Goal: Task Accomplishment & Management: Manage account settings

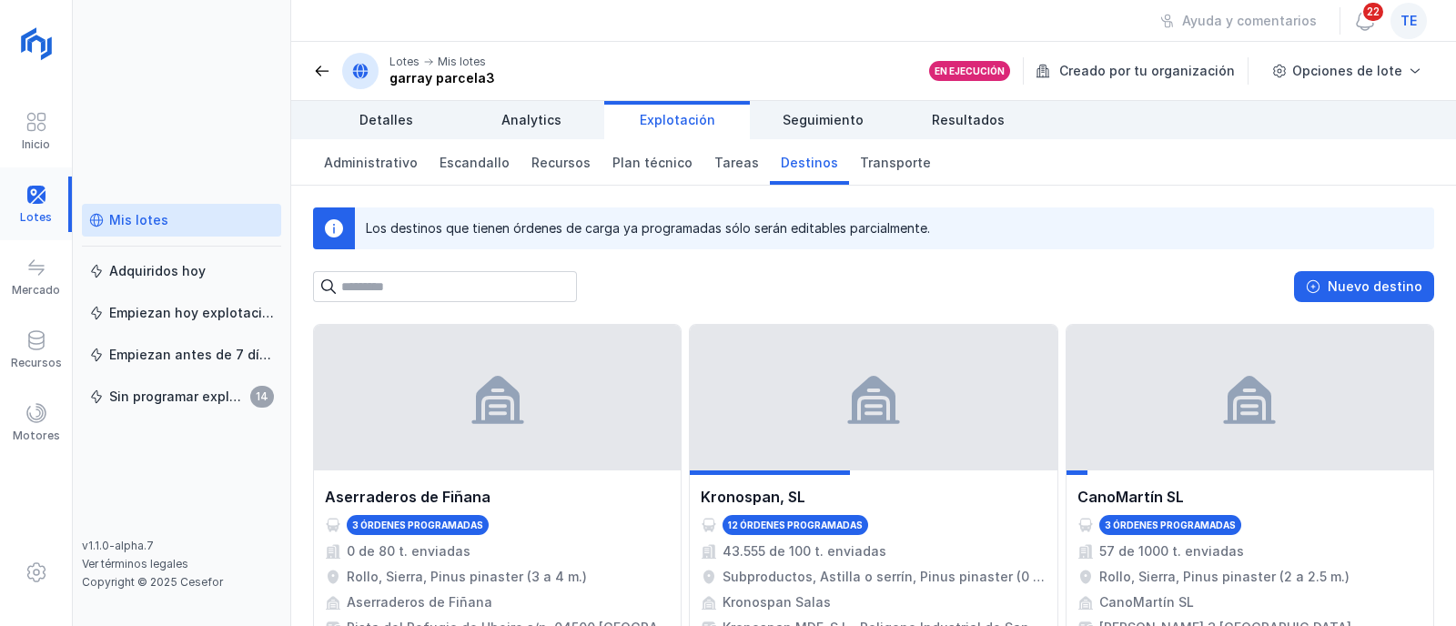
click at [46, 195] on div at bounding box center [36, 205] width 72 height 56
click at [147, 214] on div "Mis lotes" at bounding box center [138, 220] width 59 height 18
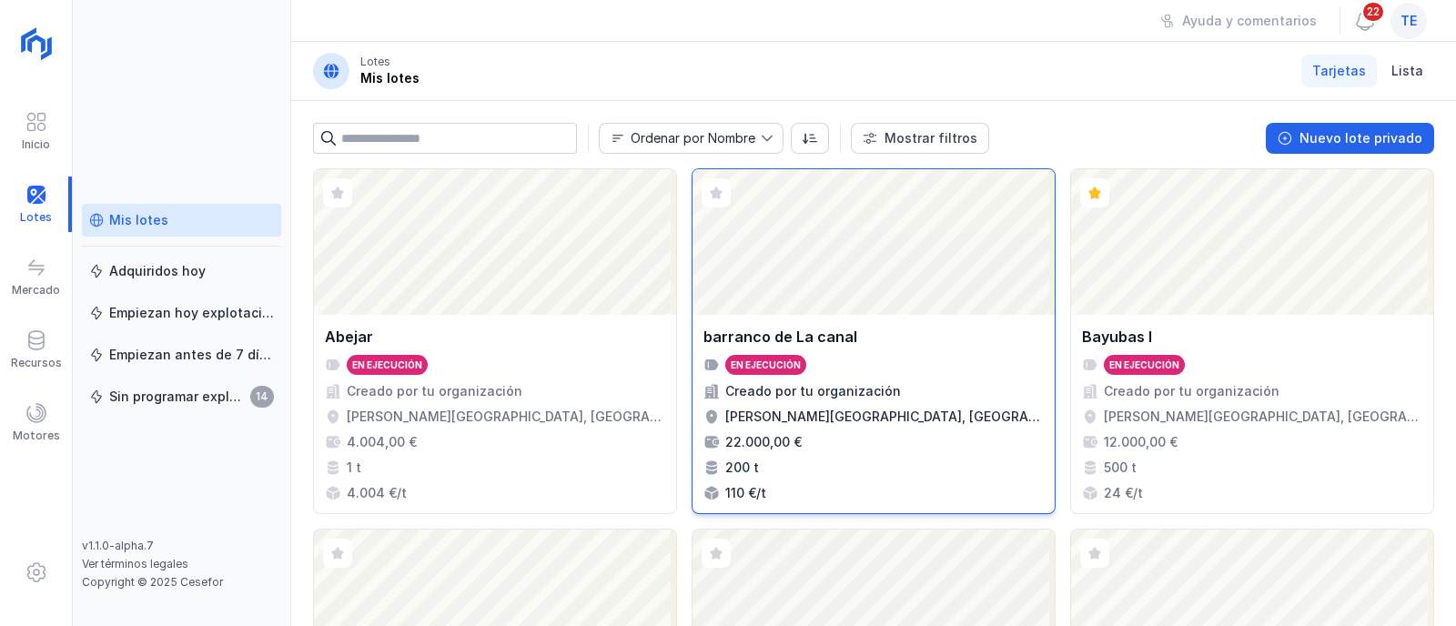
click at [891, 316] on div "barranco de La canal En ejecución Creado por tu organización [PERSON_NAME] del …" at bounding box center [874, 414] width 362 height 198
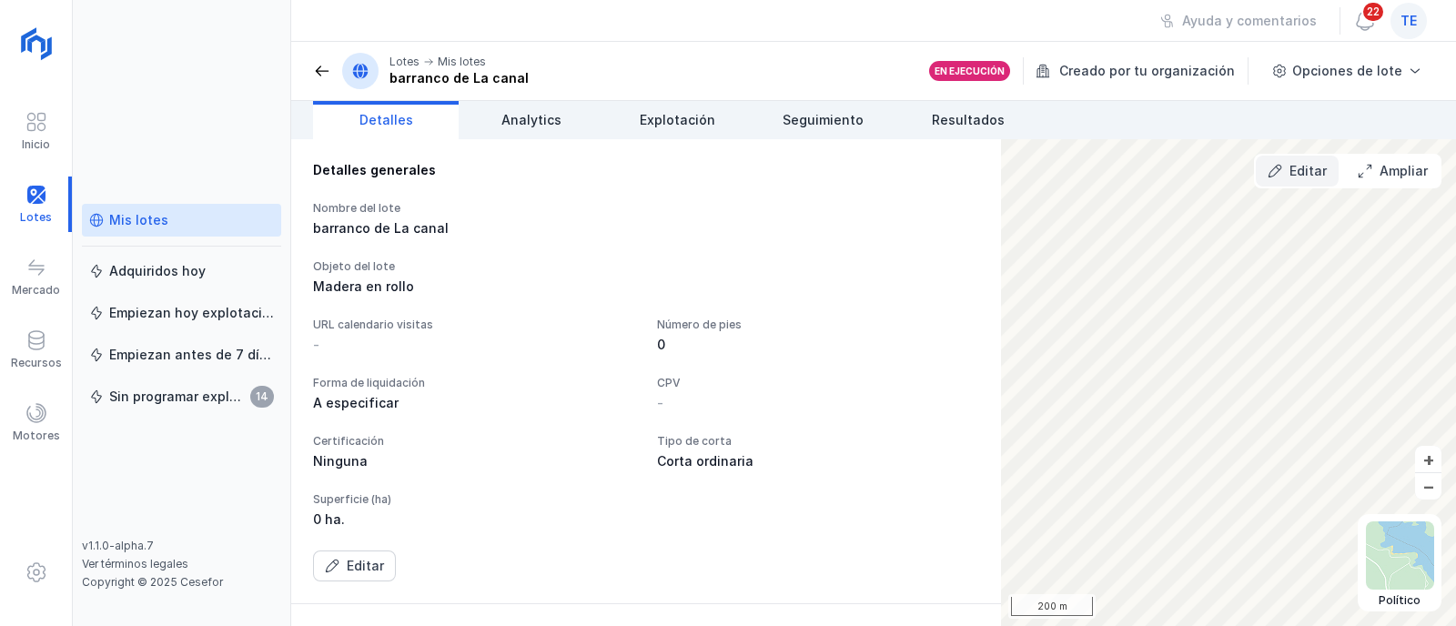
click at [1302, 173] on div "Editar" at bounding box center [1308, 171] width 37 height 18
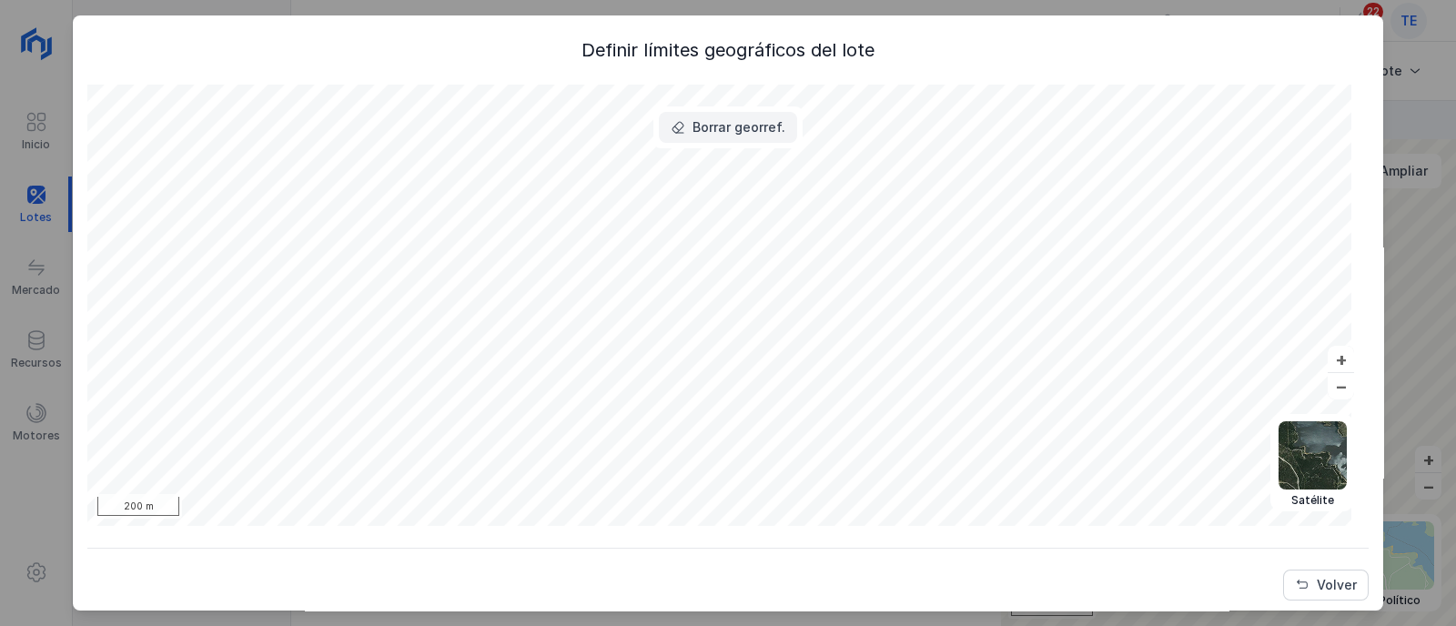
click at [763, 136] on div "Borrar georref." at bounding box center [739, 127] width 93 height 18
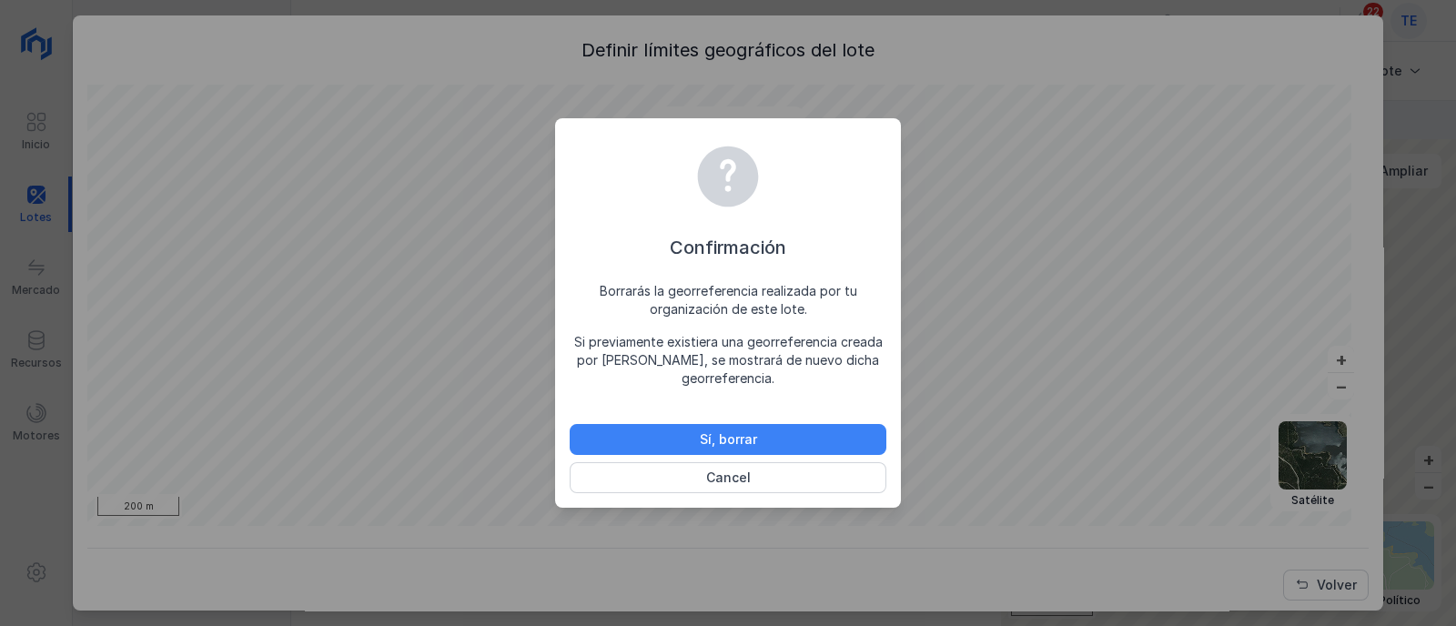
click at [805, 443] on button "Sí, borrar" at bounding box center [728, 439] width 317 height 31
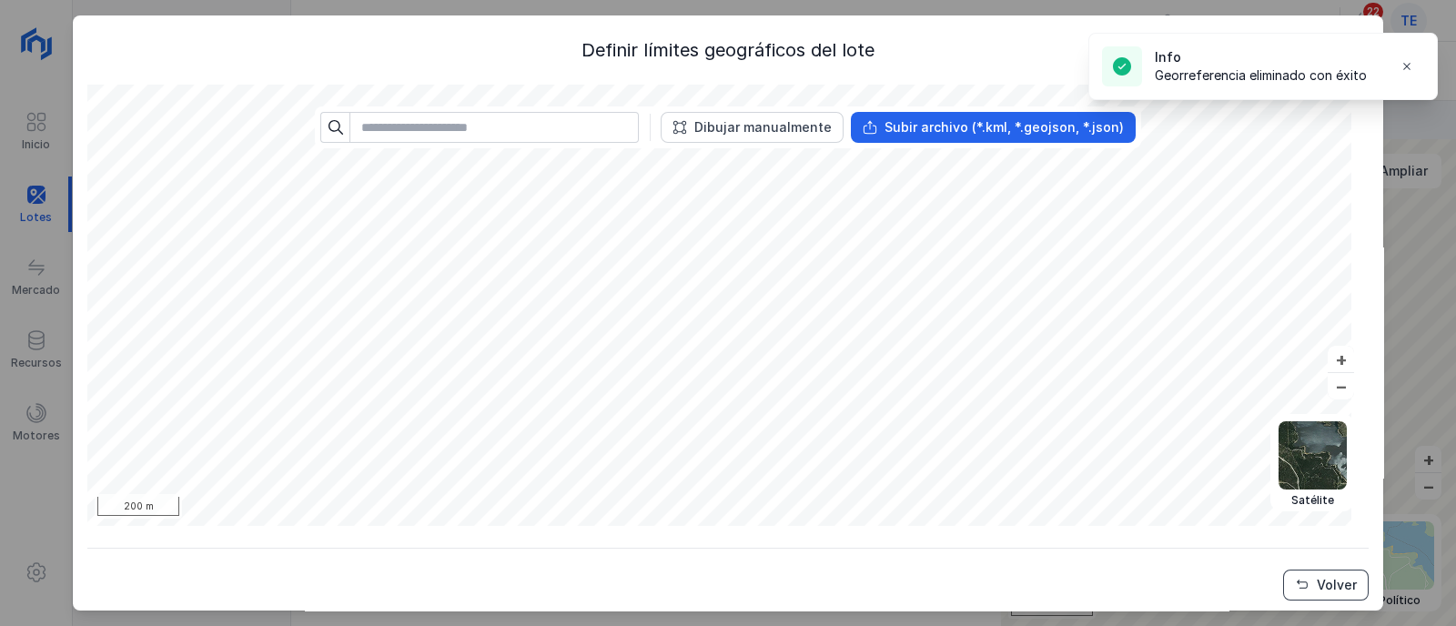
click at [1317, 593] on div "Volver" at bounding box center [1337, 585] width 40 height 18
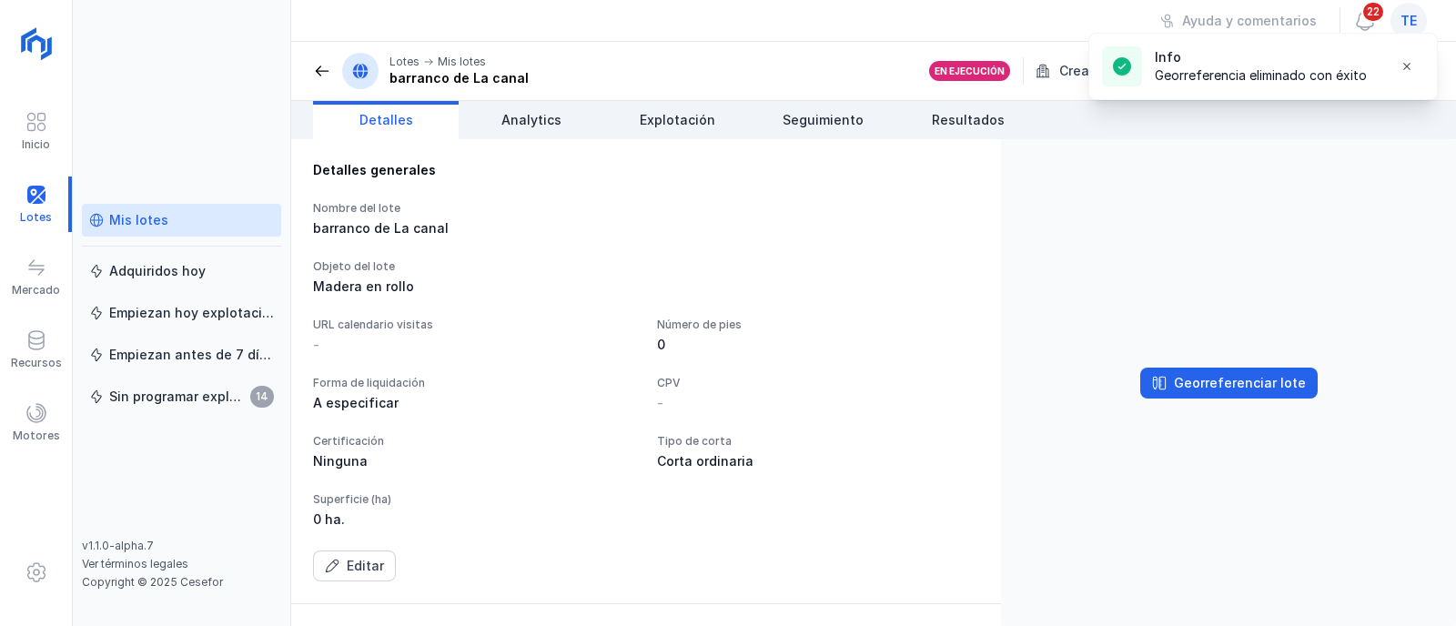
click at [155, 223] on div "Mis lotes" at bounding box center [138, 220] width 59 height 18
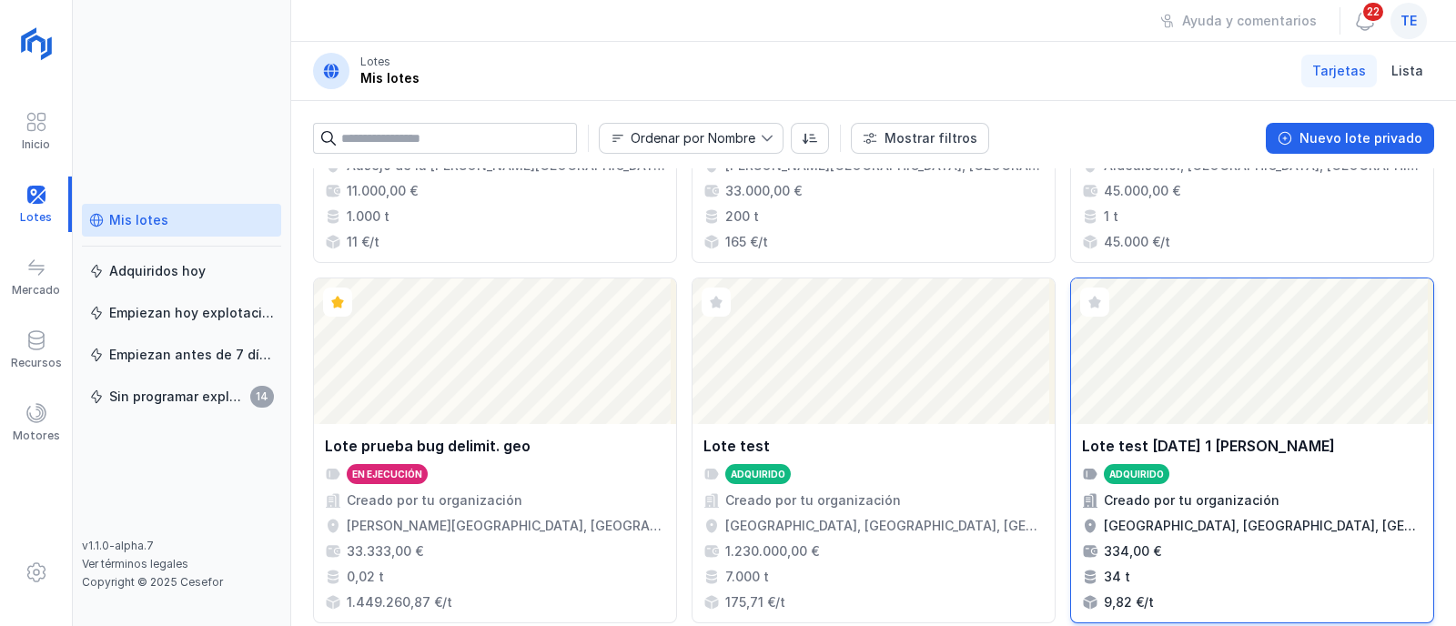
scroll to position [1560, 0]
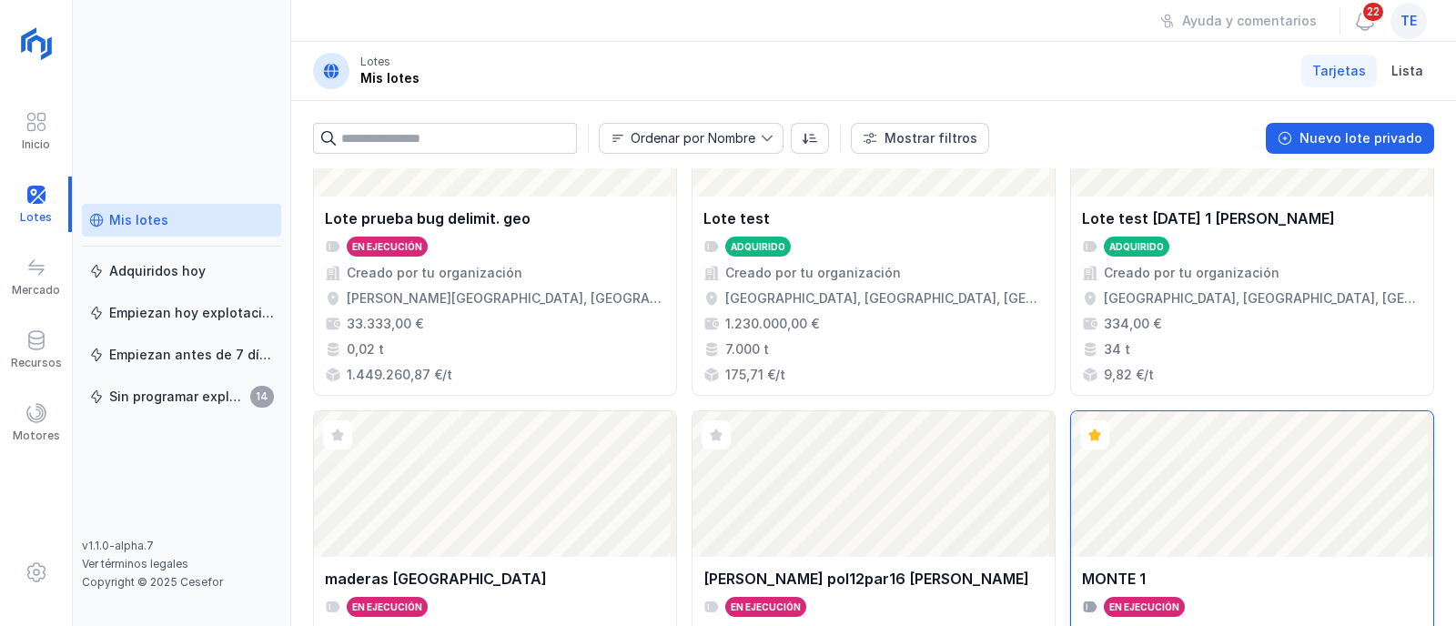
click at [1197, 470] on div "Abrir lote" at bounding box center [1252, 484] width 362 height 146
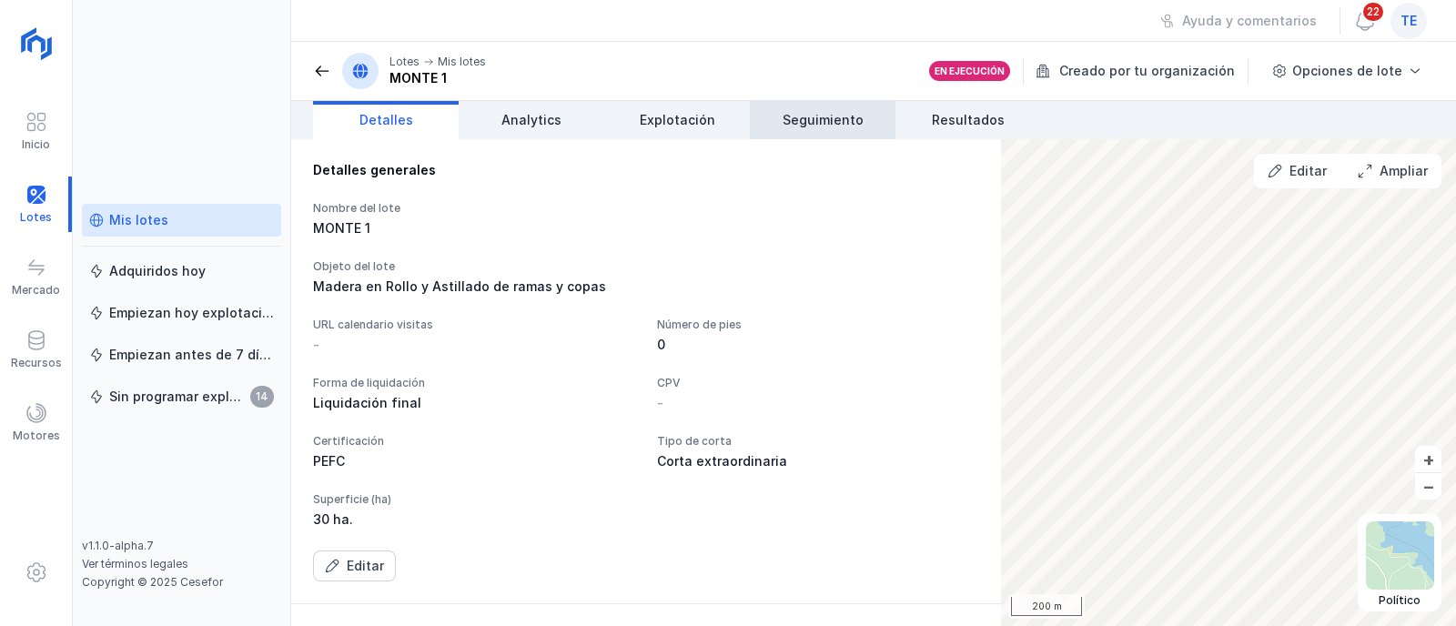
click at [794, 122] on span "Seguimiento" at bounding box center [823, 120] width 81 height 18
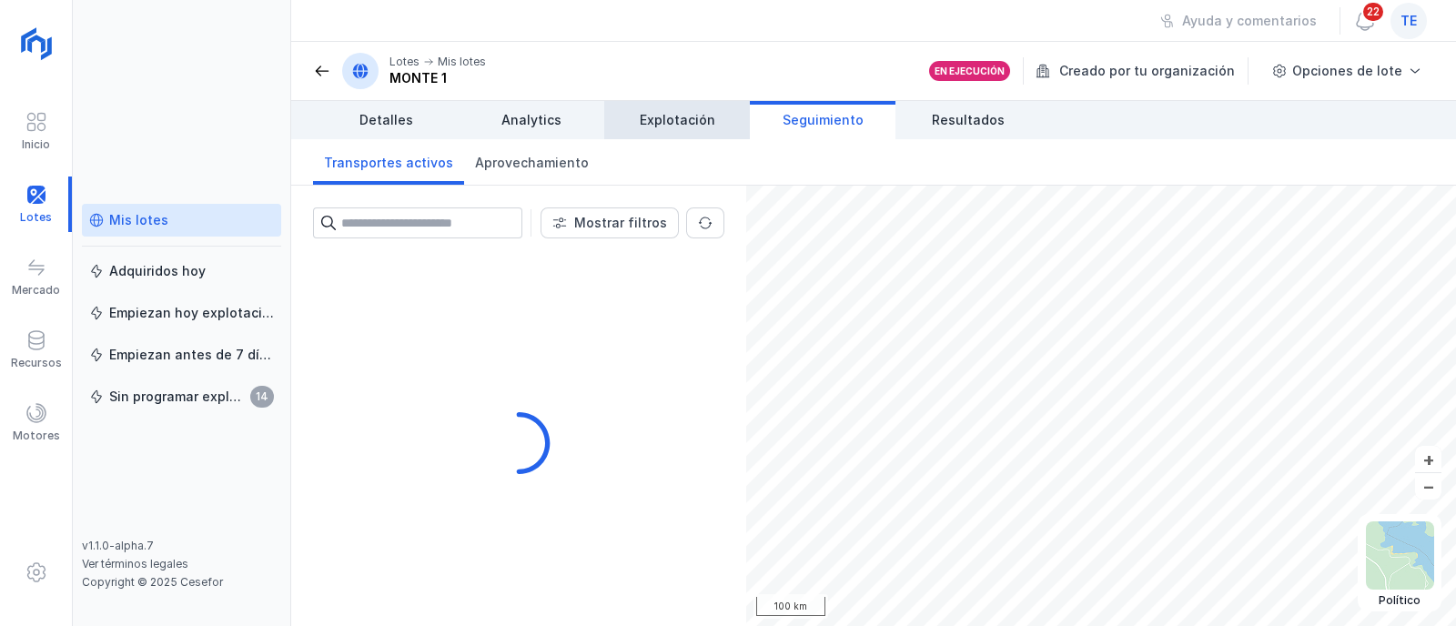
click at [683, 121] on span "Explotación" at bounding box center [678, 120] width 76 height 18
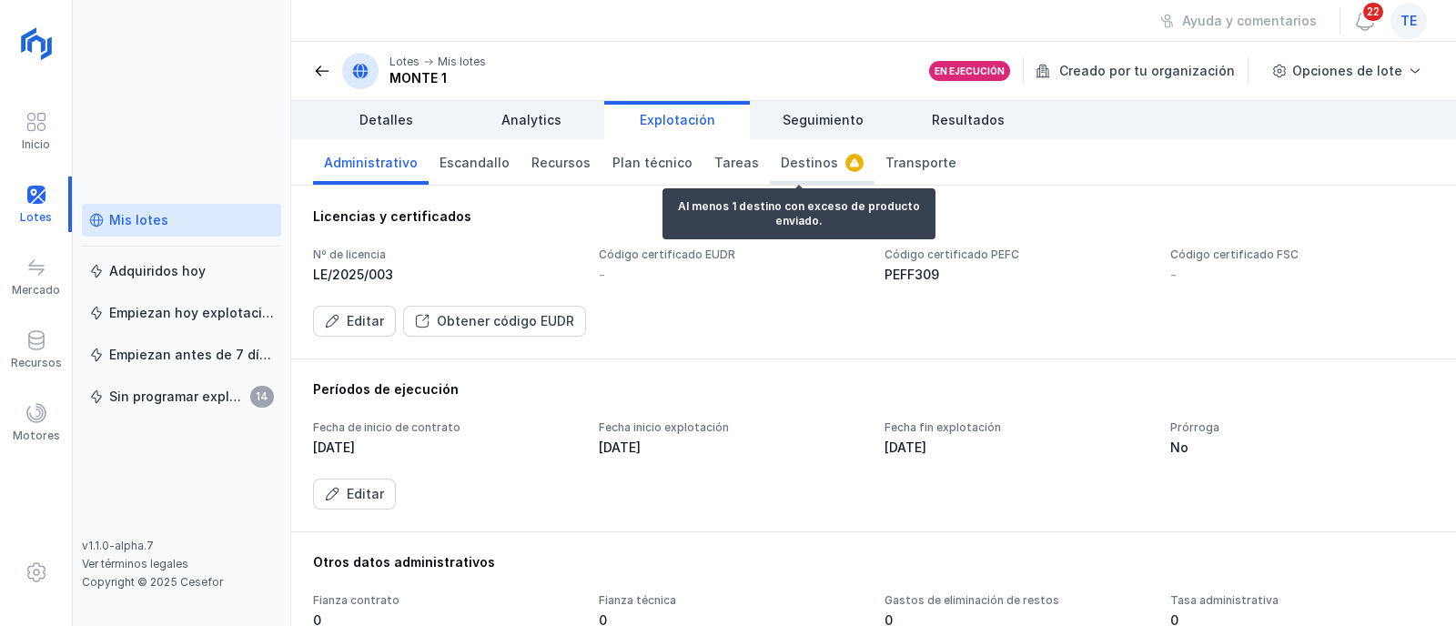
click at [795, 168] on span "Destinos" at bounding box center [809, 163] width 57 height 18
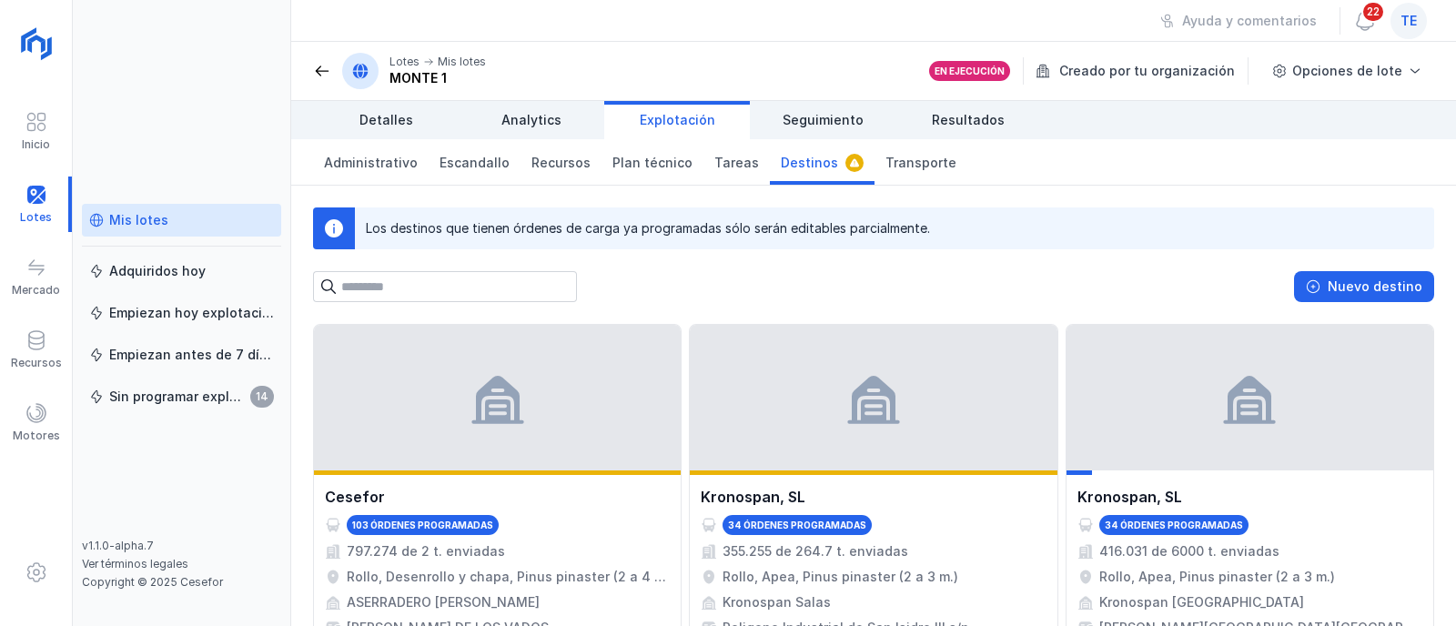
scroll to position [113, 0]
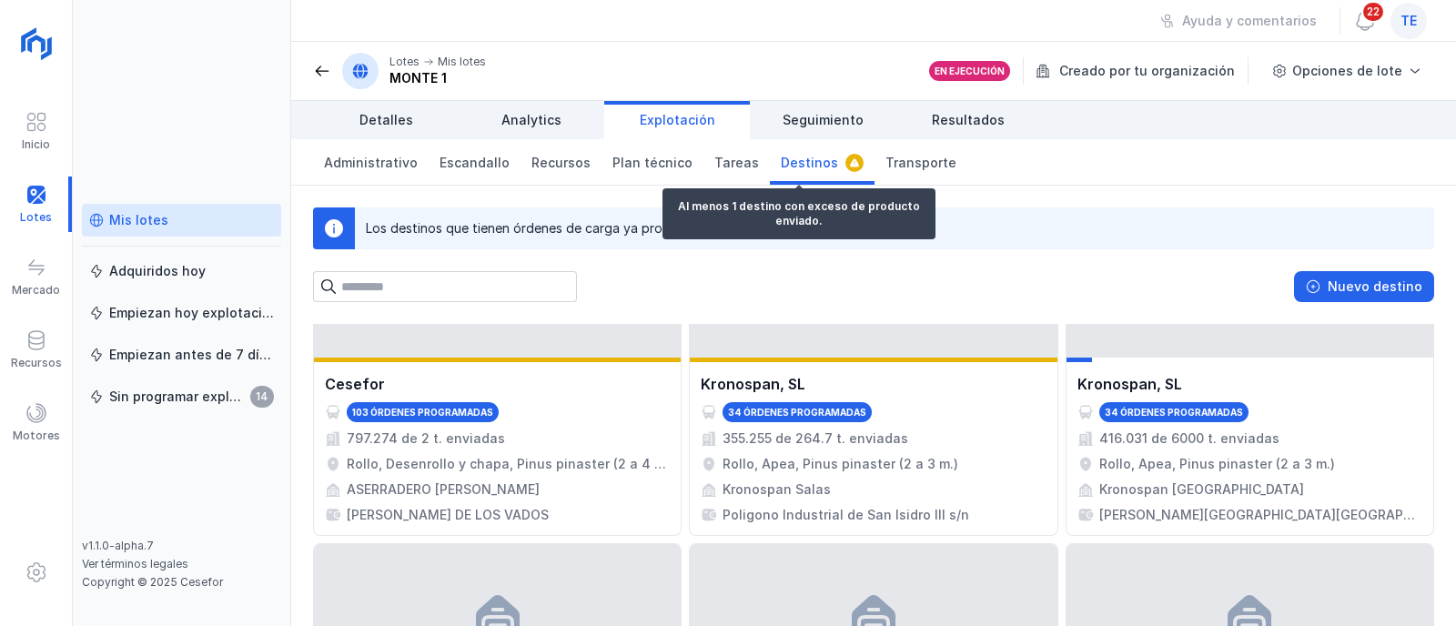
click at [807, 174] on link "Destinos" at bounding box center [822, 162] width 105 height 46
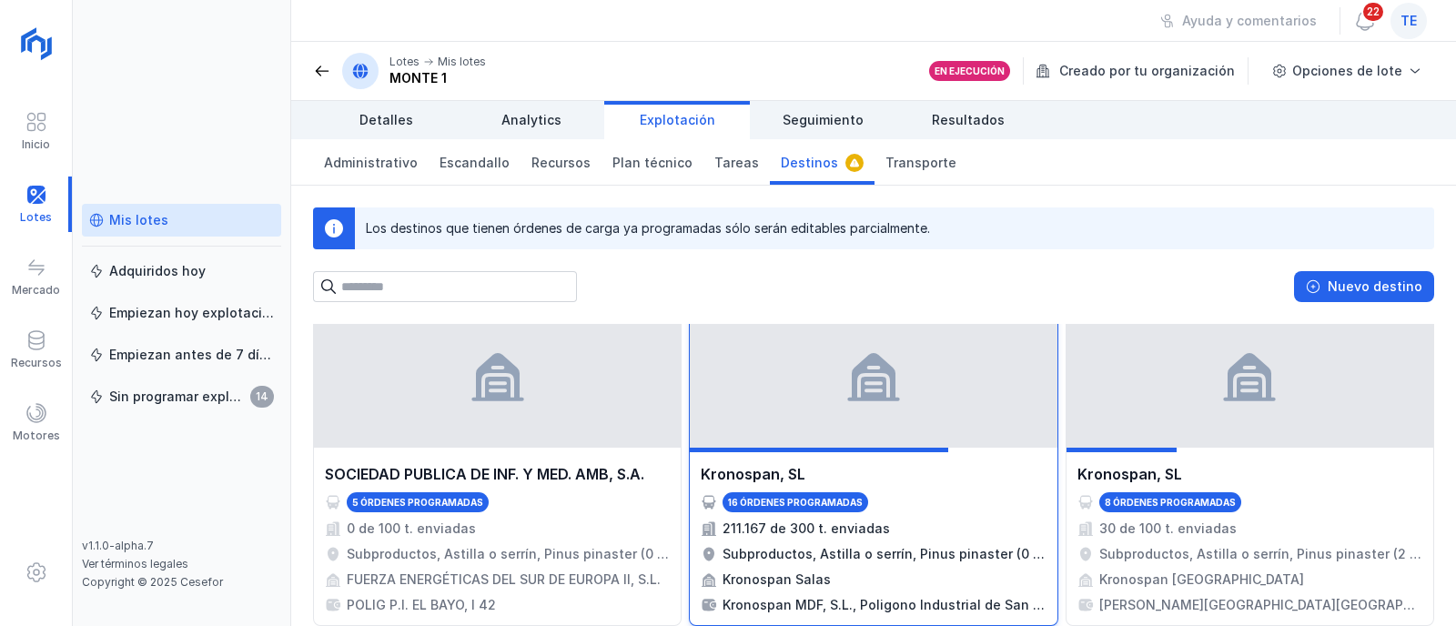
scroll to position [905, 0]
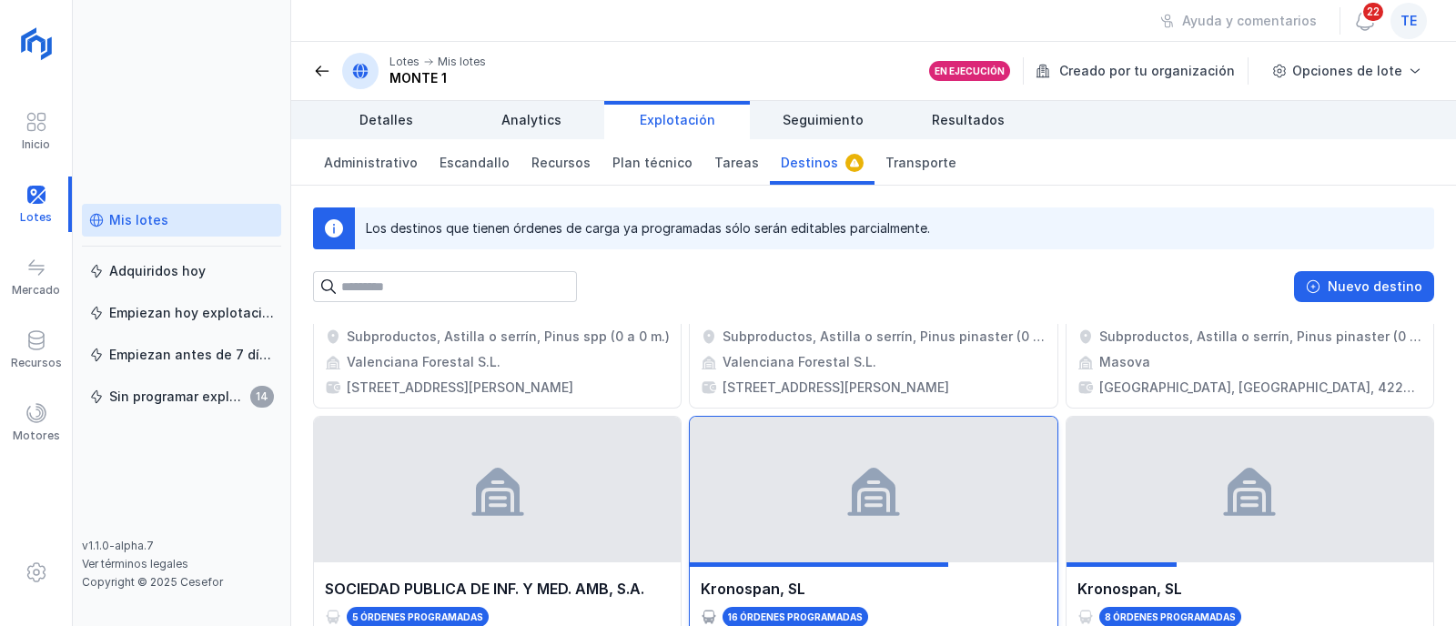
click at [933, 494] on div at bounding box center [873, 490] width 367 height 146
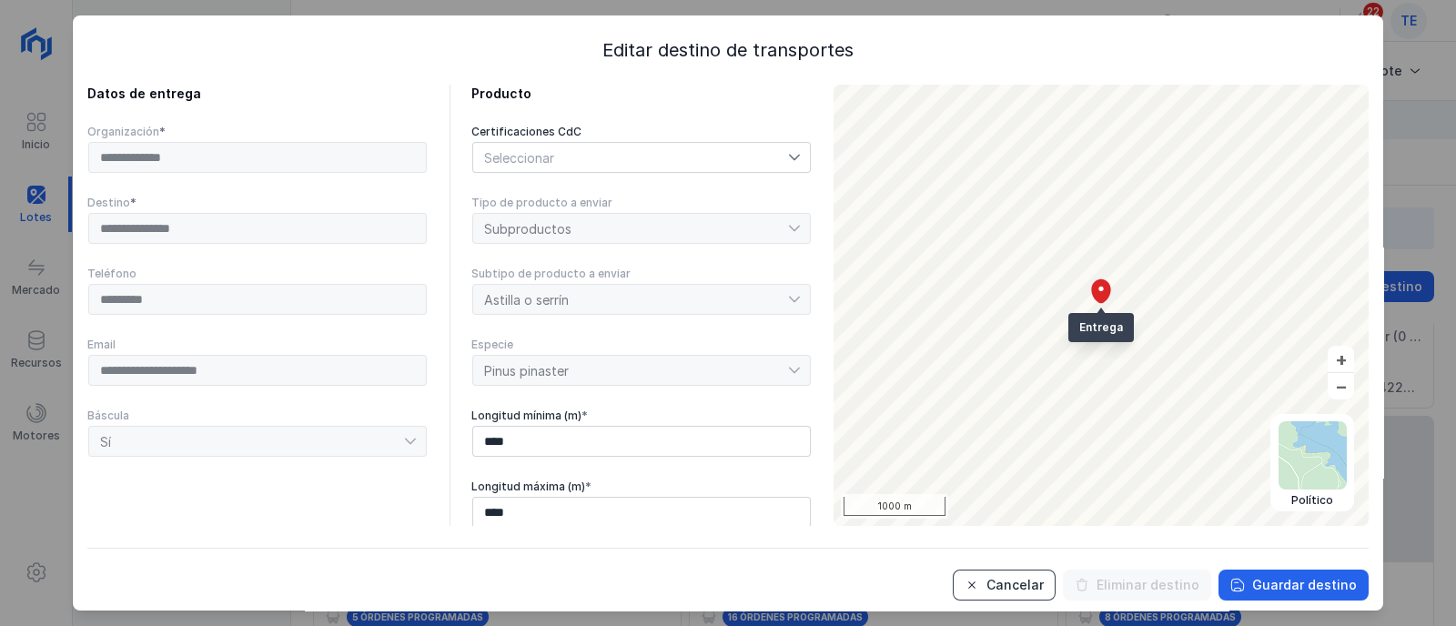
click at [1012, 582] on div "Cancelar" at bounding box center [1015, 585] width 57 height 18
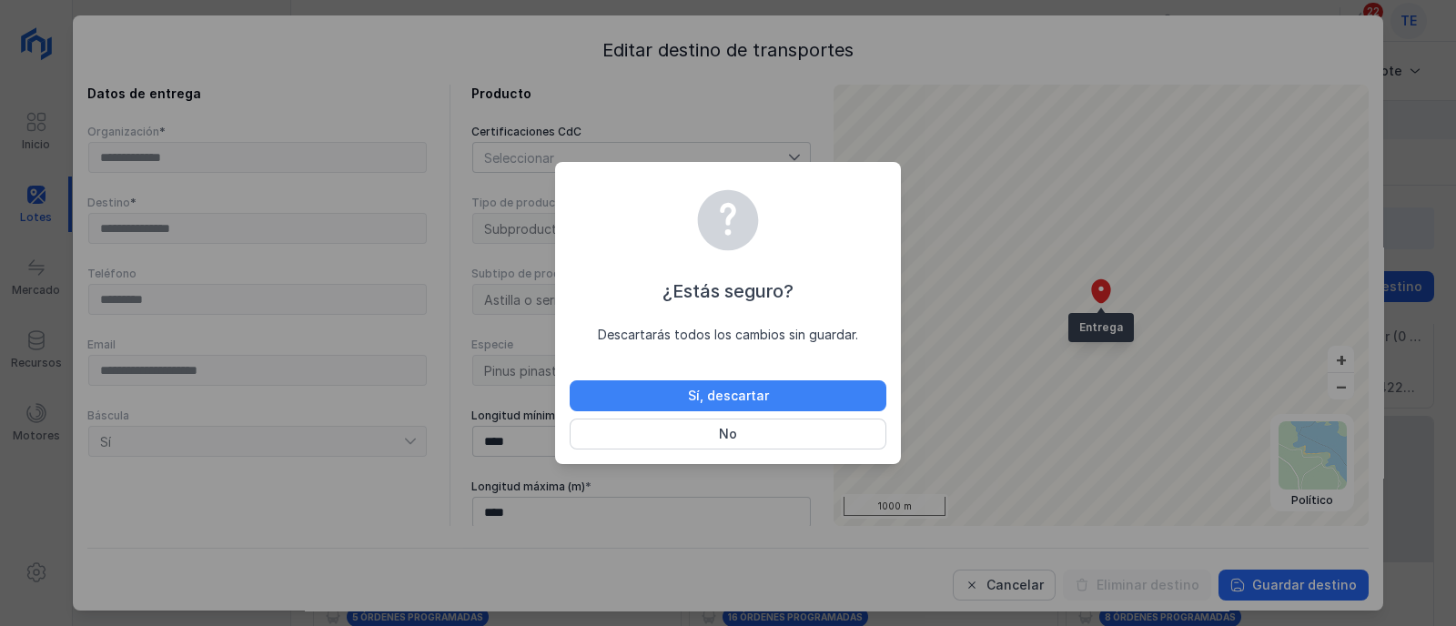
click at [798, 404] on button "Sí, descartar" at bounding box center [728, 395] width 317 height 31
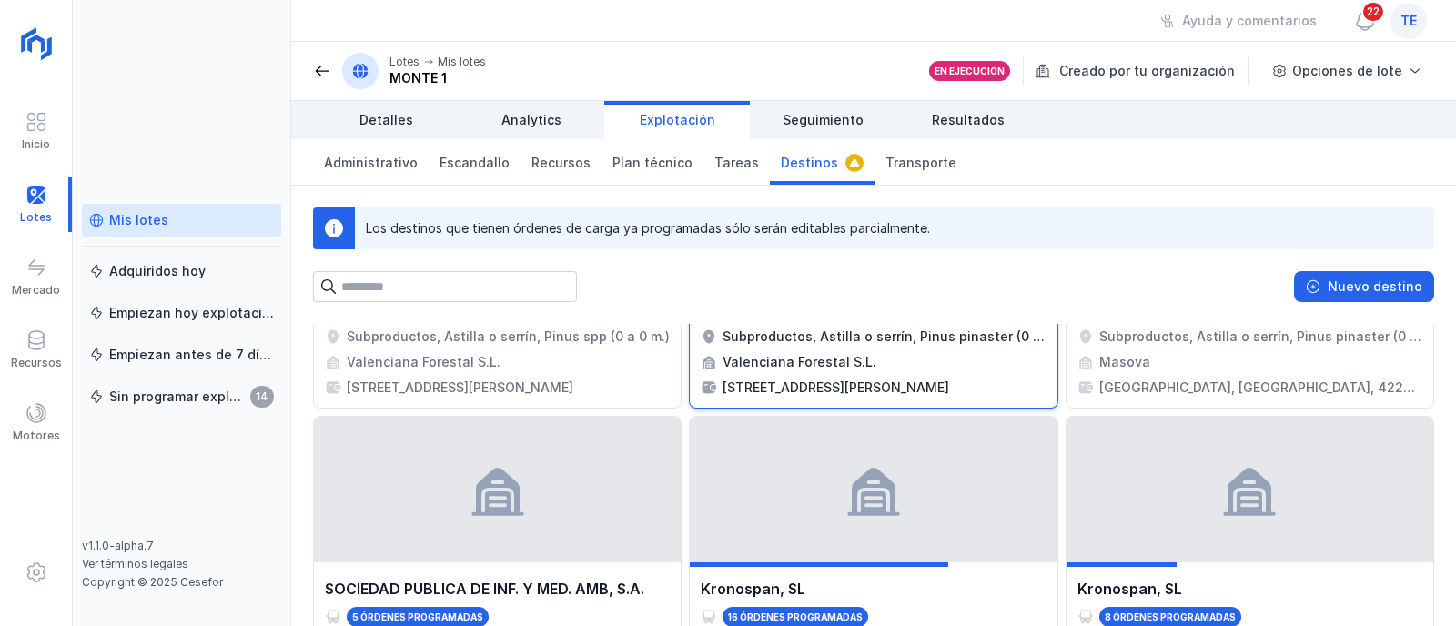
scroll to position [1019, 0]
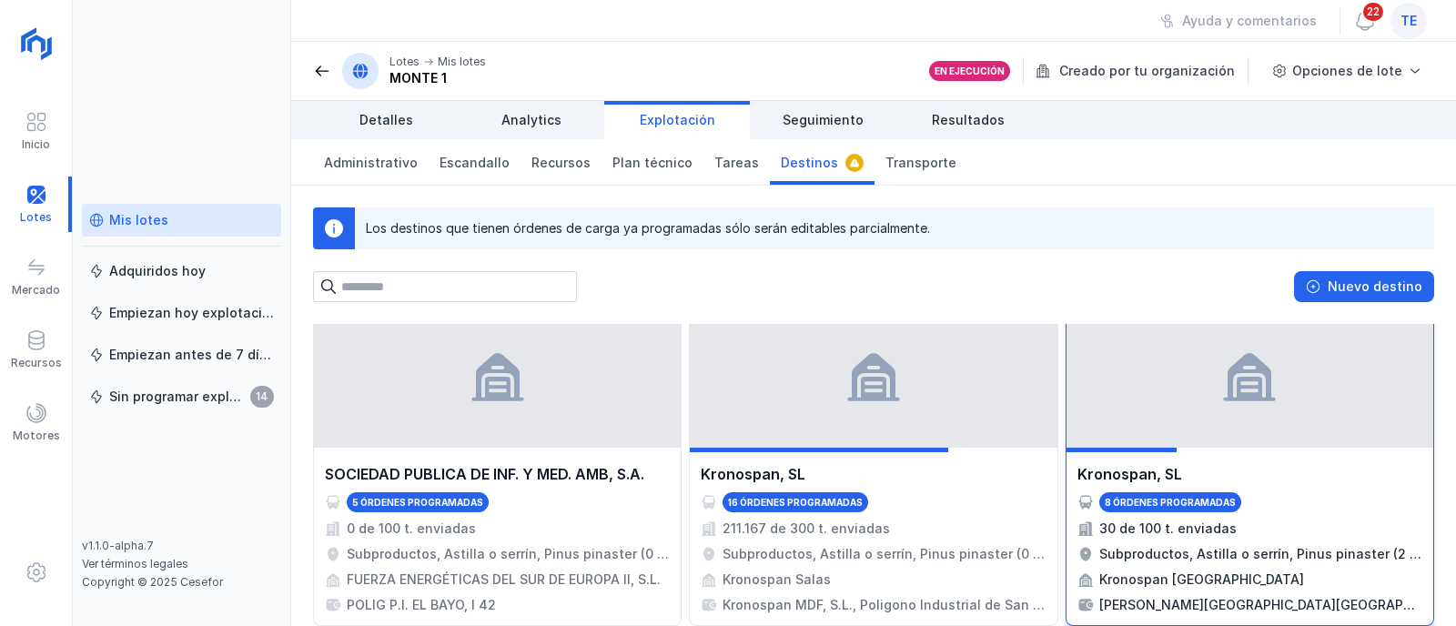
click at [1282, 530] on div "30 de 100 t. enviadas" at bounding box center [1250, 529] width 345 height 18
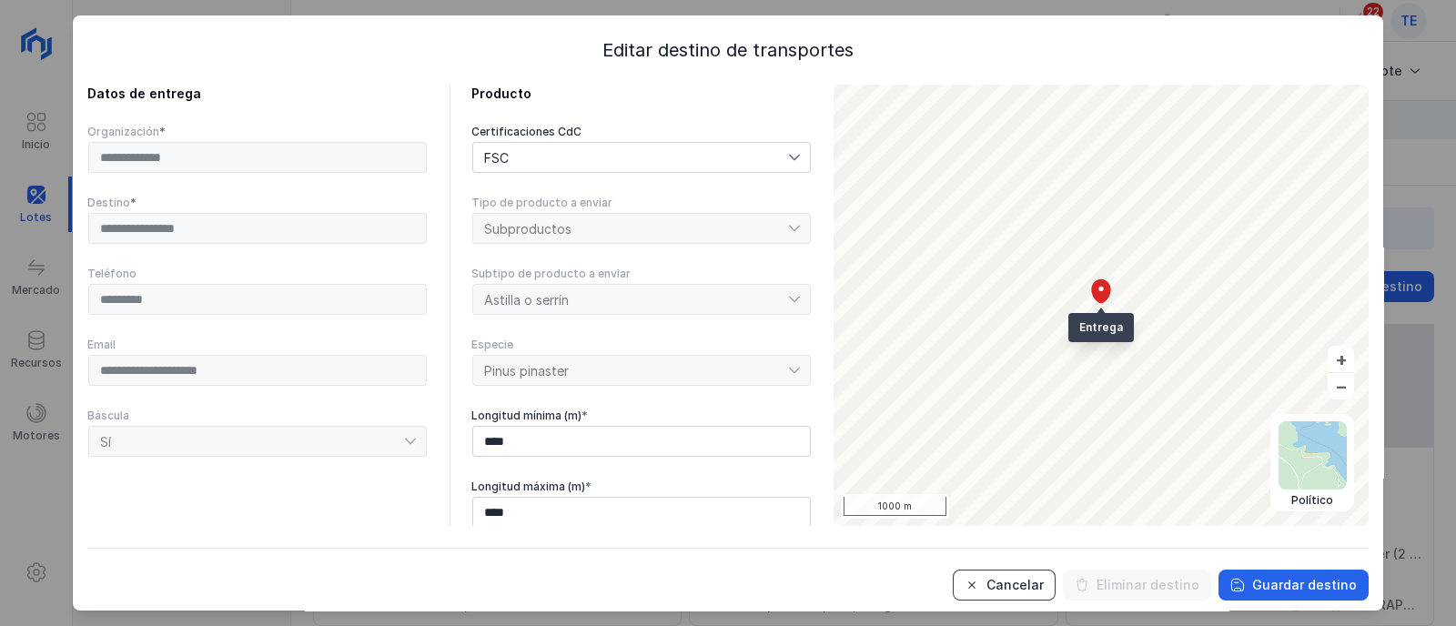
click at [1007, 587] on div "Cancelar" at bounding box center [1015, 585] width 57 height 18
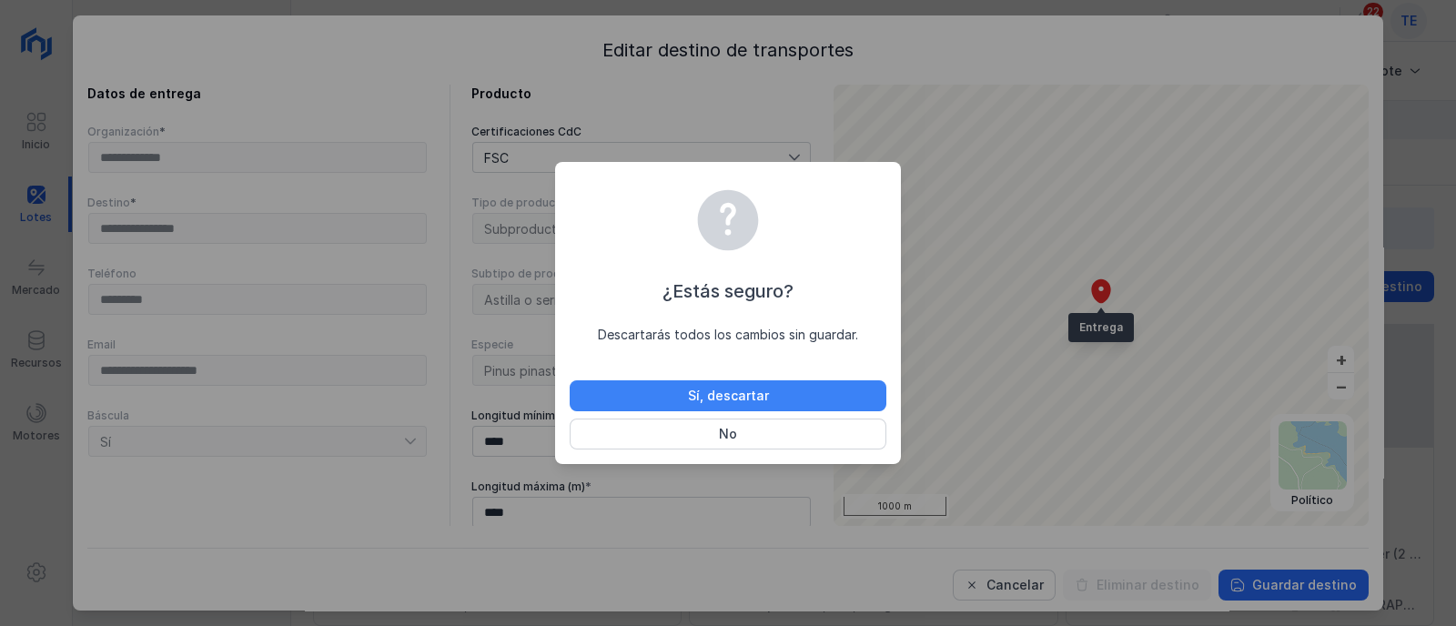
click at [715, 392] on div "Sí, descartar" at bounding box center [728, 396] width 81 height 18
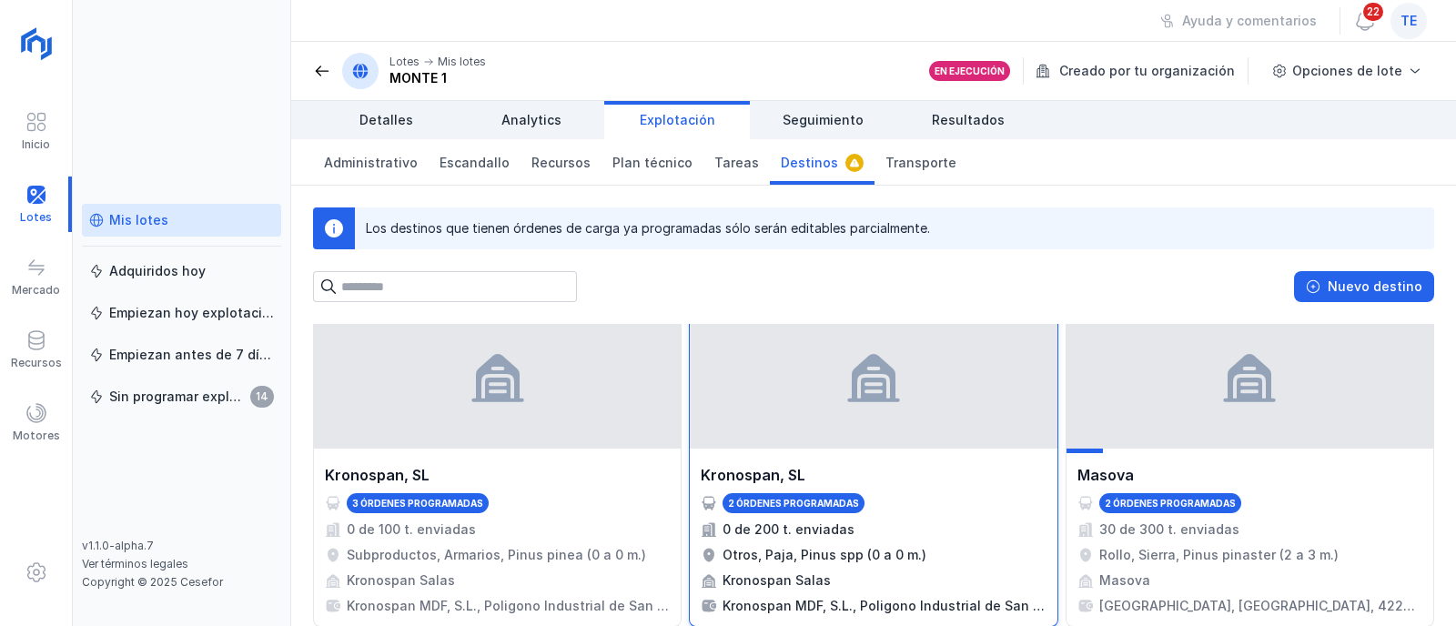
scroll to position [1361, 0]
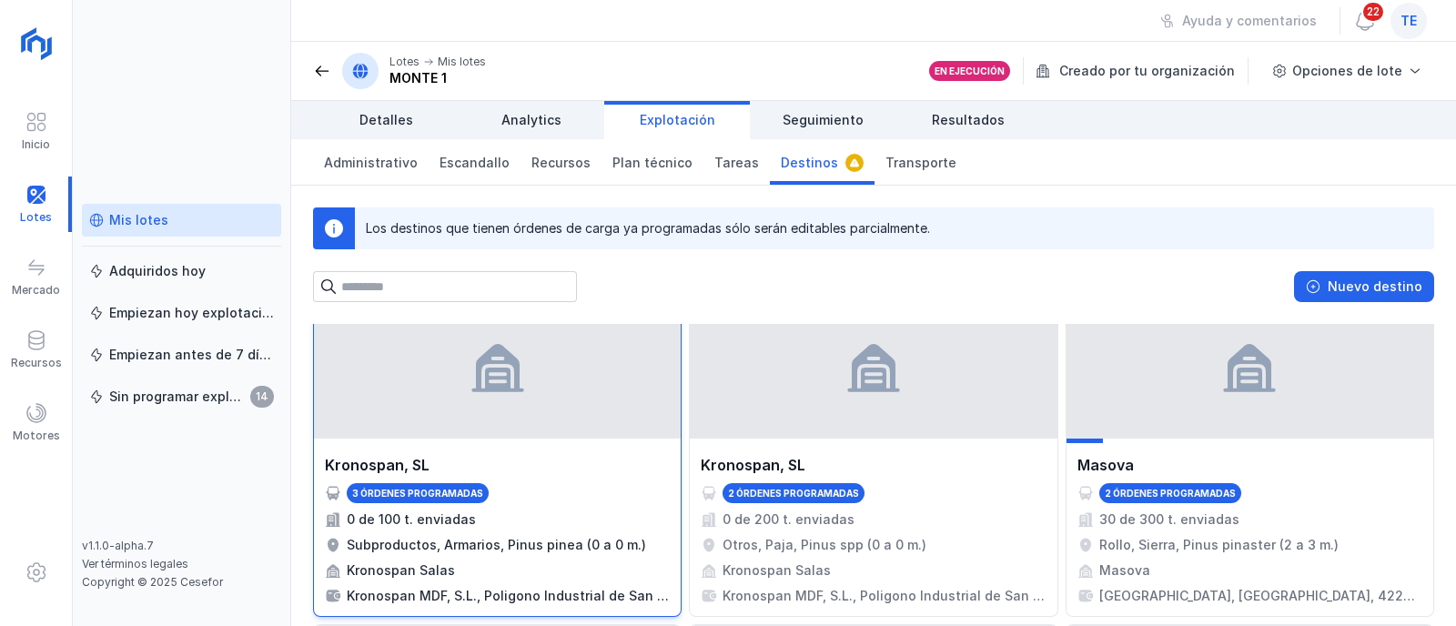
click at [501, 531] on div "Kronospan, SL 3 órdenes programadas 0 de 100 t. enviadas Subproductos, Armarios…" at bounding box center [497, 529] width 345 height 151
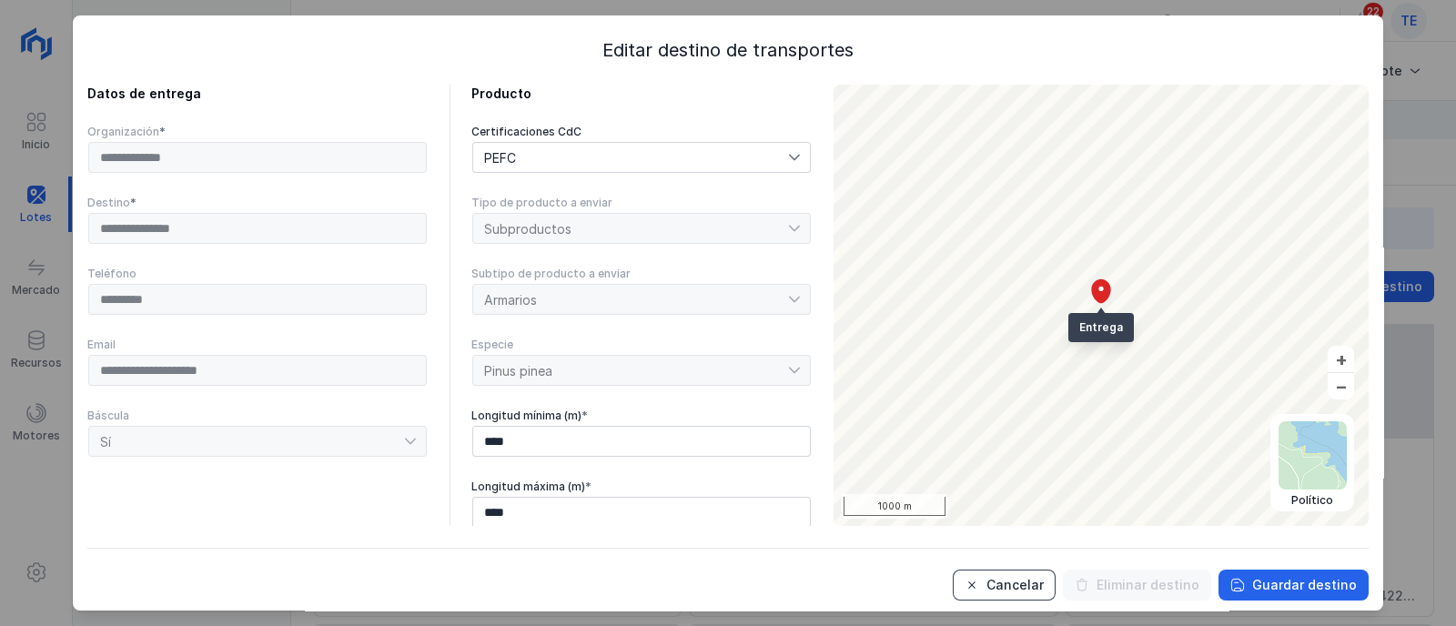
click at [1028, 588] on div "Cancelar" at bounding box center [1015, 585] width 57 height 18
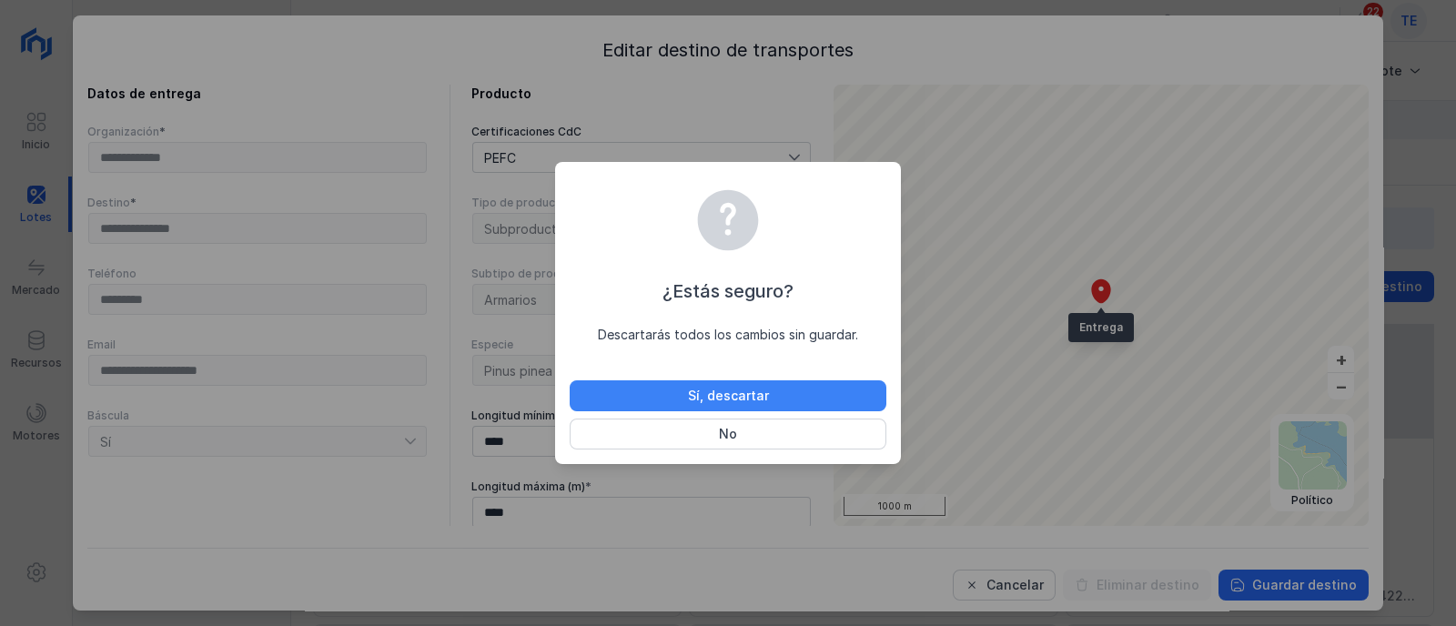
click at [684, 393] on button "Sí, descartar" at bounding box center [728, 395] width 317 height 31
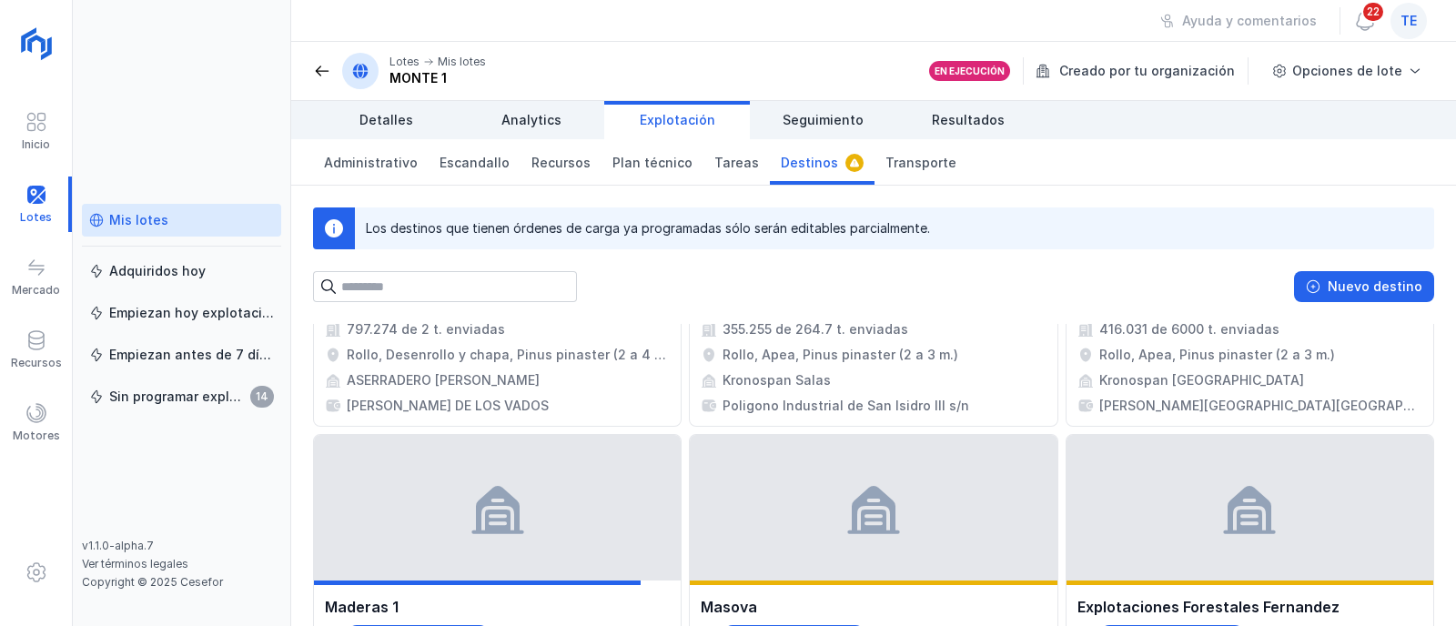
scroll to position [0, 0]
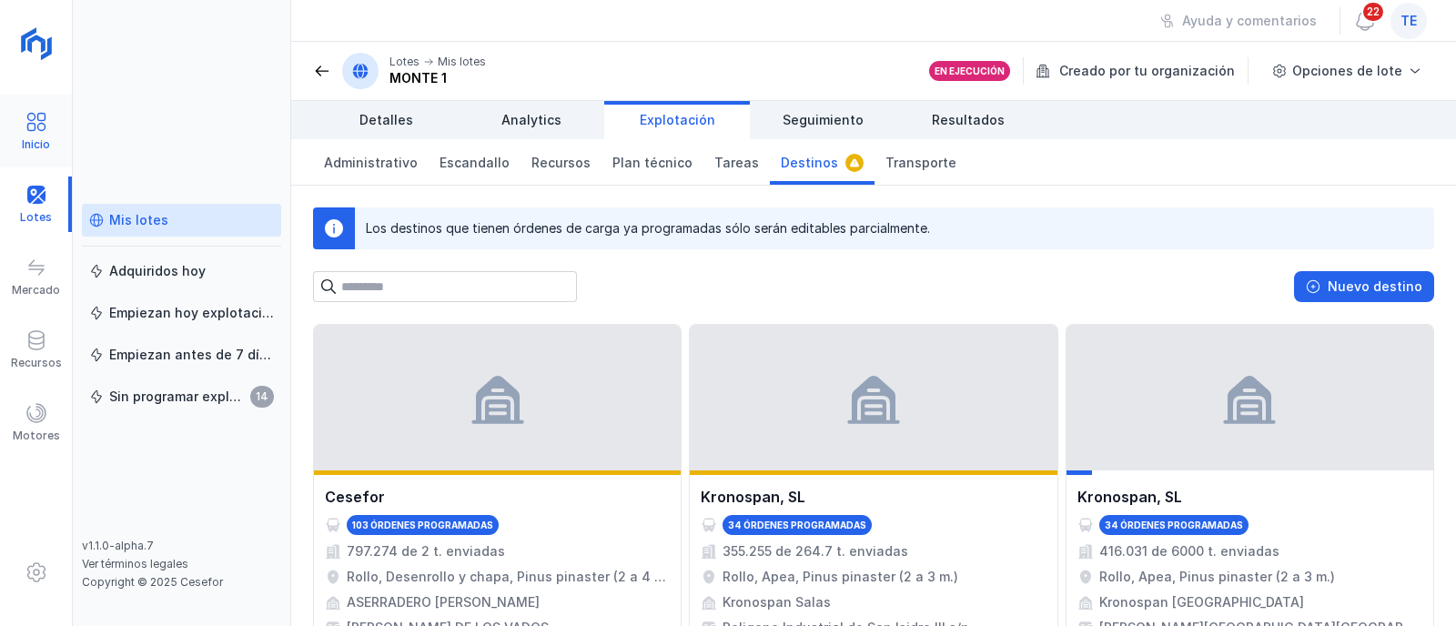
click at [31, 131] on span at bounding box center [36, 122] width 22 height 22
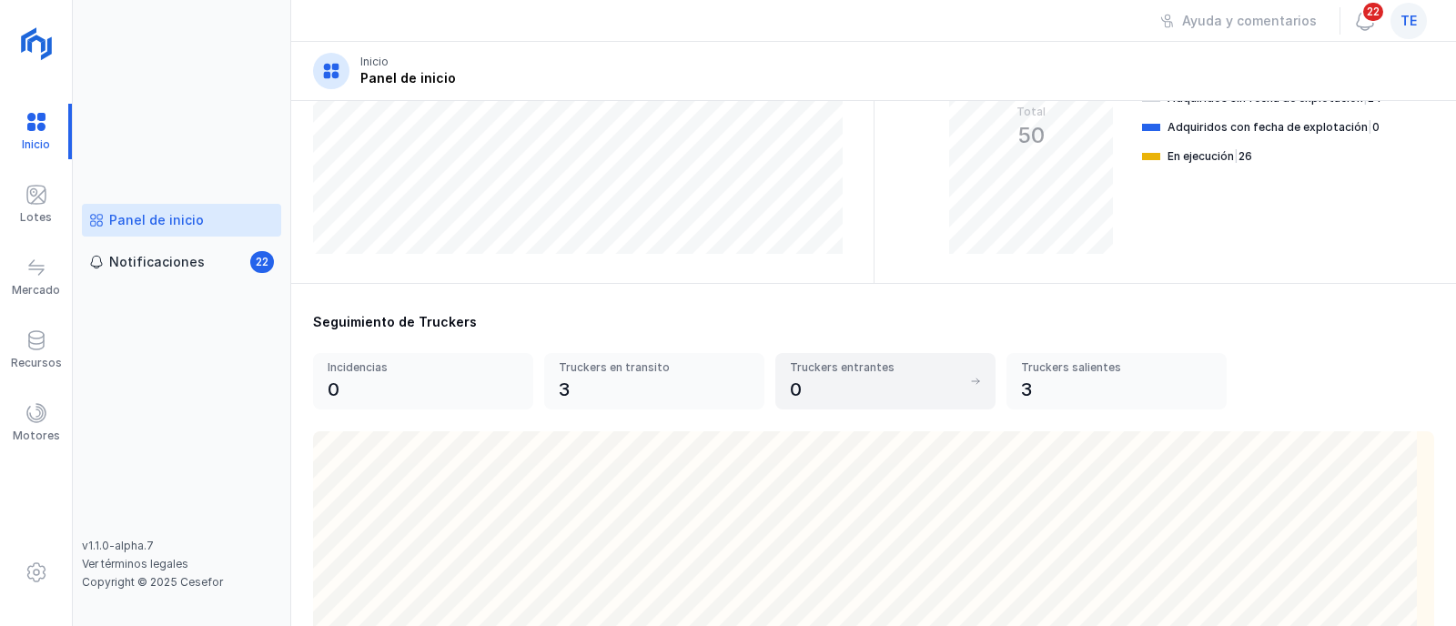
scroll to position [454, 0]
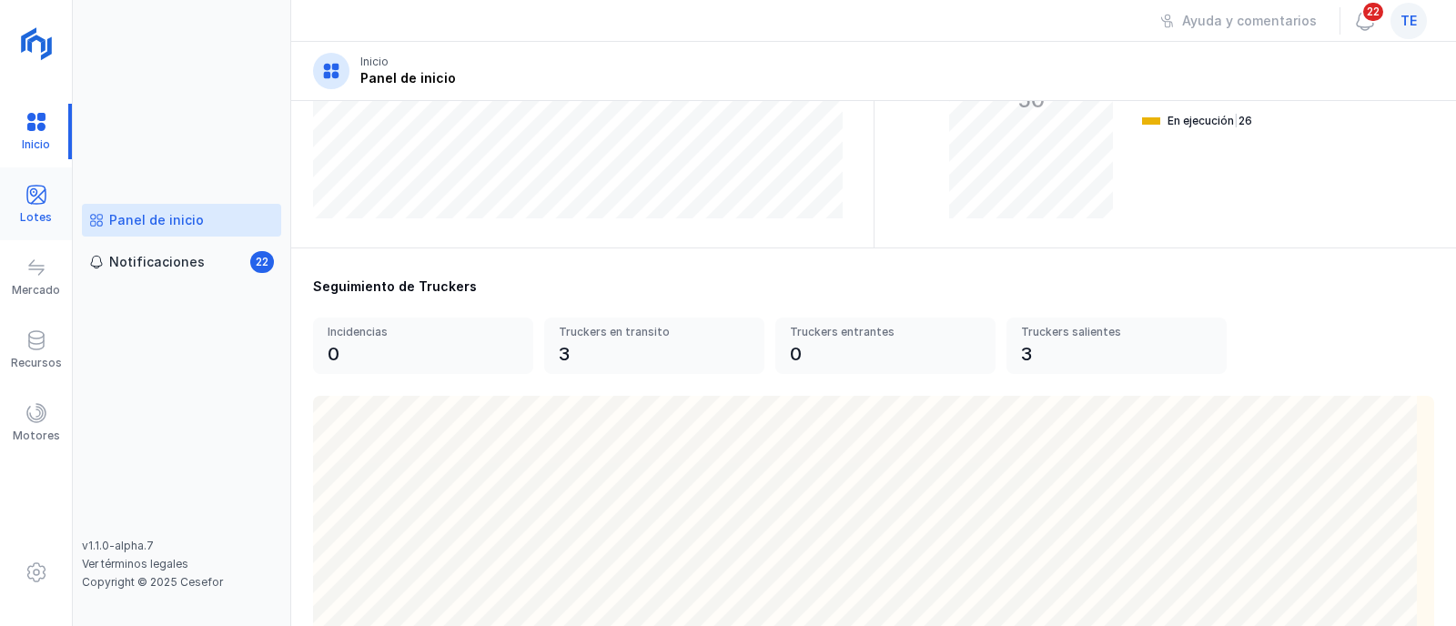
drag, startPoint x: 59, startPoint y: 208, endPoint x: 58, endPoint y: 218, distance: 9.1
click at [59, 208] on div "Lotes" at bounding box center [36, 205] width 72 height 56
click at [58, 218] on div "Lotes" at bounding box center [36, 205] width 72 height 56
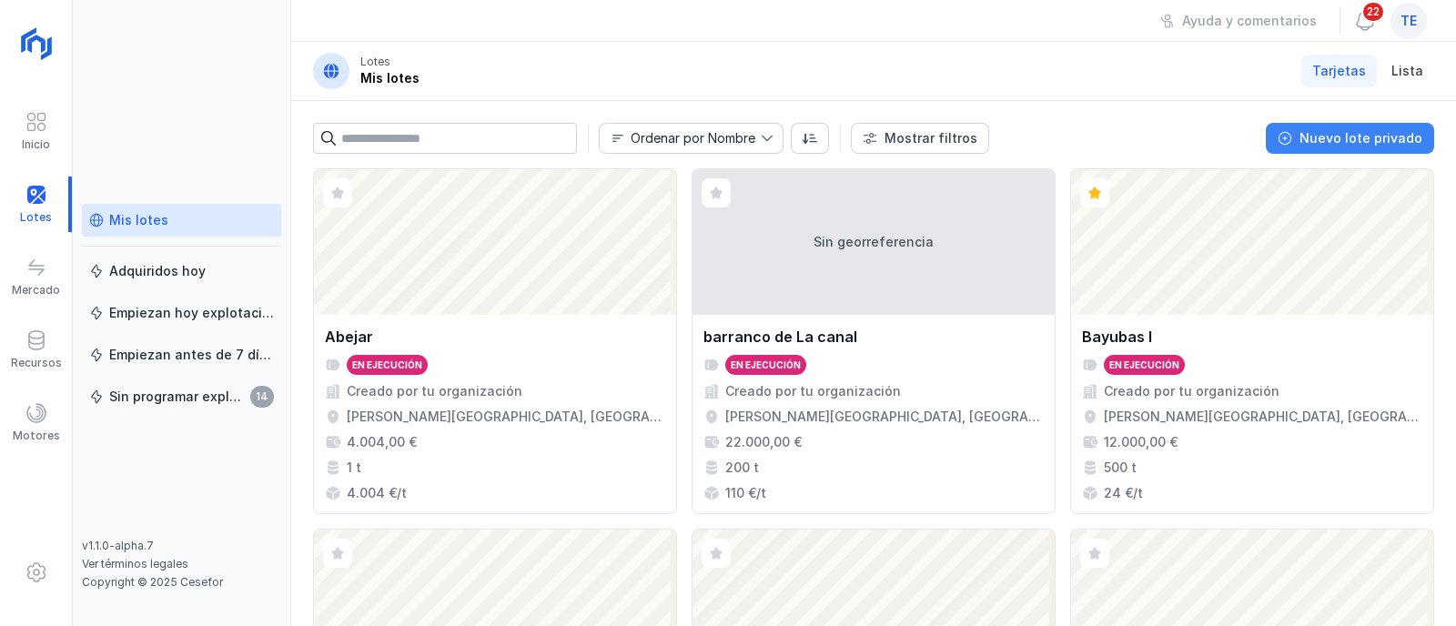
click at [1393, 151] on button "Nuevo lote privado" at bounding box center [1350, 138] width 168 height 31
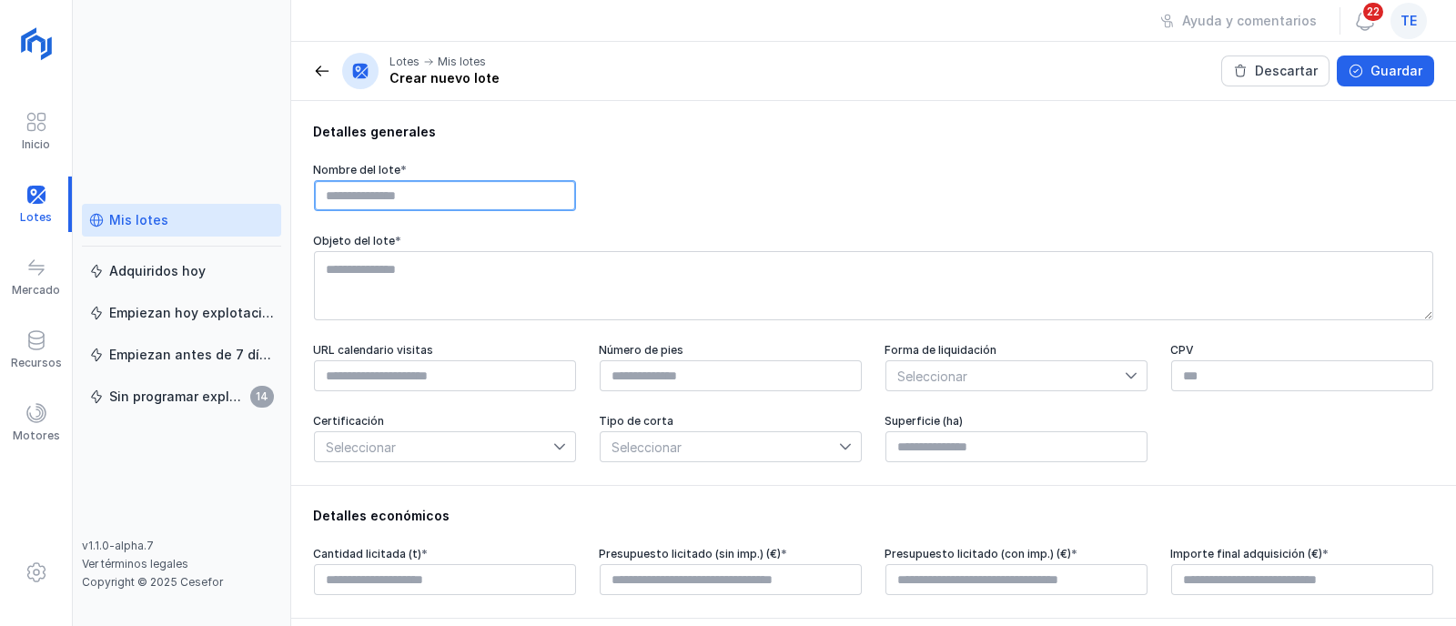
click at [476, 190] on input "text" at bounding box center [445, 195] width 262 height 31
type input "**********"
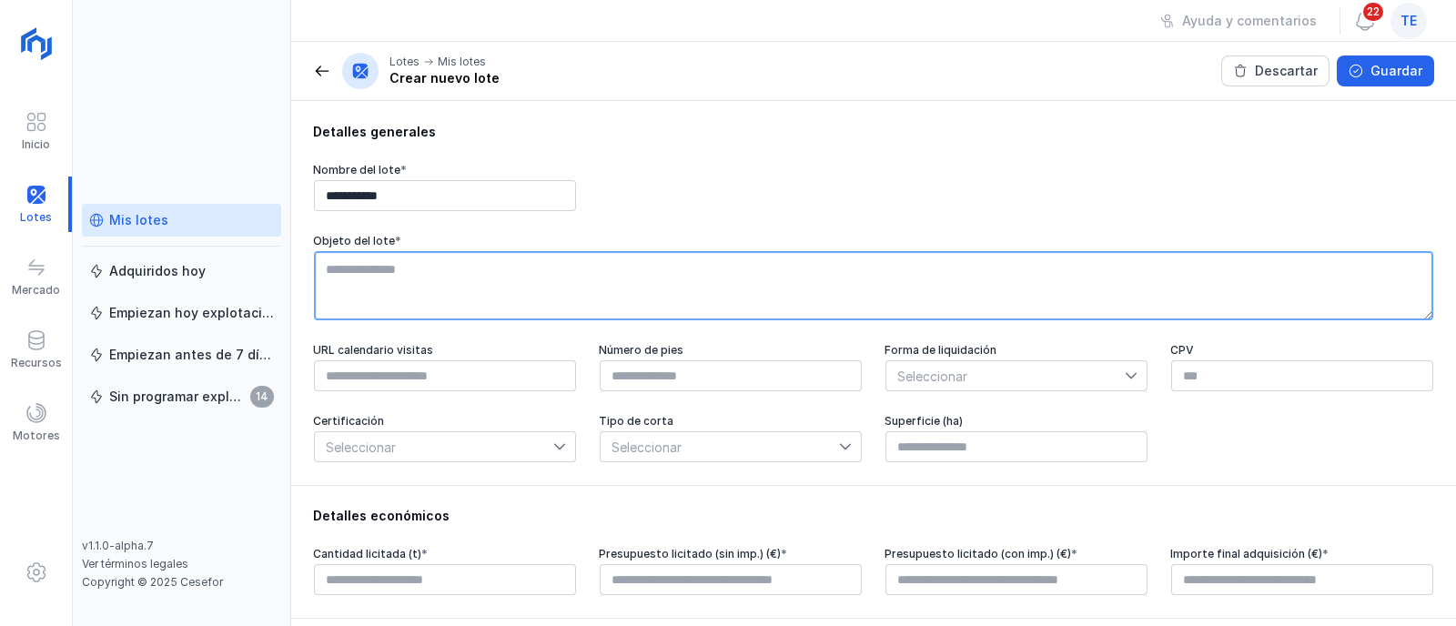
click at [461, 279] on textarea at bounding box center [873, 285] width 1119 height 69
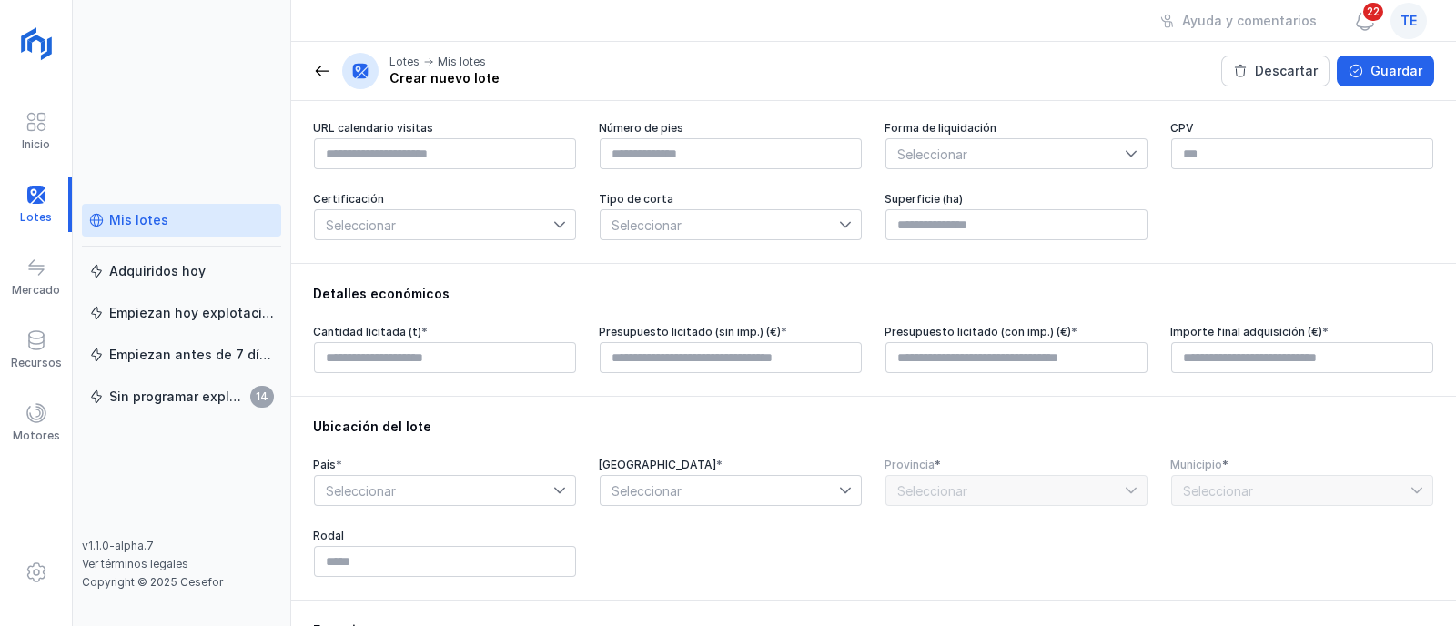
scroll to position [227, 0]
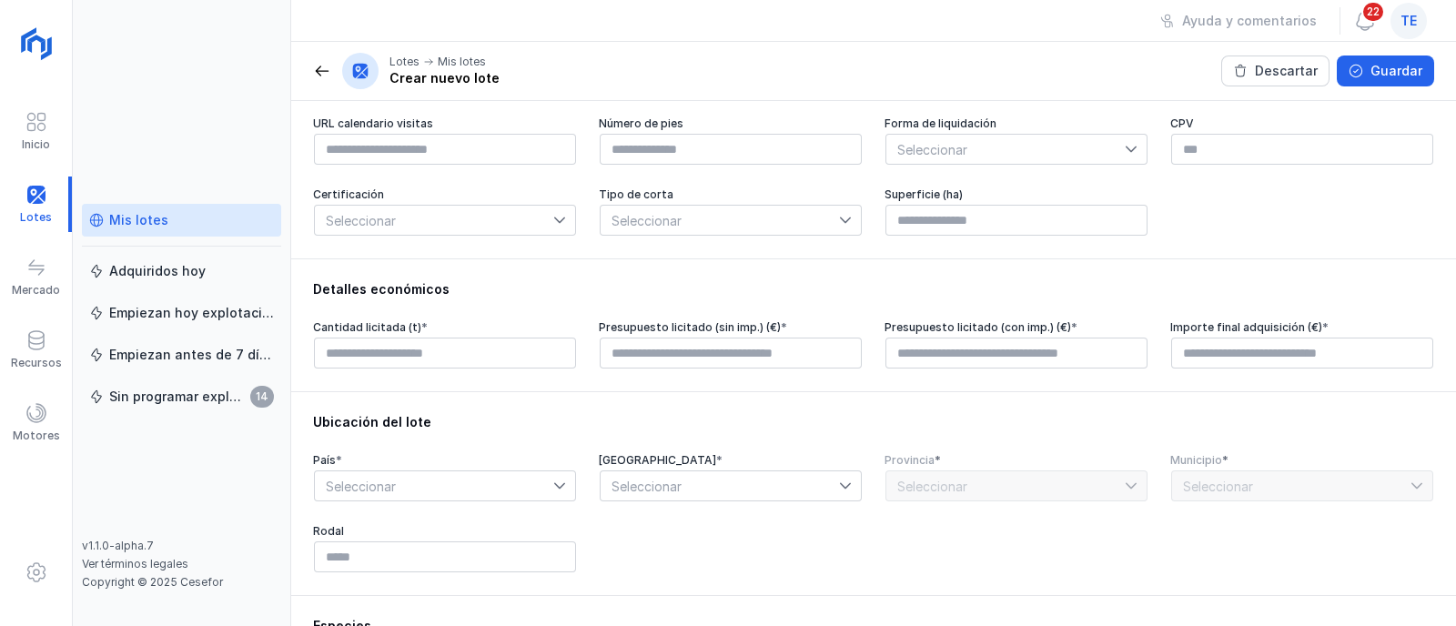
type textarea "**********"
click at [1048, 164] on span "Seleccionar" at bounding box center [1005, 149] width 238 height 29
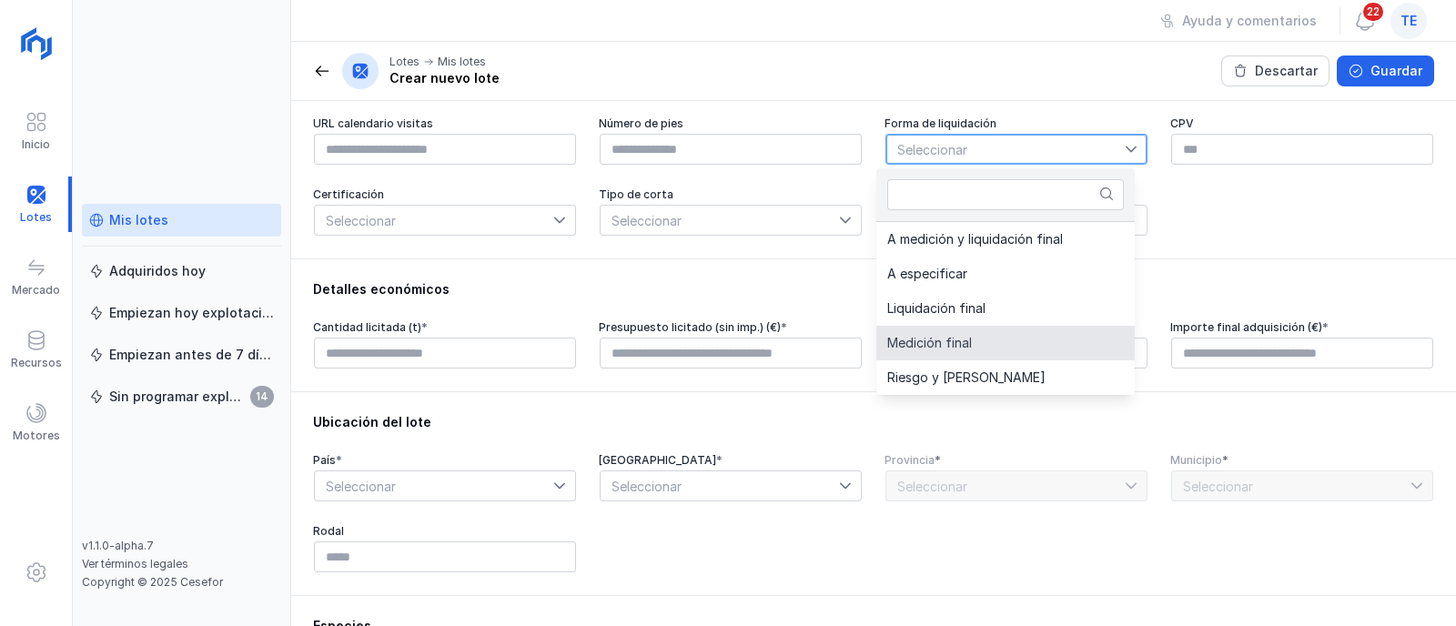
click at [1049, 351] on li "Medición final" at bounding box center [1005, 343] width 258 height 35
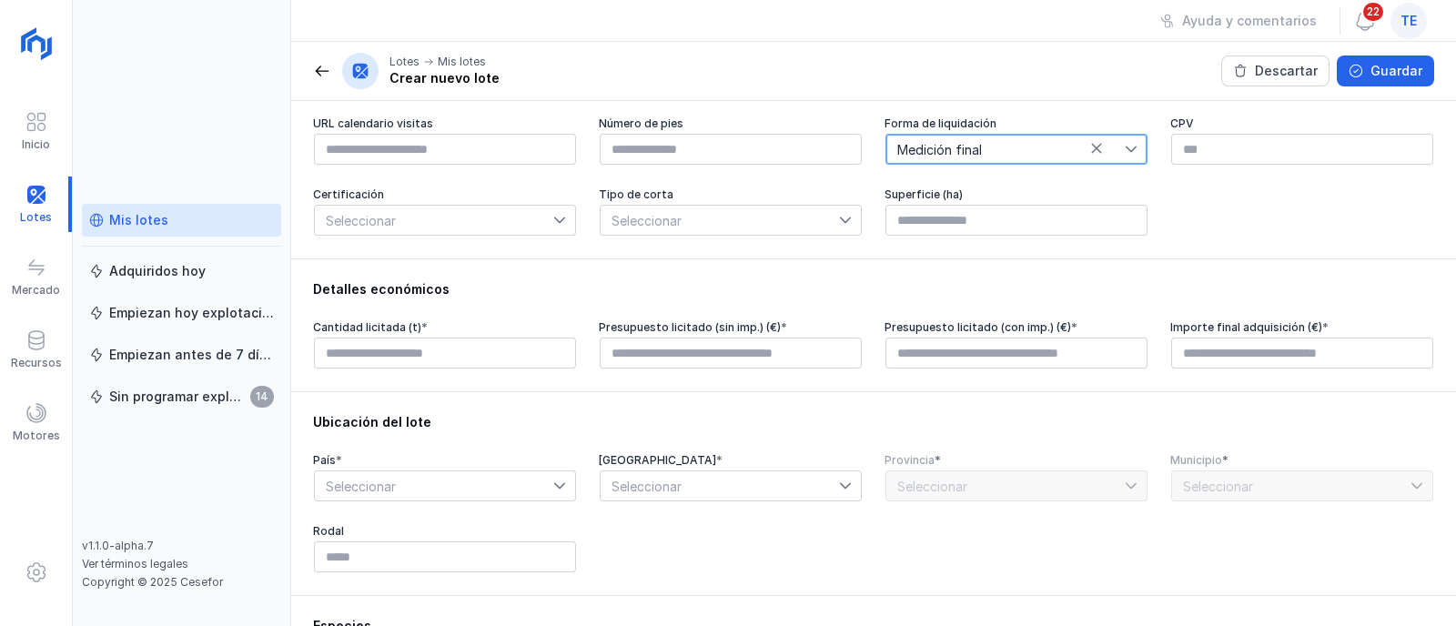
click at [483, 228] on span "Seleccionar" at bounding box center [434, 220] width 238 height 29
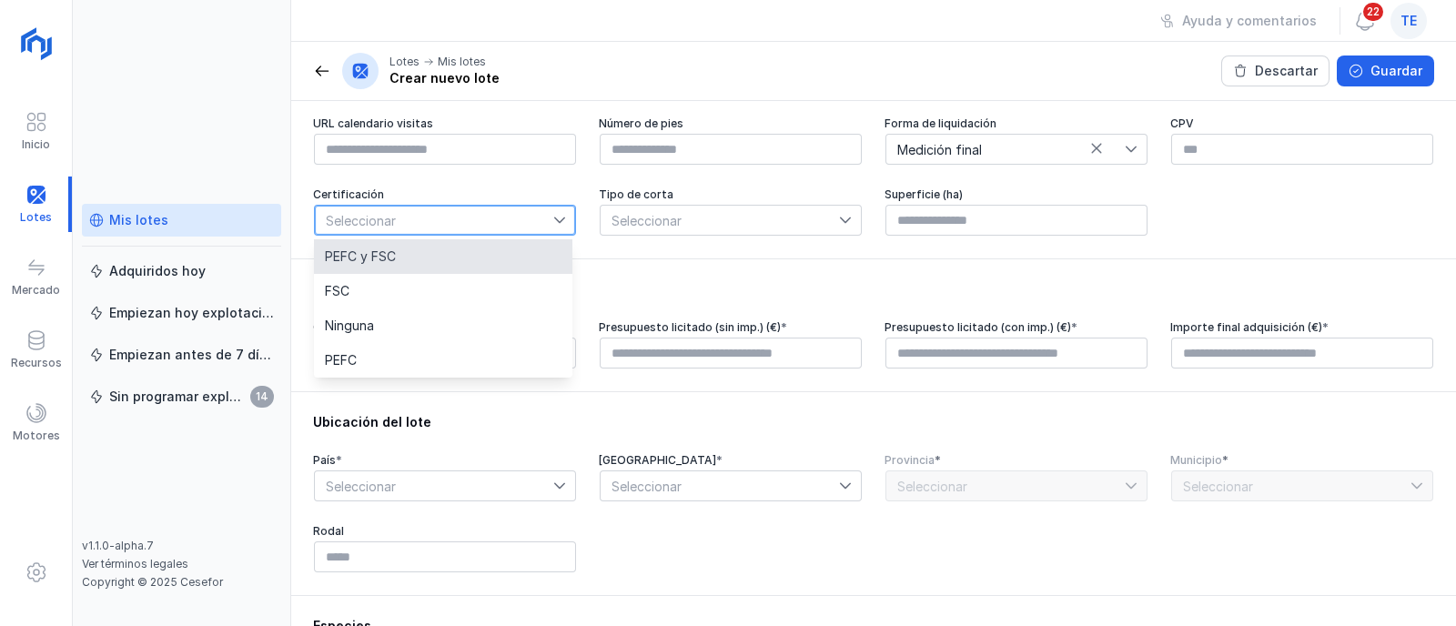
click at [489, 267] on li "PEFC y FSC" at bounding box center [443, 256] width 258 height 35
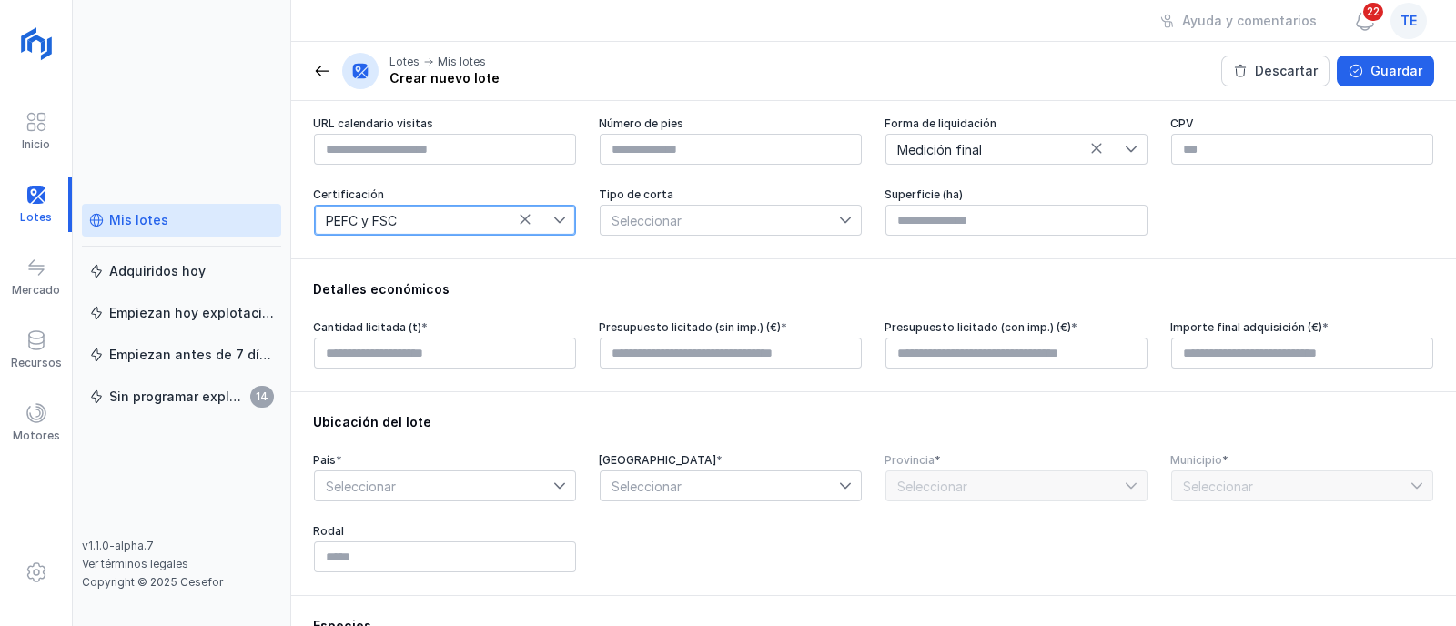
click at [450, 225] on span "PEFC y FSC" at bounding box center [434, 220] width 238 height 29
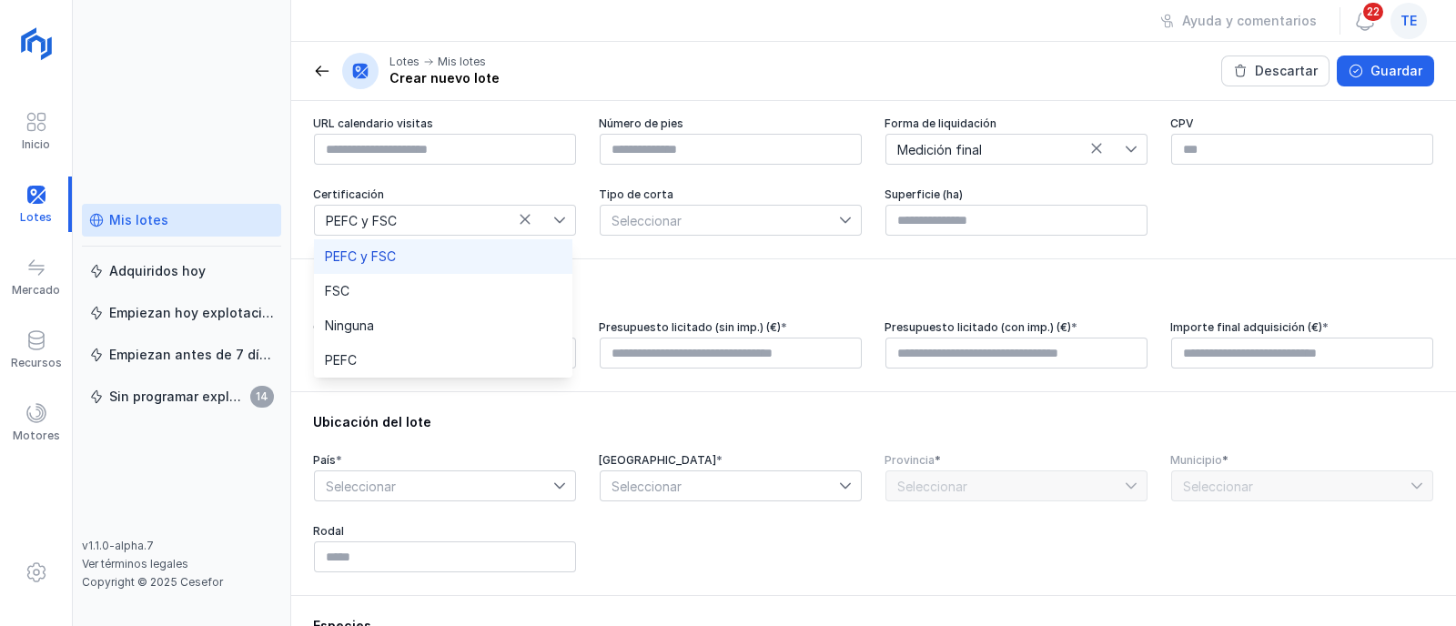
click at [606, 299] on div "Detalles económicos" at bounding box center [873, 289] width 1121 height 18
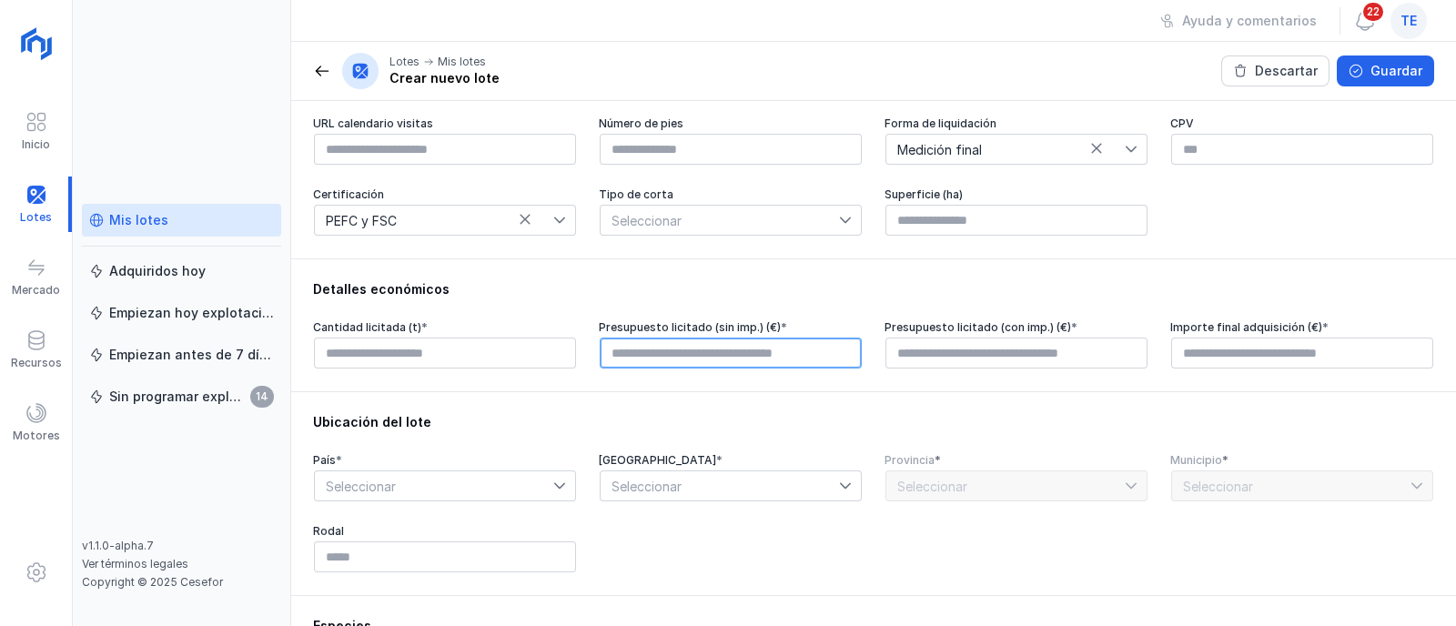
click at [660, 357] on input "text" at bounding box center [731, 353] width 262 height 31
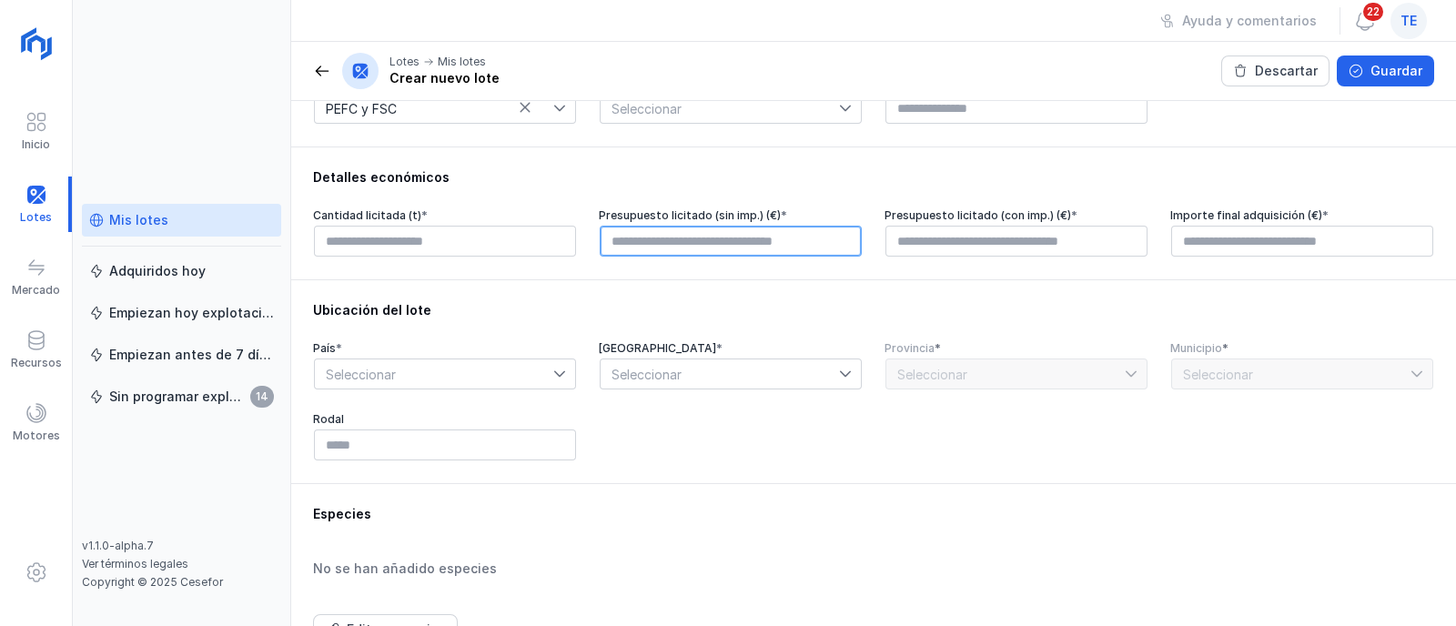
scroll to position [341, 0]
type input "****"
click at [444, 374] on span "Seleccionar" at bounding box center [434, 371] width 238 height 29
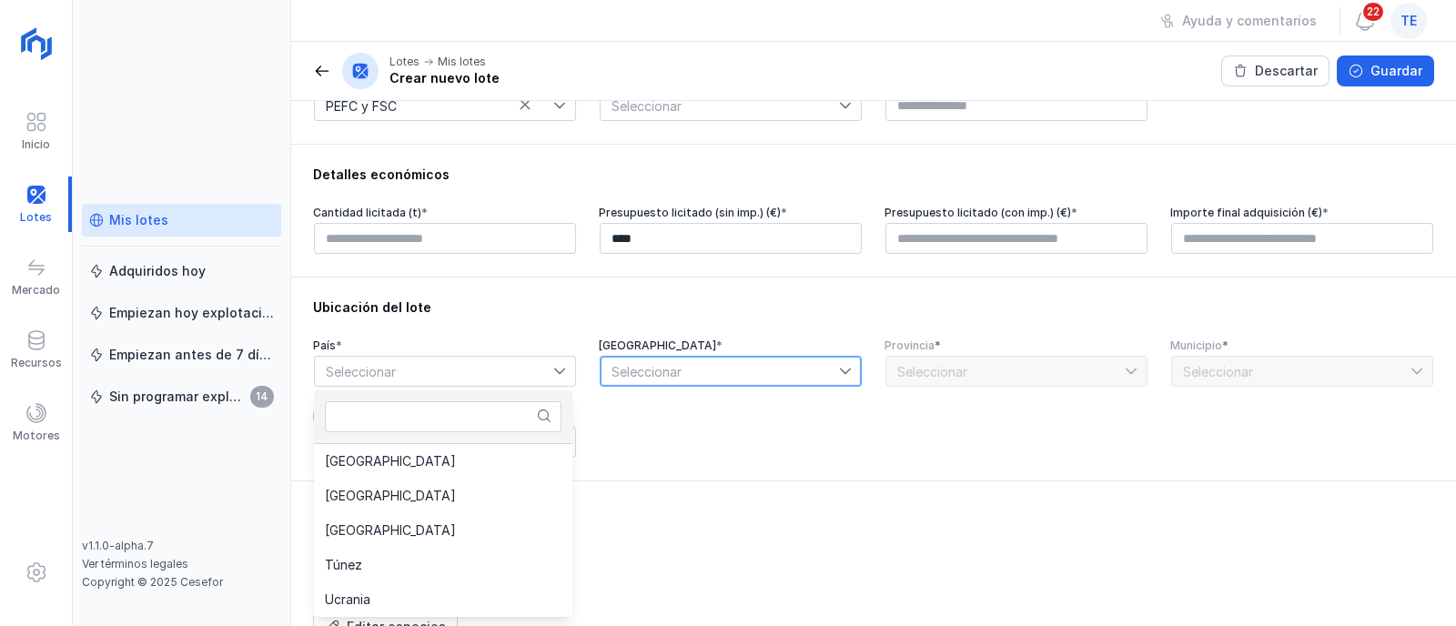
click at [773, 381] on span "Seleccionar" at bounding box center [720, 371] width 238 height 29
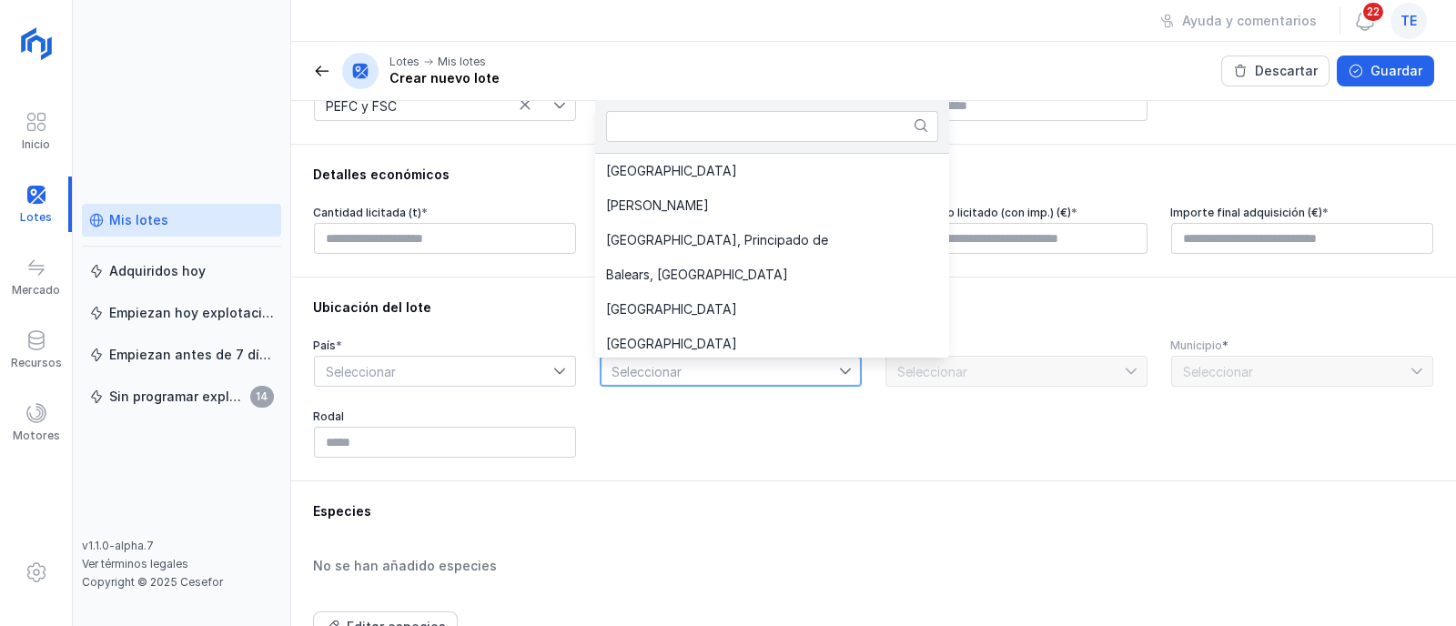
click at [715, 446] on div "País * Seleccionar Comunidad autónoma * Seleccionar Provincia * Seleccionar Mun…" at bounding box center [873, 399] width 1121 height 120
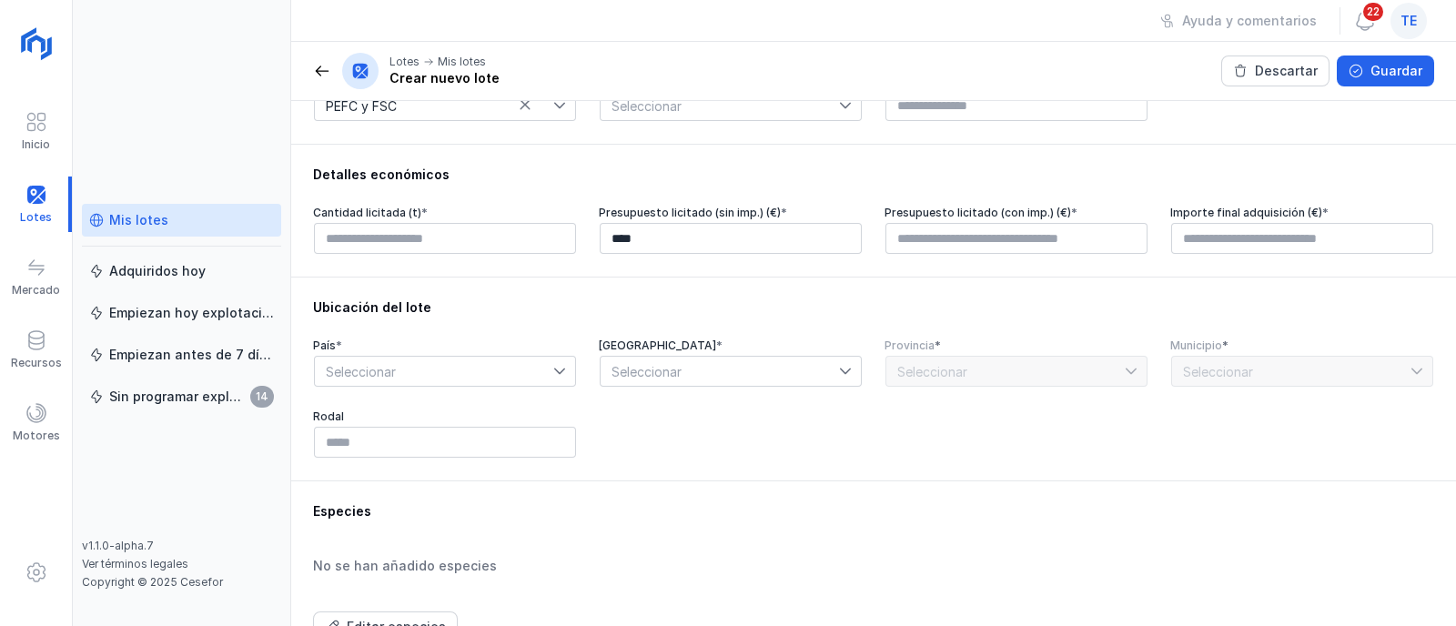
scroll to position [454, 0]
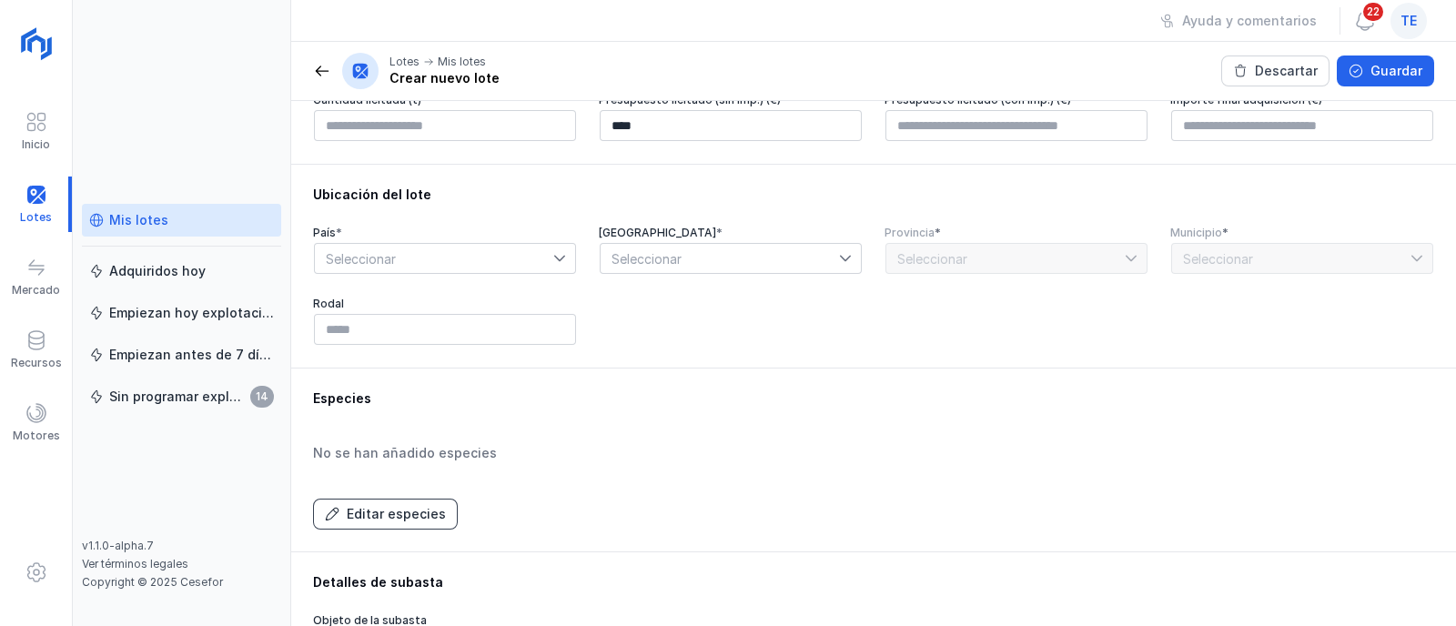
click at [388, 519] on div "Editar especies" at bounding box center [396, 514] width 99 height 18
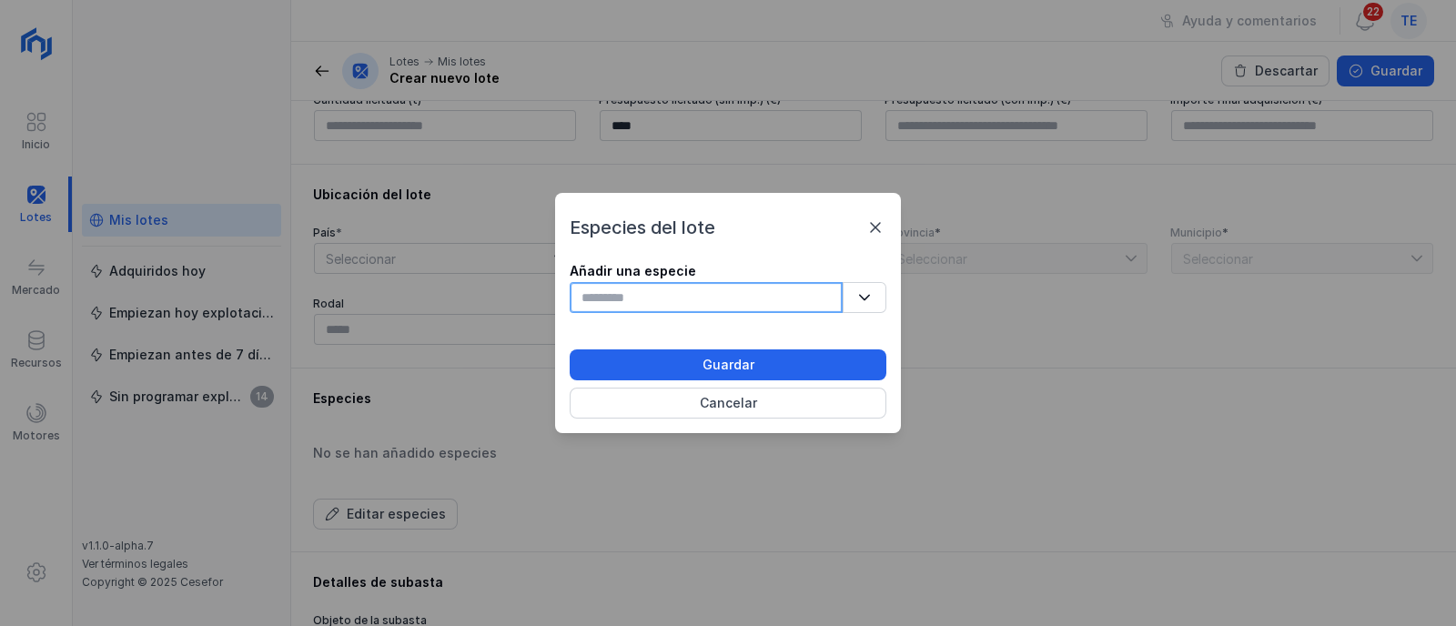
click at [762, 289] on input "text" at bounding box center [706, 297] width 273 height 31
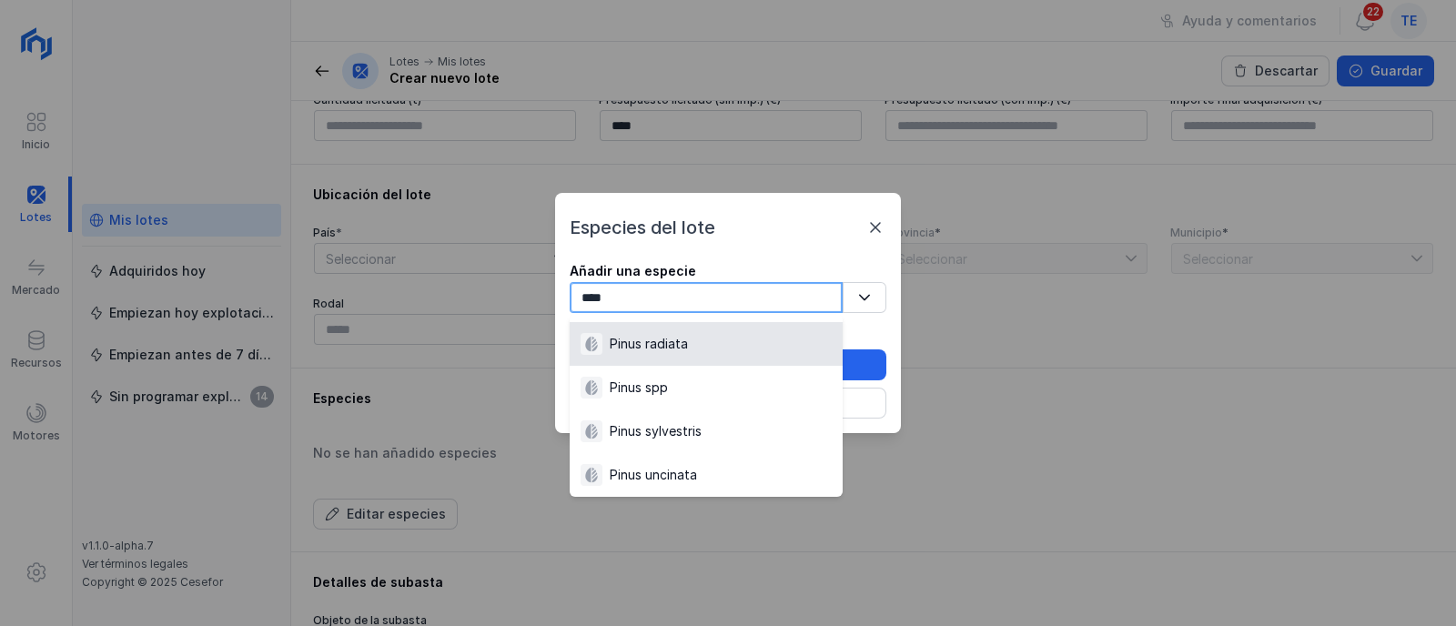
scroll to position [284, 0]
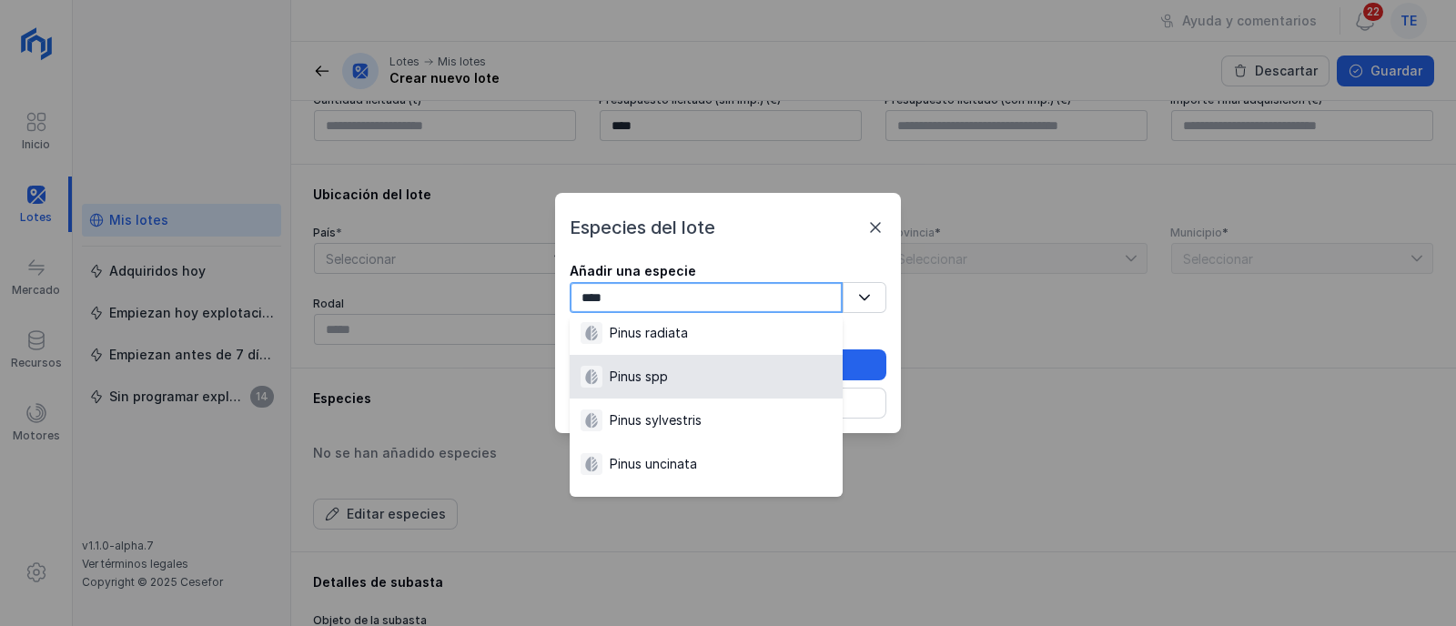
type input "****"
click at [720, 393] on li "Pinus spp" at bounding box center [706, 377] width 273 height 44
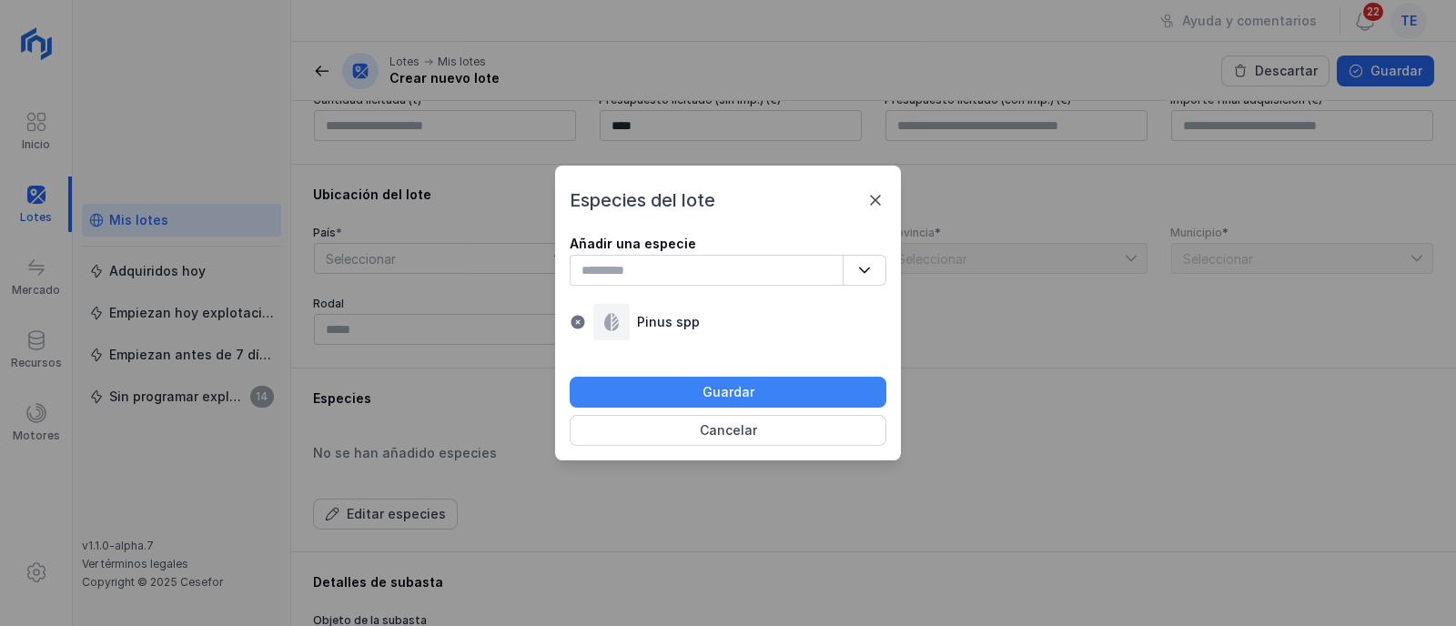
click at [759, 391] on button "Guardar" at bounding box center [728, 392] width 317 height 31
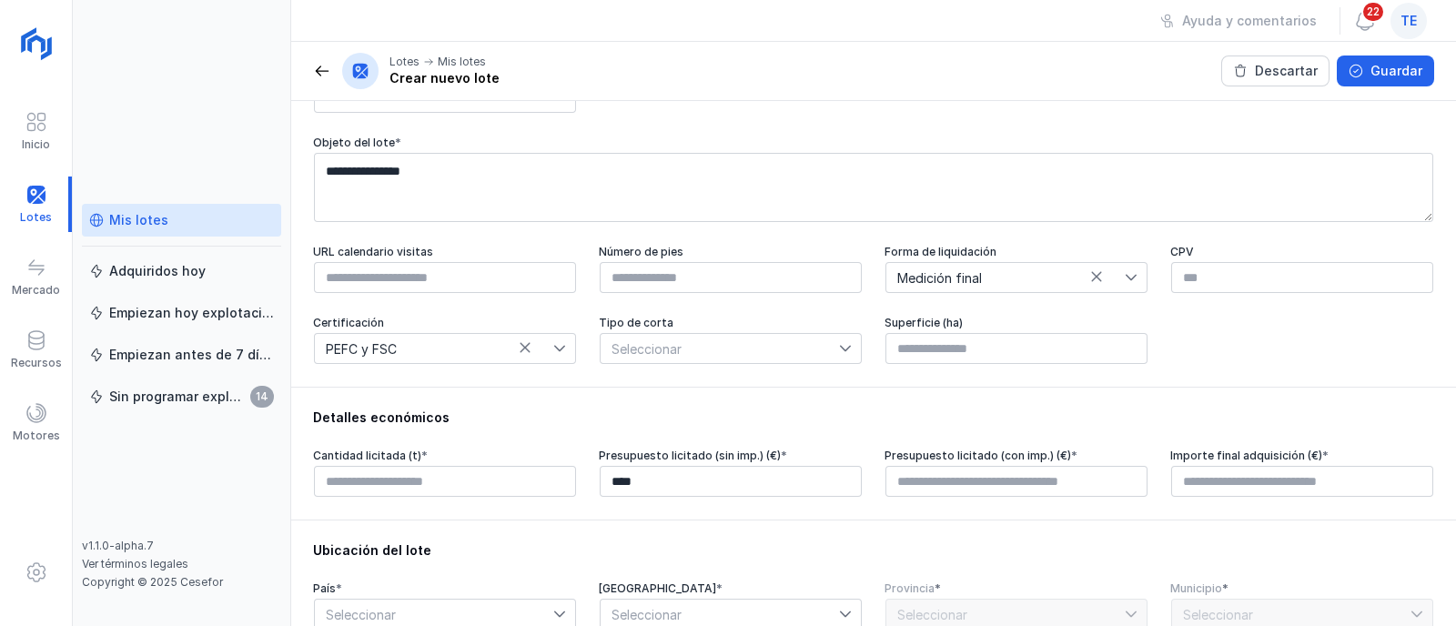
scroll to position [0, 0]
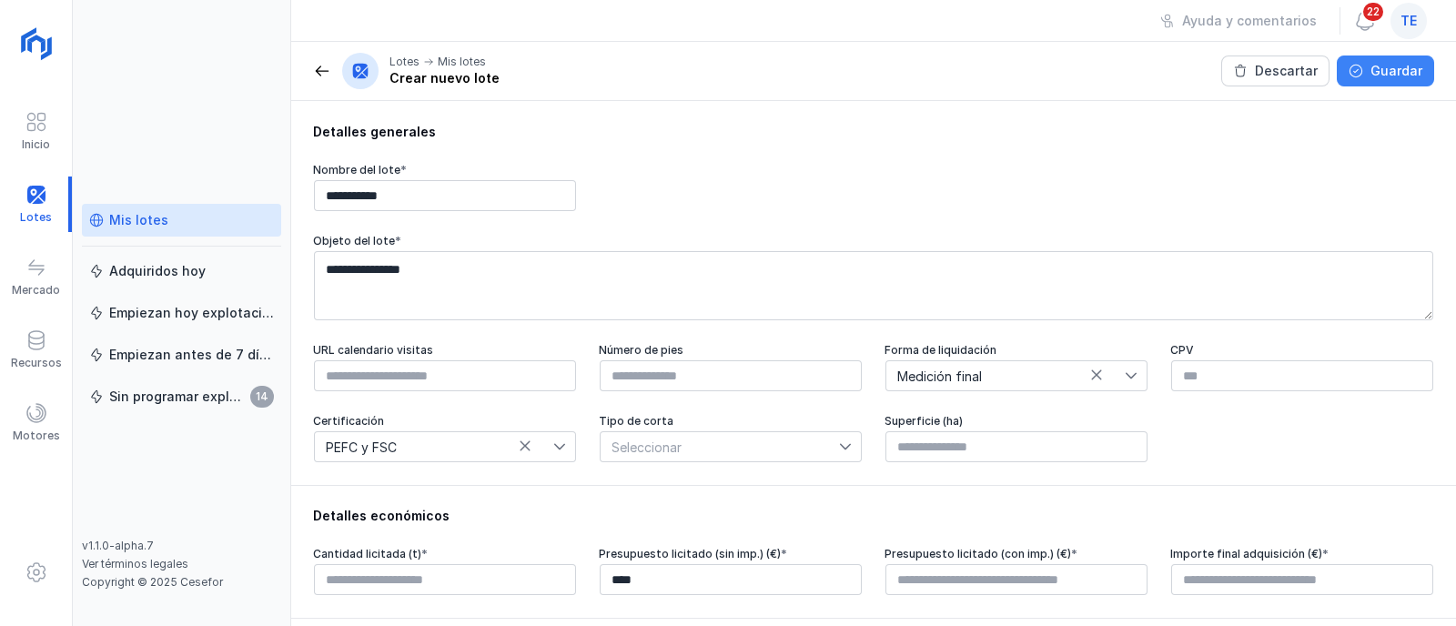
click at [1384, 79] on div "Guardar" at bounding box center [1397, 71] width 52 height 18
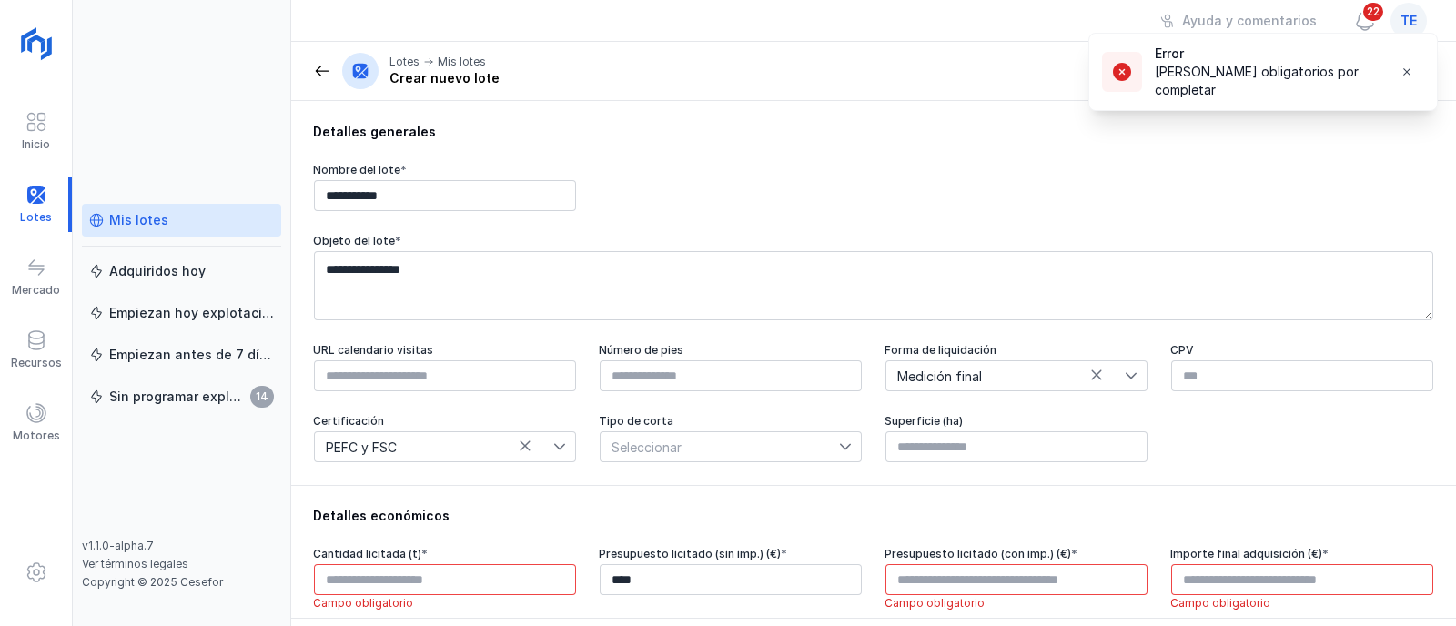
click at [1256, 186] on div "**********" at bounding box center [873, 187] width 1121 height 49
click at [1402, 67] on span "button" at bounding box center [1407, 72] width 15 height 15
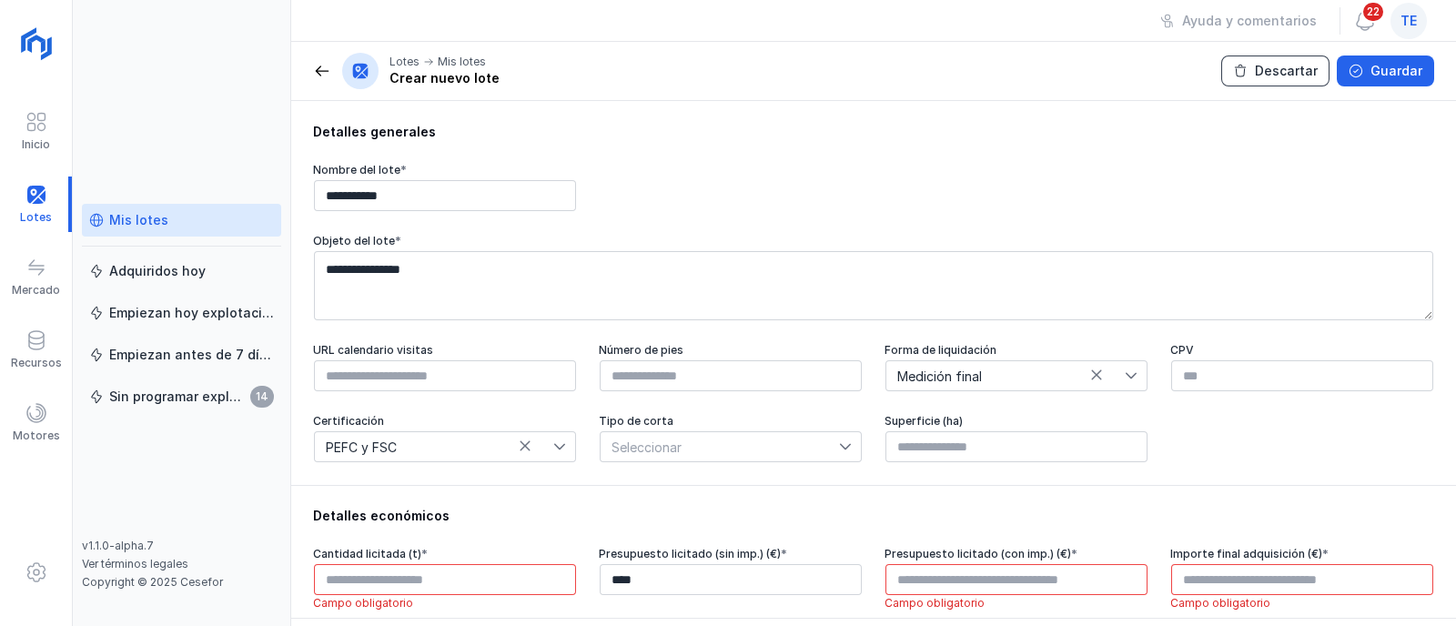
click at [1273, 73] on div "Descartar" at bounding box center [1286, 71] width 63 height 18
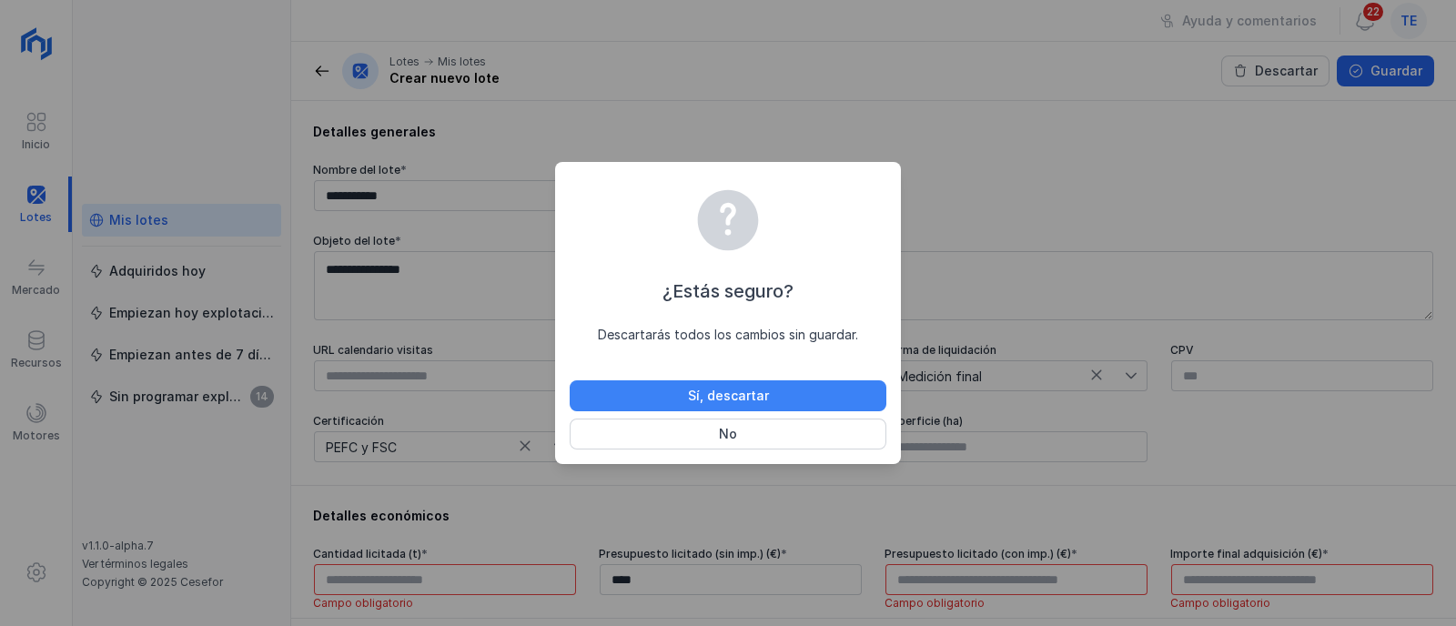
click at [724, 393] on div "Sí, descartar" at bounding box center [728, 396] width 81 height 18
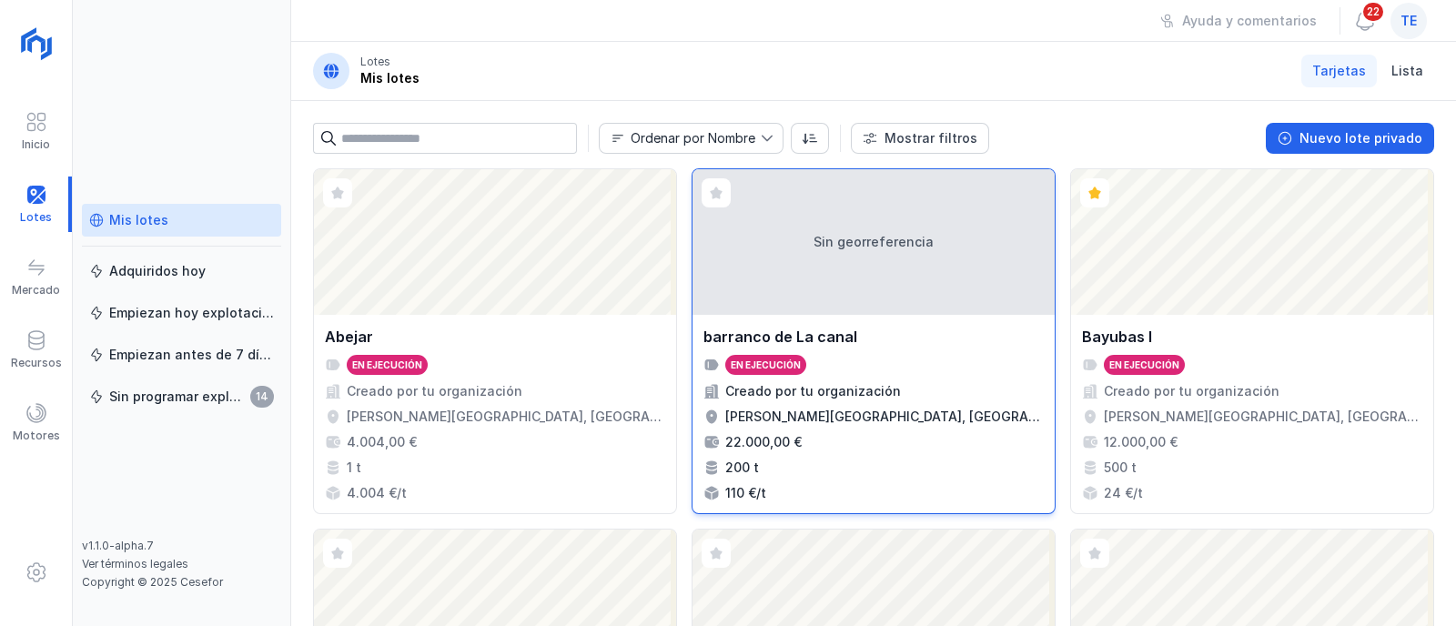
click at [897, 233] on div "Sin georreferencia" at bounding box center [874, 242] width 362 height 146
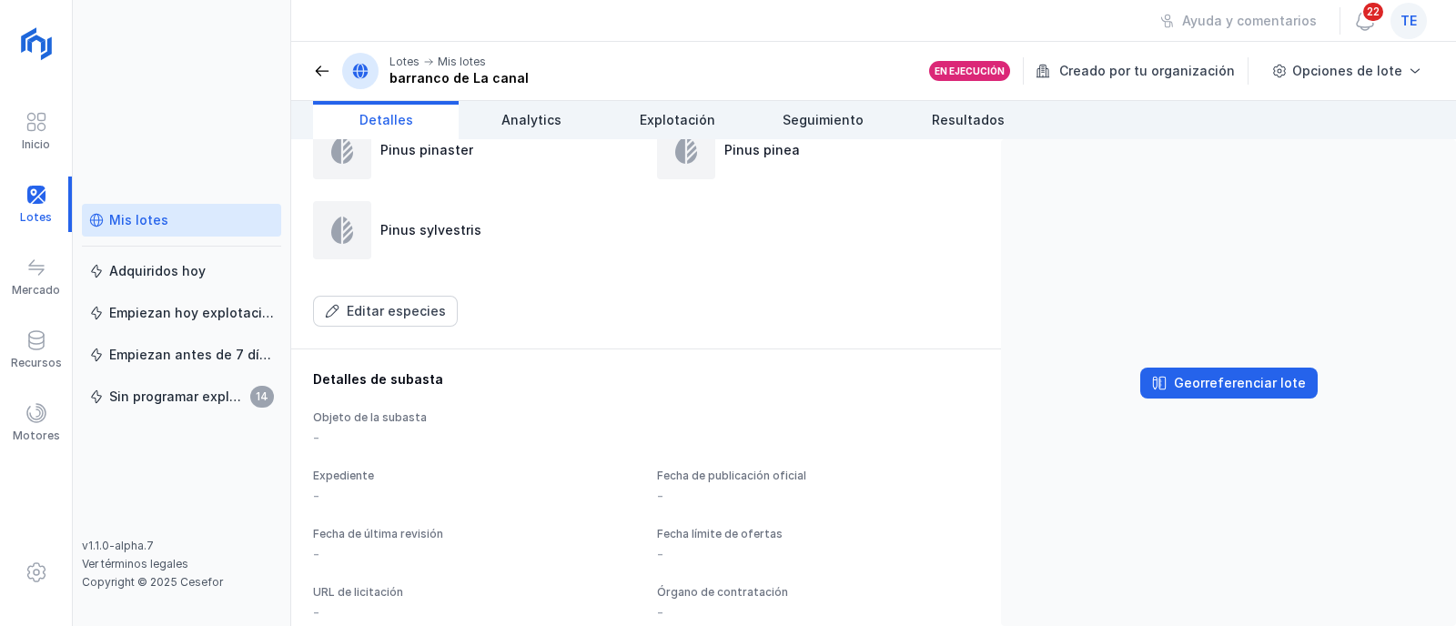
scroll to position [1024, 0]
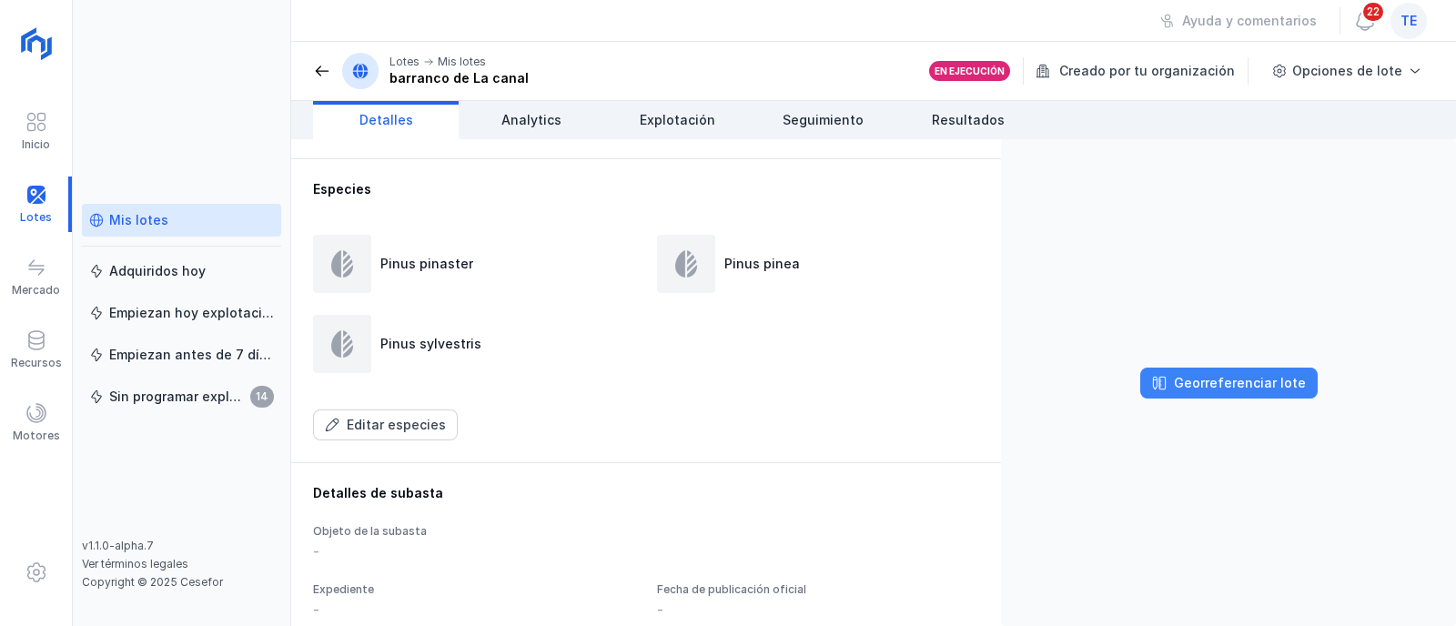
click at [1216, 387] on div "Georreferenciar lote" at bounding box center [1240, 383] width 132 height 18
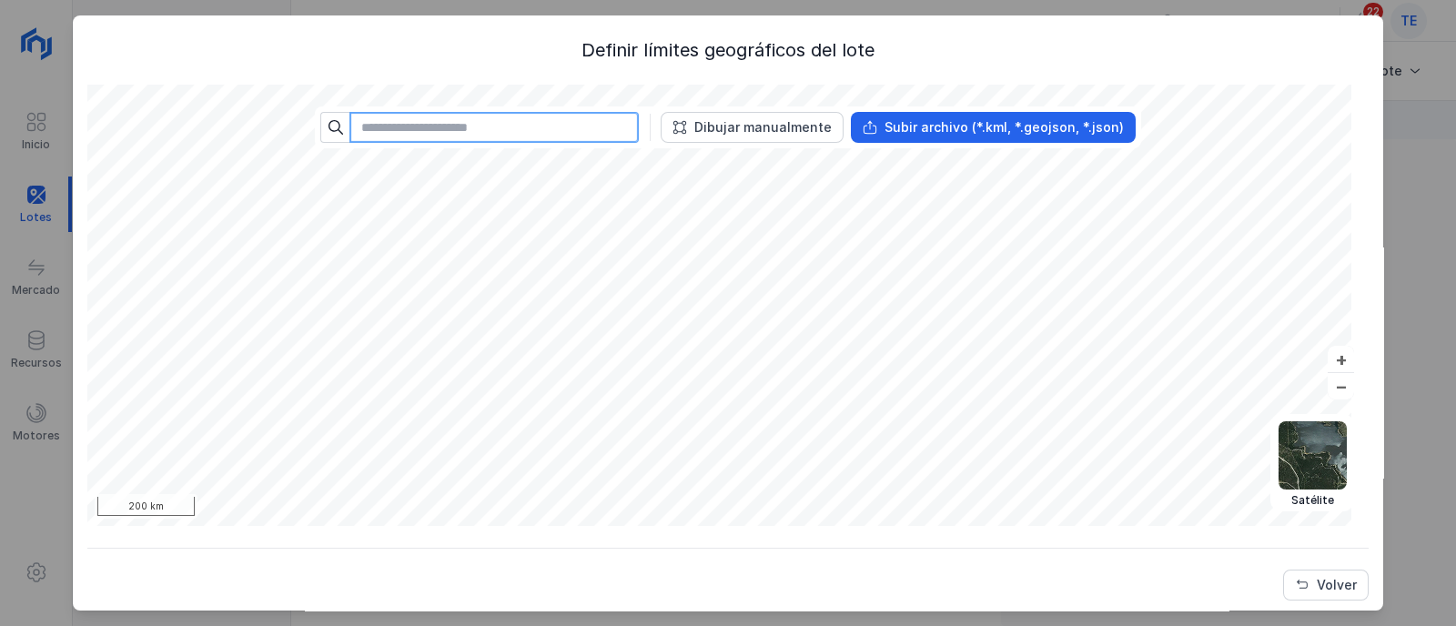
click at [526, 132] on input "text" at bounding box center [494, 127] width 289 height 31
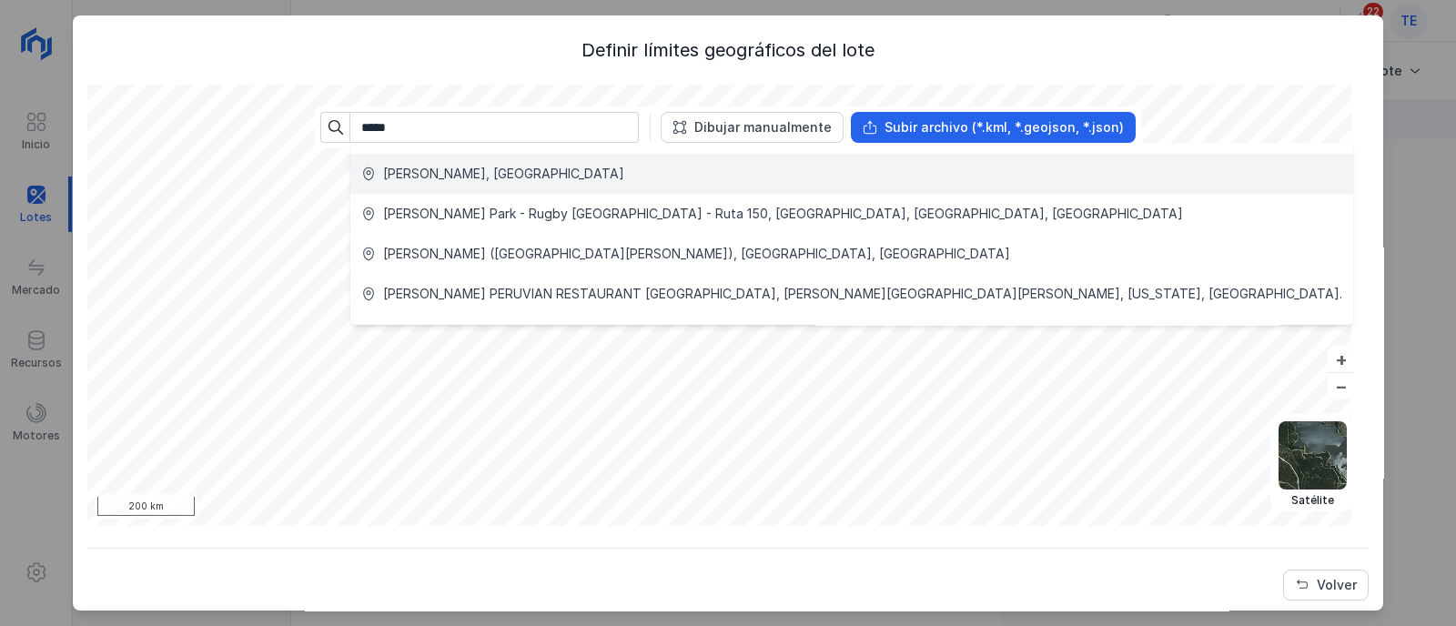
click at [584, 179] on div "[PERSON_NAME], [GEOGRAPHIC_DATA]" at bounding box center [851, 174] width 981 height 18
type input "**********"
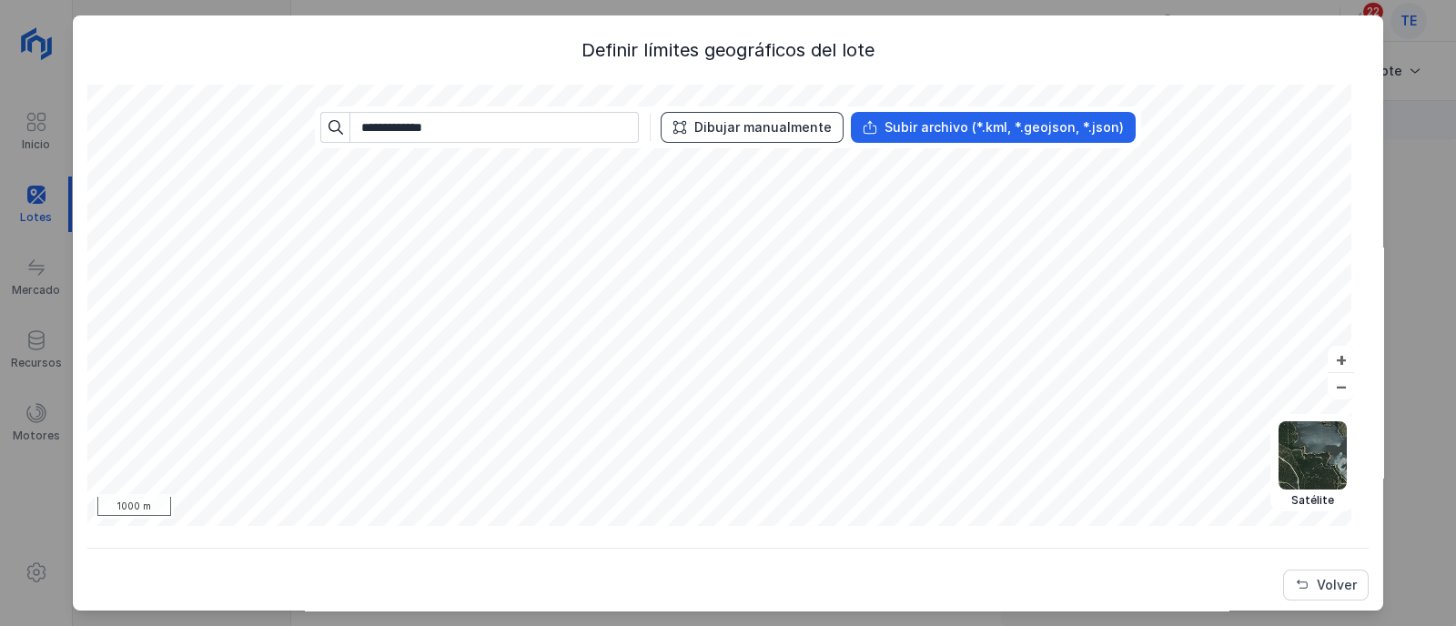
click at [787, 136] on div "Dibujar manualmente" at bounding box center [762, 127] width 137 height 18
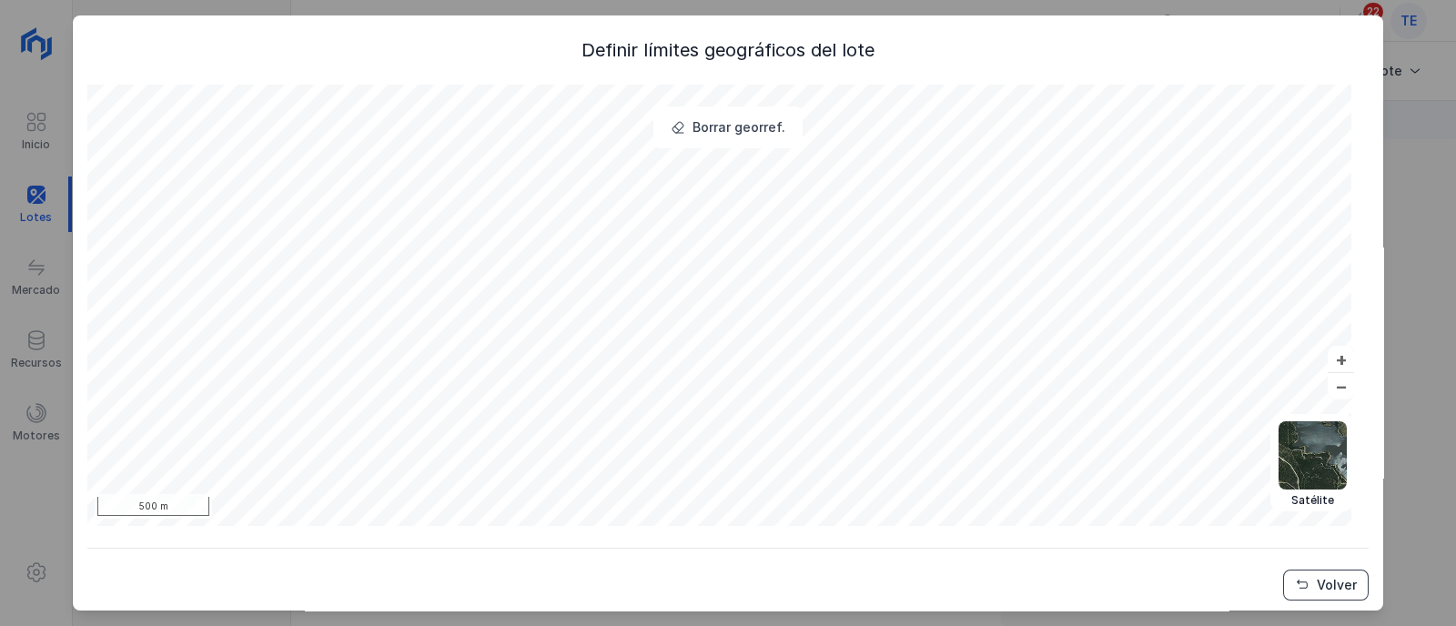
click at [1295, 583] on span "Volver" at bounding box center [1302, 585] width 15 height 15
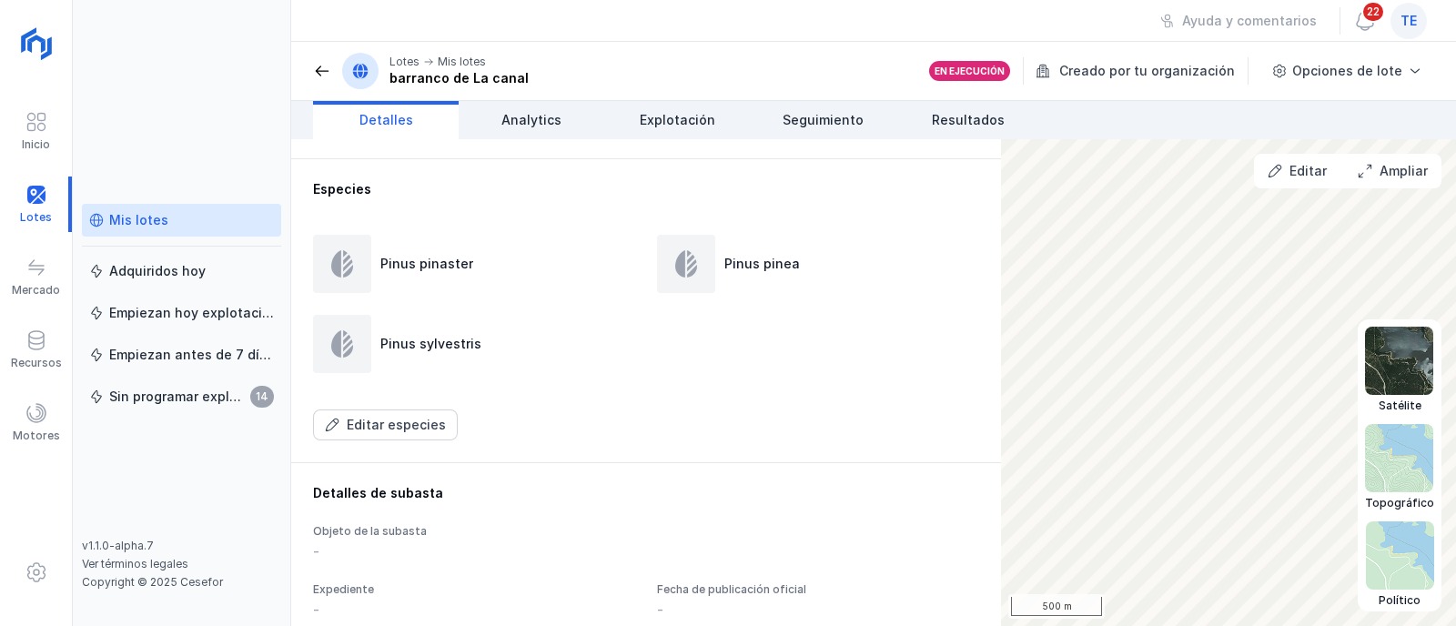
click at [1407, 561] on img at bounding box center [1400, 556] width 68 height 68
click at [1397, 360] on img at bounding box center [1399, 361] width 68 height 68
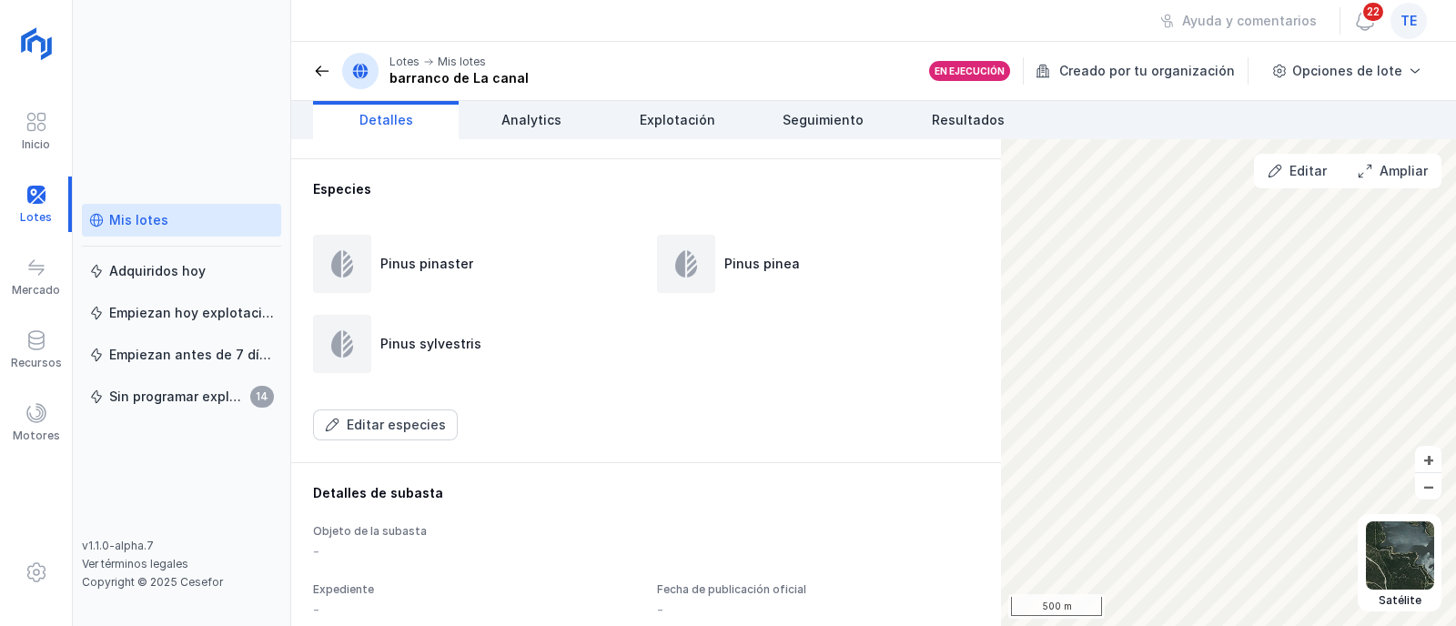
click at [174, 230] on link "Mis lotes" at bounding box center [181, 220] width 199 height 33
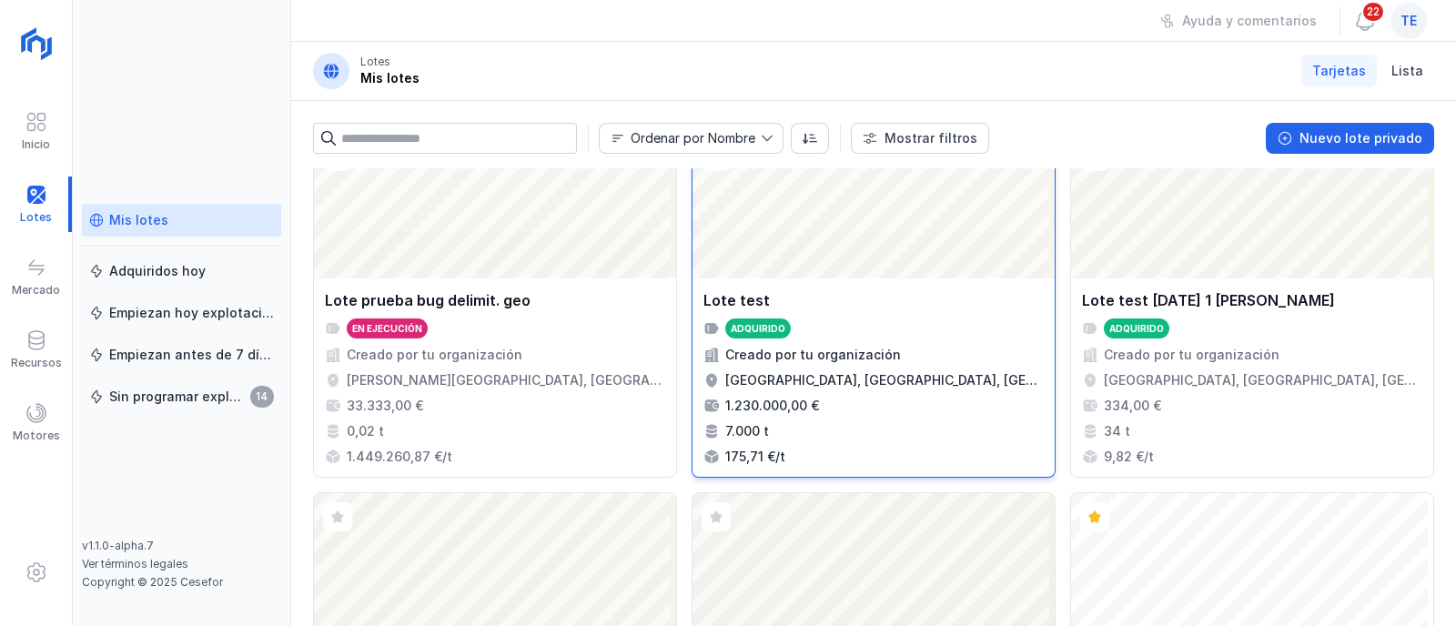
scroll to position [1592, 0]
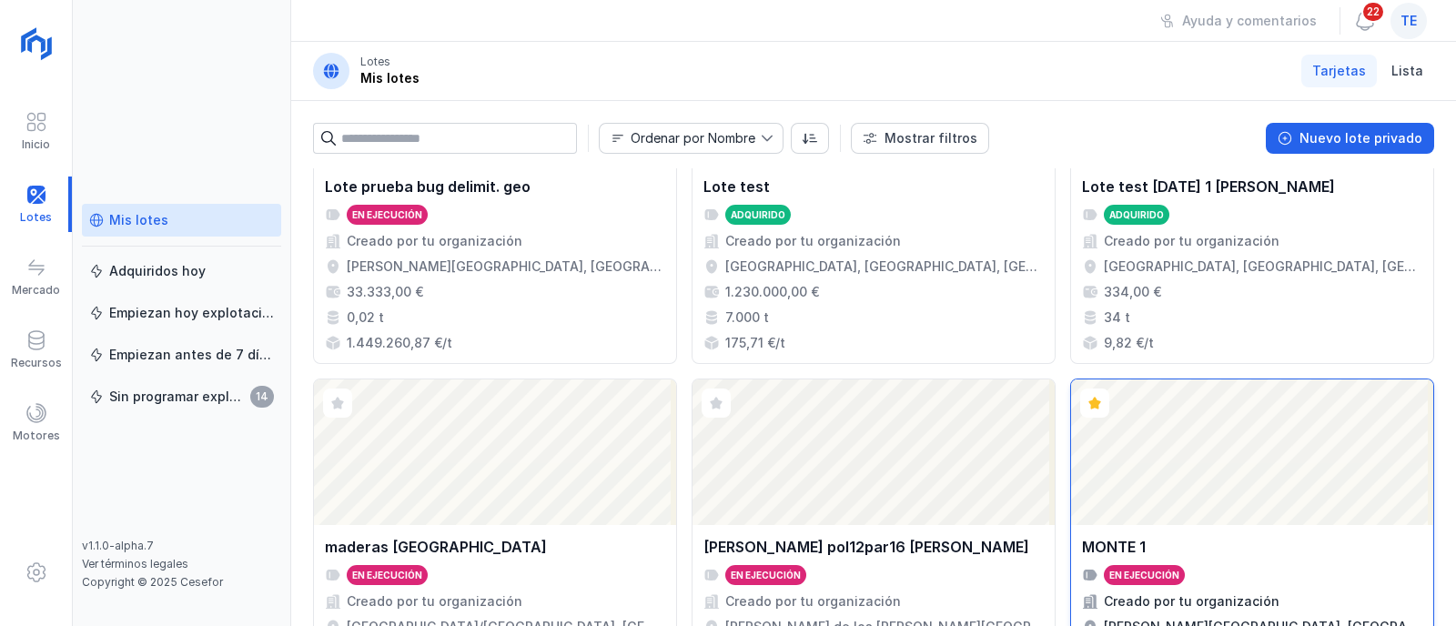
click at [1213, 511] on div "Abrir lote" at bounding box center [1252, 453] width 362 height 146
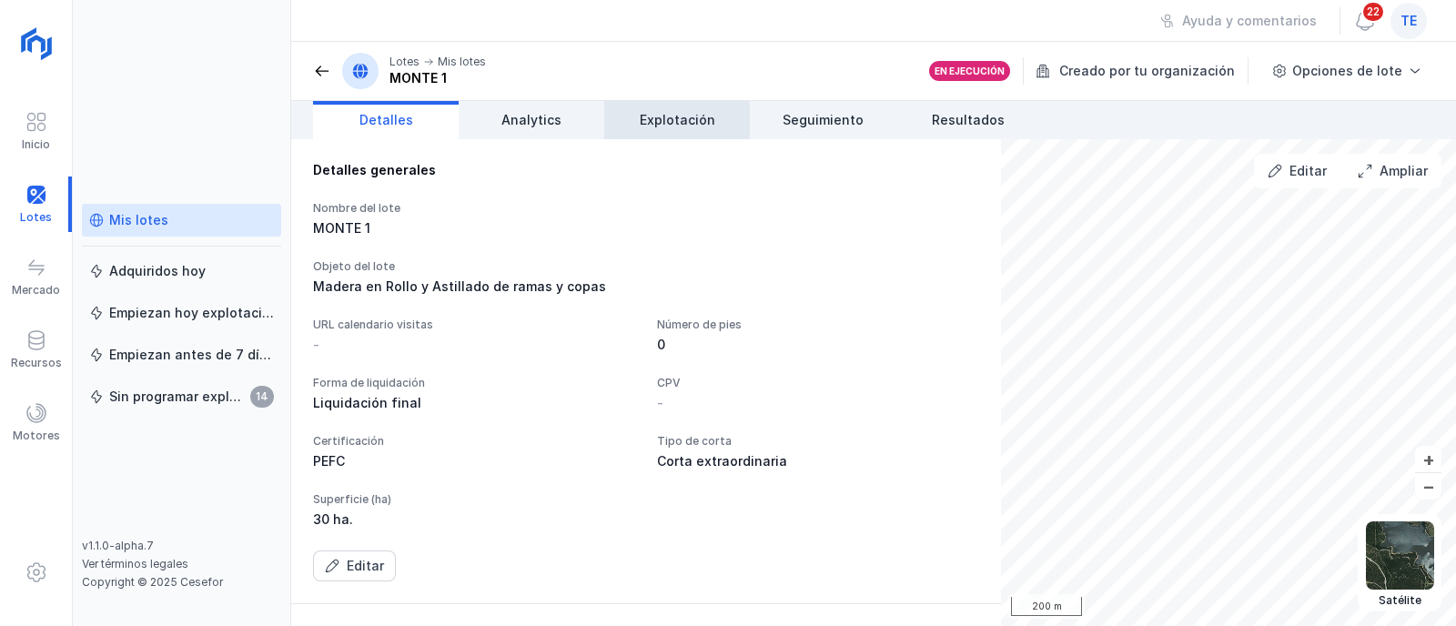
click at [720, 126] on link "Explotación" at bounding box center [677, 120] width 146 height 38
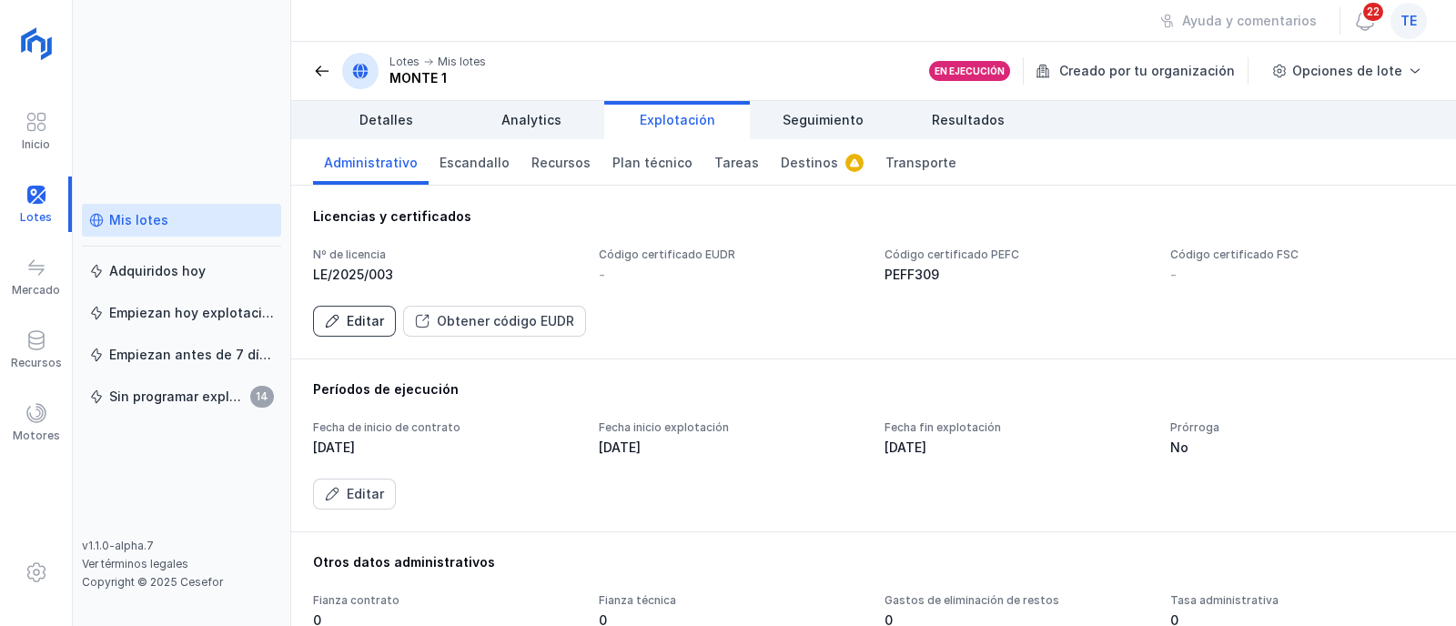
click at [352, 329] on div "Editar" at bounding box center [365, 321] width 37 height 18
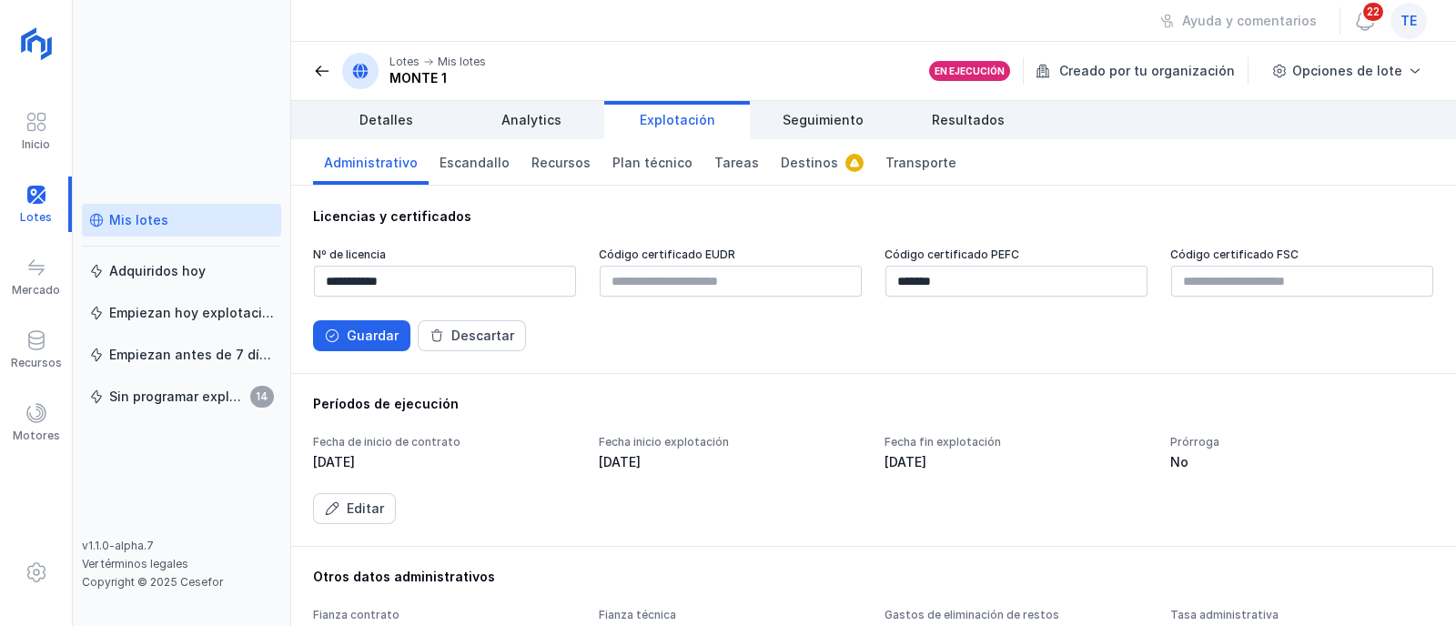
click at [362, 342] on div "Guardar" at bounding box center [373, 336] width 52 height 18
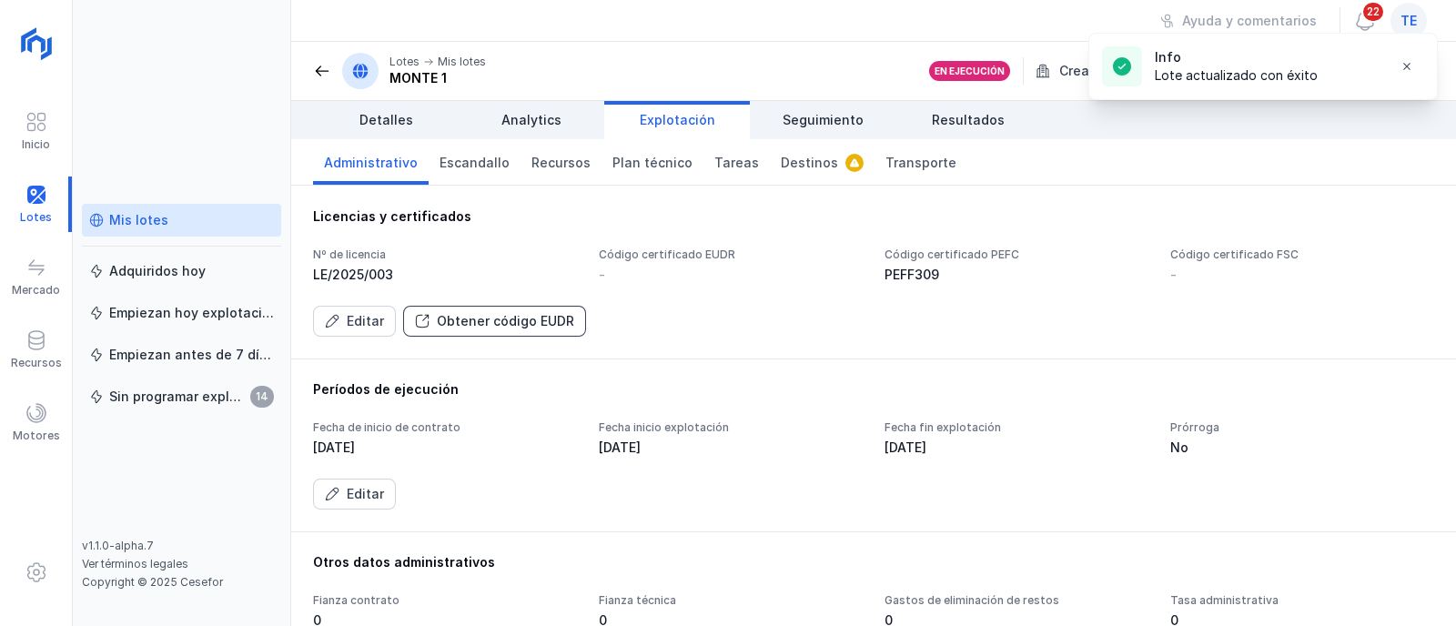
click at [513, 319] on div "Obtener código EUDR" at bounding box center [505, 321] width 137 height 18
drag, startPoint x: 513, startPoint y: 319, endPoint x: 524, endPoint y: 341, distance: 24.4
click at [524, 341] on div "Licencias y certificados Nº de licencia LE/2025/003 Código certificado EUDR - C…" at bounding box center [873, 272] width 1165 height 173
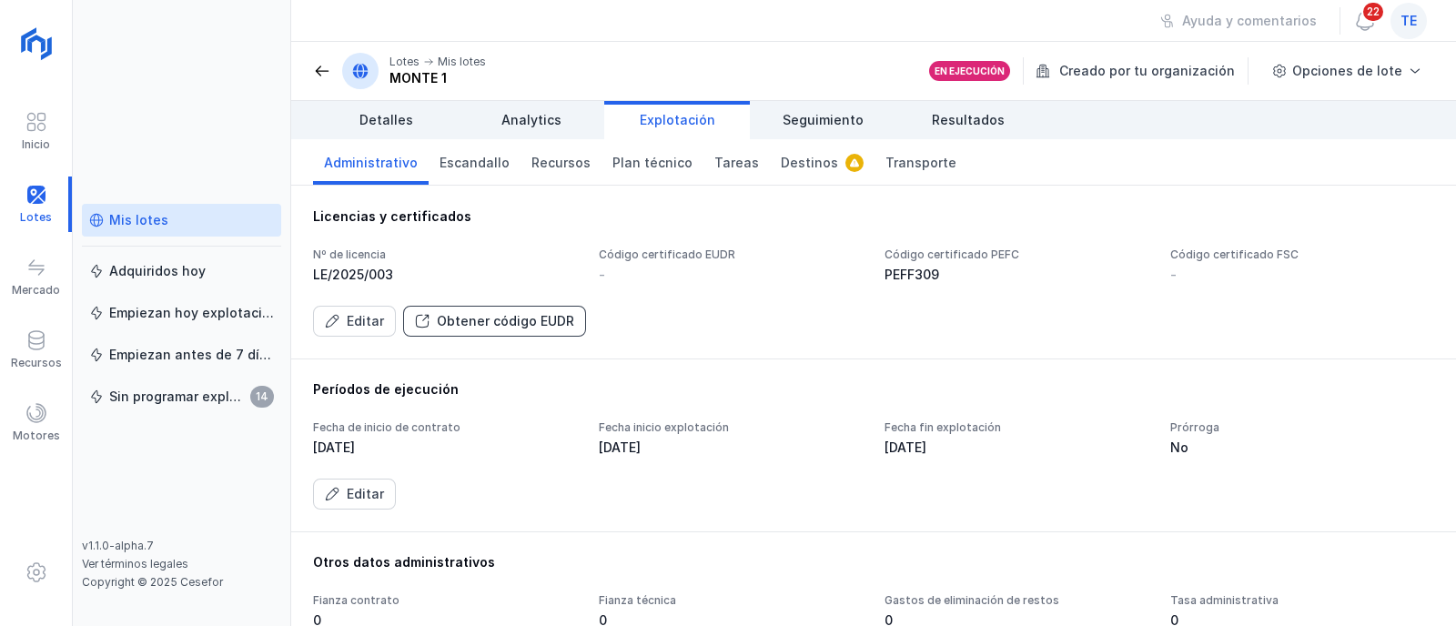
click at [550, 320] on div "Obtener código EUDR" at bounding box center [505, 321] width 137 height 18
drag, startPoint x: 542, startPoint y: 319, endPoint x: 690, endPoint y: 258, distance: 159.6
click at [696, 268] on div "Nº de licencia LE/2025/003 Código certificado EUDR - Código certificado PEFC PE…" at bounding box center [873, 292] width 1121 height 89
click at [672, 257] on div "Código certificado EUDR" at bounding box center [731, 255] width 264 height 15
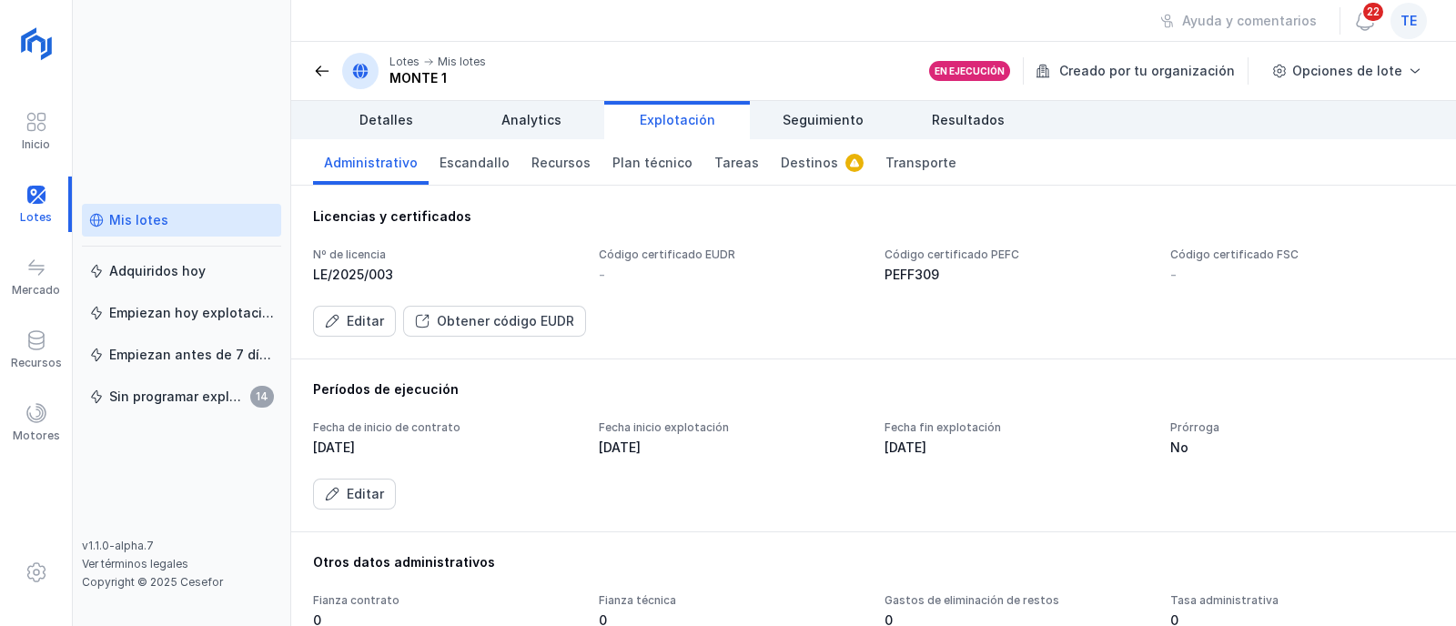
drag, startPoint x: 684, startPoint y: 272, endPoint x: 666, endPoint y: 259, distance: 22.2
click at [685, 272] on div "-" at bounding box center [731, 275] width 264 height 18
click at [352, 321] on div "Editar" at bounding box center [365, 321] width 37 height 18
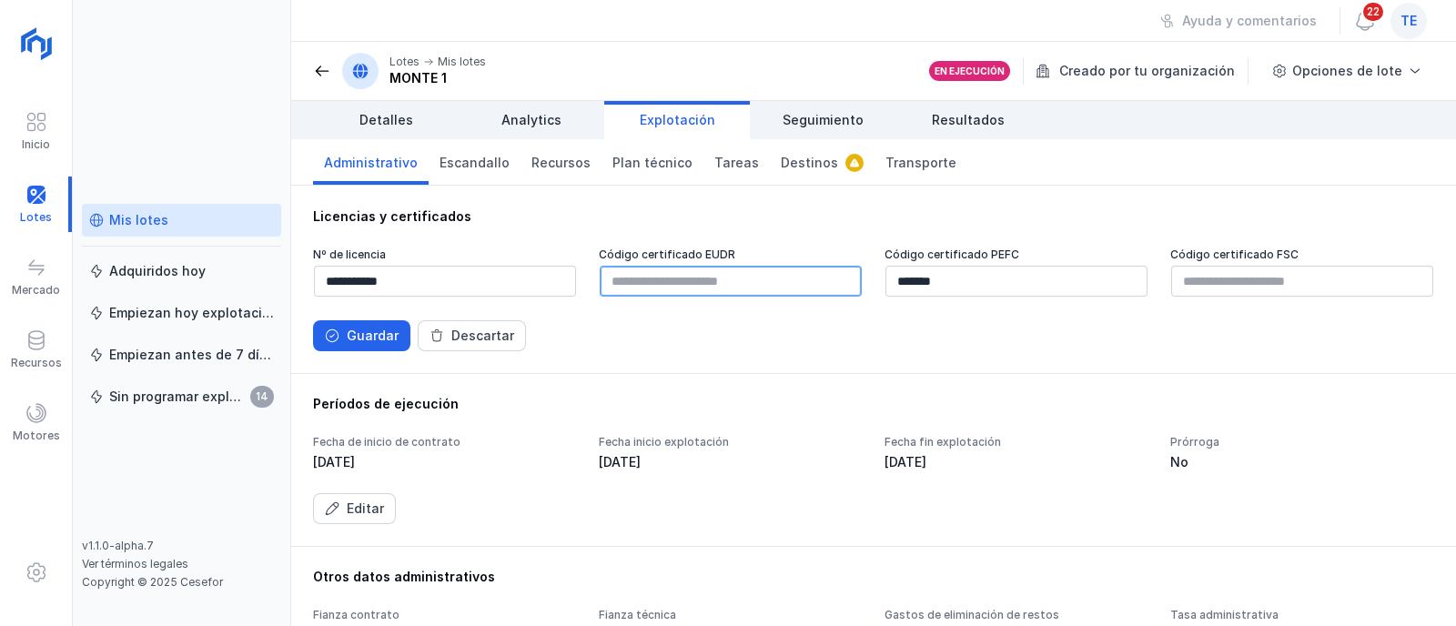
click at [657, 279] on input "text" at bounding box center [731, 281] width 262 height 31
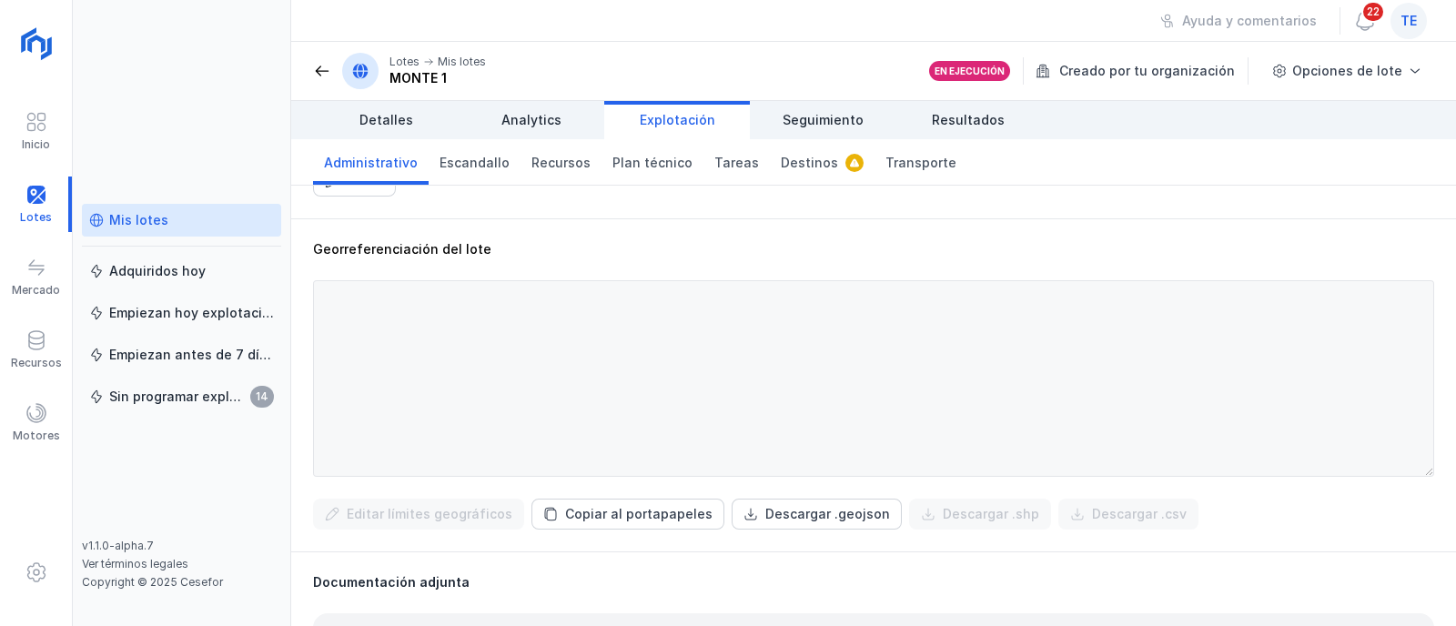
scroll to position [569, 0]
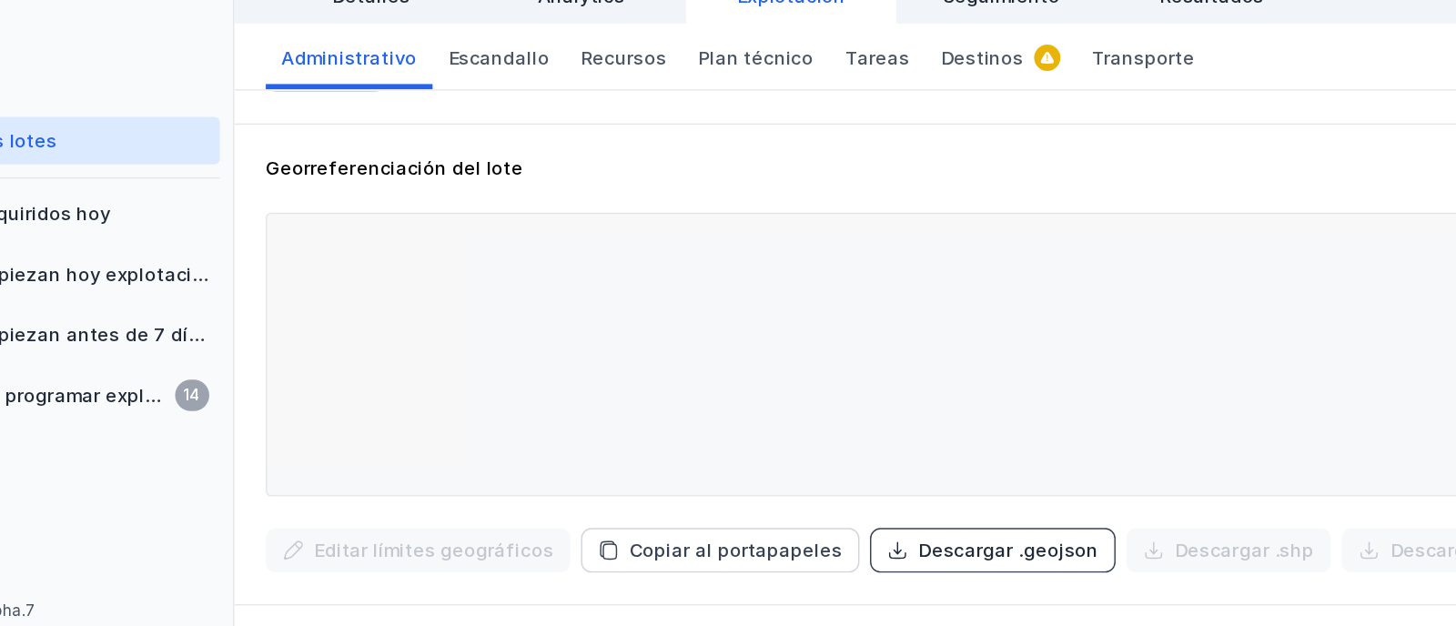
click at [788, 502] on div "Descargar .geojson" at bounding box center [827, 504] width 125 height 18
click at [804, 512] on button "Descargar .geojson" at bounding box center [817, 504] width 170 height 31
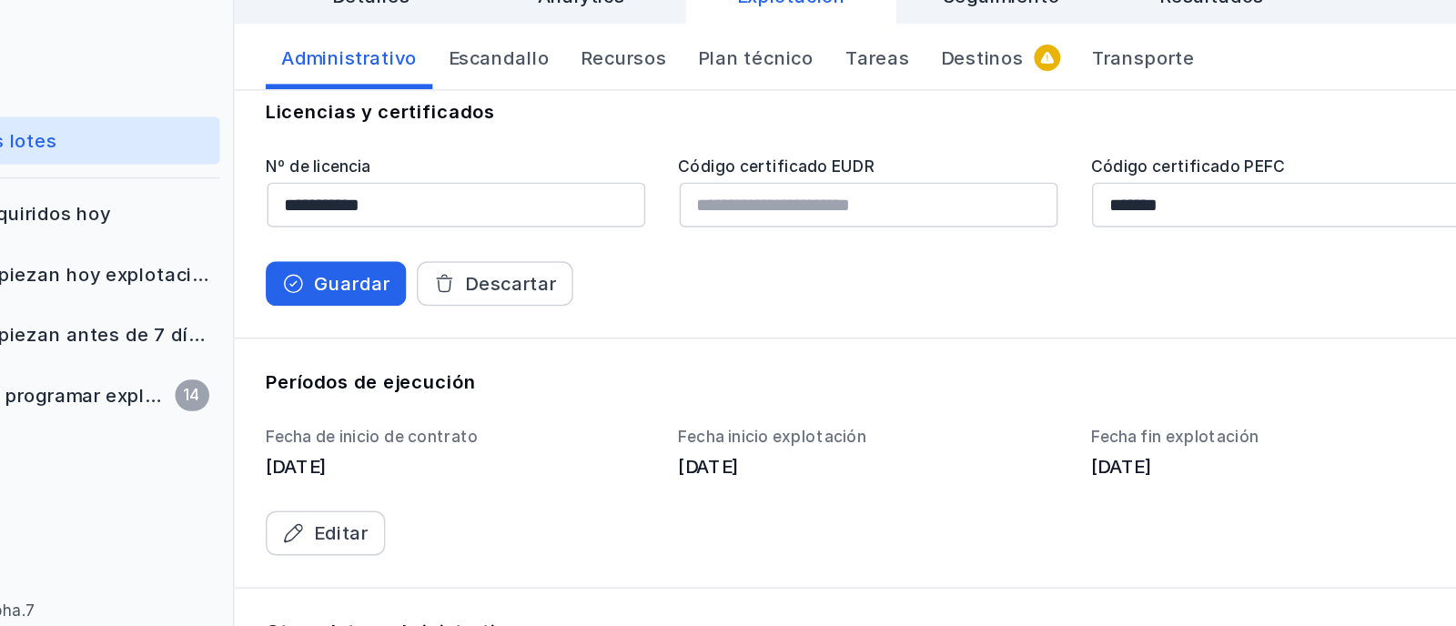
scroll to position [0, 0]
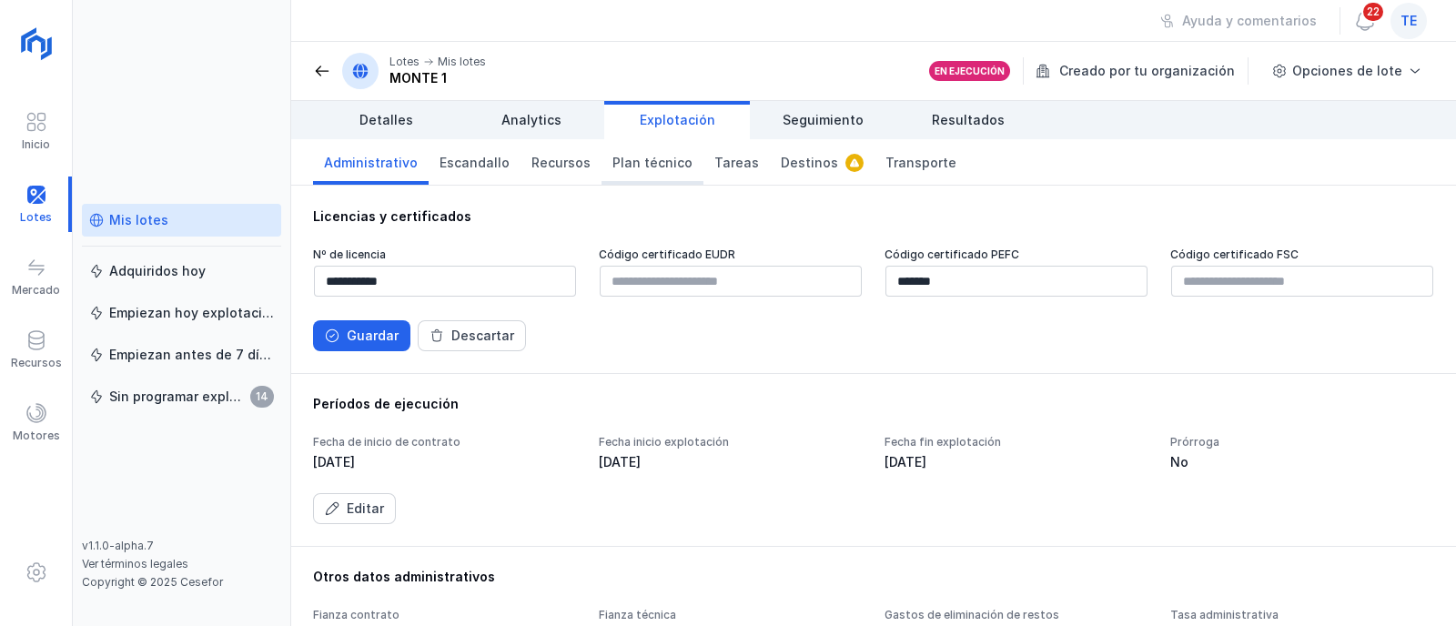
click at [638, 159] on span "Plan técnico" at bounding box center [653, 163] width 80 height 18
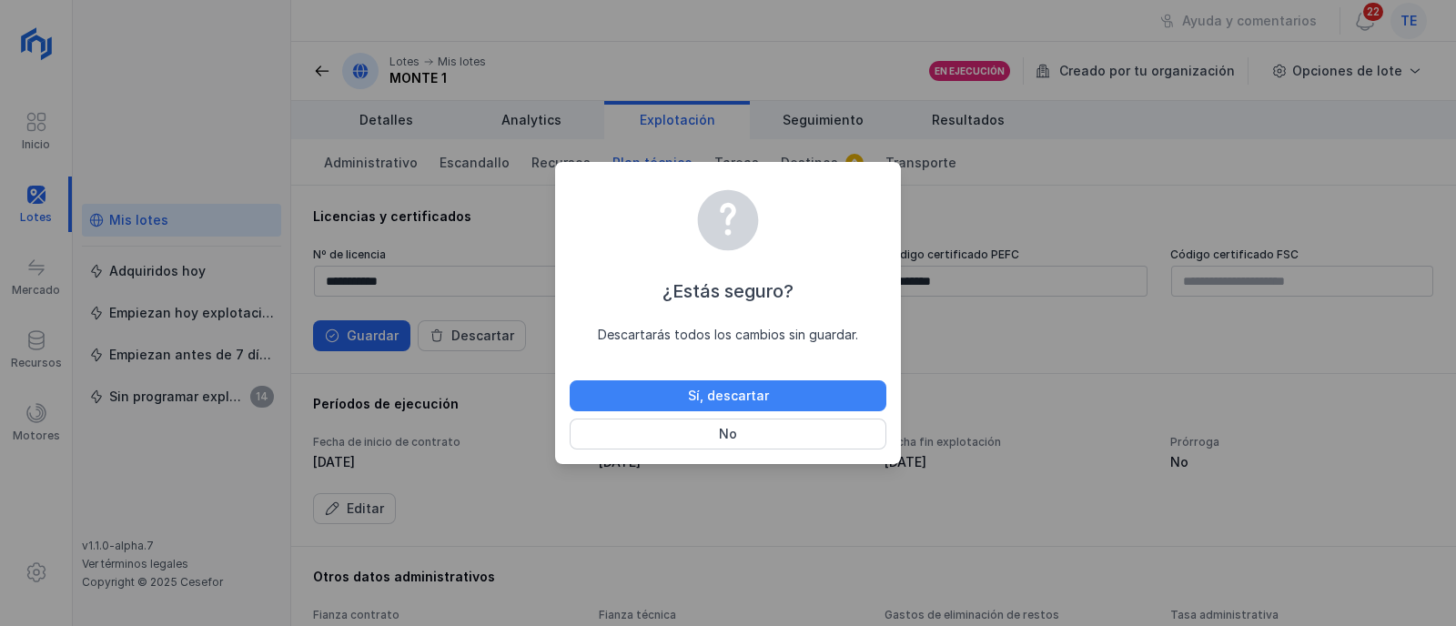
click at [738, 390] on div "Sí, descartar" at bounding box center [728, 396] width 81 height 18
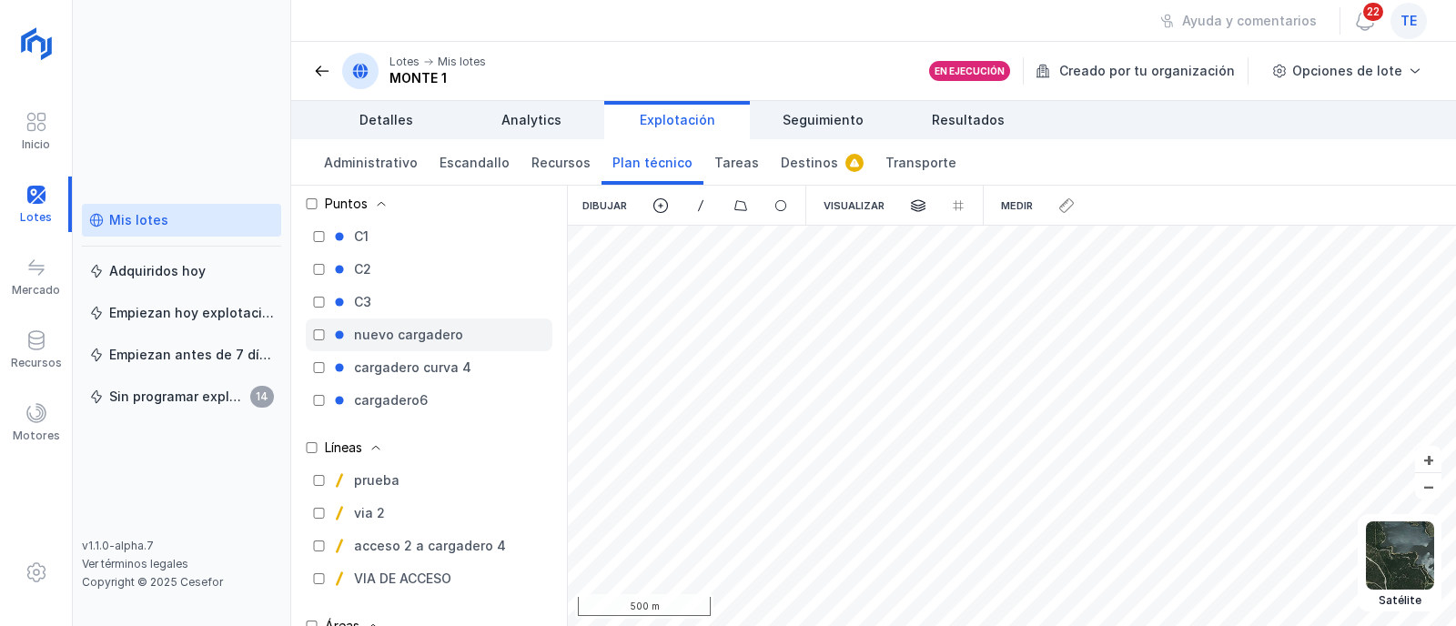
scroll to position [127, 0]
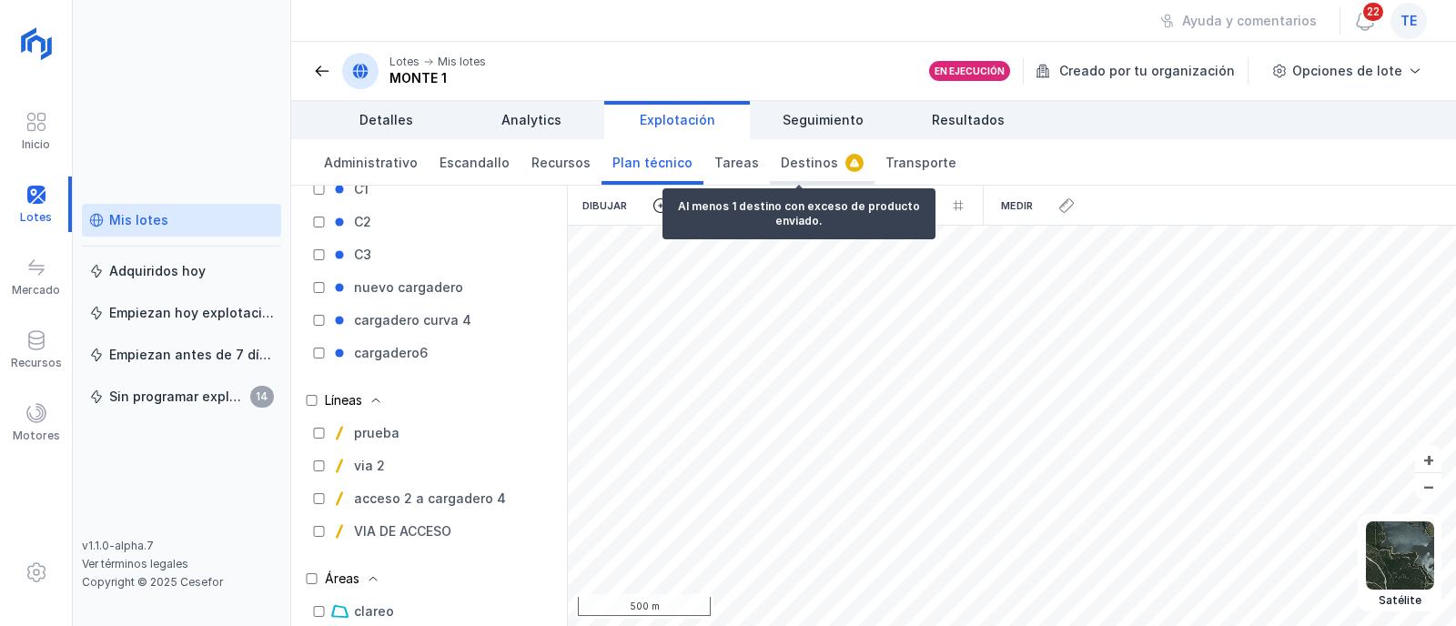
click at [785, 166] on span "Destinos" at bounding box center [809, 163] width 57 height 18
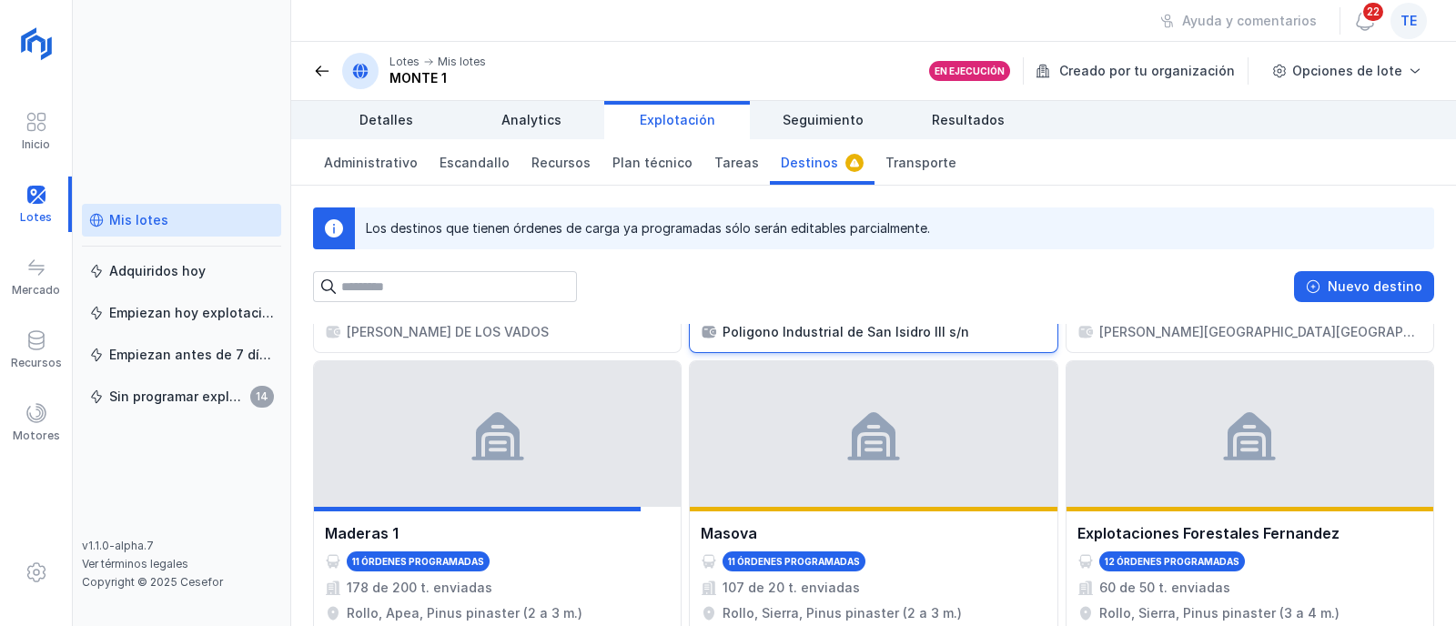
scroll to position [454, 0]
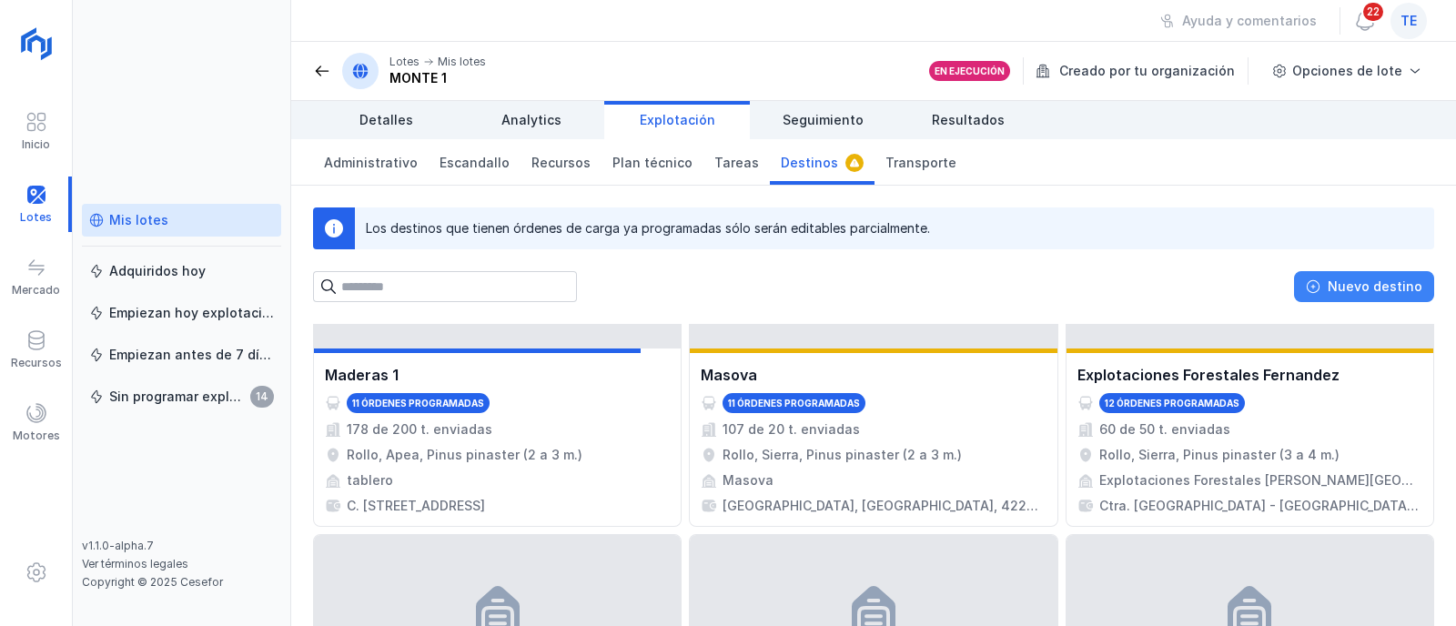
click at [1403, 292] on div "Nuevo destino" at bounding box center [1375, 287] width 95 height 18
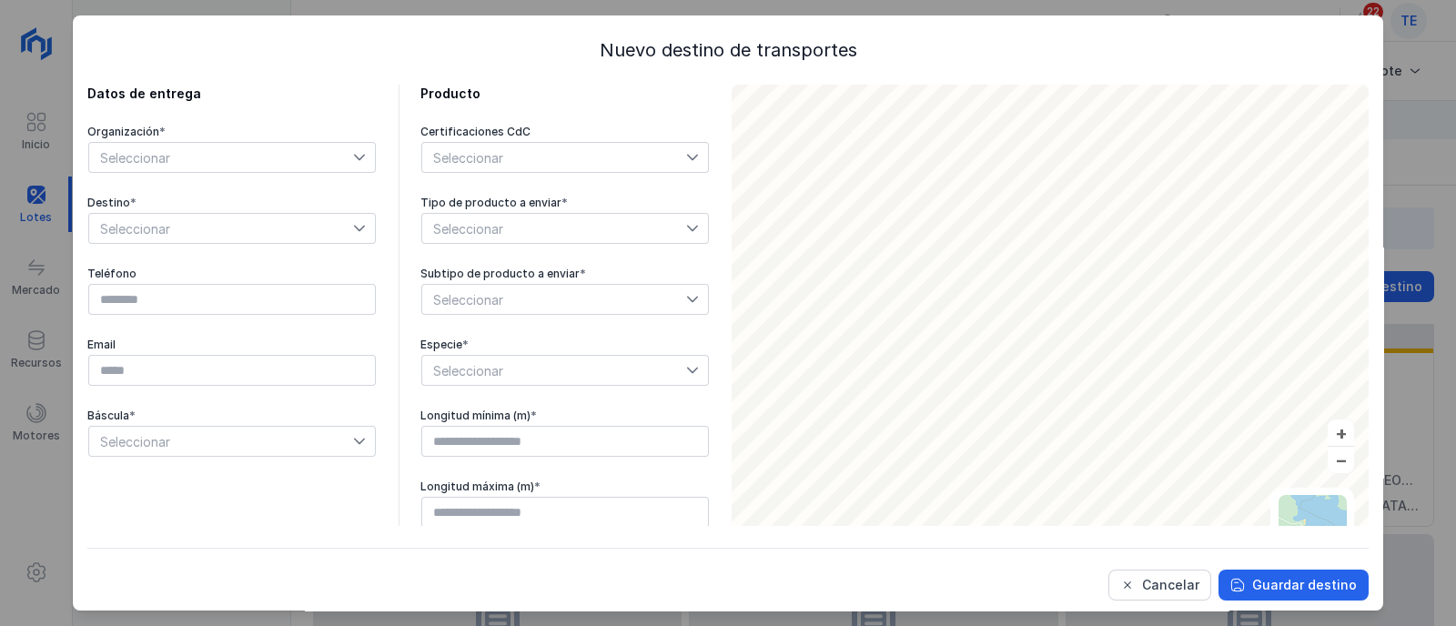
click at [253, 150] on span "Seleccionar" at bounding box center [221, 157] width 264 height 29
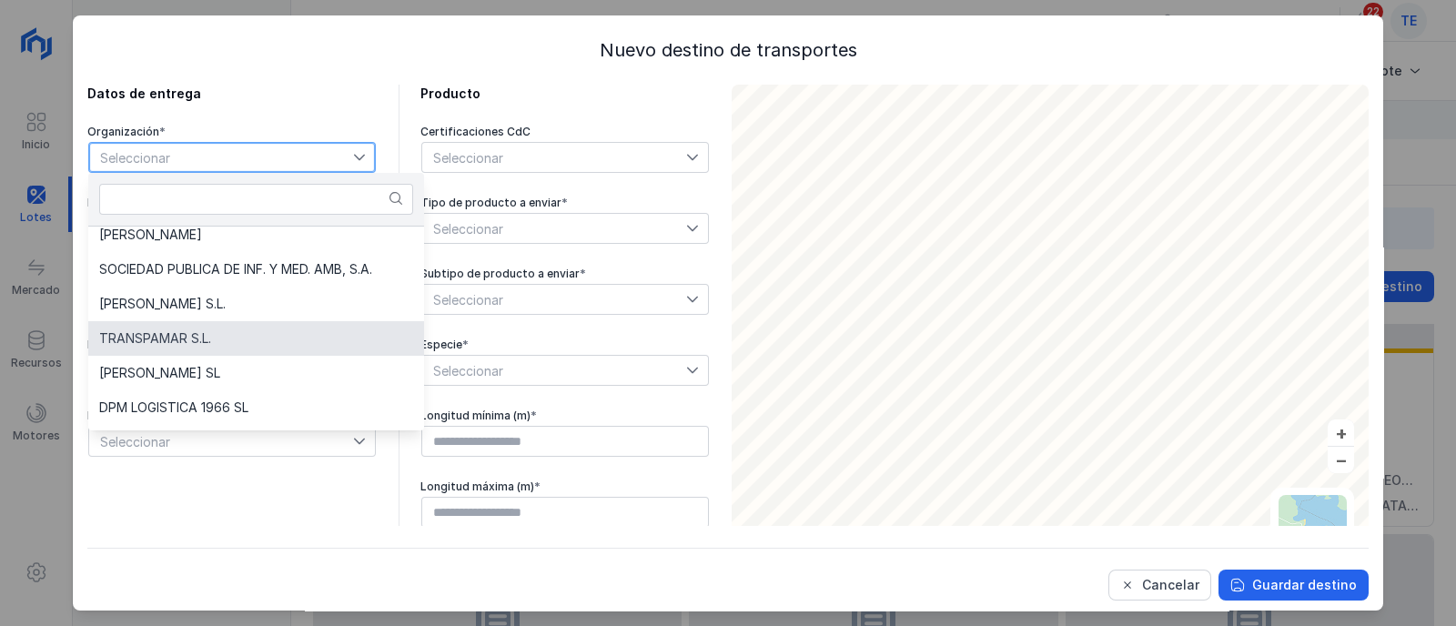
scroll to position [0, 0]
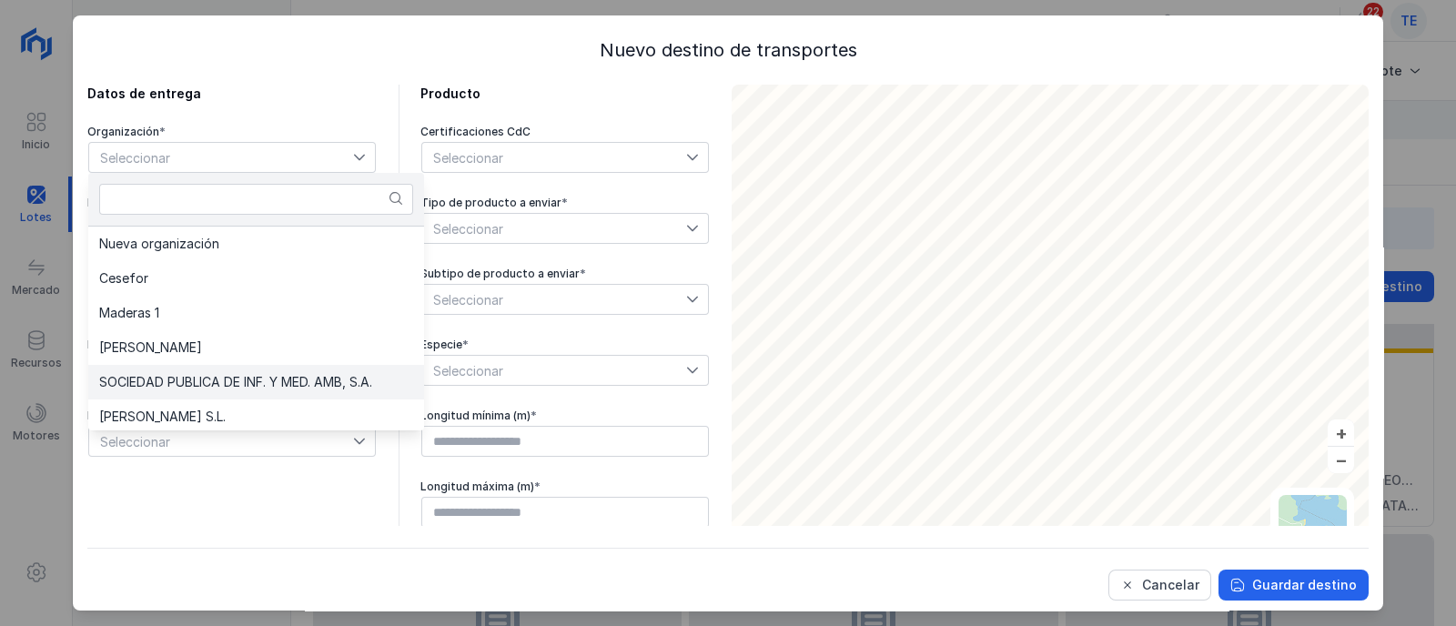
click at [285, 385] on span "SOCIEDAD PUBLICA DE INF. Y MED. AMB, S.A." at bounding box center [235, 382] width 273 height 13
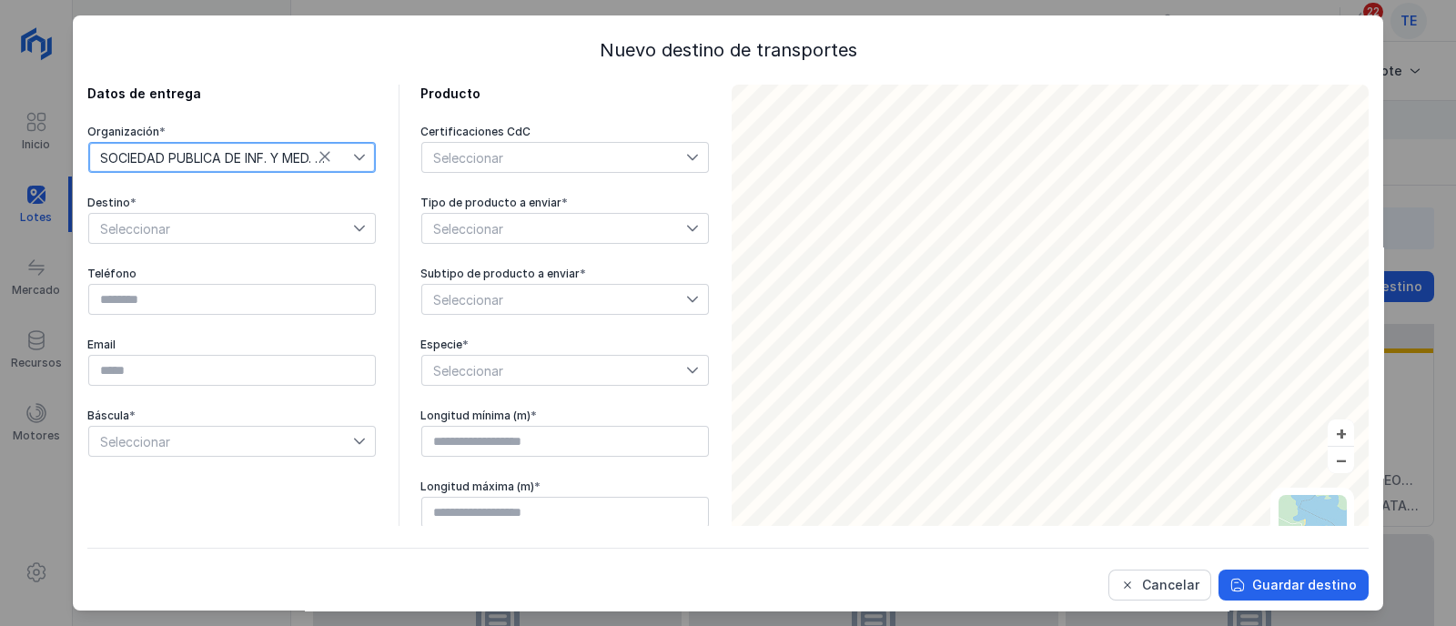
click at [177, 232] on span "Seleccionar" at bounding box center [221, 228] width 264 height 29
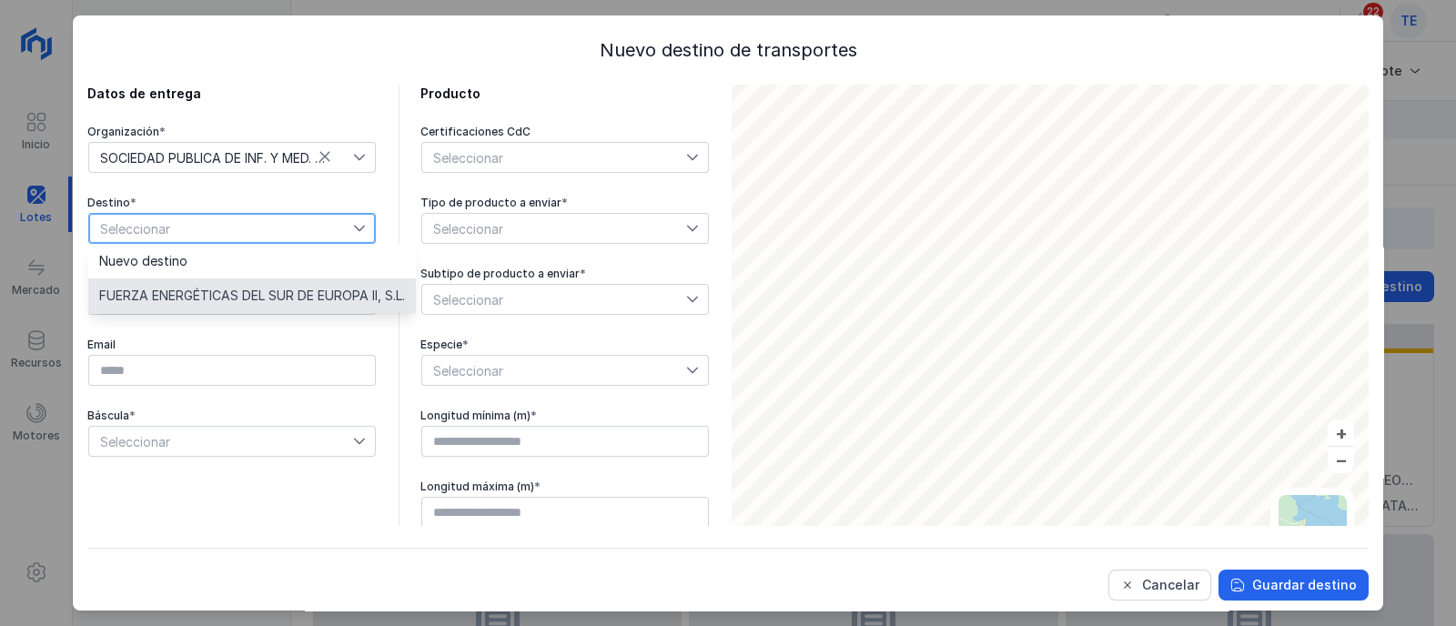
click at [211, 284] on li "FUERZA ENERGÉTICAS DEL SUR DE EUROPA II, S.L." at bounding box center [252, 296] width 328 height 35
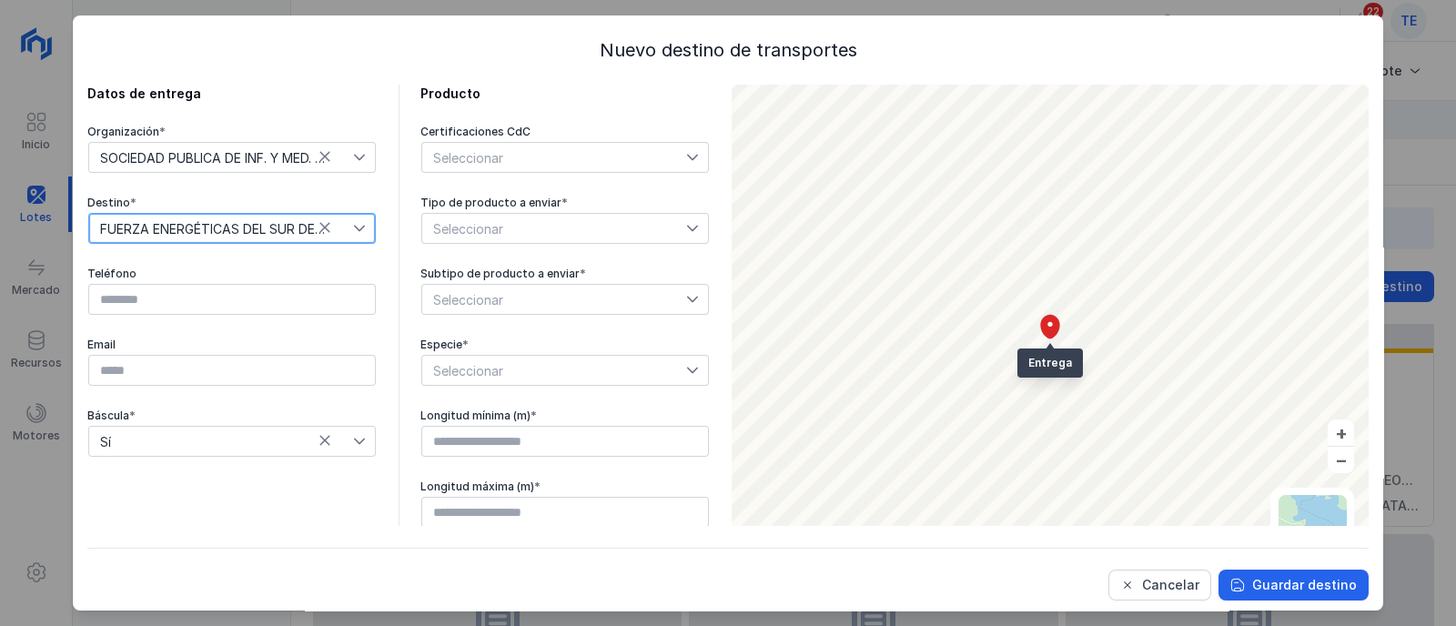
click at [542, 159] on div "Seleccionar" at bounding box center [554, 157] width 264 height 29
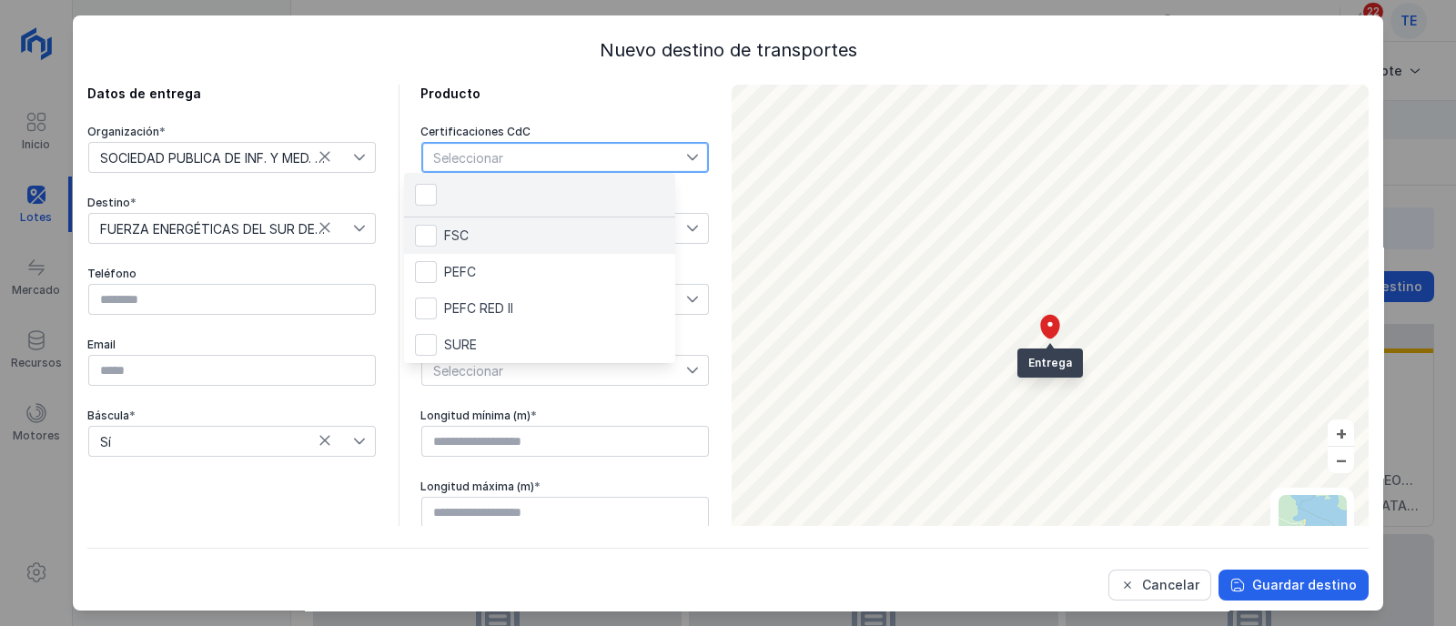
scroll to position [8, 86]
click at [473, 356] on li "SURE" at bounding box center [539, 345] width 271 height 36
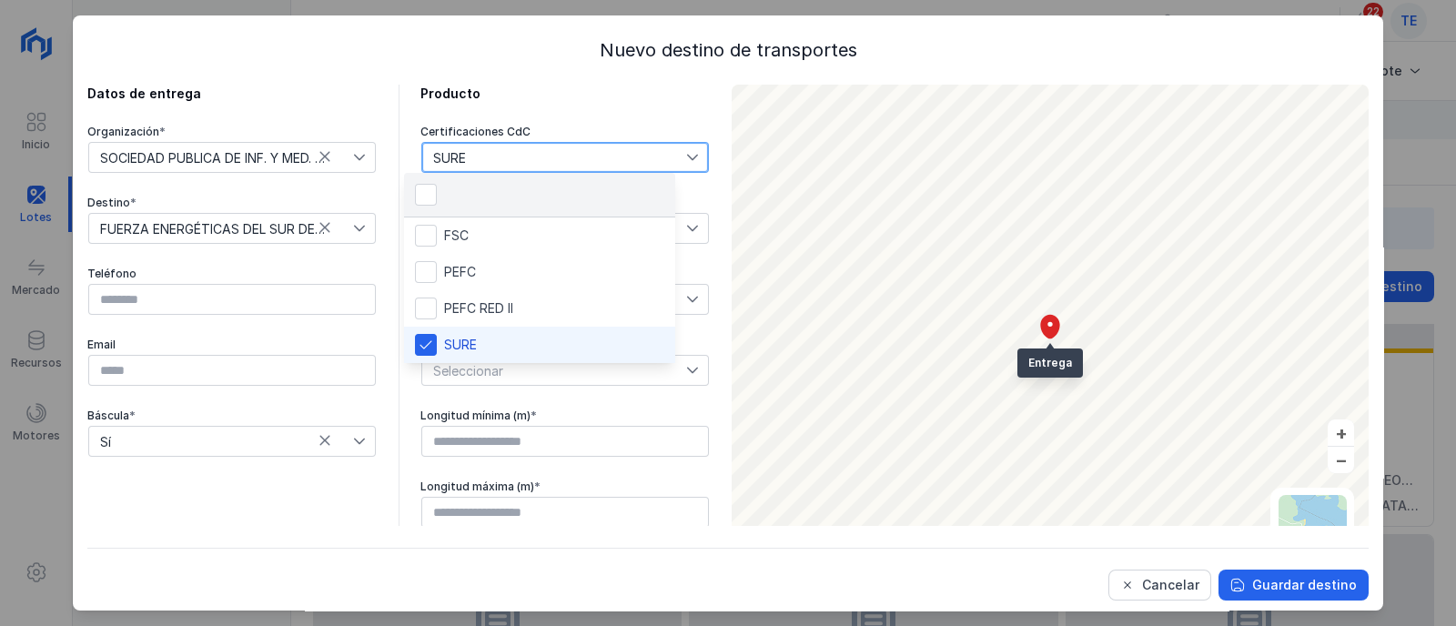
click at [375, 363] on div "Datos de entrega Organización * SOCIEDAD PUBLICA DE INF. Y MED. AMB, S.A. Desti…" at bounding box center [398, 342] width 623 height 515
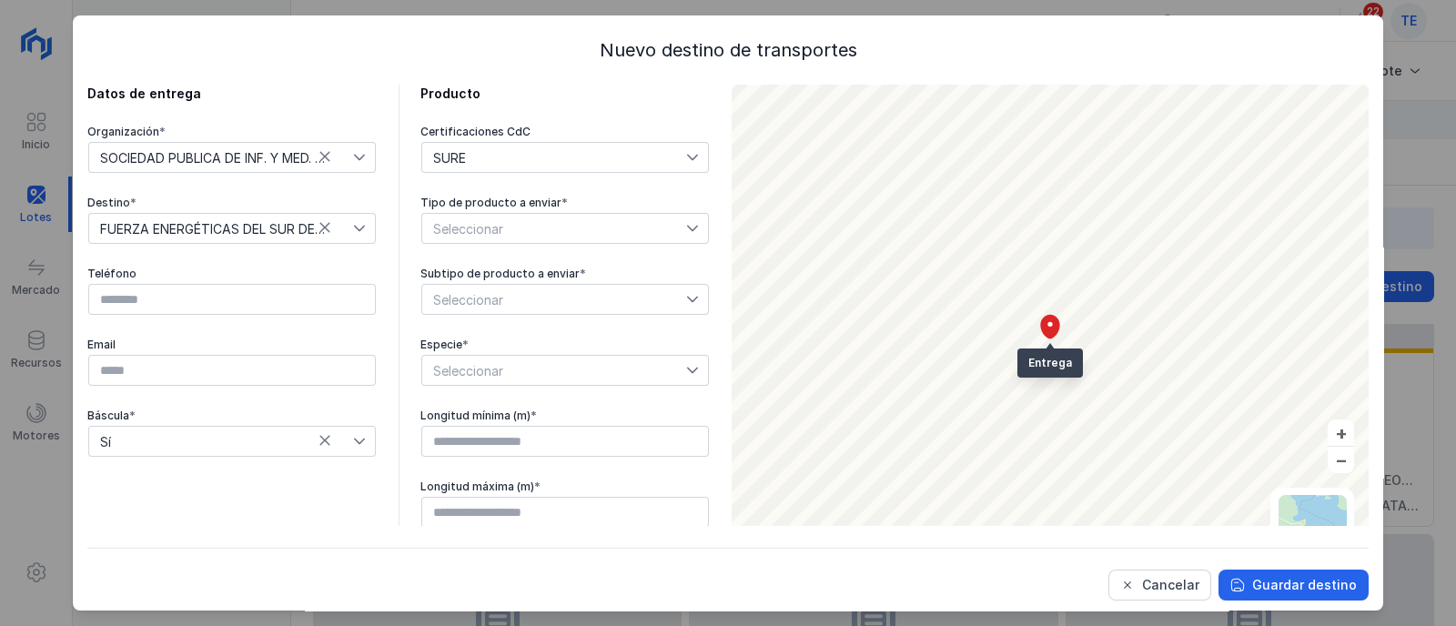
click at [489, 228] on span "Seleccionar" at bounding box center [554, 228] width 264 height 29
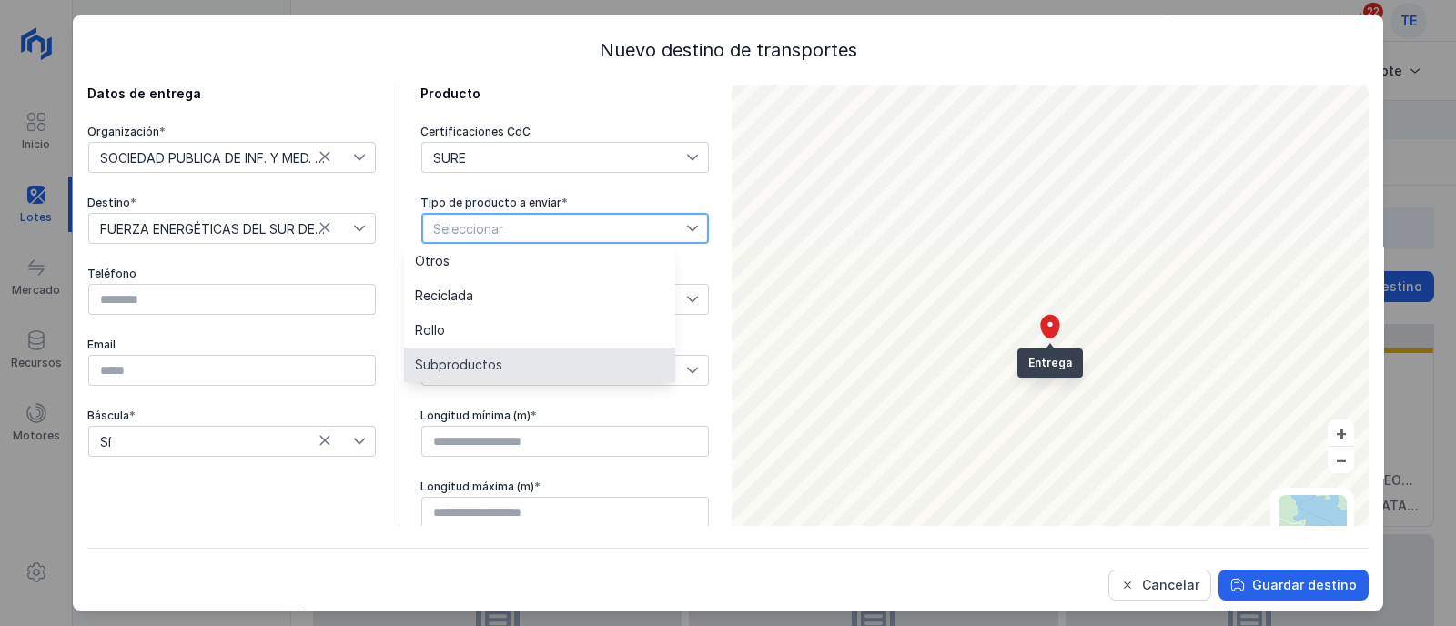
click at [519, 358] on li "Subproductos" at bounding box center [539, 365] width 271 height 35
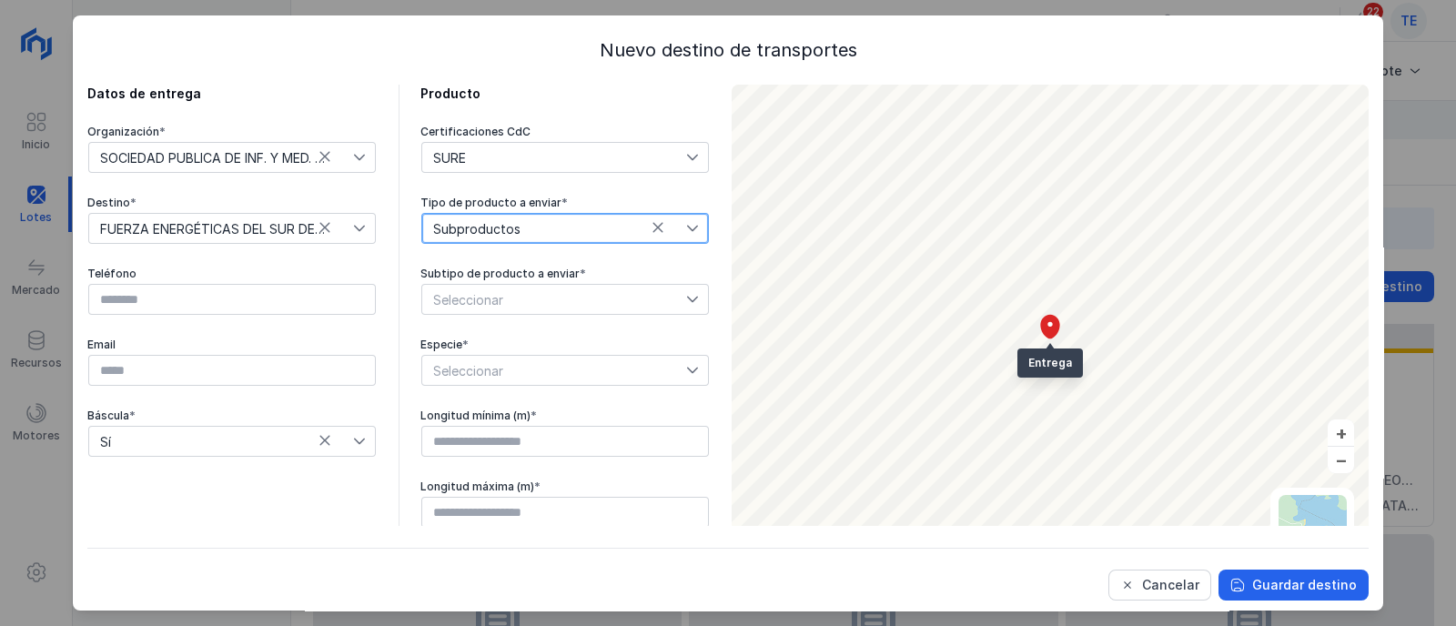
click at [523, 299] on span "Seleccionar" at bounding box center [554, 299] width 264 height 29
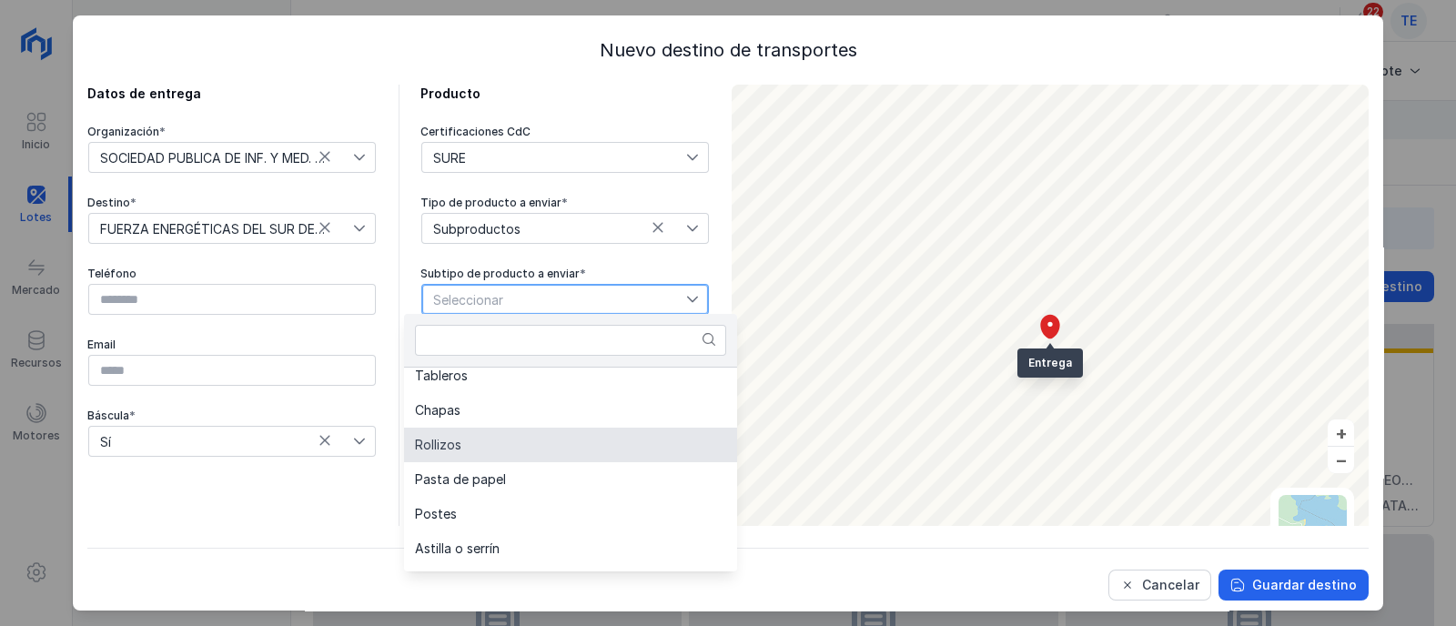
scroll to position [227, 0]
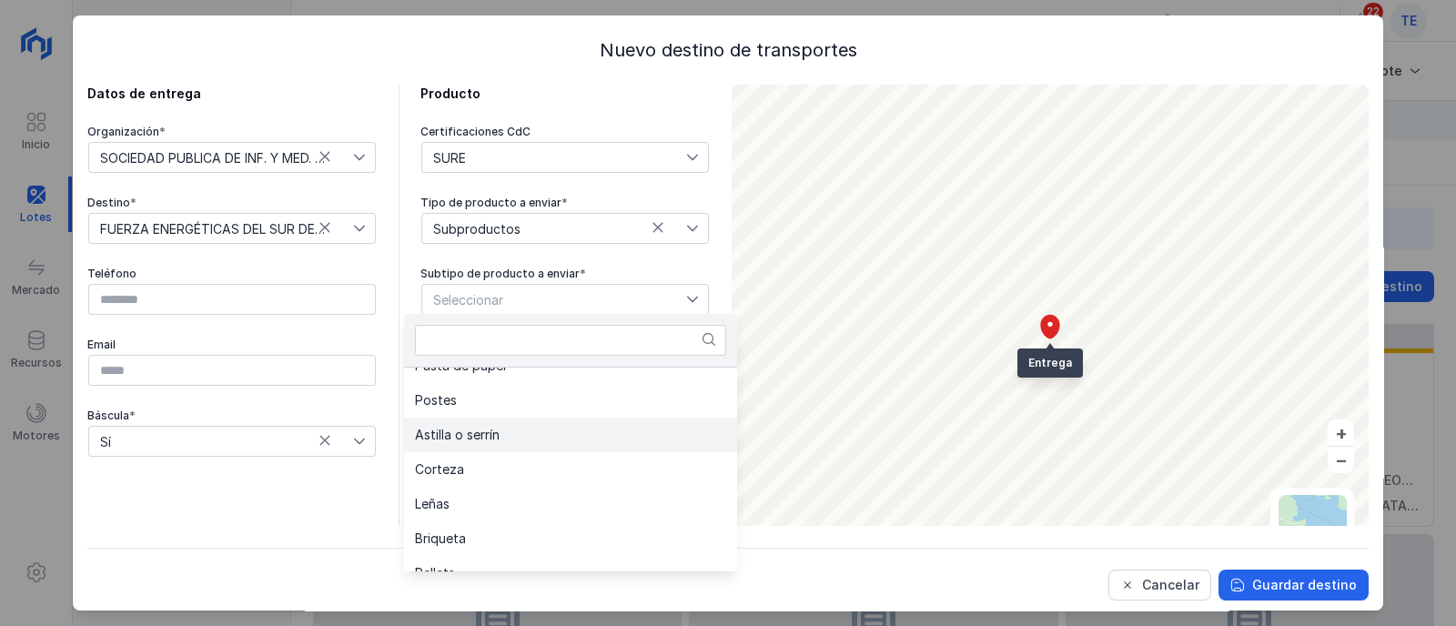
click at [527, 435] on li "Astilla o serrín" at bounding box center [570, 435] width 333 height 35
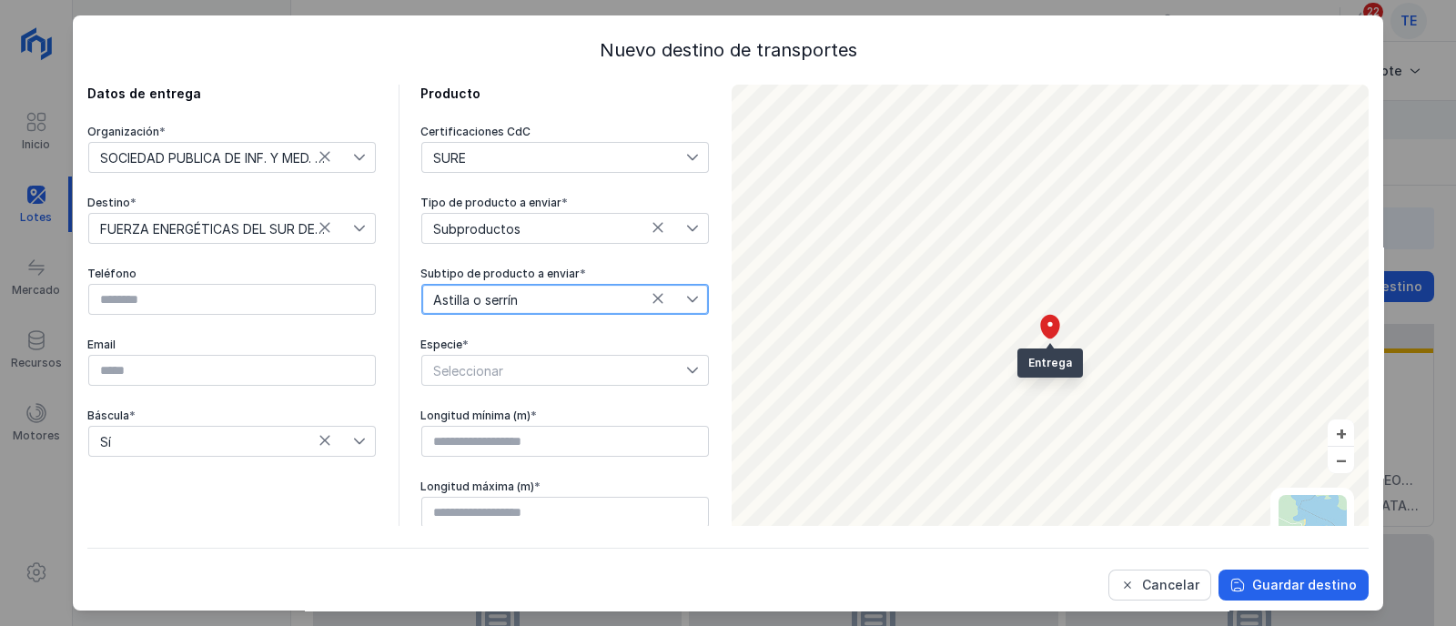
click at [492, 382] on span "Seleccionar" at bounding box center [554, 370] width 264 height 29
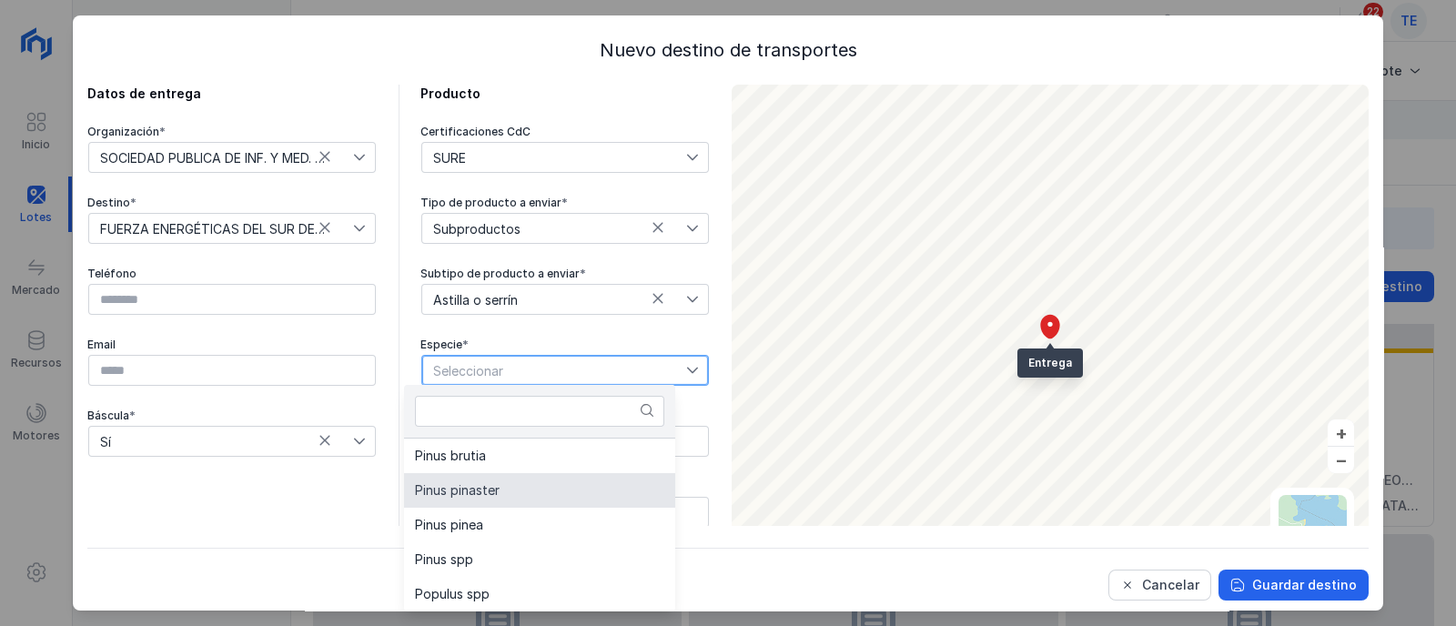
click at [560, 491] on li "Pinus pinaster" at bounding box center [539, 490] width 271 height 35
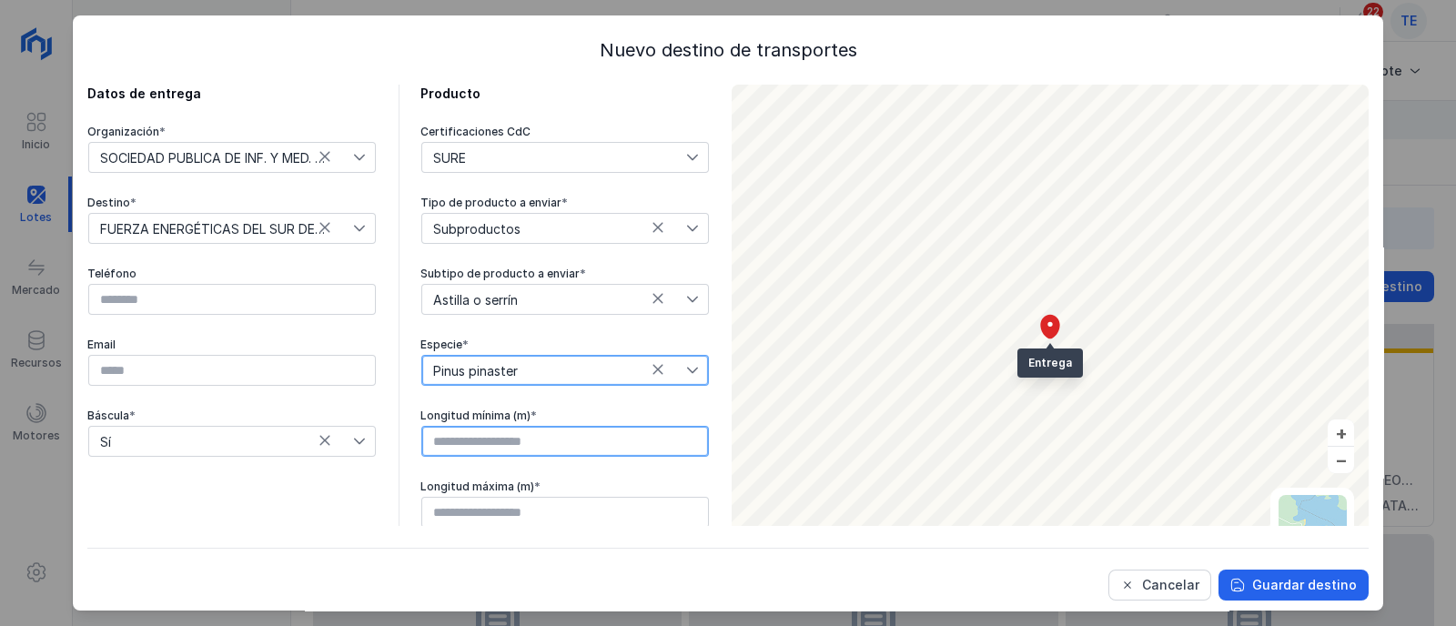
click at [518, 438] on input "text" at bounding box center [565, 441] width 288 height 31
type input "****"
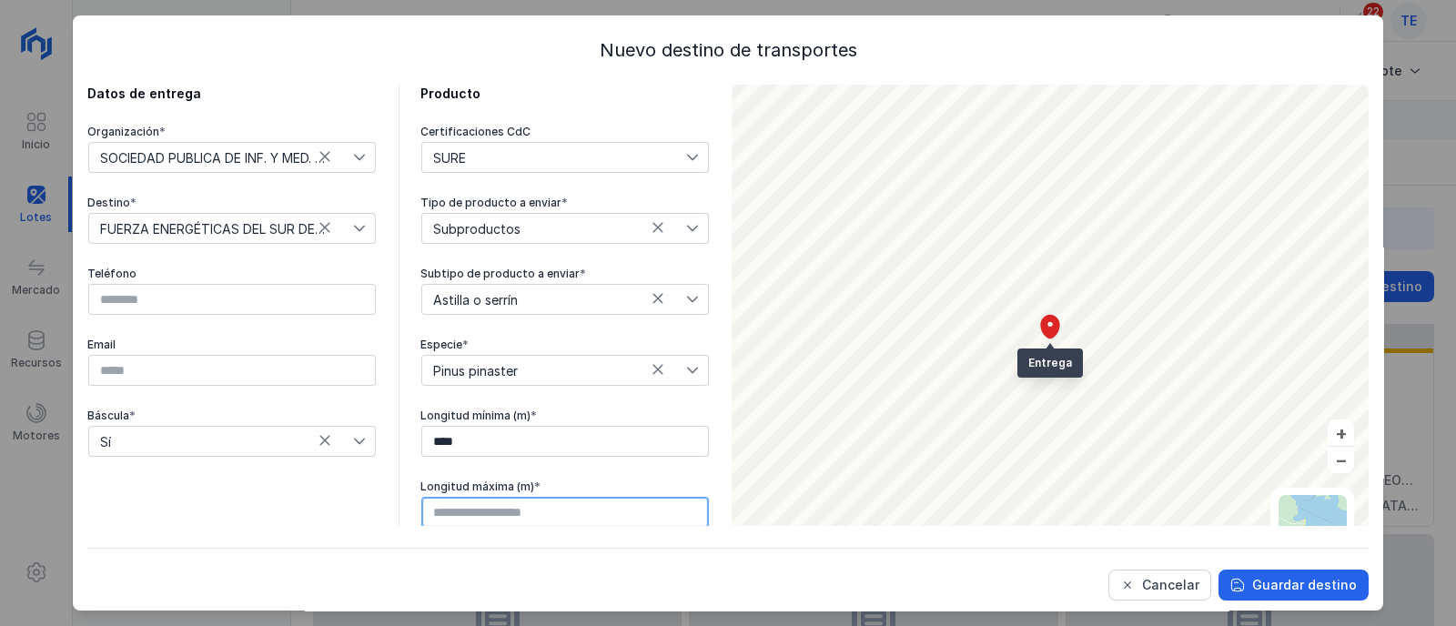
click at [550, 513] on input "text" at bounding box center [565, 512] width 288 height 31
type input "****"
click at [1252, 592] on div "Guardar destino" at bounding box center [1304, 585] width 105 height 18
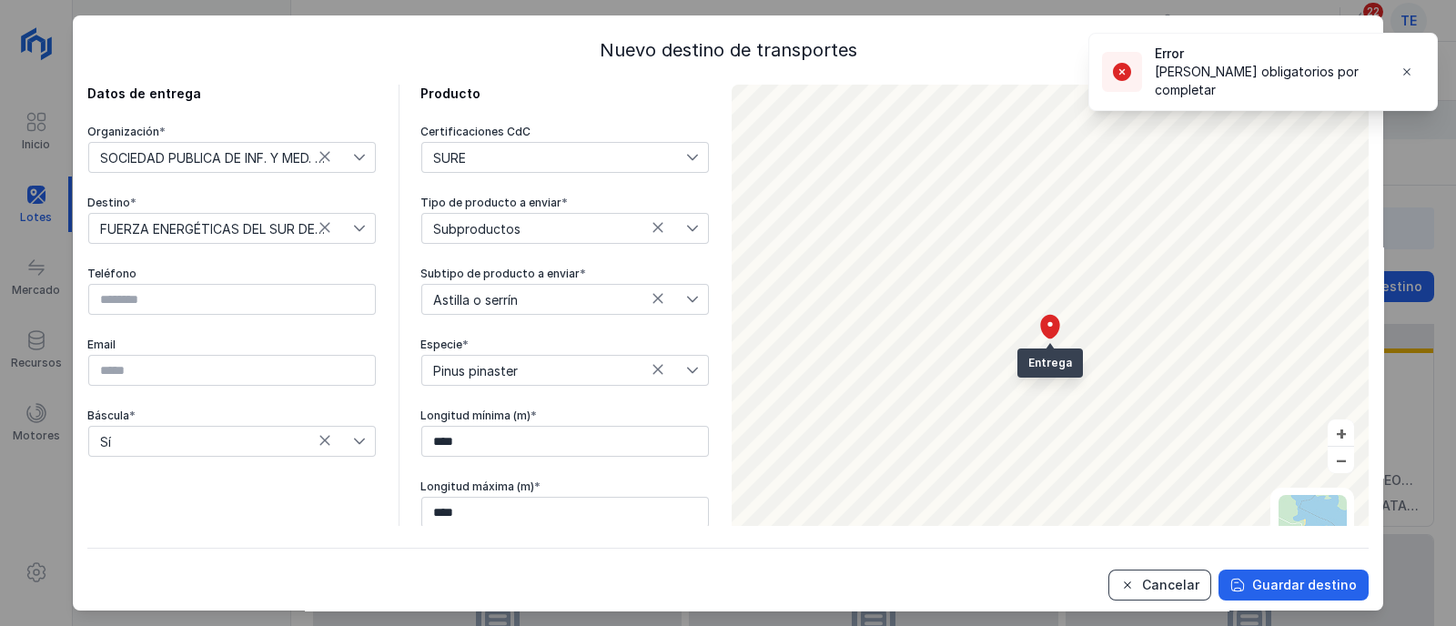
click at [1174, 593] on div "Cancelar" at bounding box center [1170, 585] width 57 height 18
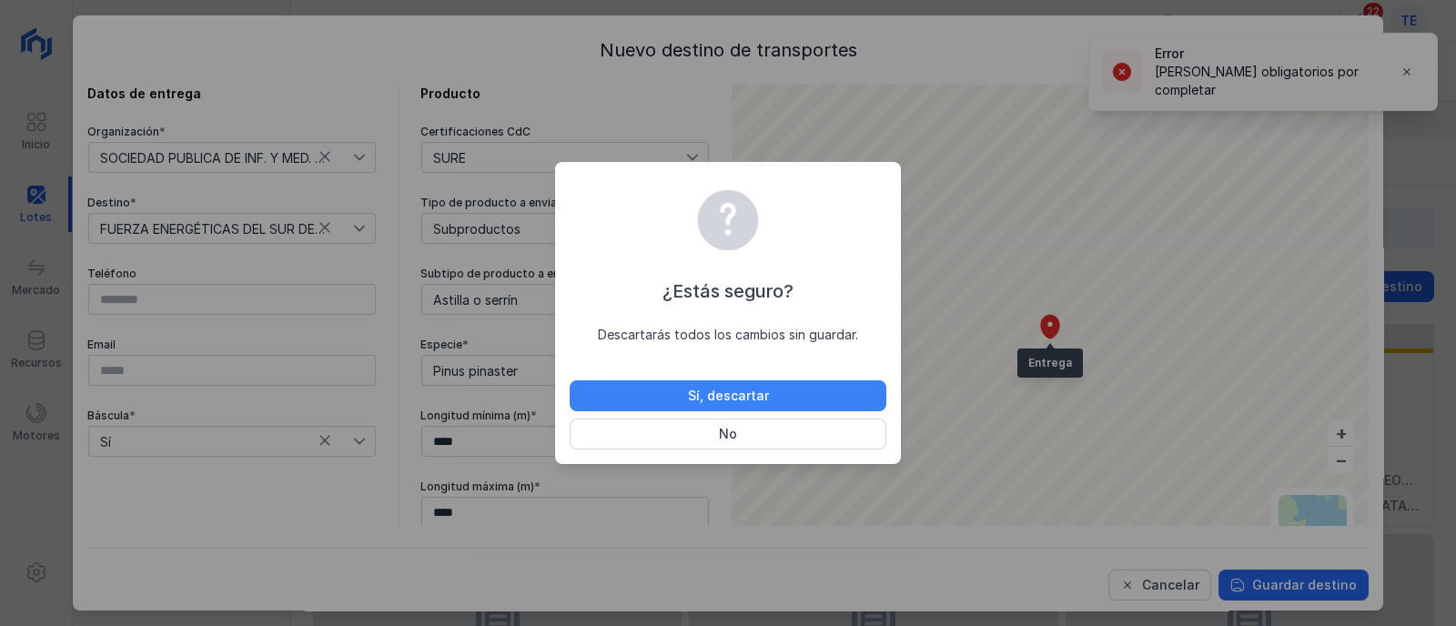
click at [743, 393] on div "Sí, descartar" at bounding box center [728, 396] width 81 height 18
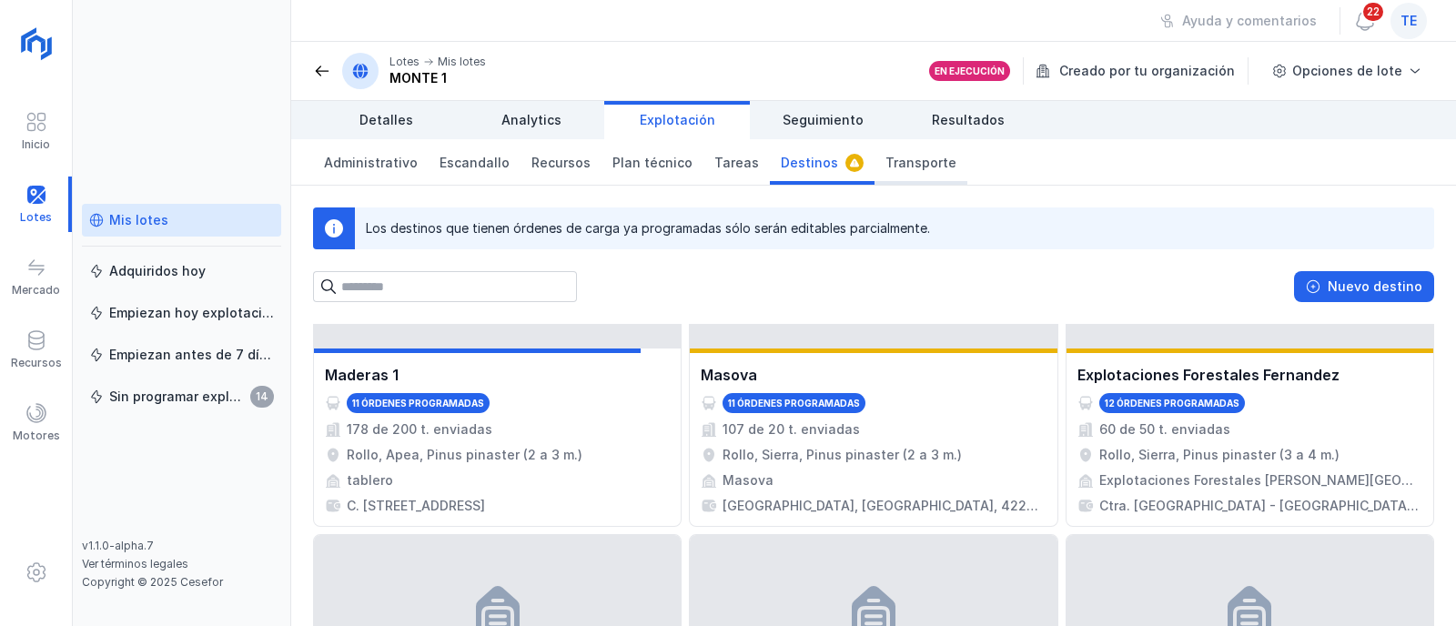
click at [886, 161] on span "Transporte" at bounding box center [921, 163] width 71 height 18
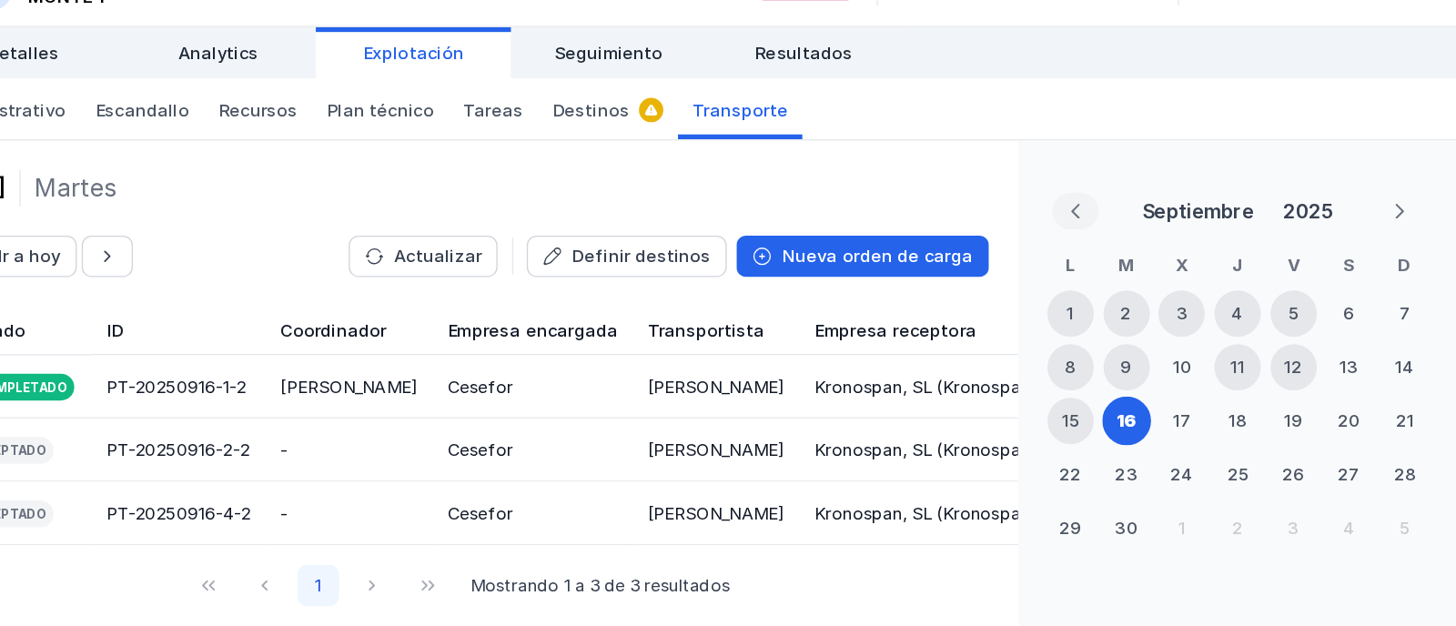
click at [1177, 238] on icon "Previous Month" at bounding box center [1171, 238] width 13 height 13
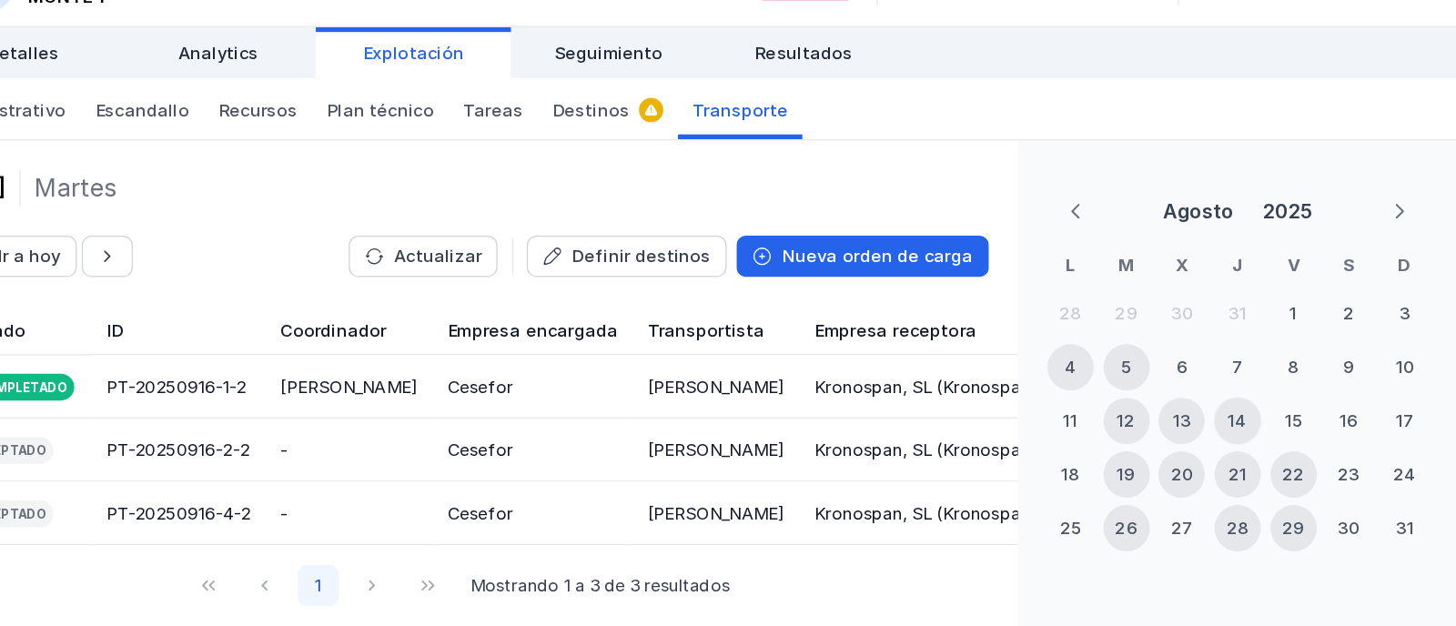
click at [1295, 400] on div "14" at bounding box center [1292, 395] width 15 height 18
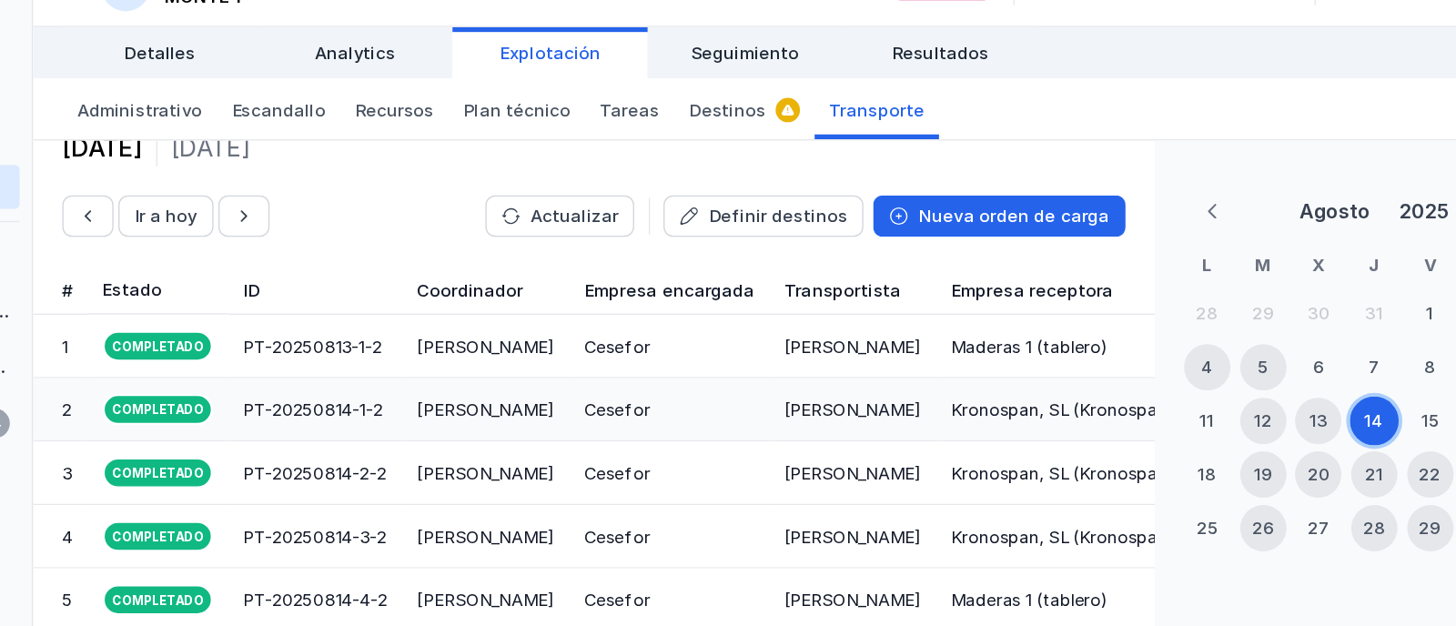
scroll to position [52, 0]
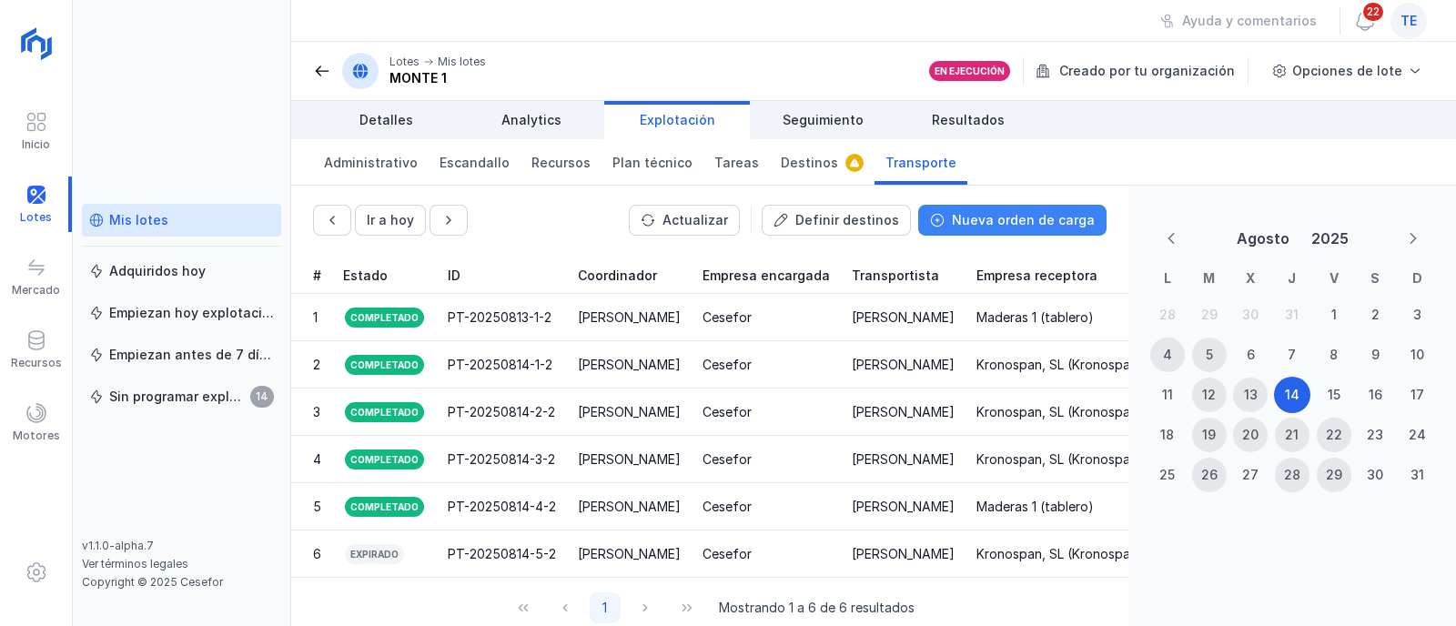
click at [980, 219] on div "Nueva orden de carga" at bounding box center [1023, 220] width 143 height 18
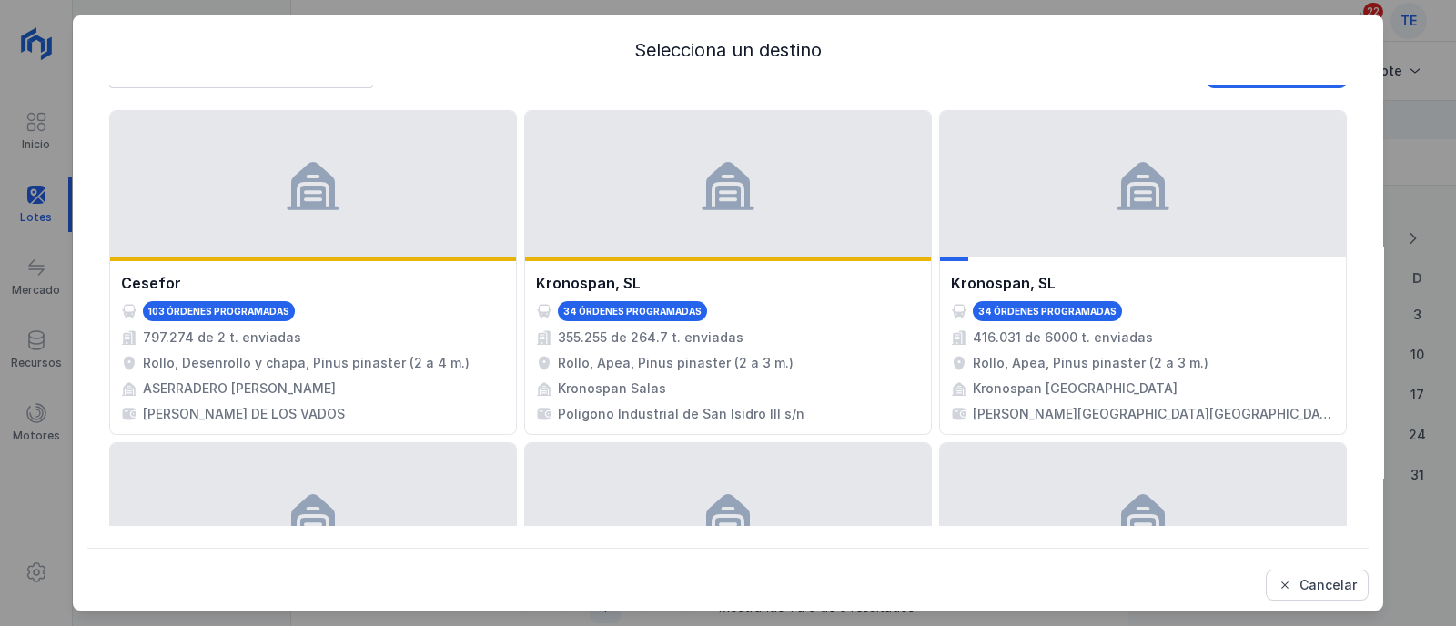
scroll to position [0, 0]
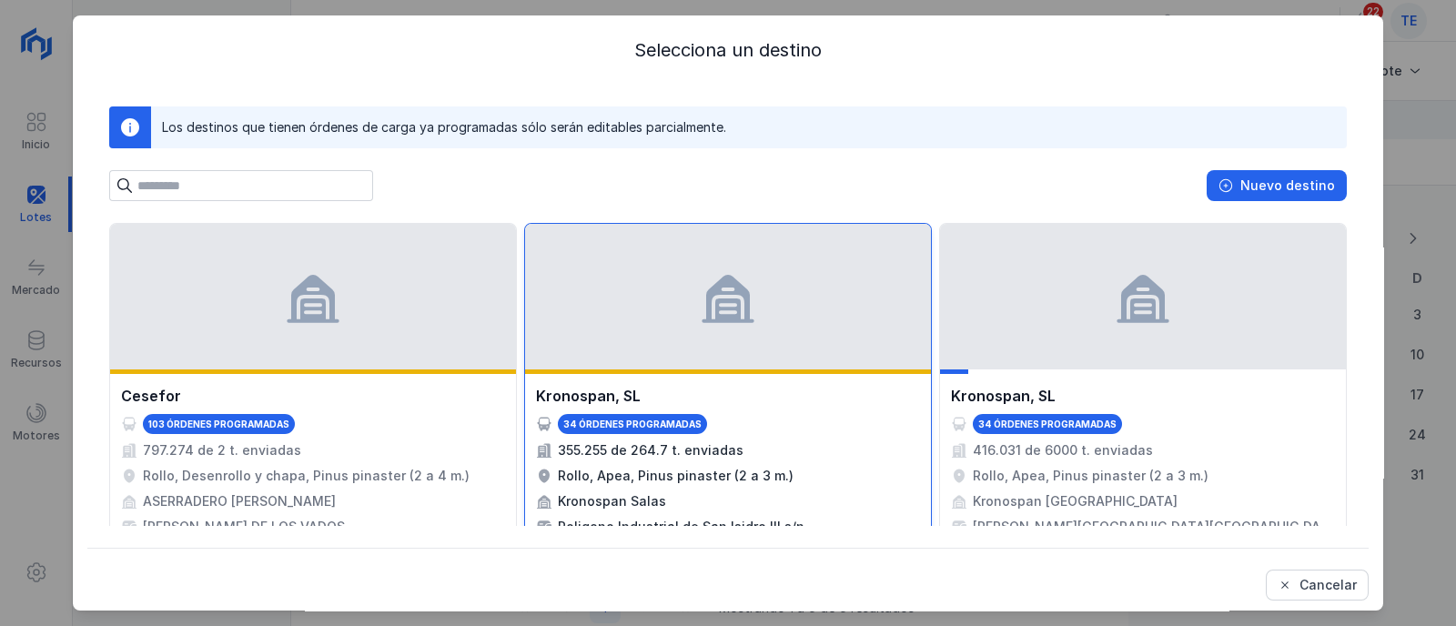
click at [779, 441] on div "355.255 de 264.7 t. enviadas" at bounding box center [728, 450] width 384 height 18
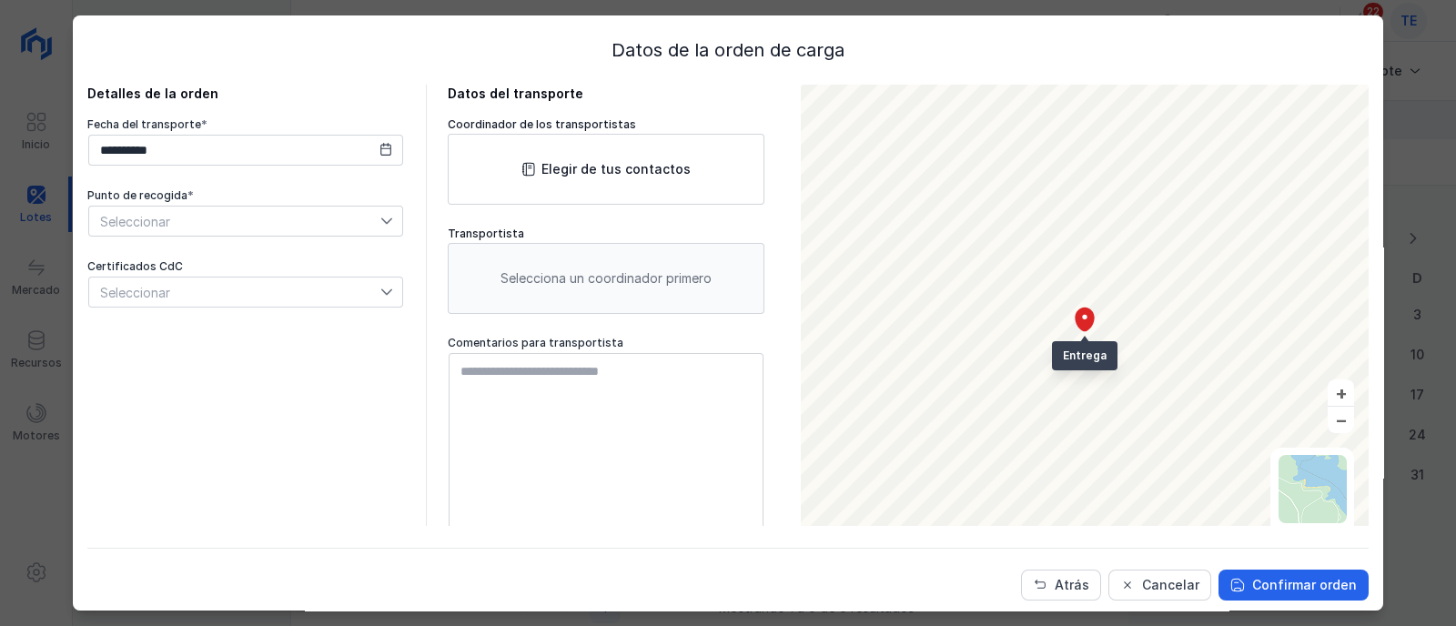
click at [222, 221] on span "Seleccionar" at bounding box center [234, 221] width 291 height 29
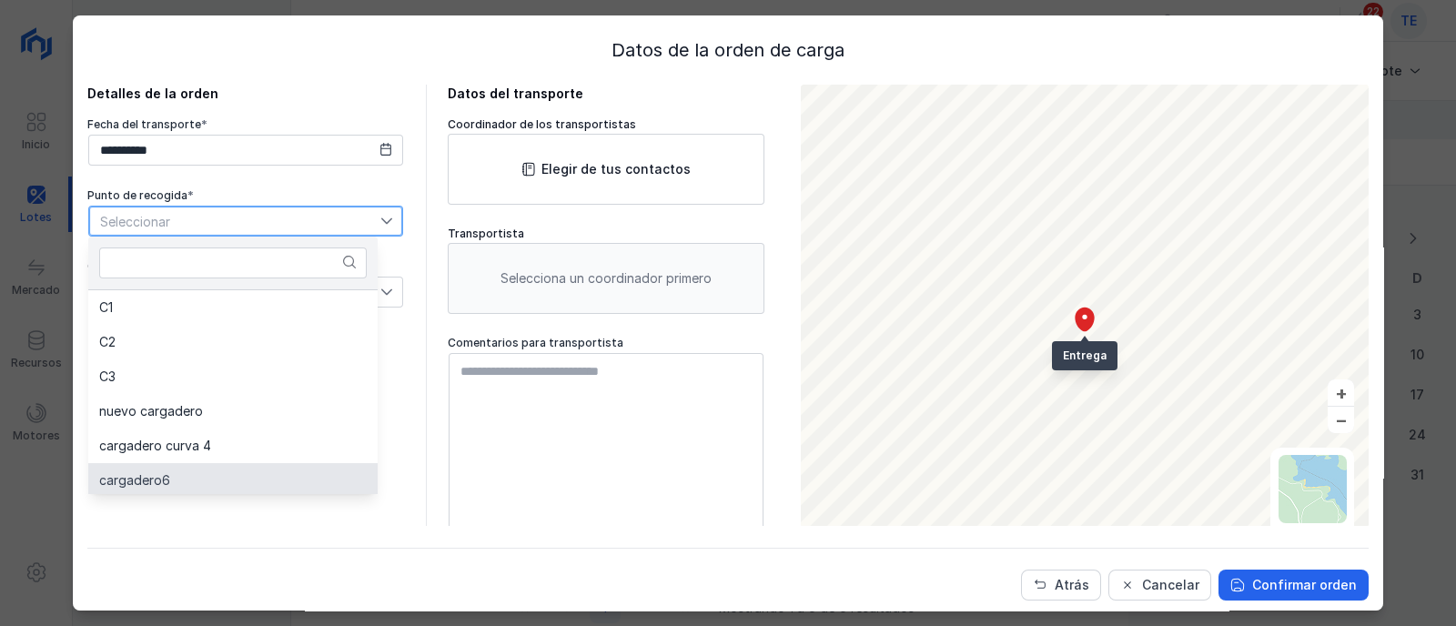
scroll to position [3, 0]
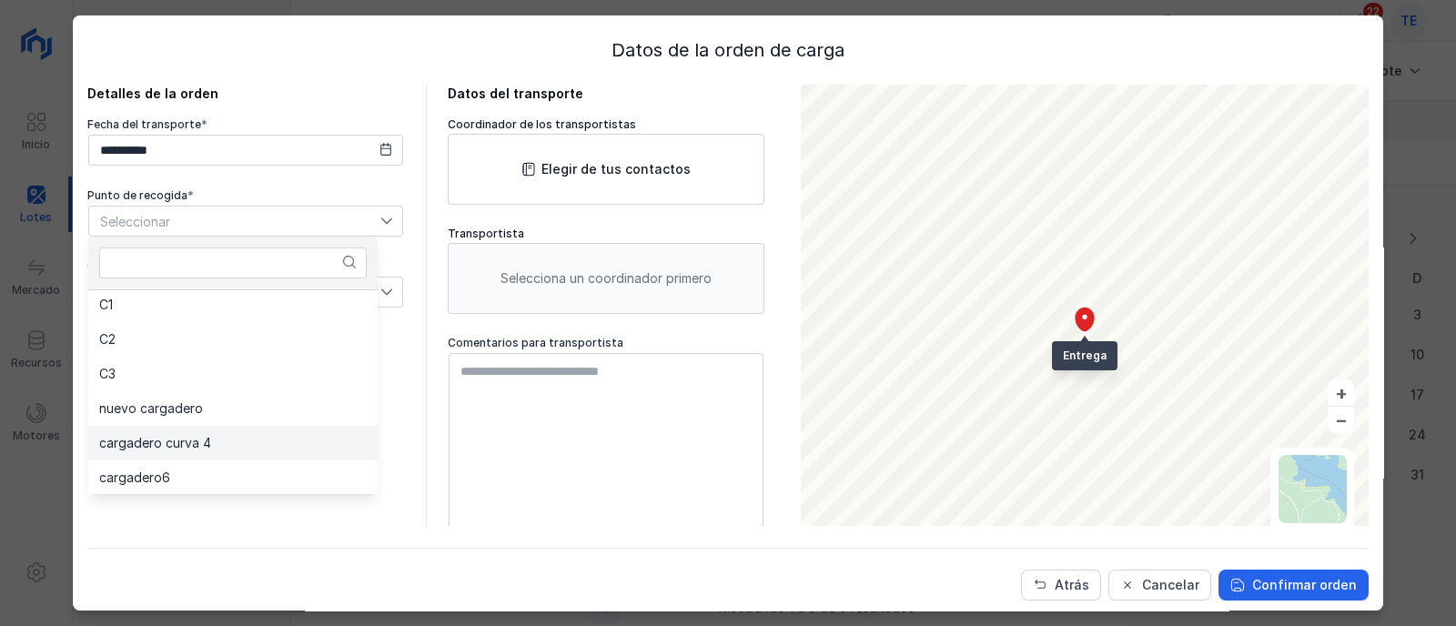
click at [286, 444] on li "cargadero curva 4" at bounding box center [232, 443] width 289 height 35
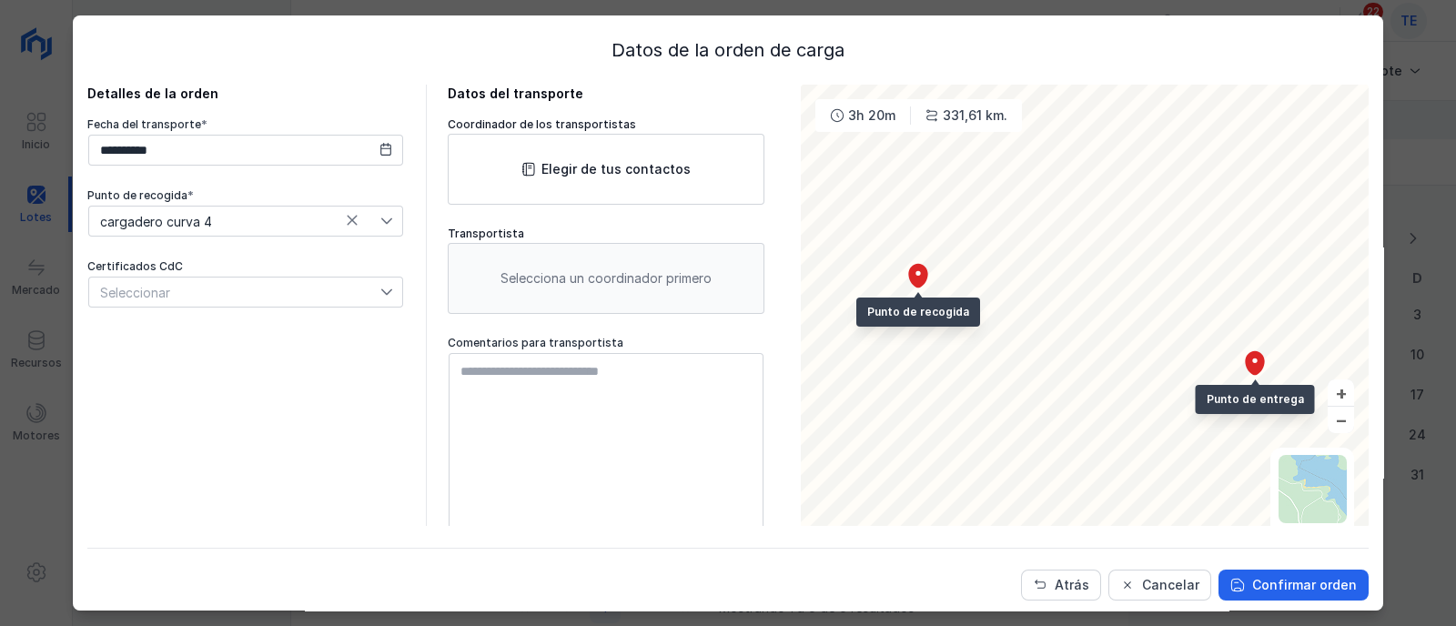
click at [226, 296] on div "Seleccionar" at bounding box center [234, 292] width 291 height 29
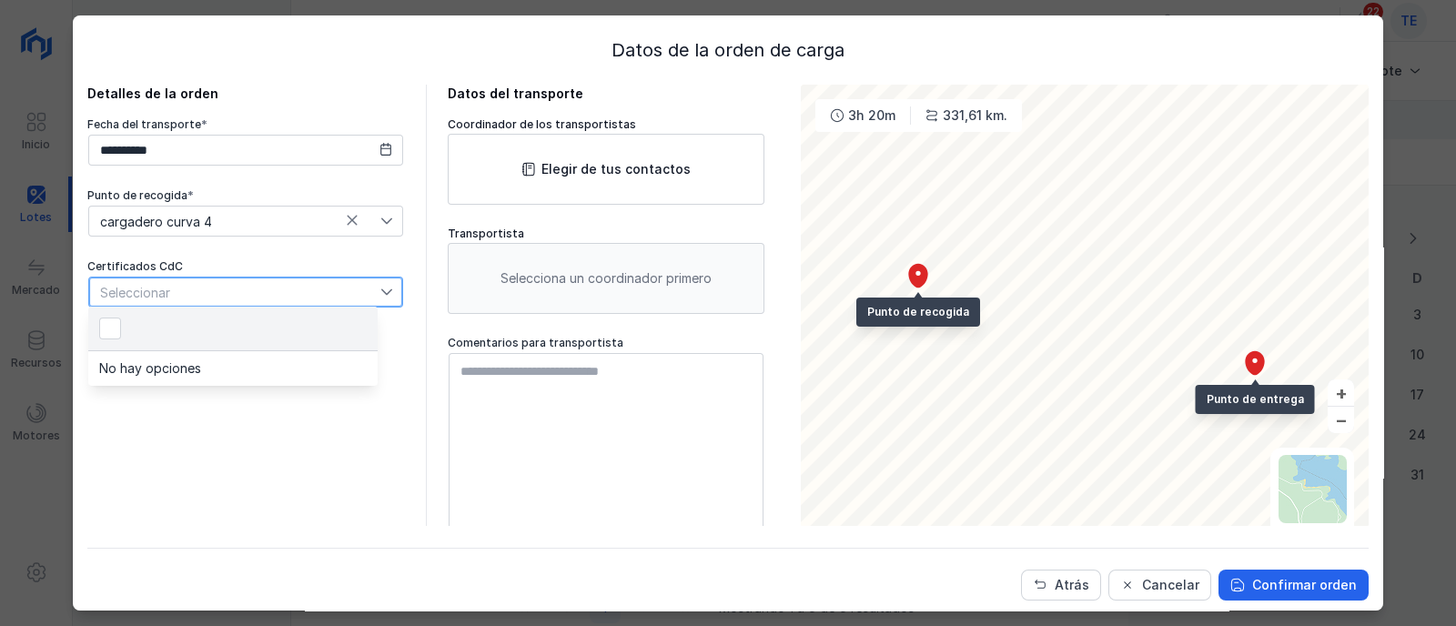
click at [263, 441] on div "**********" at bounding box center [245, 322] width 317 height 475
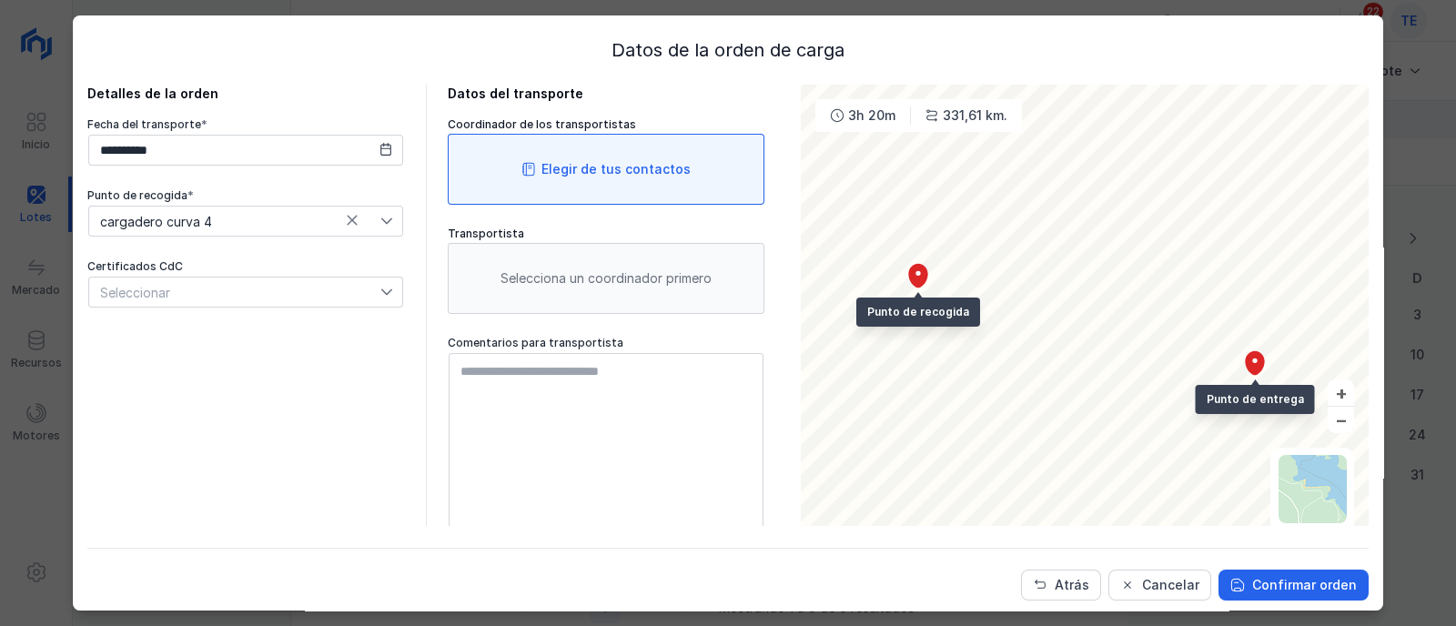
click at [605, 167] on div "Elegir de tus contactos" at bounding box center [616, 169] width 149 height 18
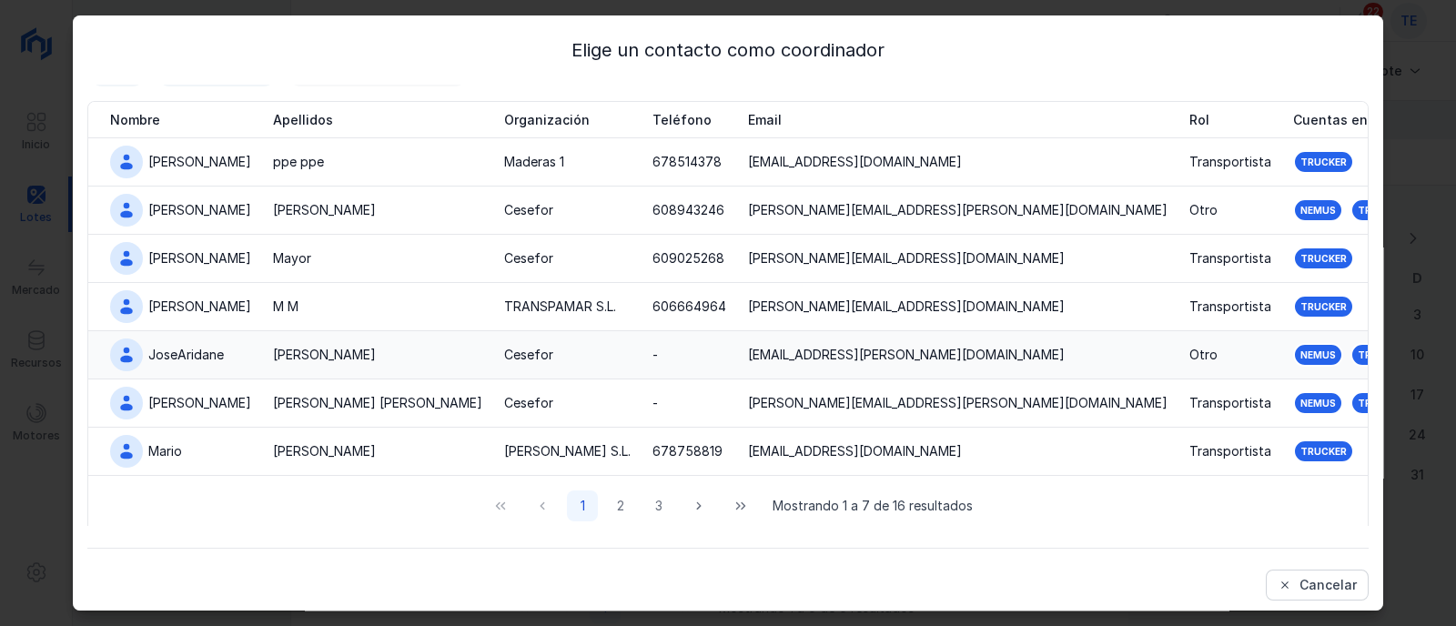
scroll to position [83, 0]
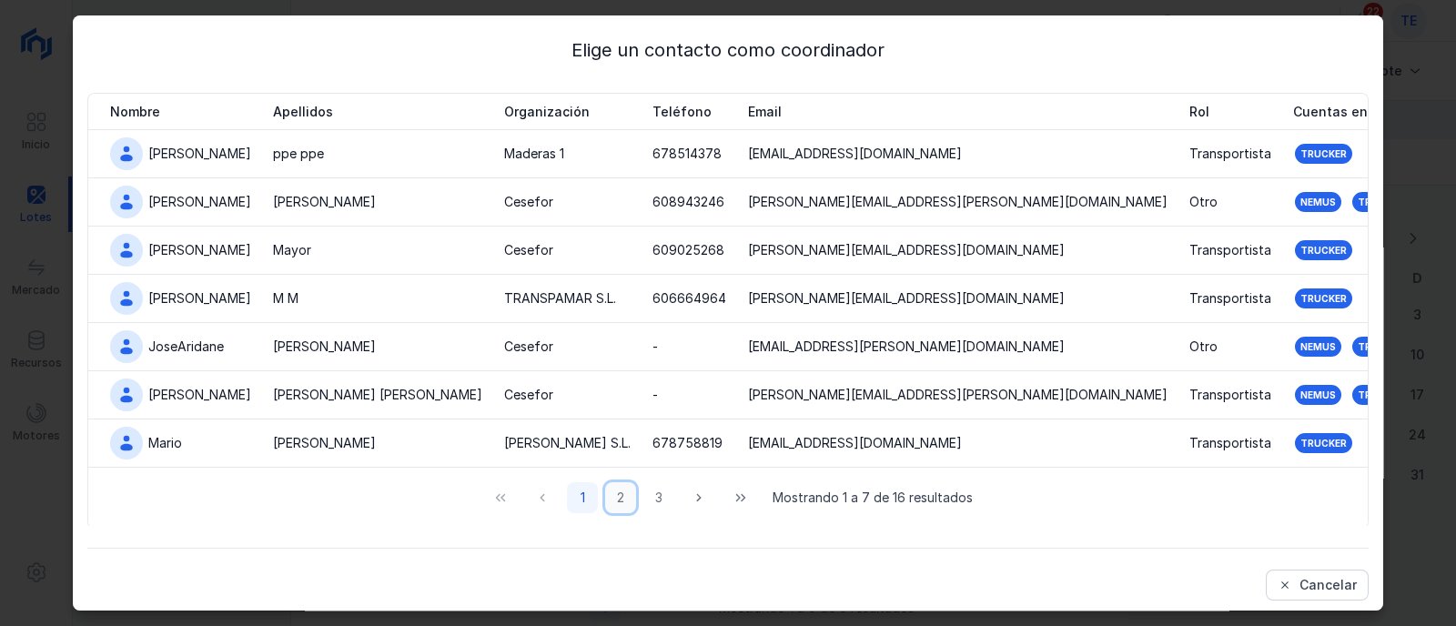
click at [605, 500] on button "2" at bounding box center [620, 497] width 31 height 31
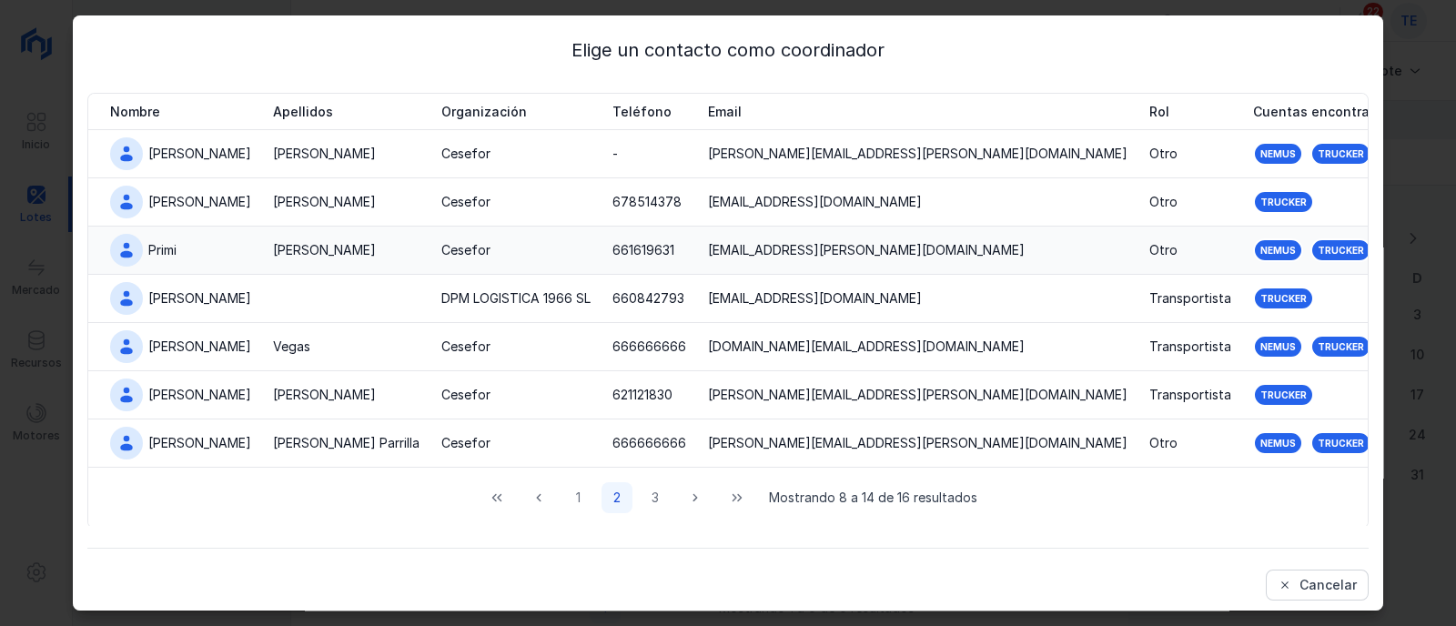
click at [329, 258] on div "[PERSON_NAME]" at bounding box center [346, 250] width 147 height 18
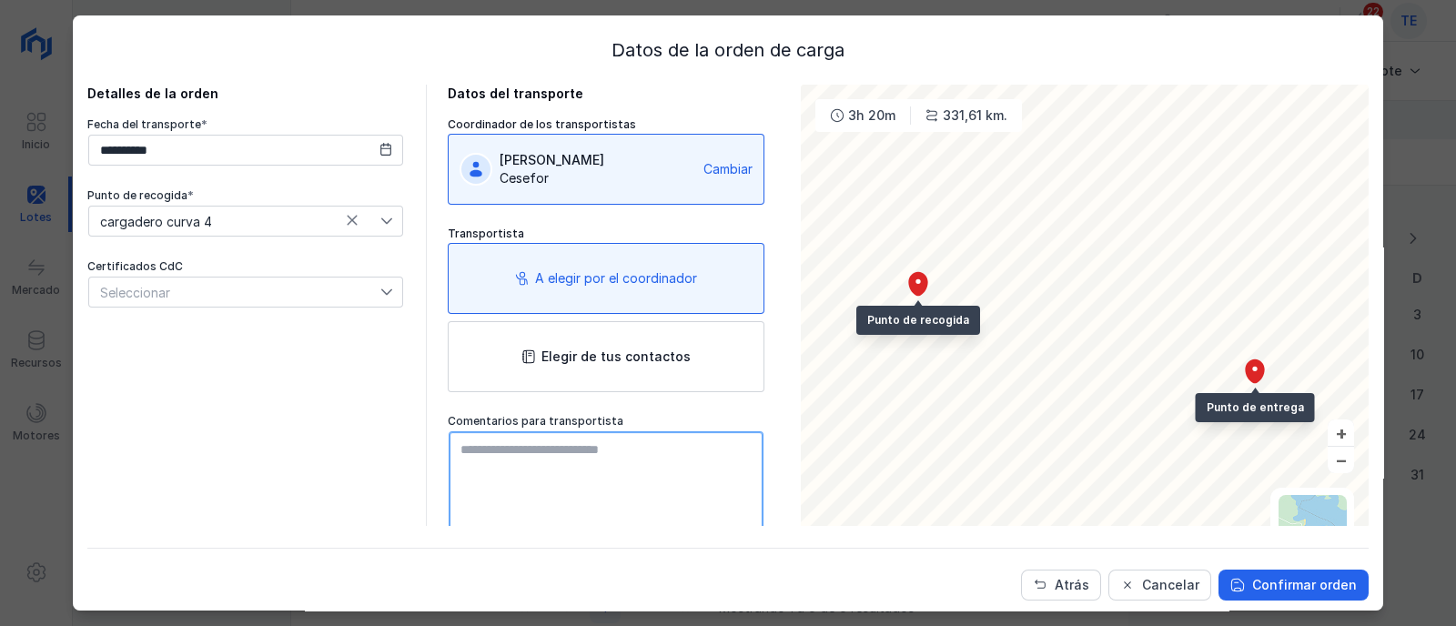
click at [581, 460] on textarea at bounding box center [606, 534] width 315 height 206
type textarea "**********"
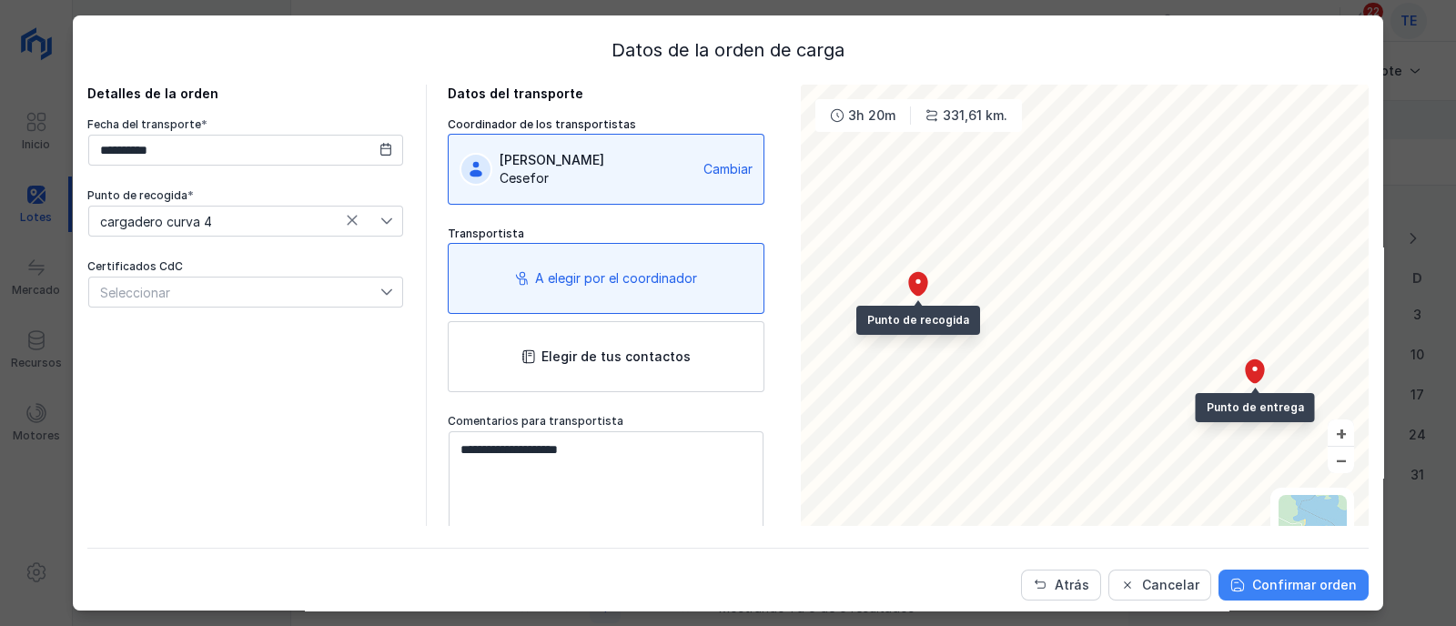
click at [1302, 589] on div "Confirmar orden" at bounding box center [1304, 585] width 105 height 18
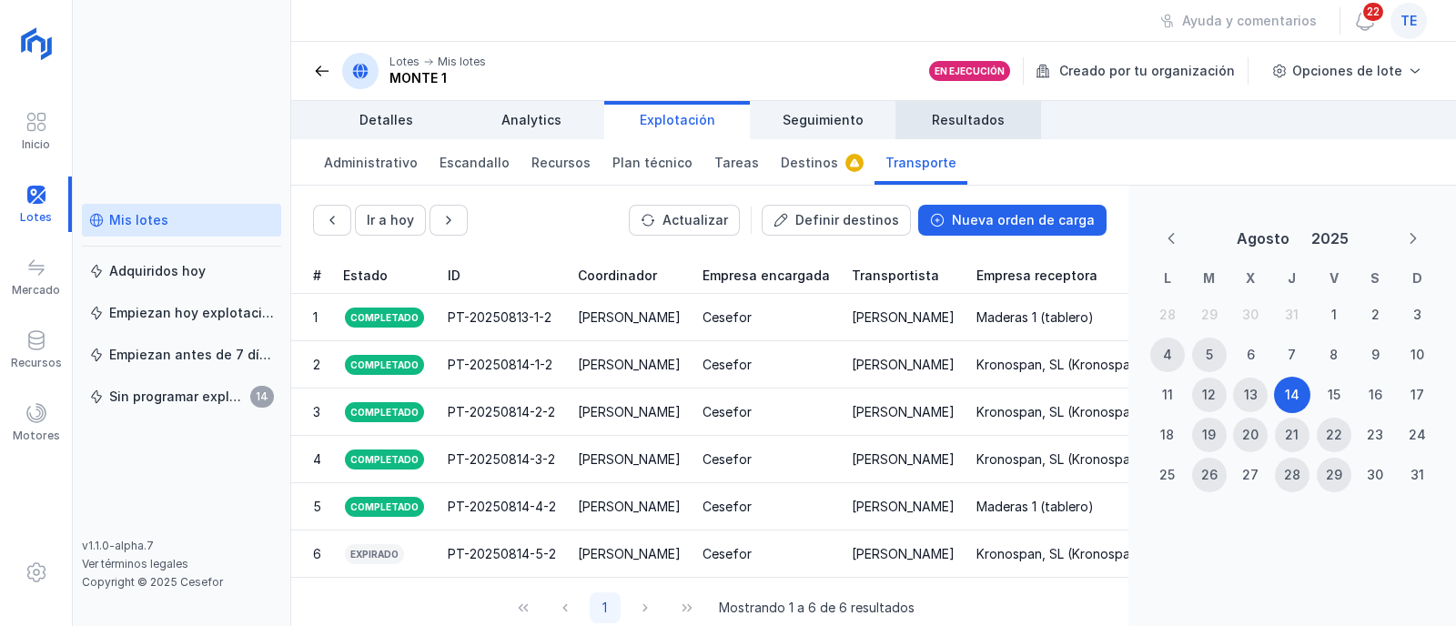
click at [965, 127] on span "Resultados" at bounding box center [968, 120] width 73 height 18
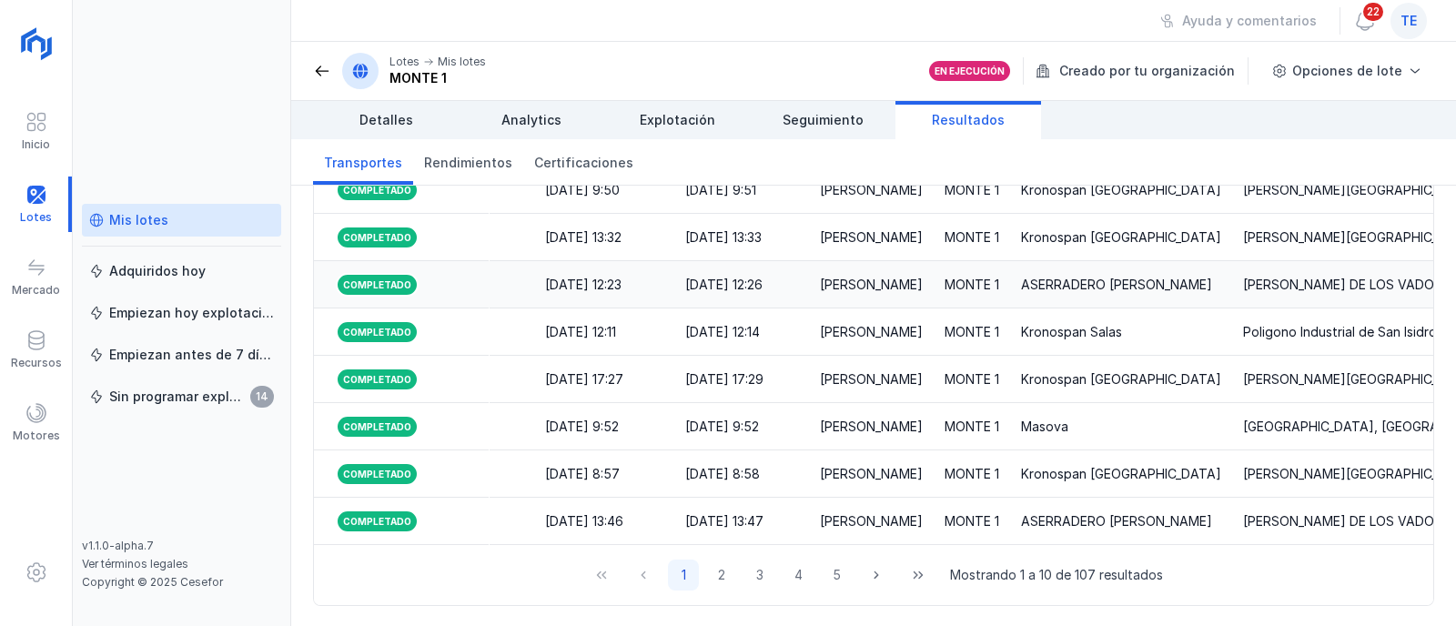
scroll to position [375, 0]
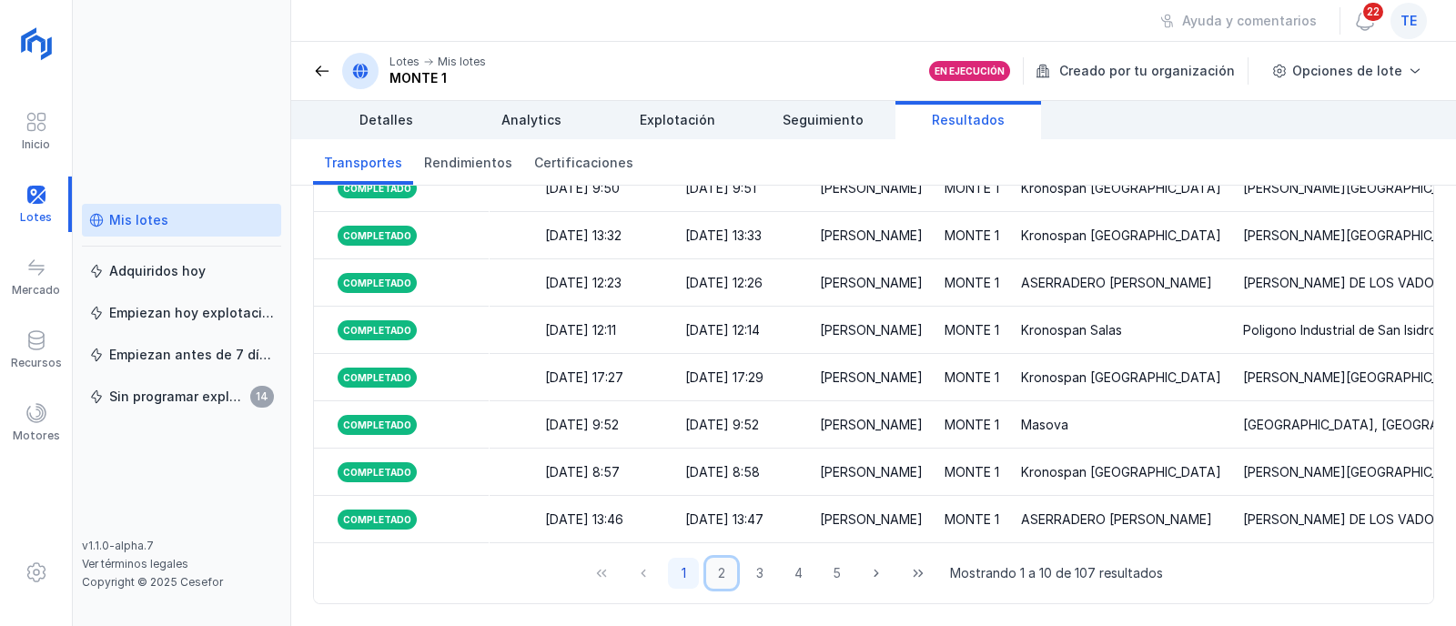
click at [723, 574] on button "2" at bounding box center [721, 573] width 31 height 31
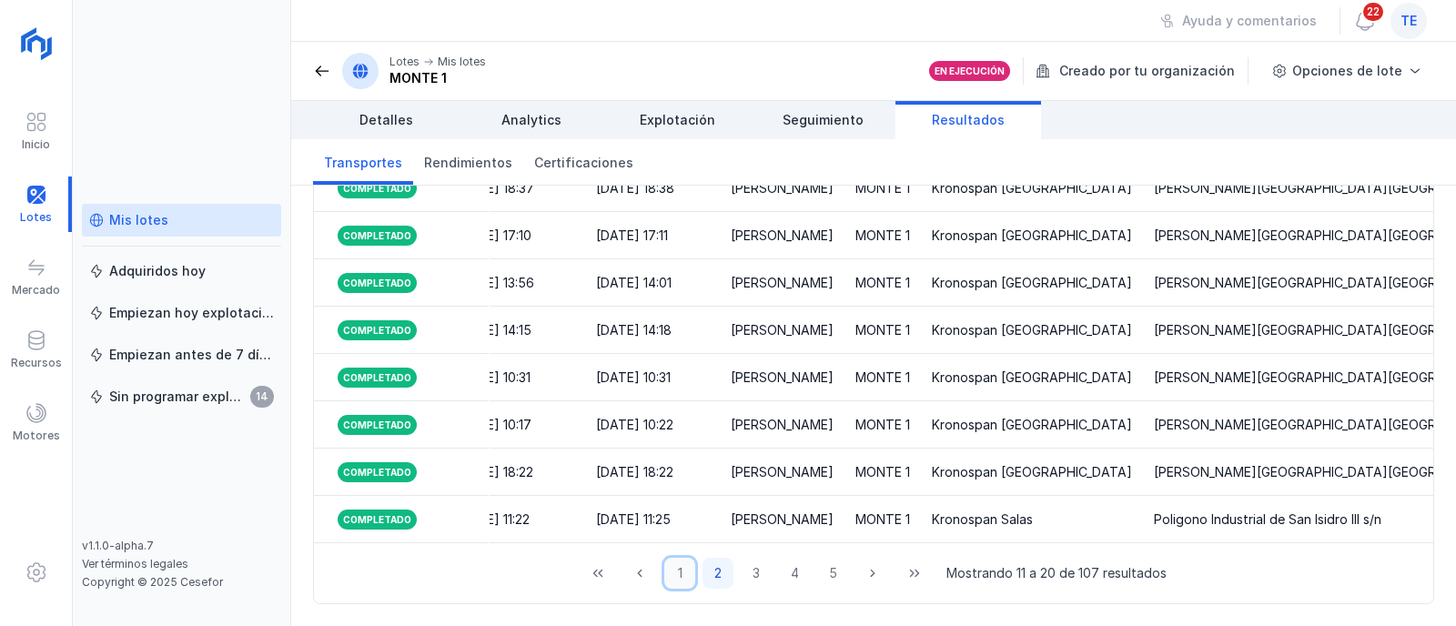
click at [673, 577] on button "1" at bounding box center [679, 573] width 31 height 31
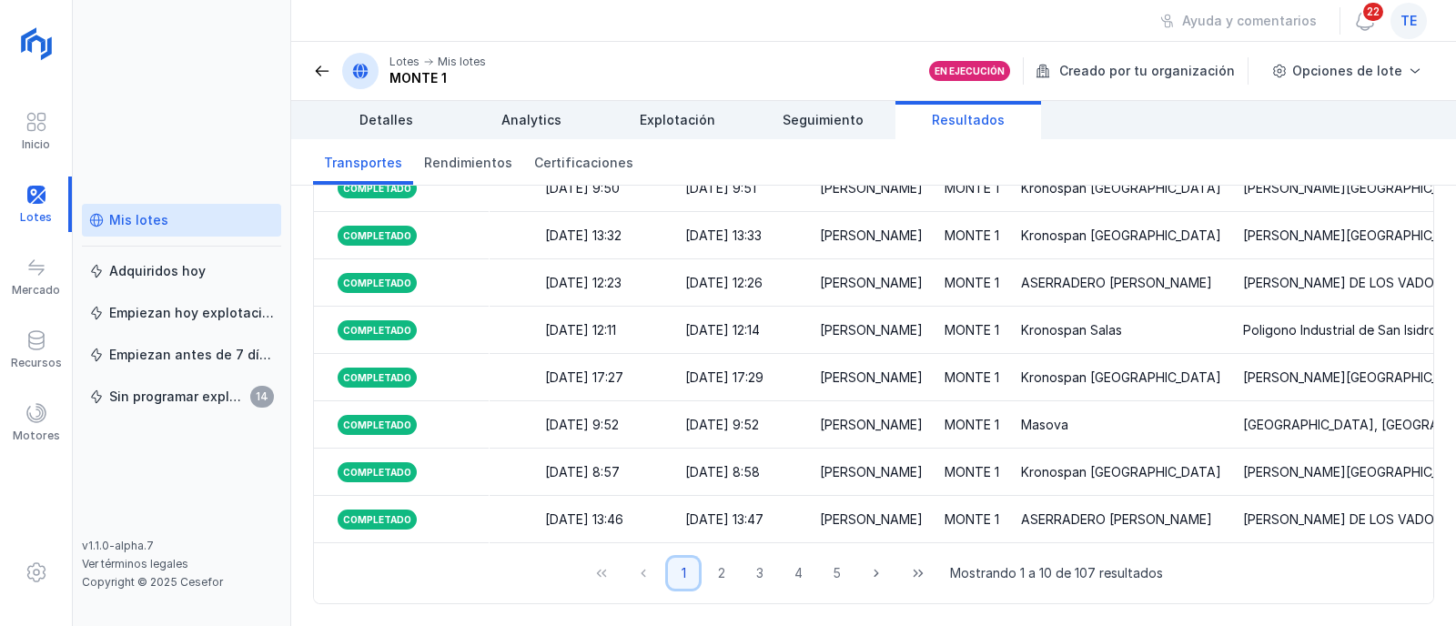
scroll to position [0, 0]
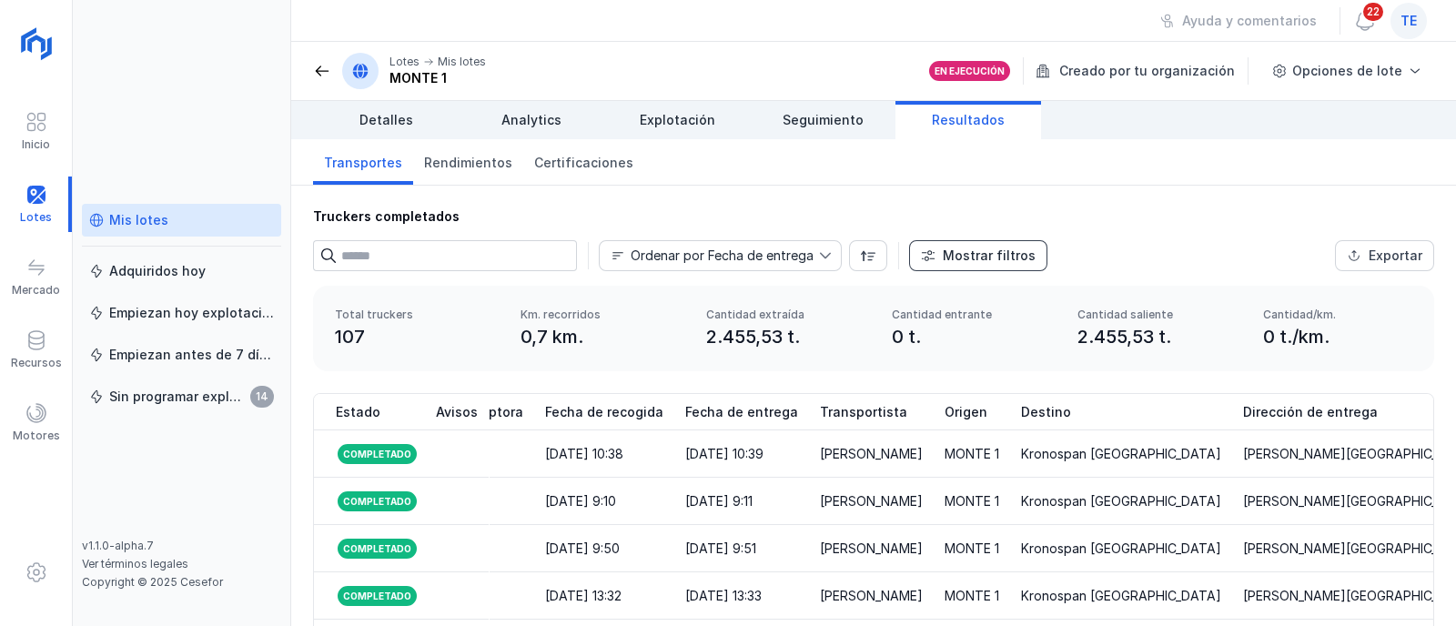
click at [986, 252] on div "Mostrar filtros" at bounding box center [989, 256] width 93 height 18
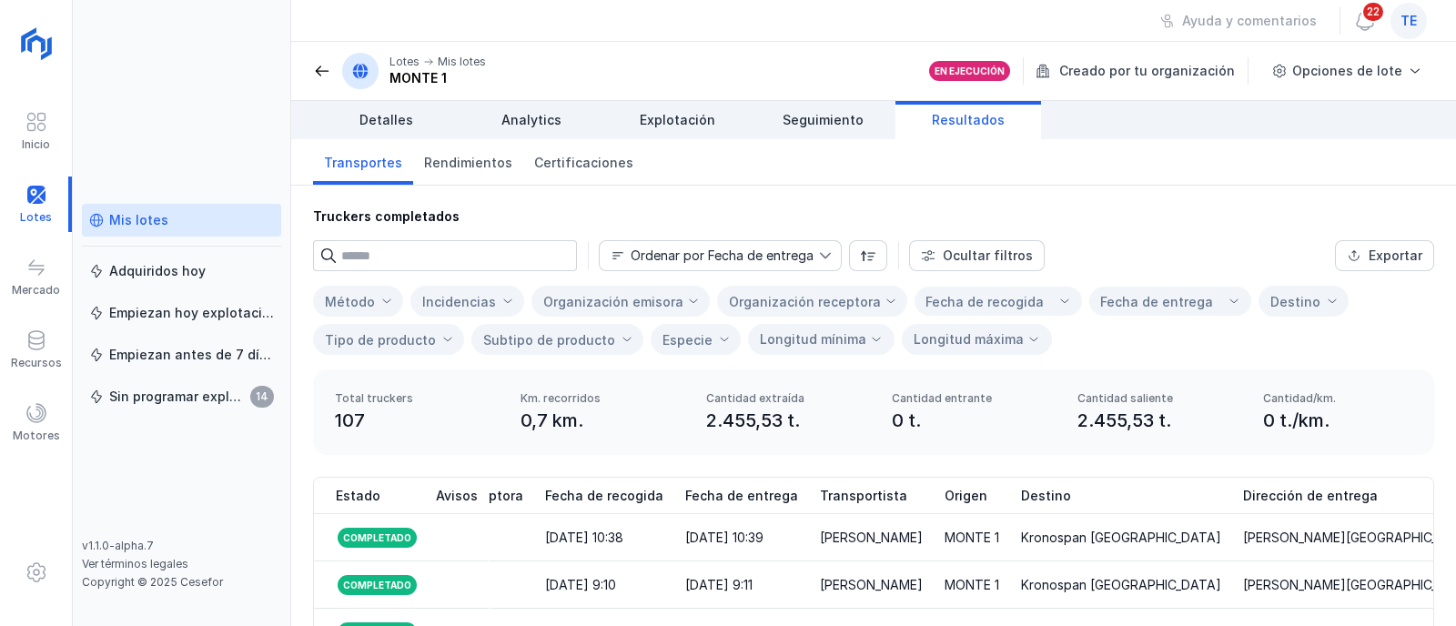
click at [469, 249] on input "text" at bounding box center [459, 255] width 236 height 31
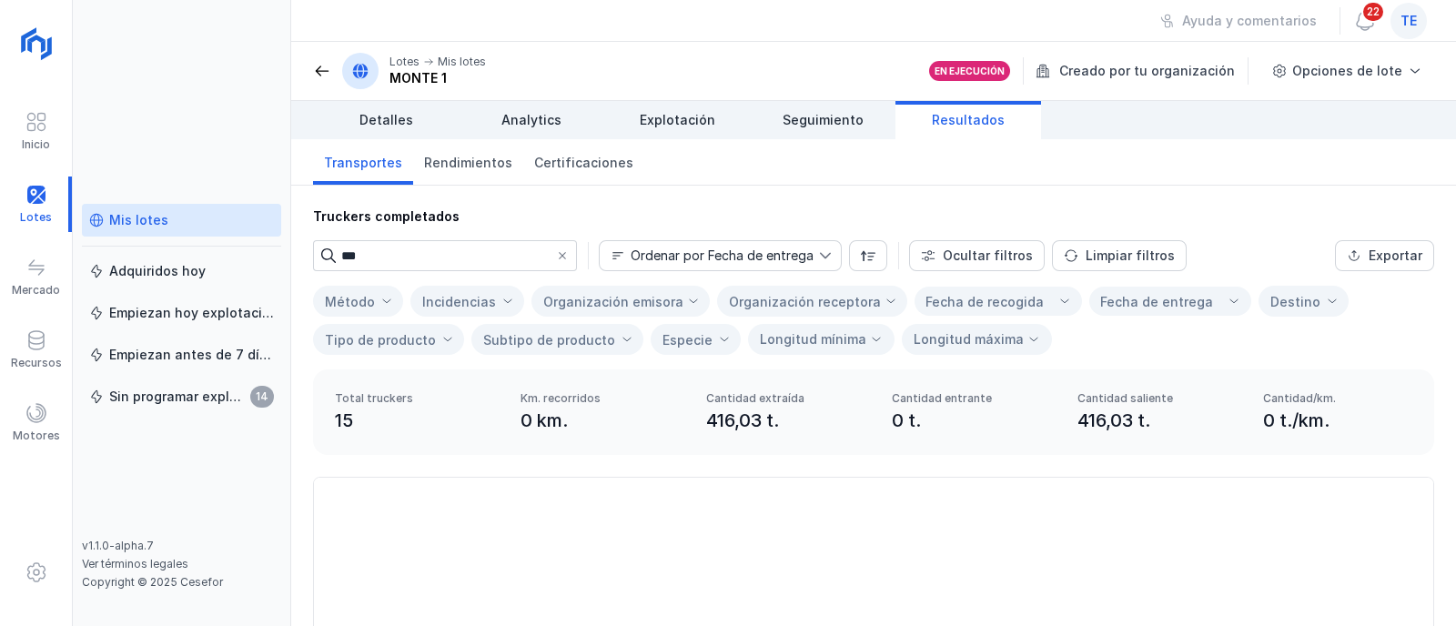
type input "****"
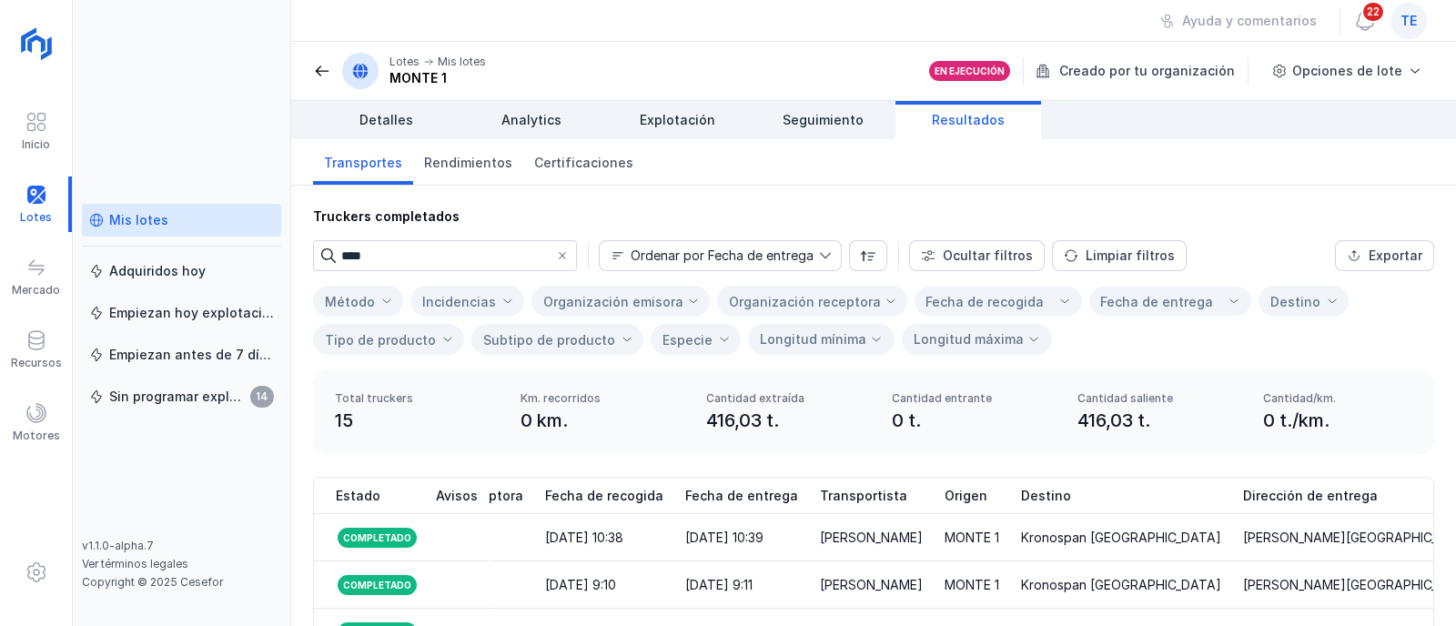
drag, startPoint x: 377, startPoint y: 240, endPoint x: 335, endPoint y: 256, distance: 44.6
click at [335, 256] on div "****" at bounding box center [445, 255] width 264 height 31
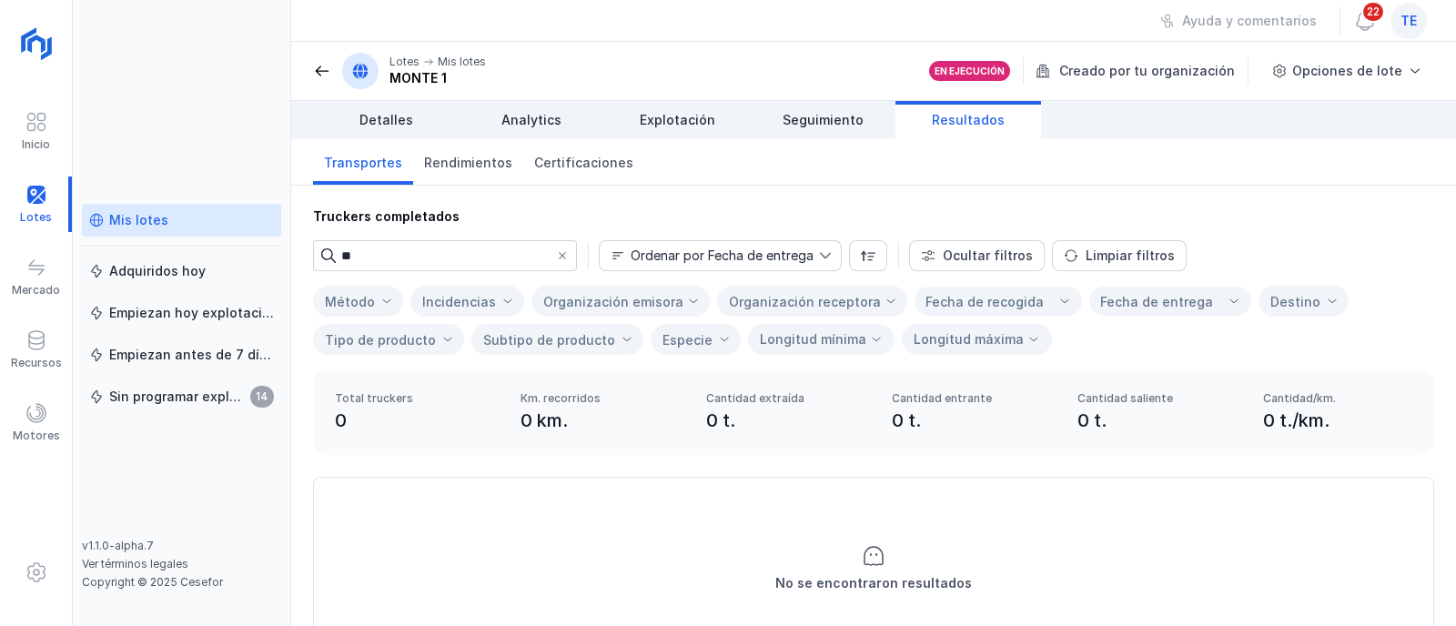
type input "*"
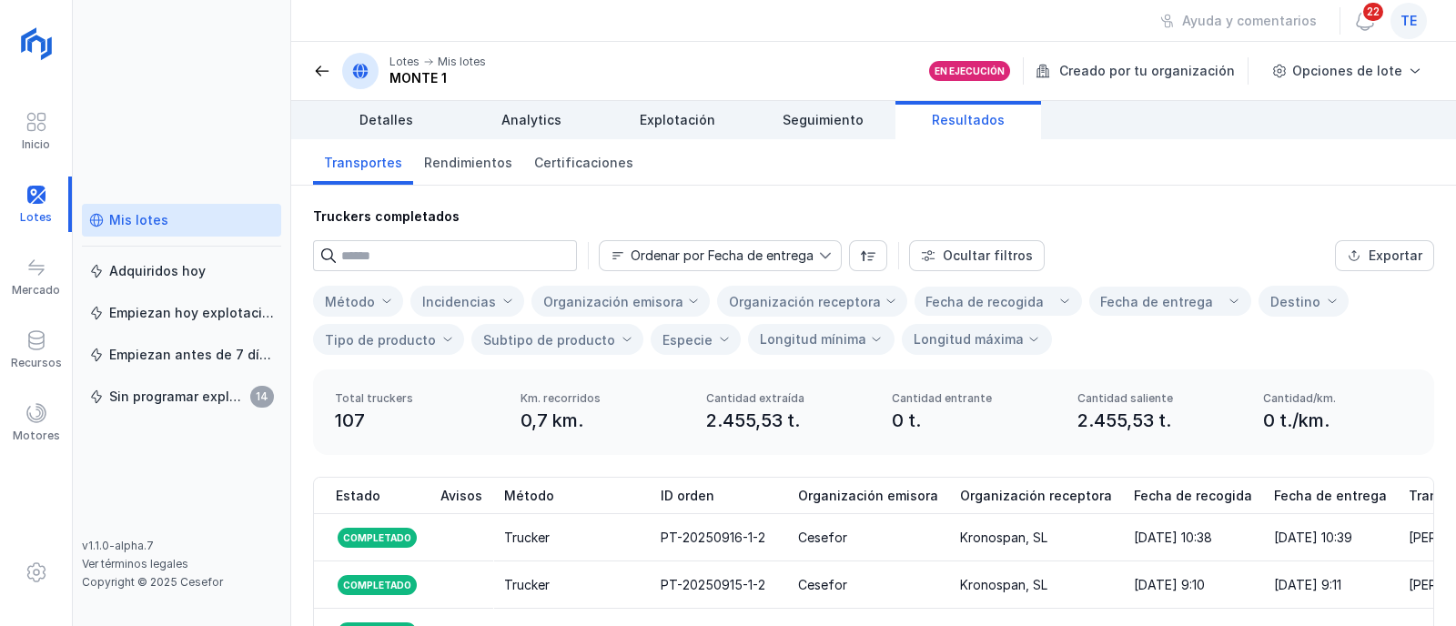
click at [826, 305] on div "Organización receptora" at bounding box center [805, 301] width 152 height 15
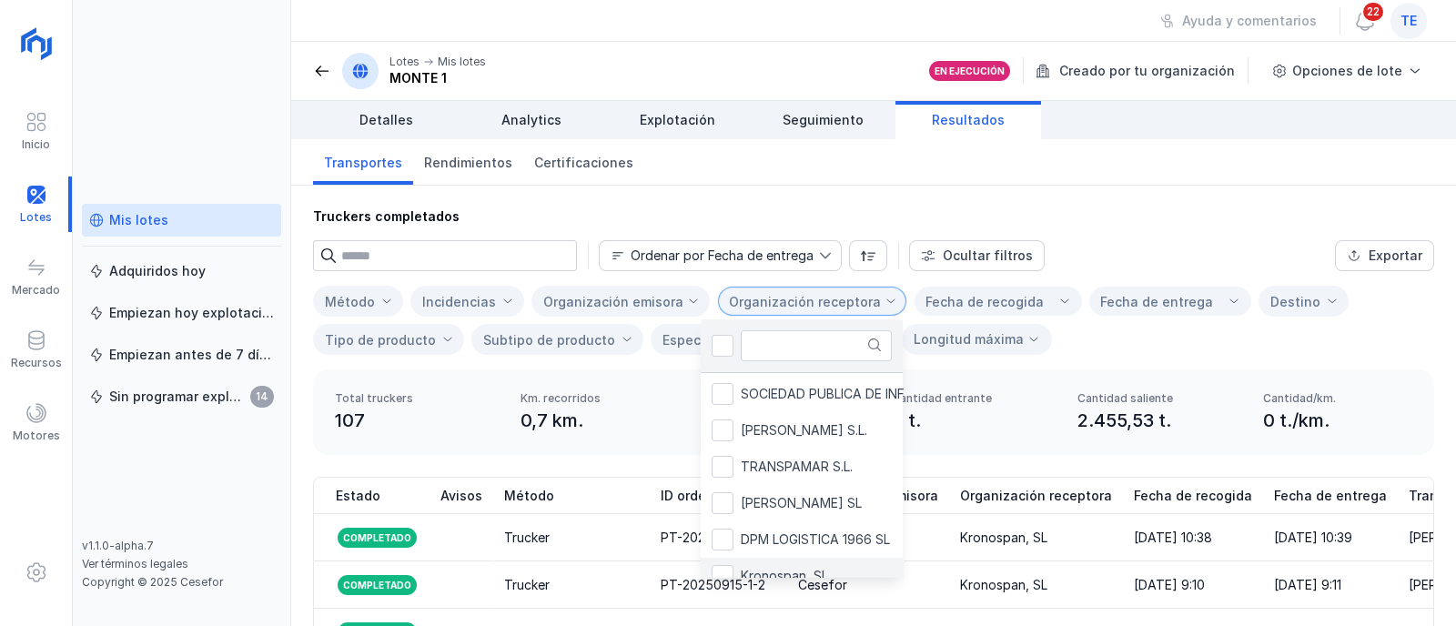
scroll to position [227, 0]
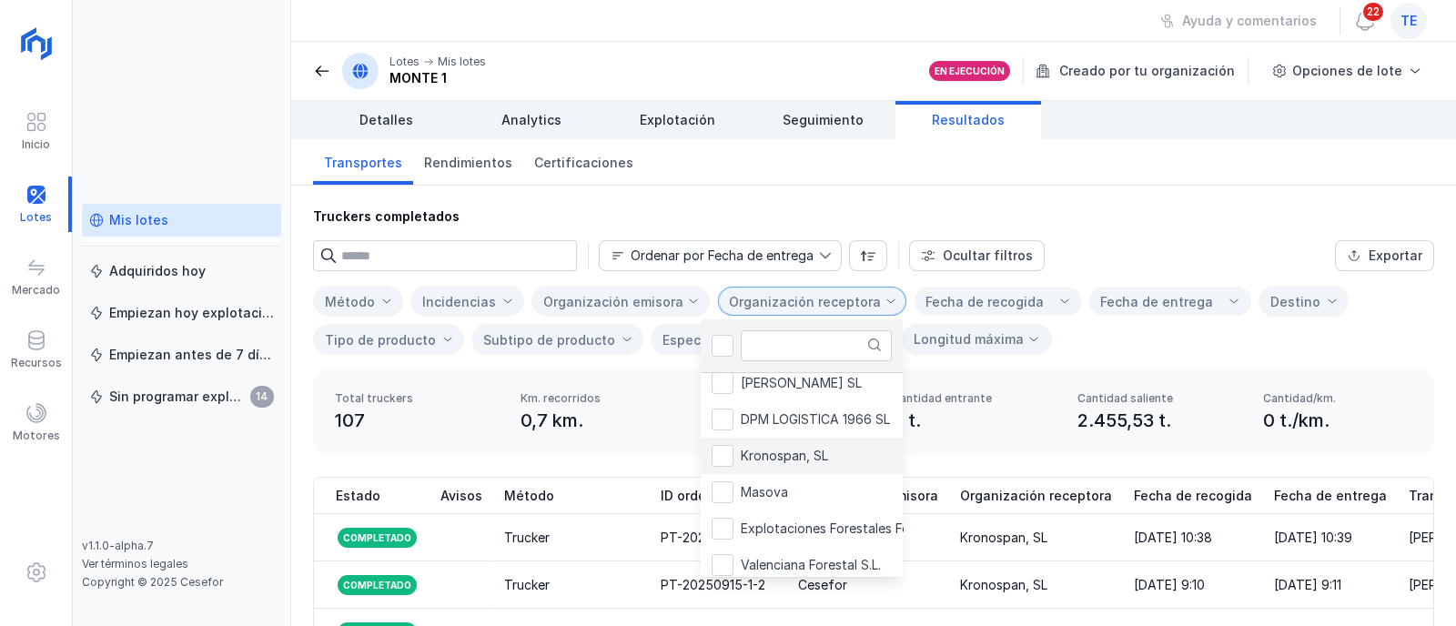
click at [835, 461] on li "Kronospan, SL" at bounding box center [863, 456] width 324 height 36
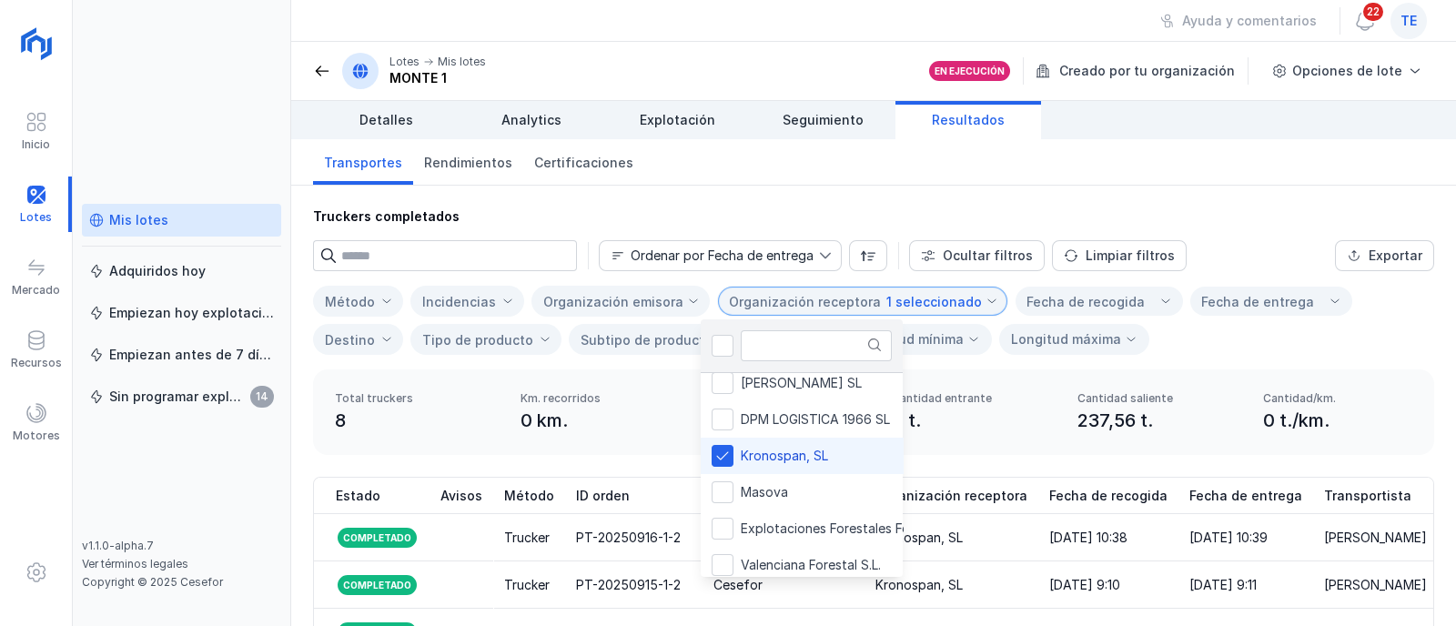
click at [1182, 325] on div "Método Incidencias Organización emisora Organización receptora 1 seleccionado F…" at bounding box center [873, 320] width 1121 height 69
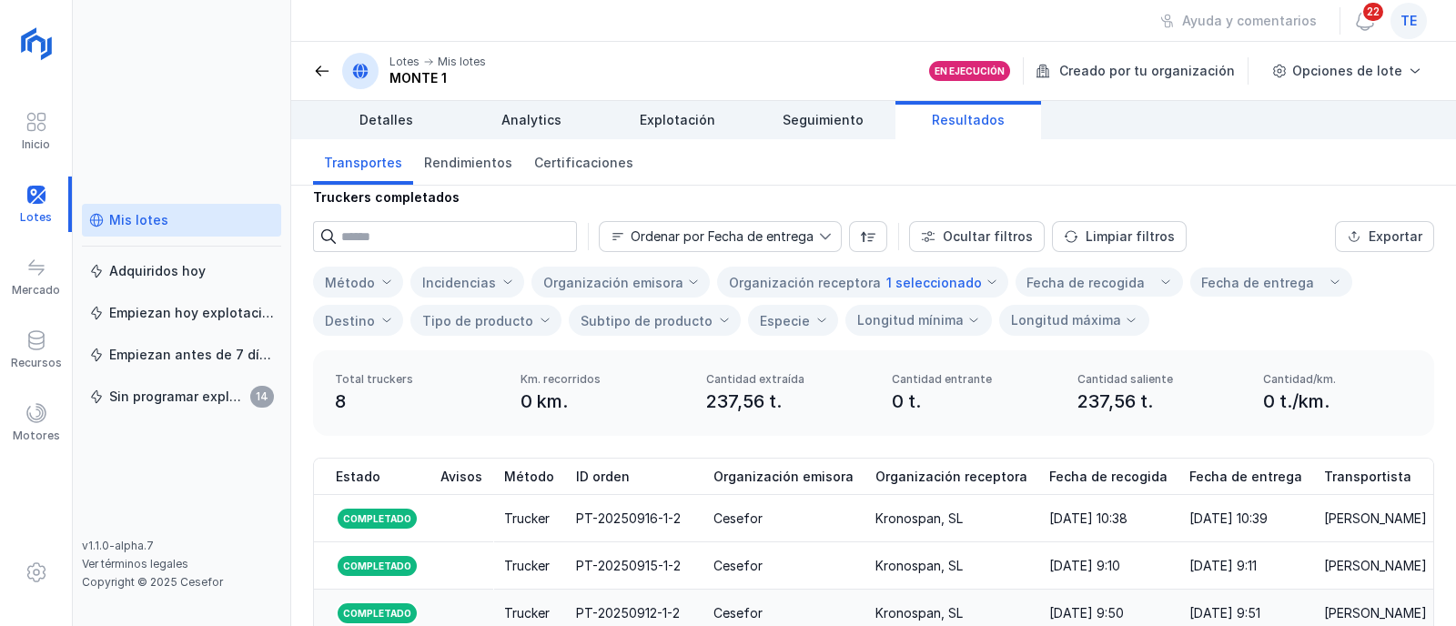
scroll to position [0, 0]
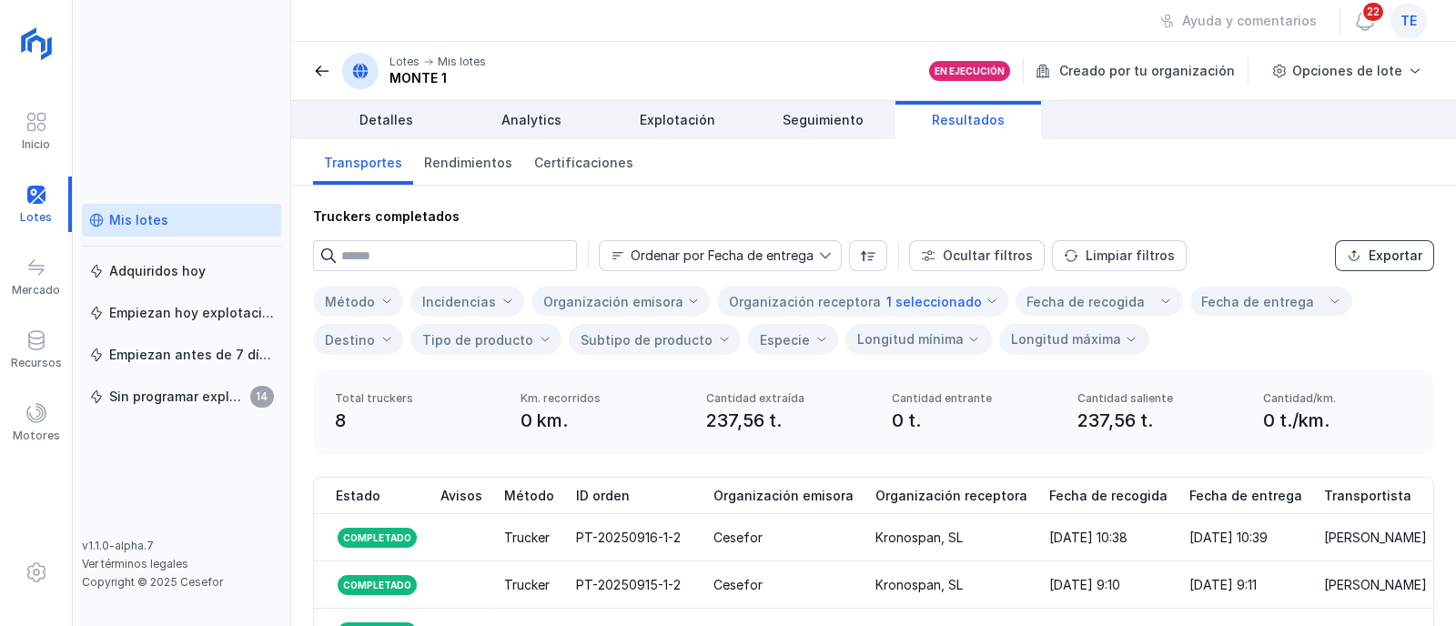
click at [1405, 249] on div "Exportar" at bounding box center [1396, 256] width 54 height 18
click at [35, 410] on span at bounding box center [36, 413] width 22 height 22
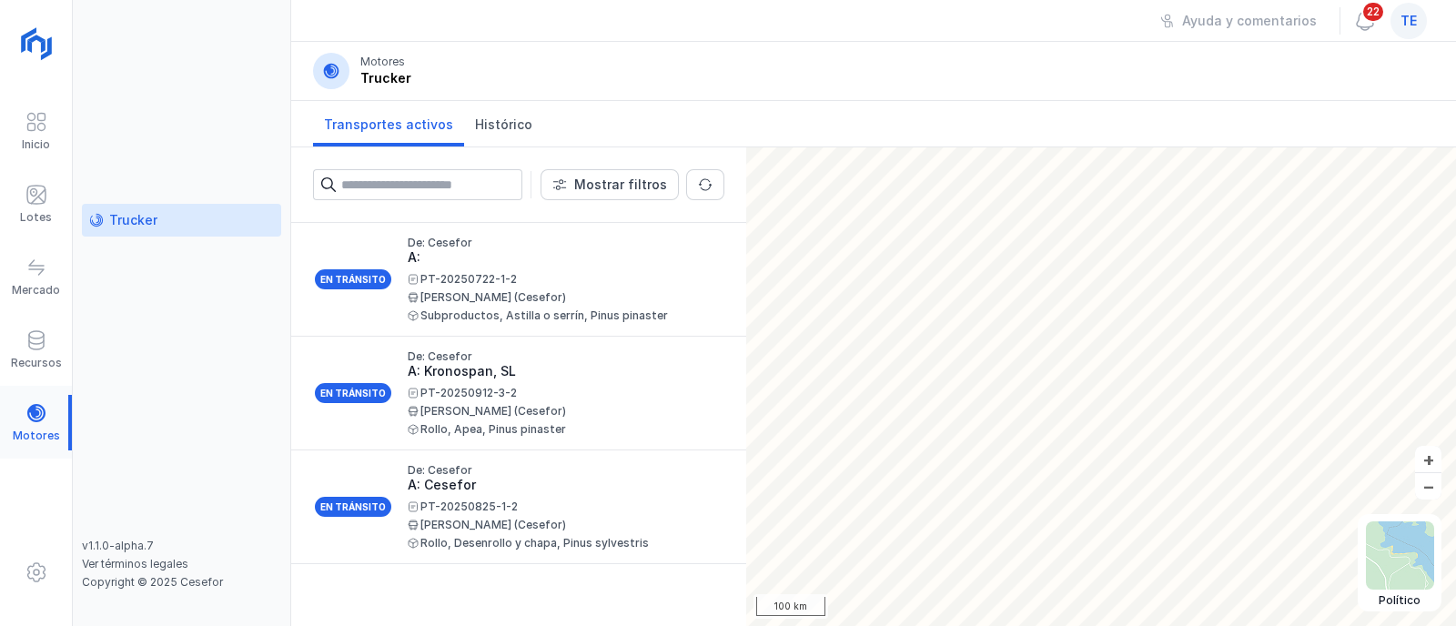
click at [35, 420] on div at bounding box center [36, 423] width 72 height 56
click at [481, 127] on span "Histórico" at bounding box center [503, 125] width 57 height 18
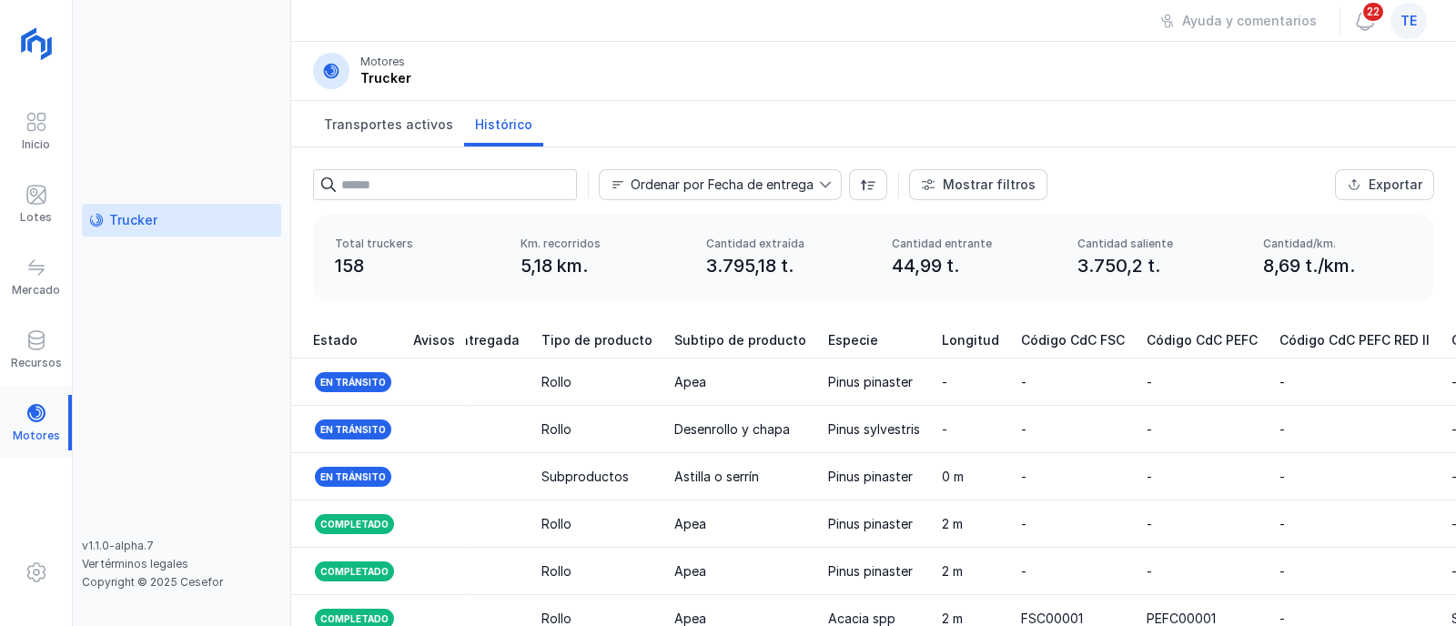
scroll to position [0, 2202]
click at [40, 270] on span at bounding box center [36, 268] width 22 height 22
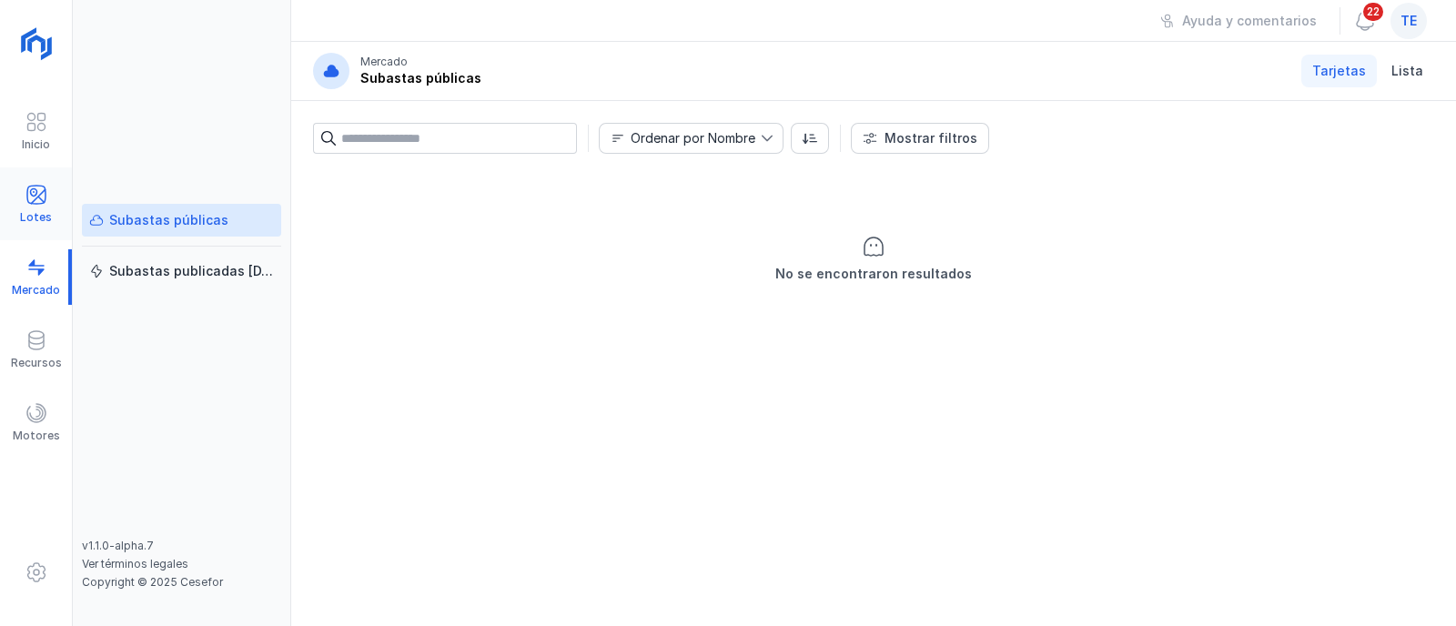
click at [44, 192] on span at bounding box center [36, 195] width 22 height 22
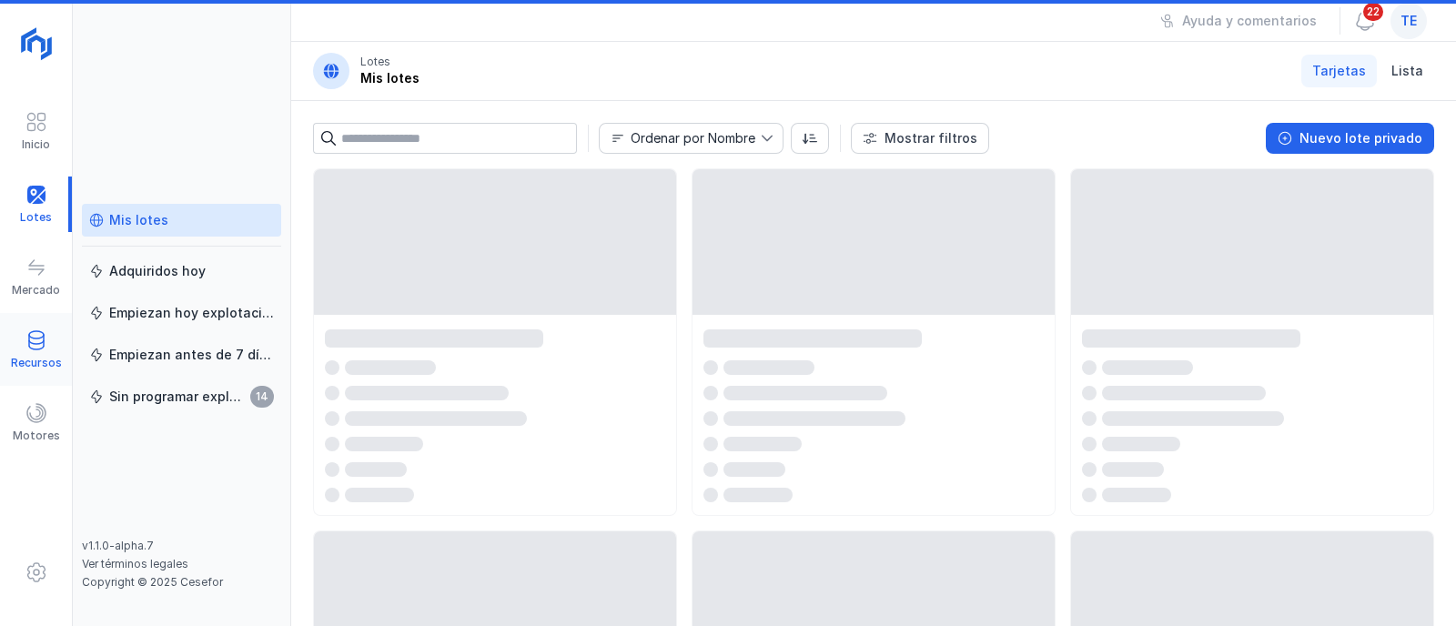
click at [39, 286] on div "Mercado" at bounding box center [36, 290] width 48 height 15
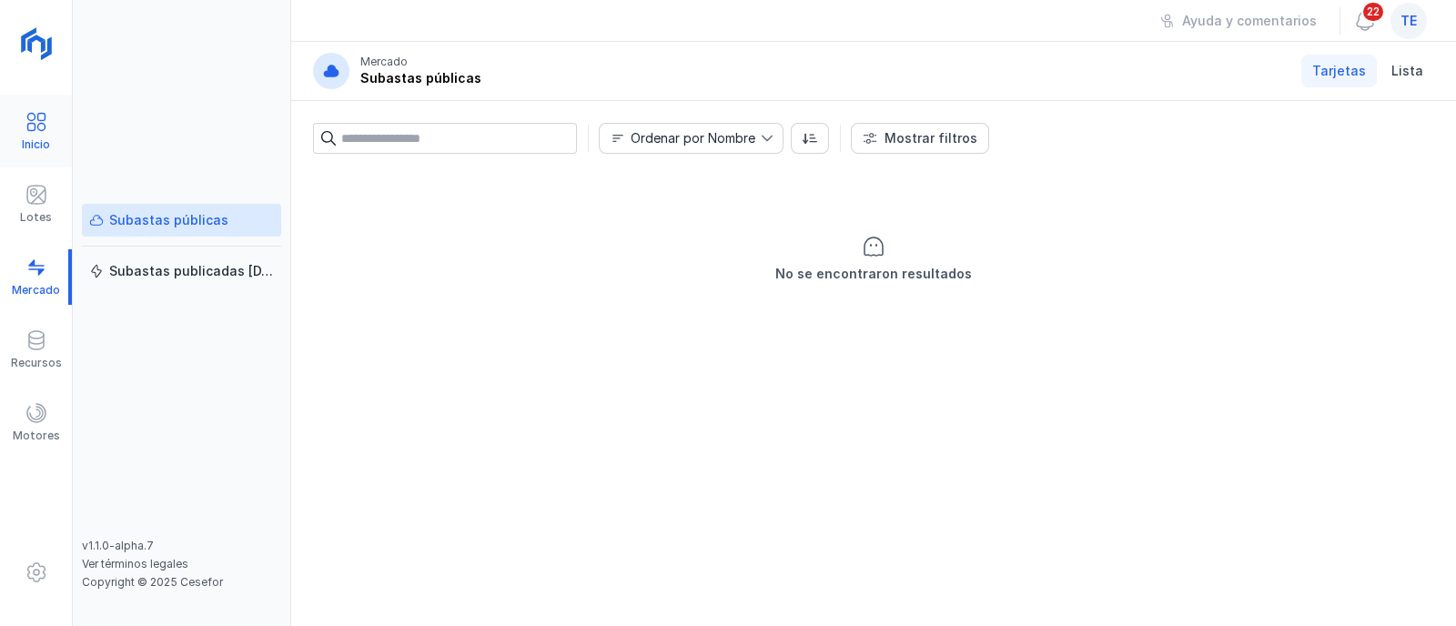
click at [43, 128] on span at bounding box center [36, 122] width 22 height 22
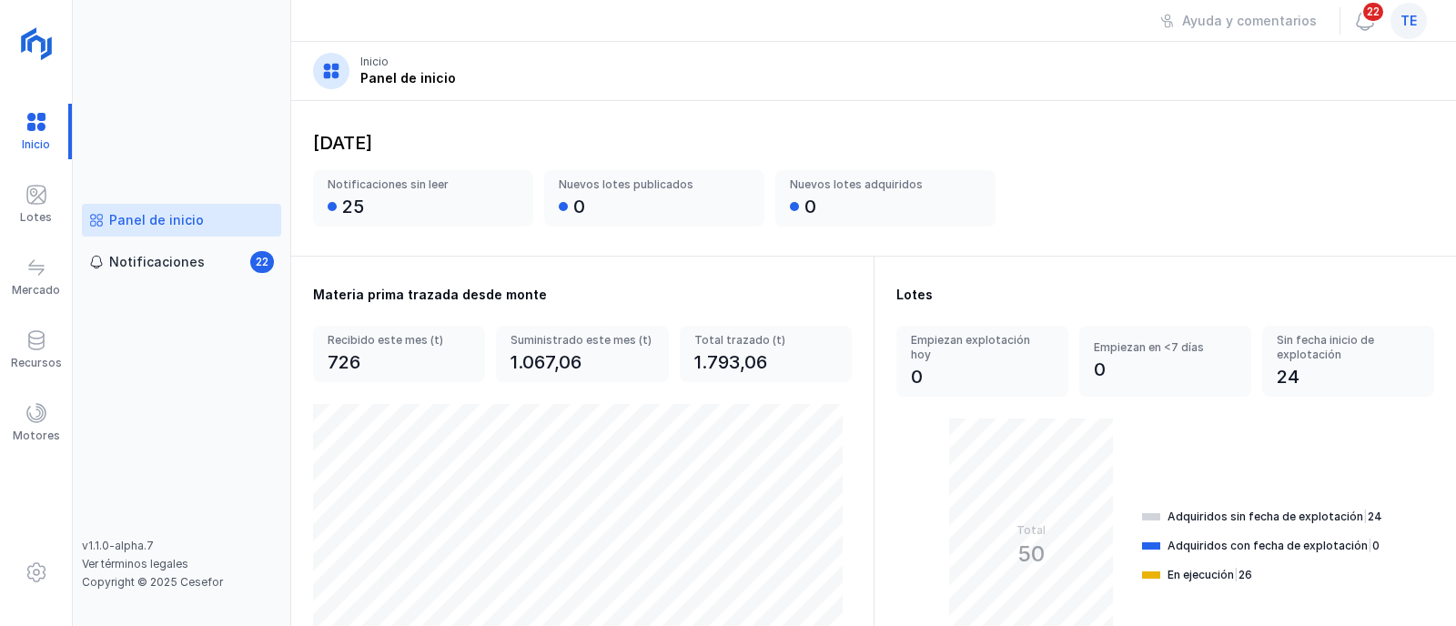
scroll to position [113, 0]
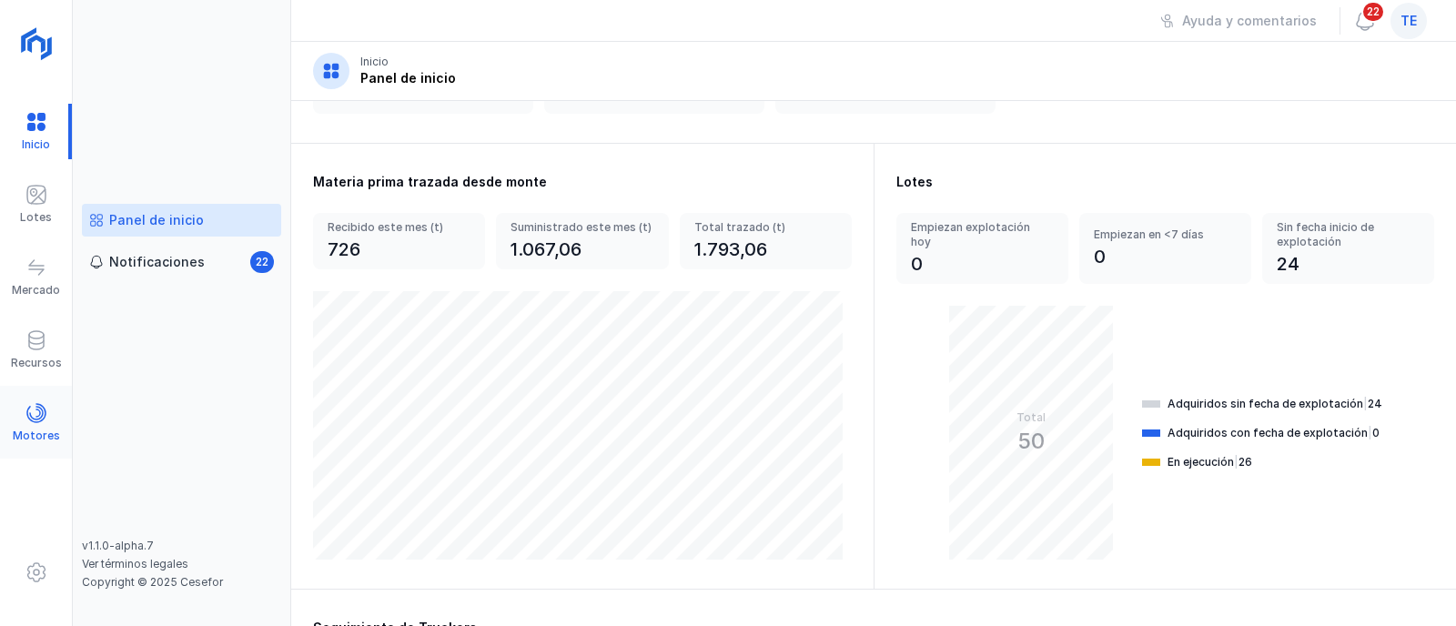
click at [43, 421] on span at bounding box center [36, 413] width 22 height 22
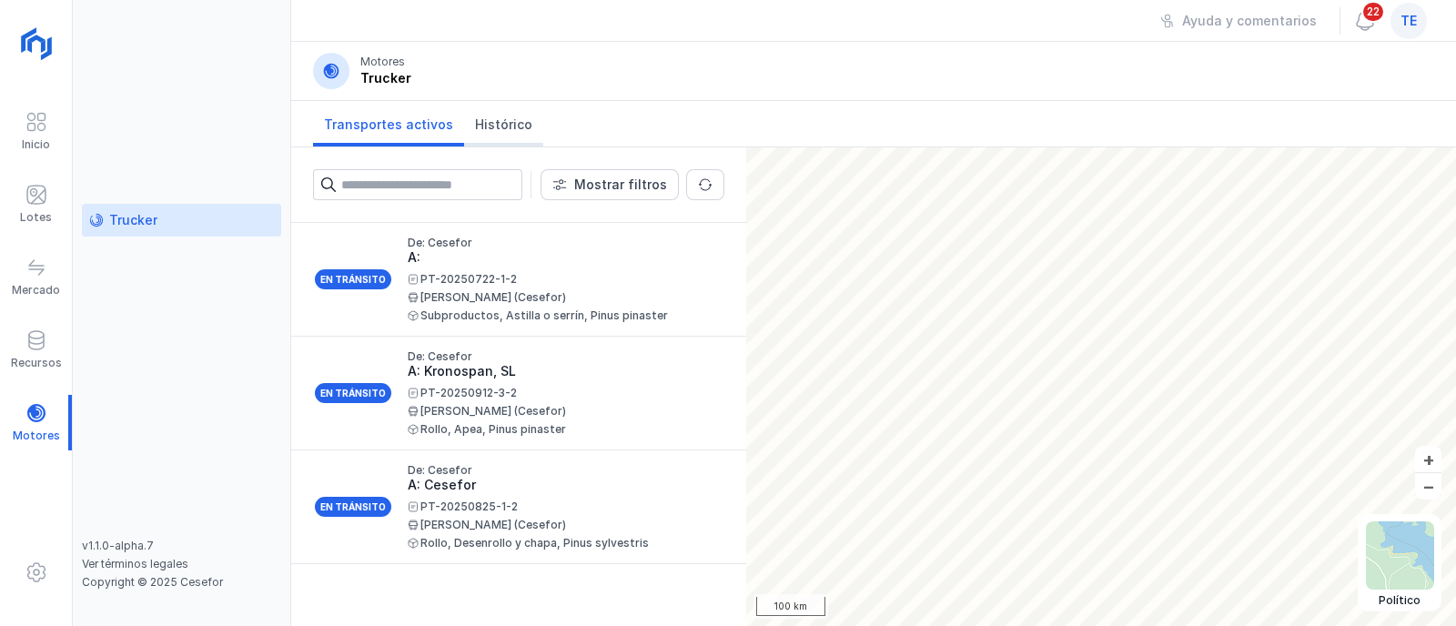
click at [512, 123] on span "Histórico" at bounding box center [503, 125] width 57 height 18
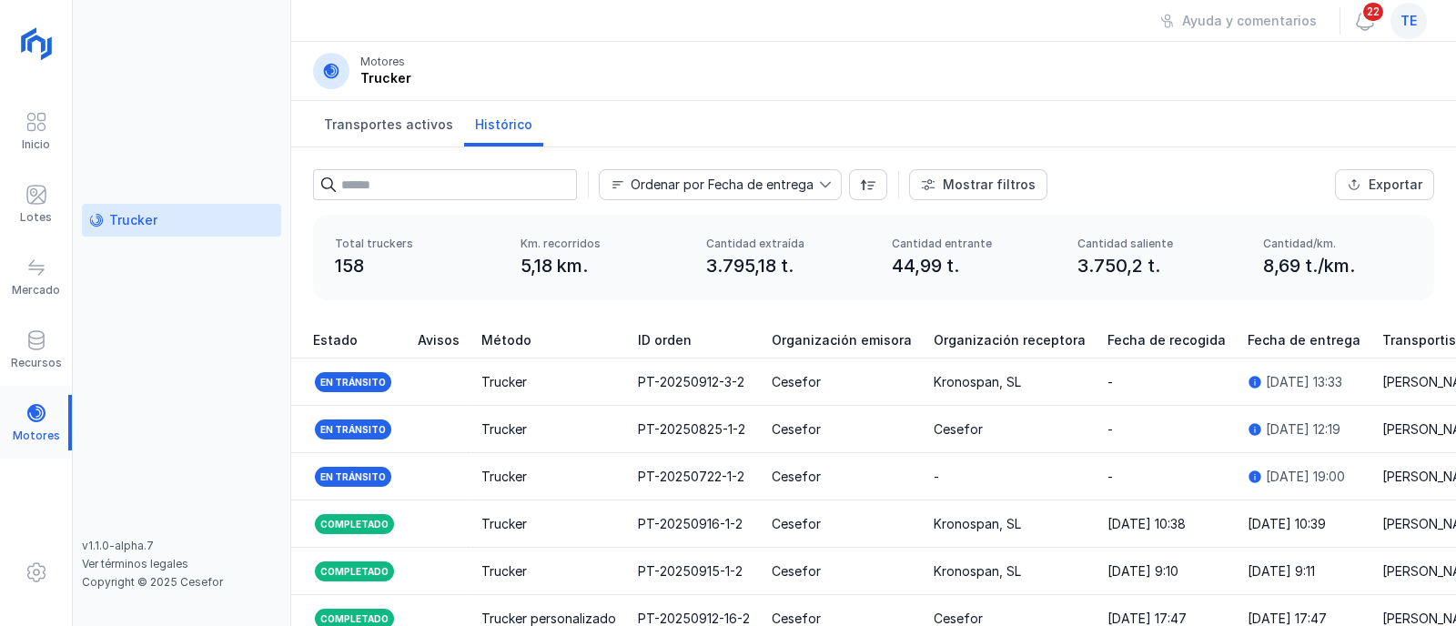
click at [50, 403] on div at bounding box center [36, 423] width 72 height 56
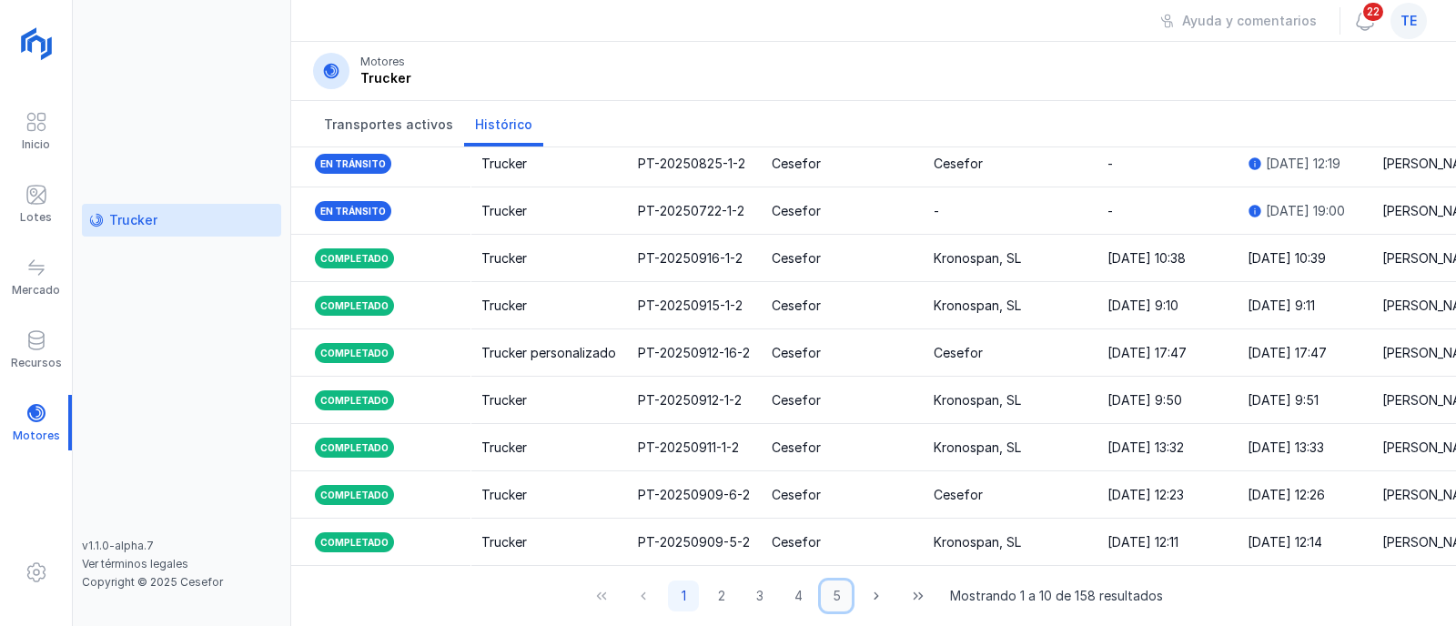
click at [828, 596] on button "5" at bounding box center [836, 596] width 31 height 31
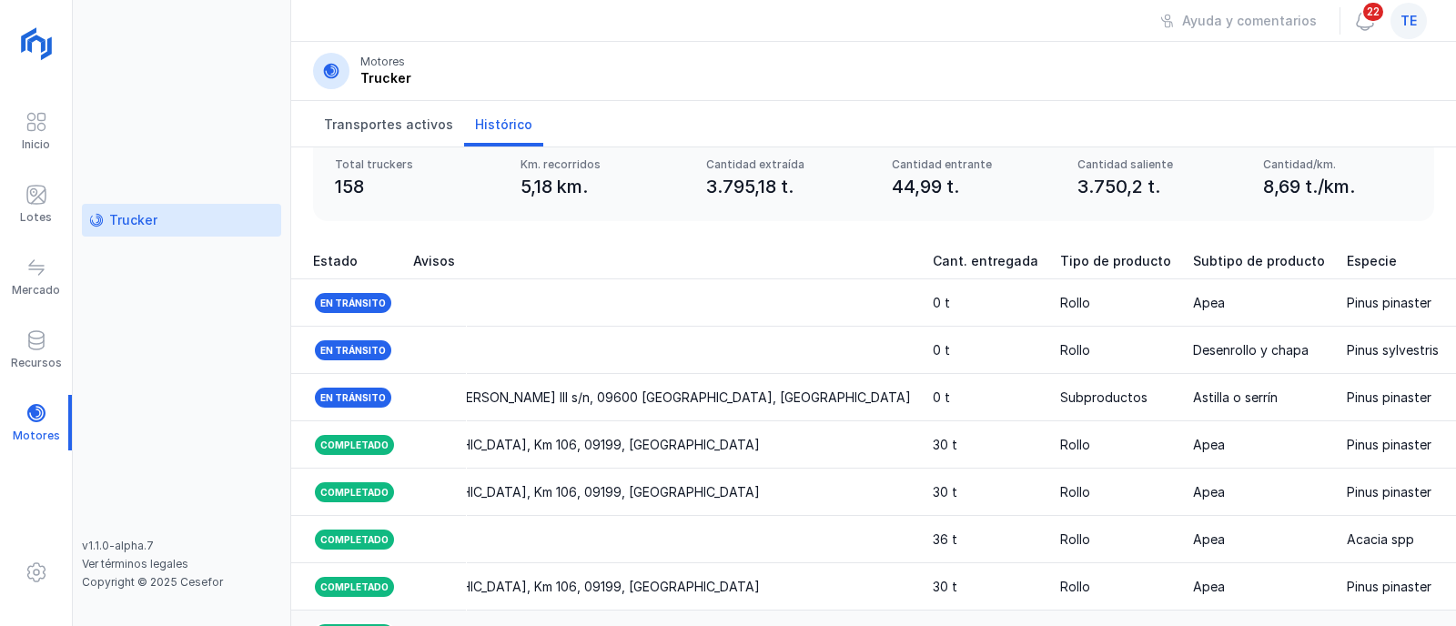
scroll to position [75, 0]
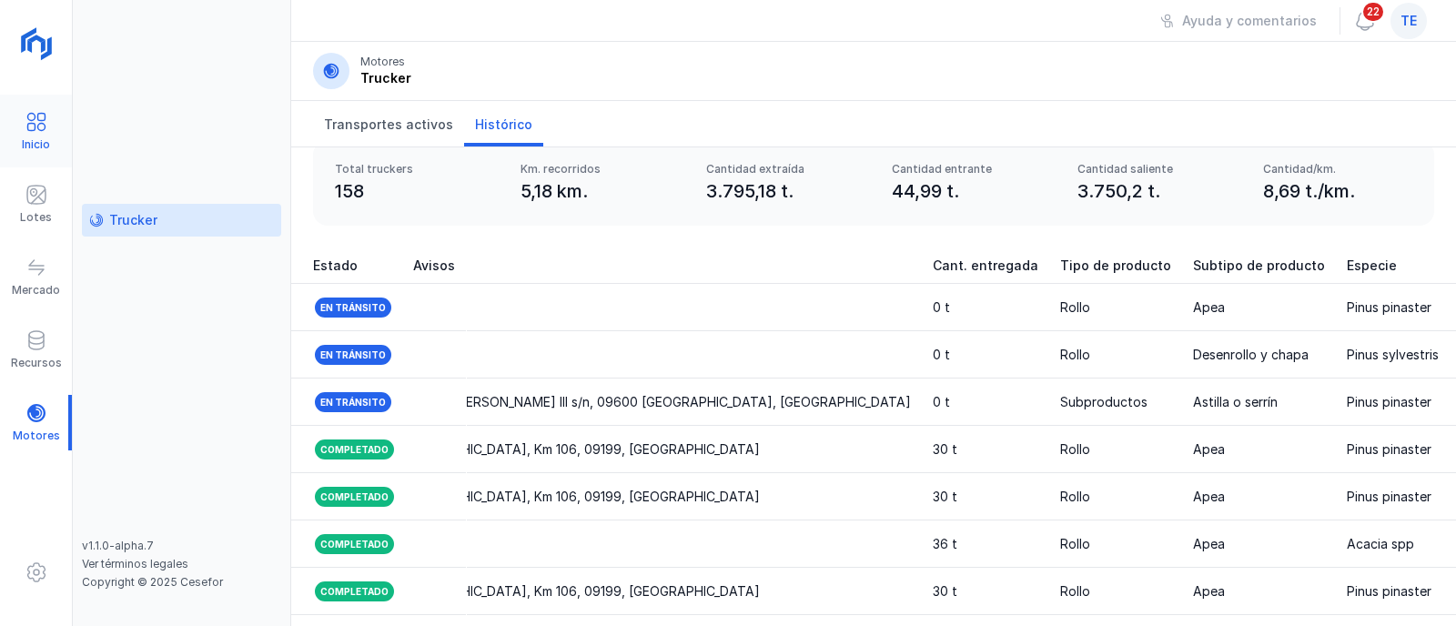
click at [35, 143] on div "Inicio" at bounding box center [36, 144] width 28 height 15
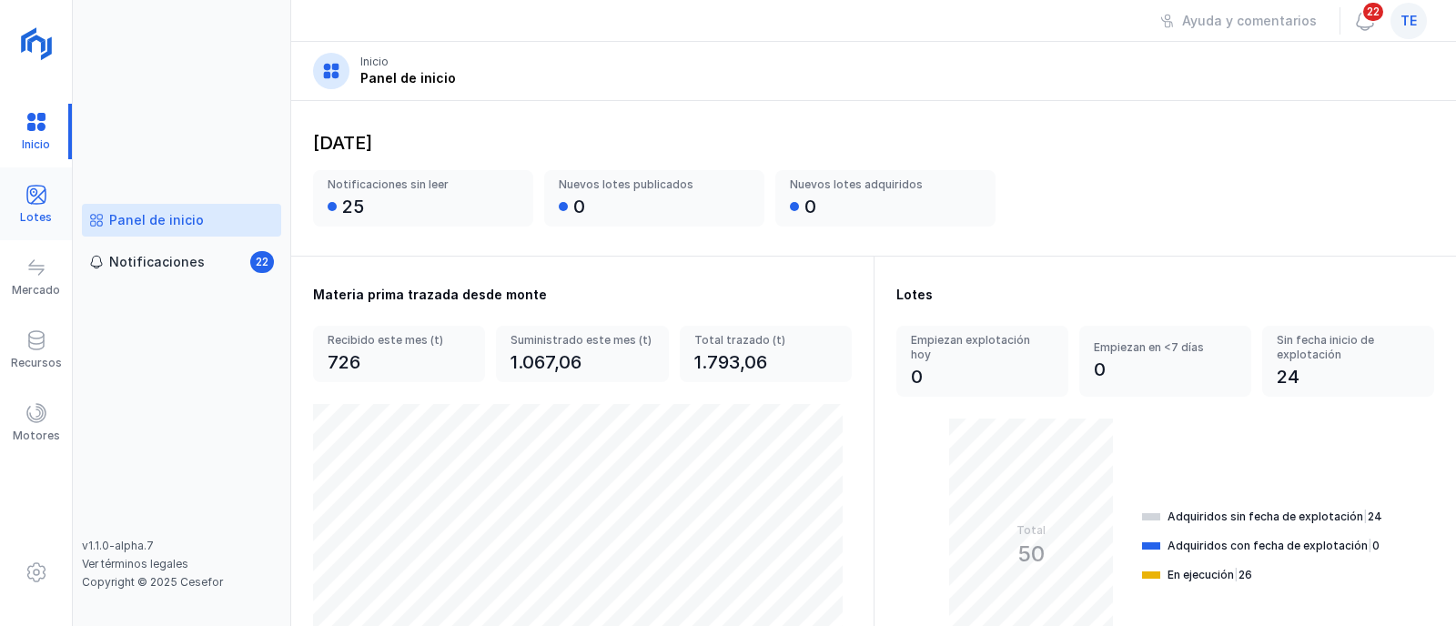
click at [56, 199] on div "Lotes" at bounding box center [36, 205] width 72 height 56
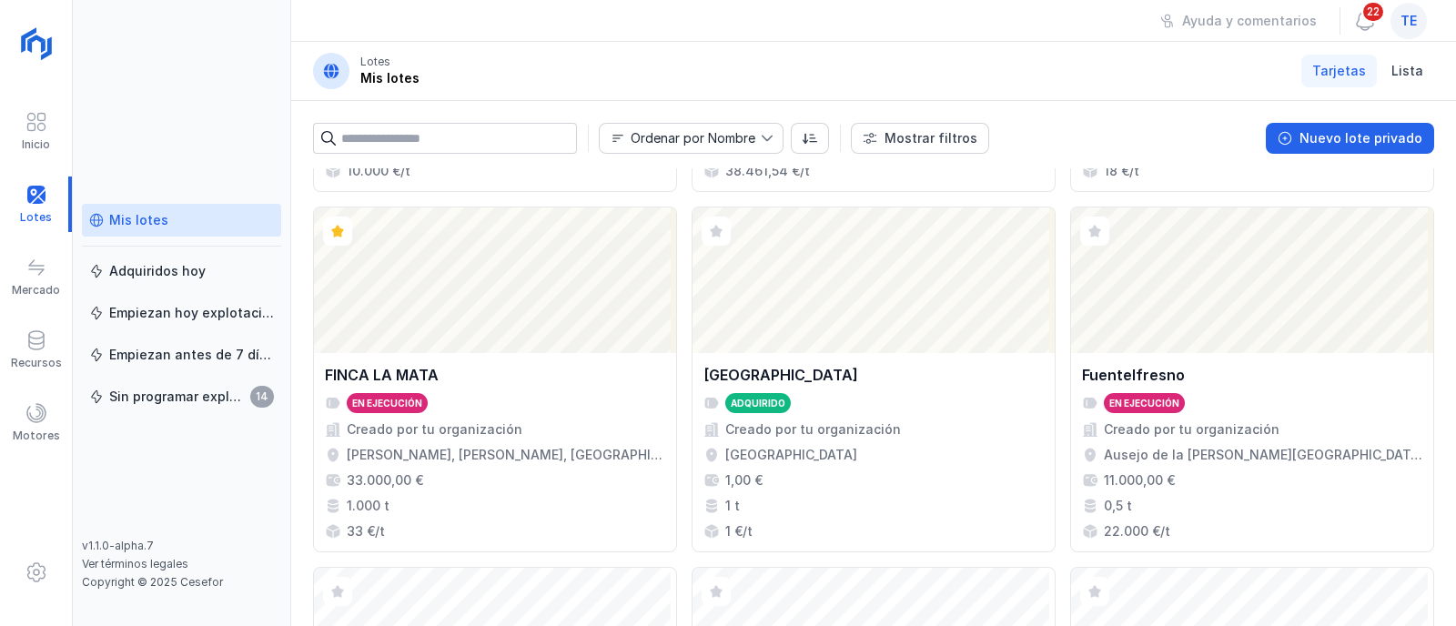
scroll to position [1706, 0]
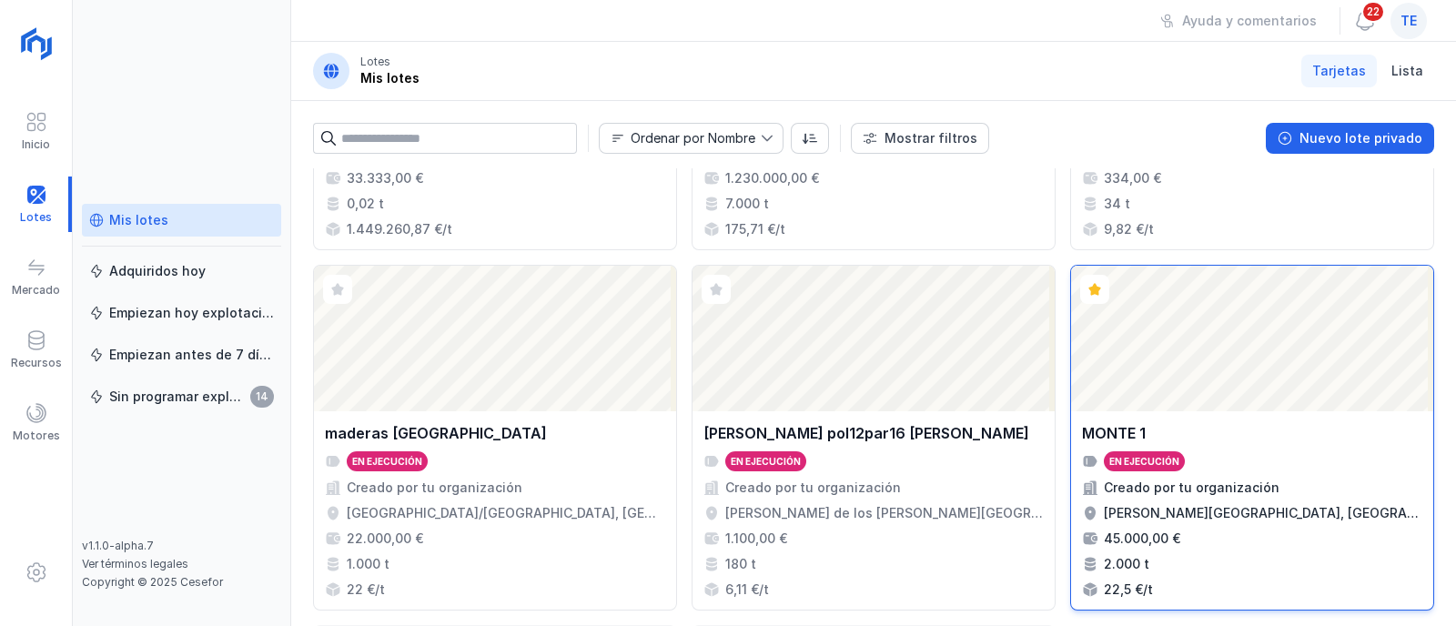
click at [1216, 392] on div "Abrir lote" at bounding box center [1252, 339] width 362 height 146
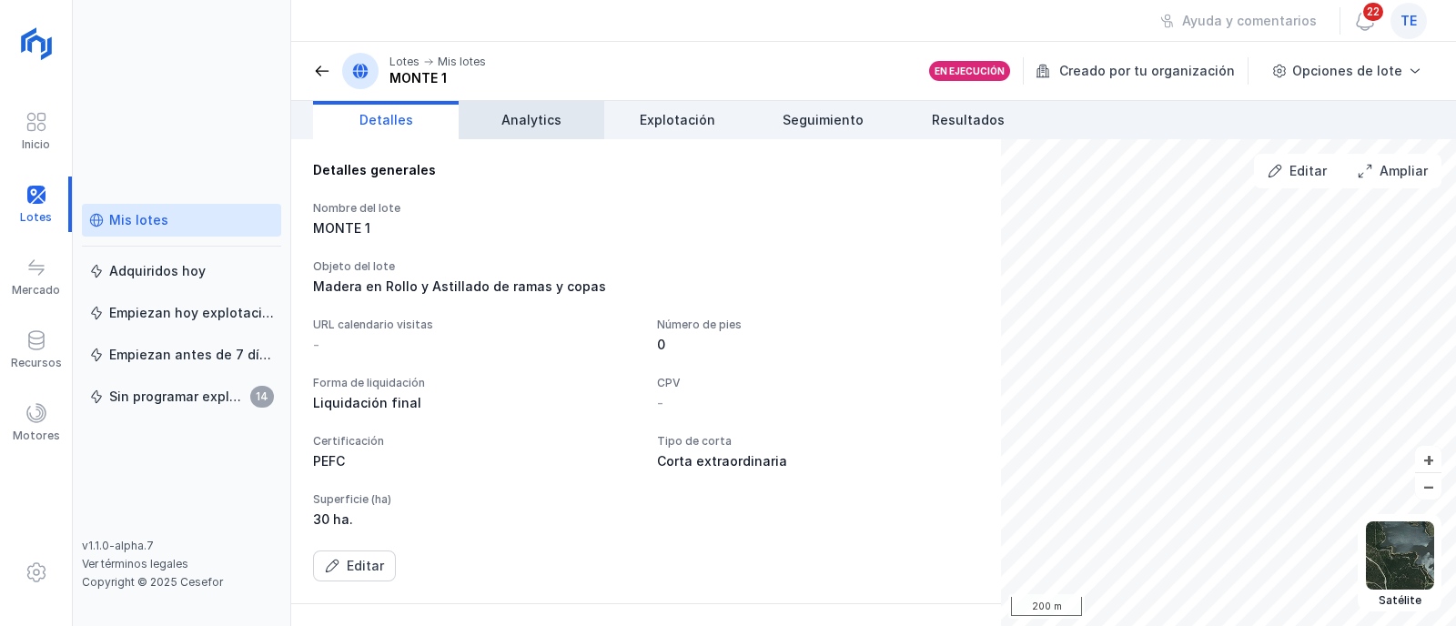
click at [522, 125] on span "Analytics" at bounding box center [531, 120] width 60 height 18
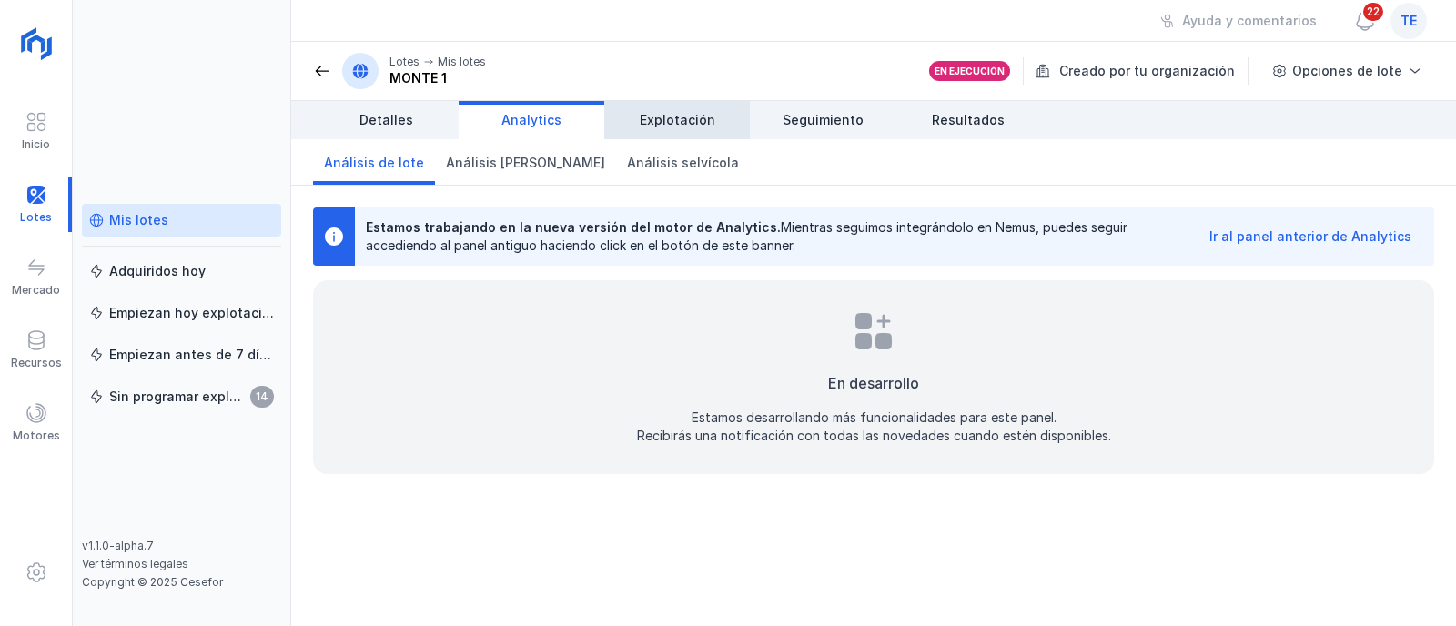
click at [676, 126] on span "Explotación" at bounding box center [678, 120] width 76 height 18
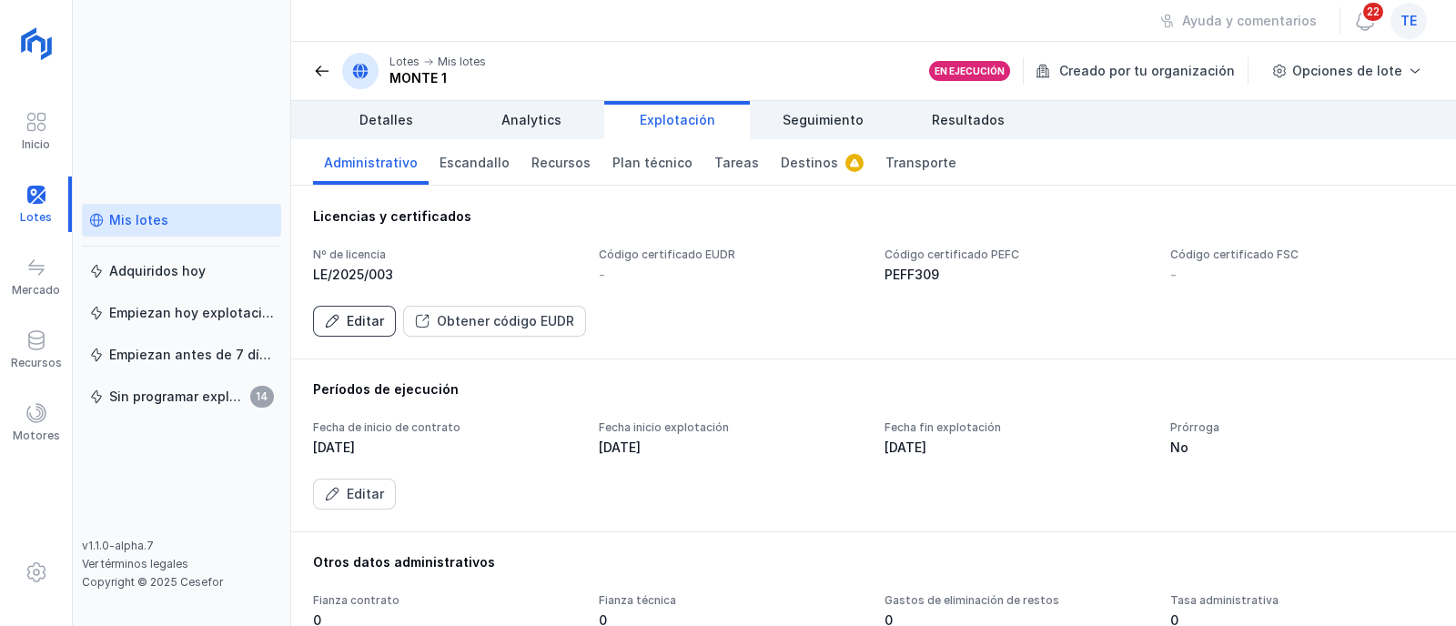
click at [370, 320] on div "Editar" at bounding box center [365, 321] width 37 height 18
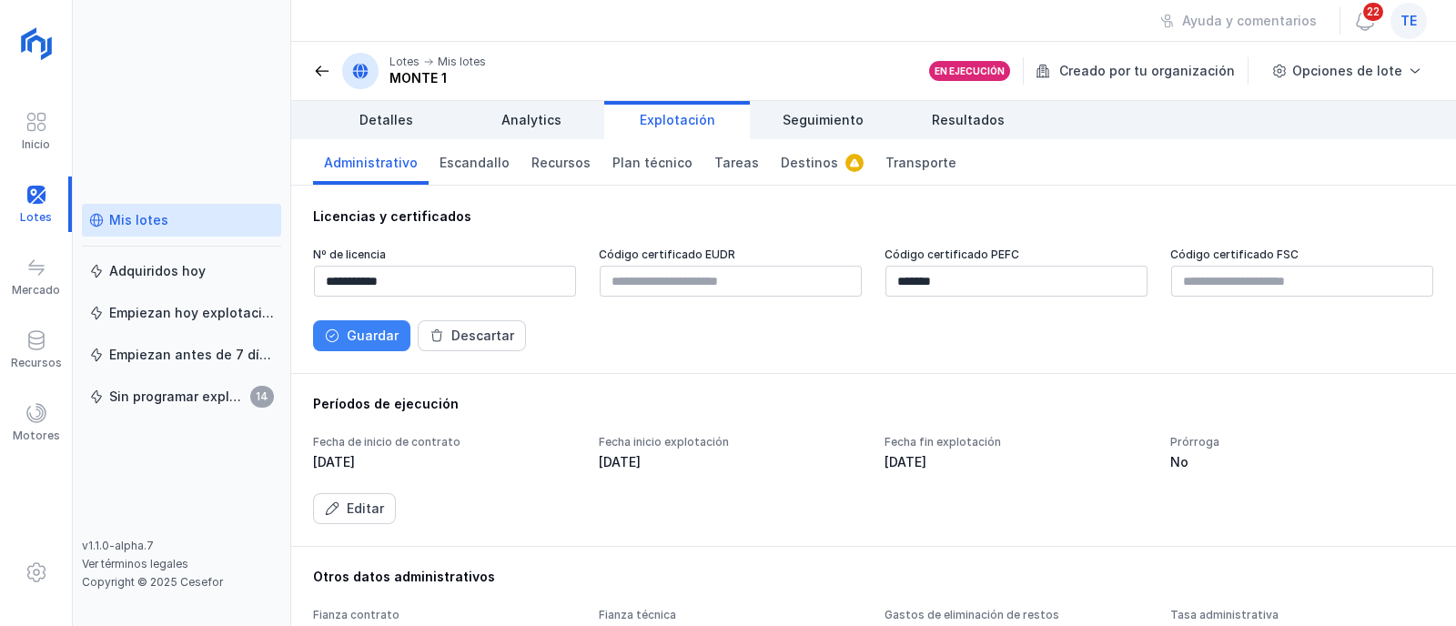
click at [346, 339] on button "Guardar" at bounding box center [361, 335] width 97 height 31
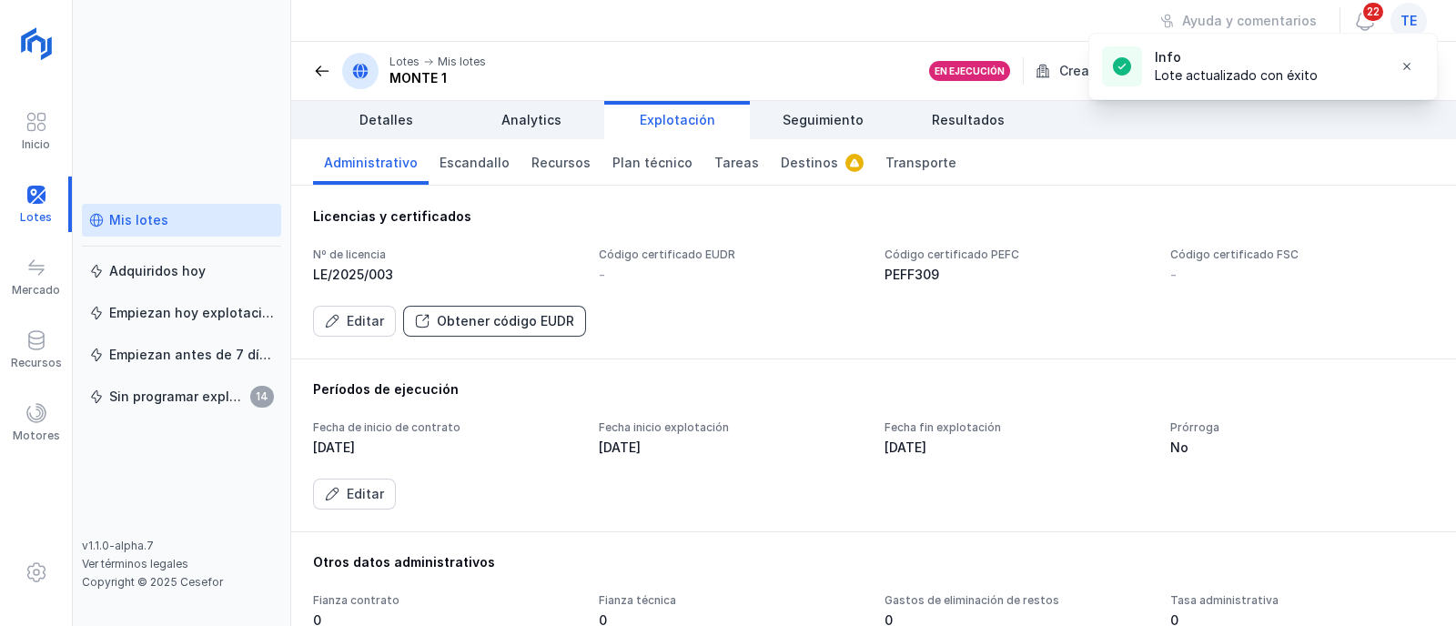
click at [513, 321] on div "Obtener código EUDR" at bounding box center [505, 321] width 137 height 18
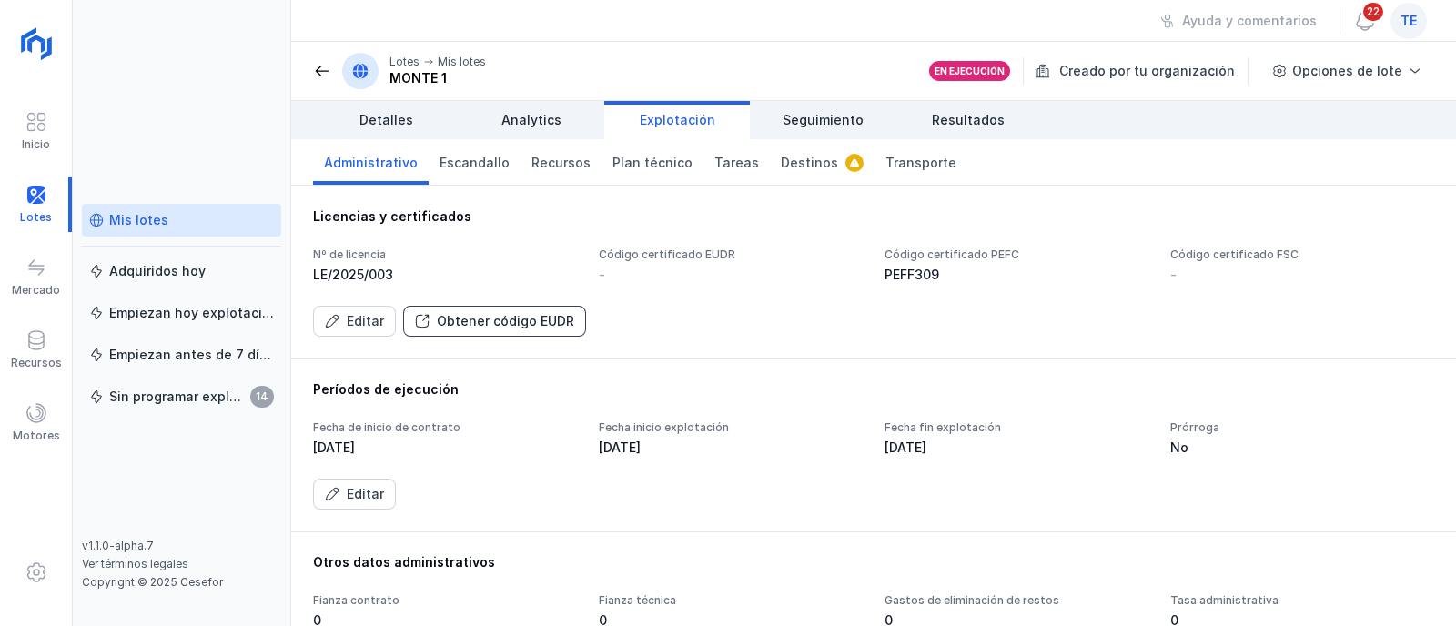
click at [512, 315] on div "Obtener código EUDR" at bounding box center [505, 321] width 137 height 18
click at [381, 175] on link "Administrativo" at bounding box center [371, 162] width 116 height 46
click at [352, 168] on span "Administrativo" at bounding box center [371, 163] width 94 height 18
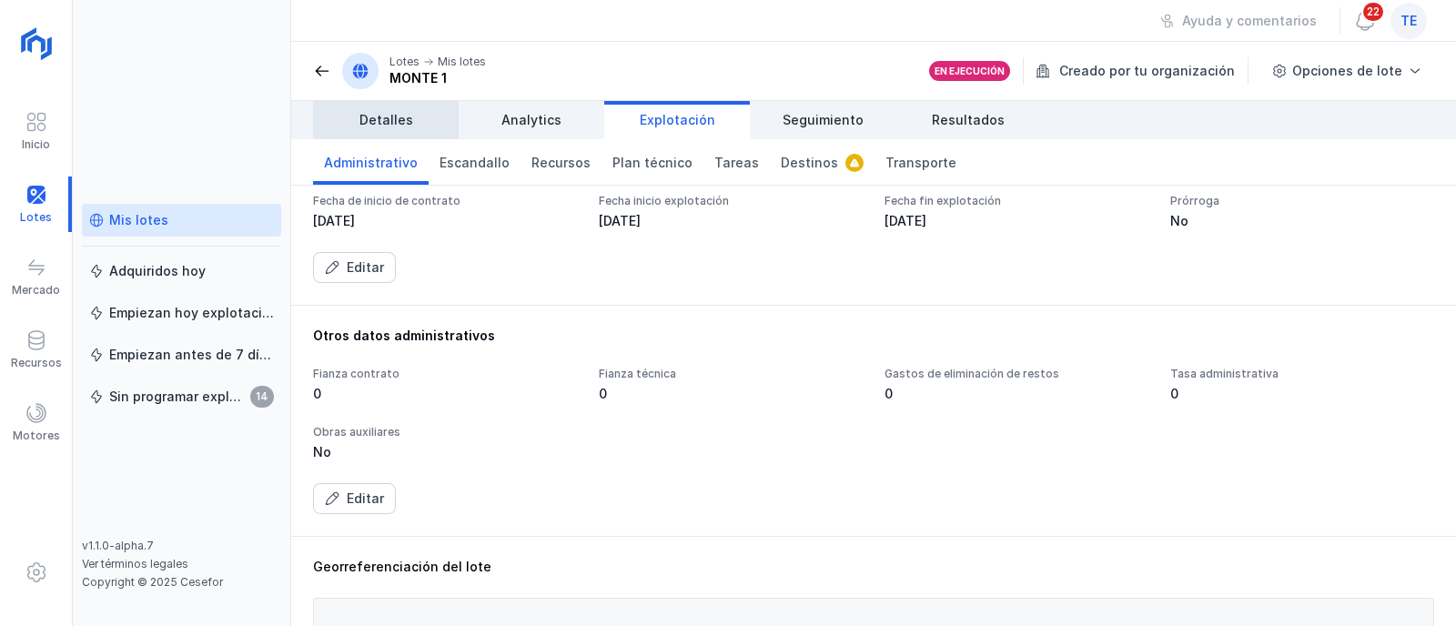
click at [386, 119] on span "Detalles" at bounding box center [387, 120] width 54 height 18
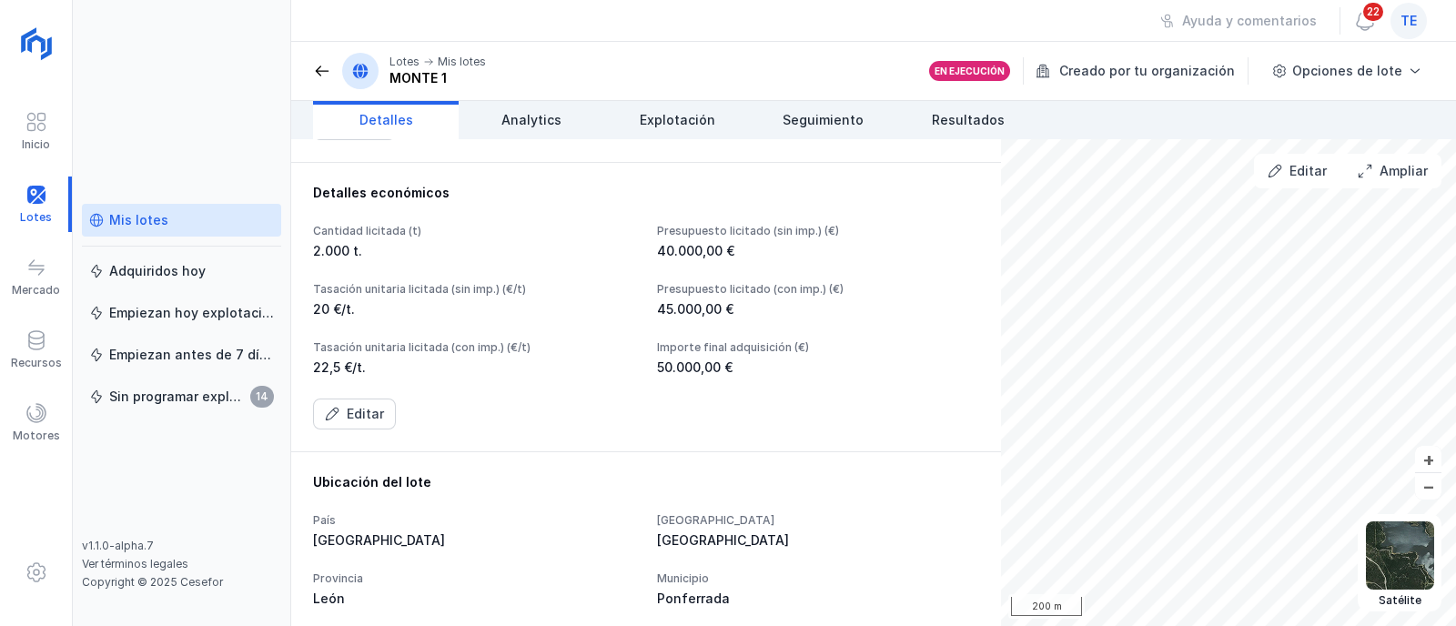
scroll to position [569, 0]
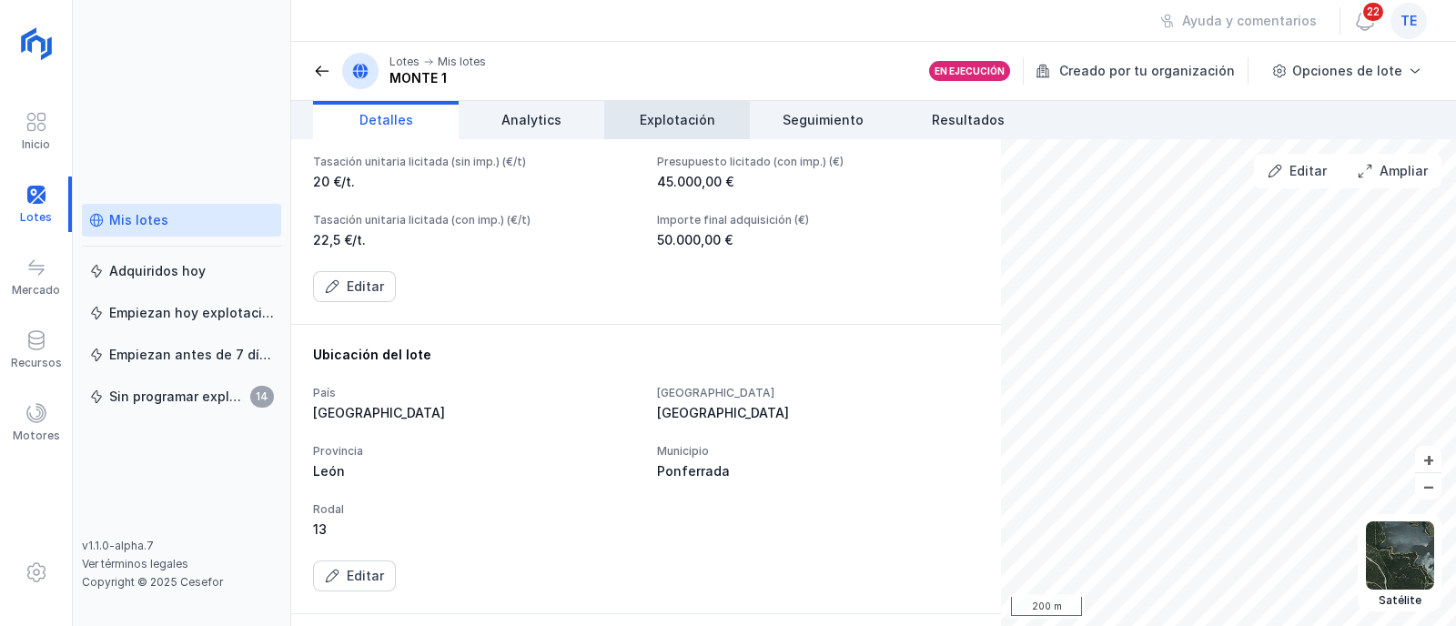
click at [664, 134] on link "Explotación" at bounding box center [677, 120] width 146 height 38
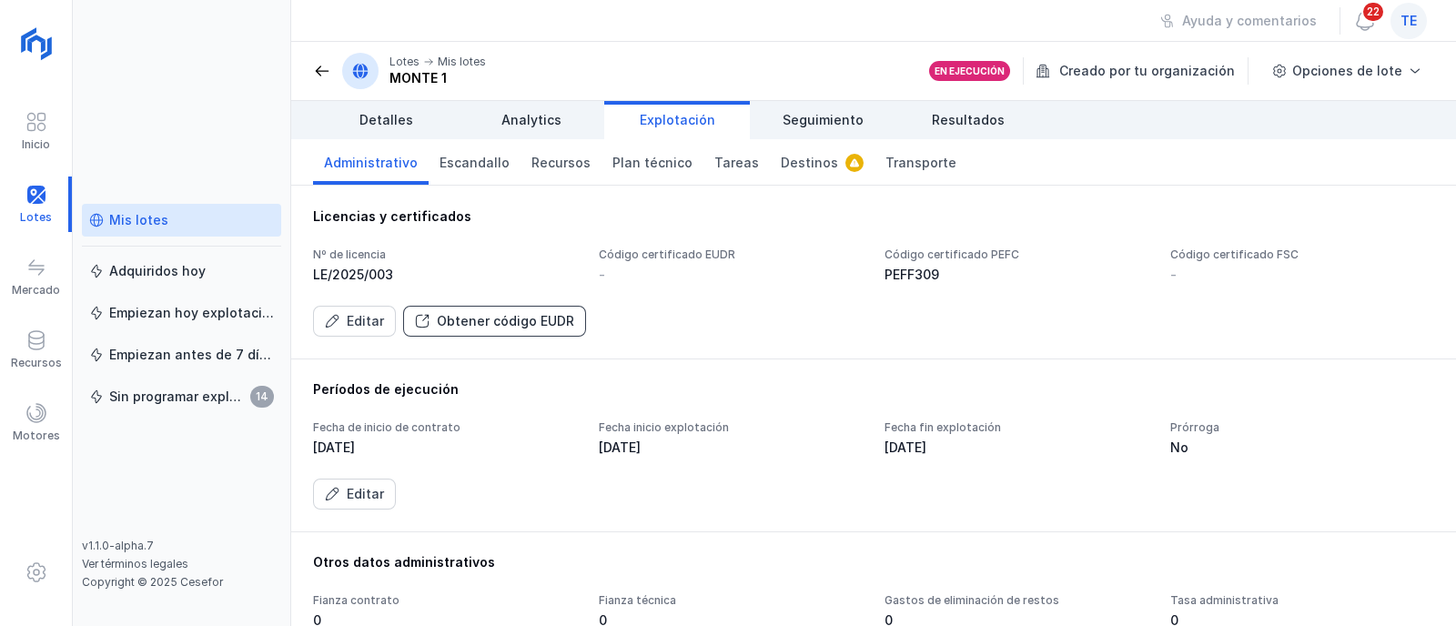
click at [471, 329] on div "Obtener código EUDR" at bounding box center [505, 321] width 137 height 18
